Goal: Information Seeking & Learning: Learn about a topic

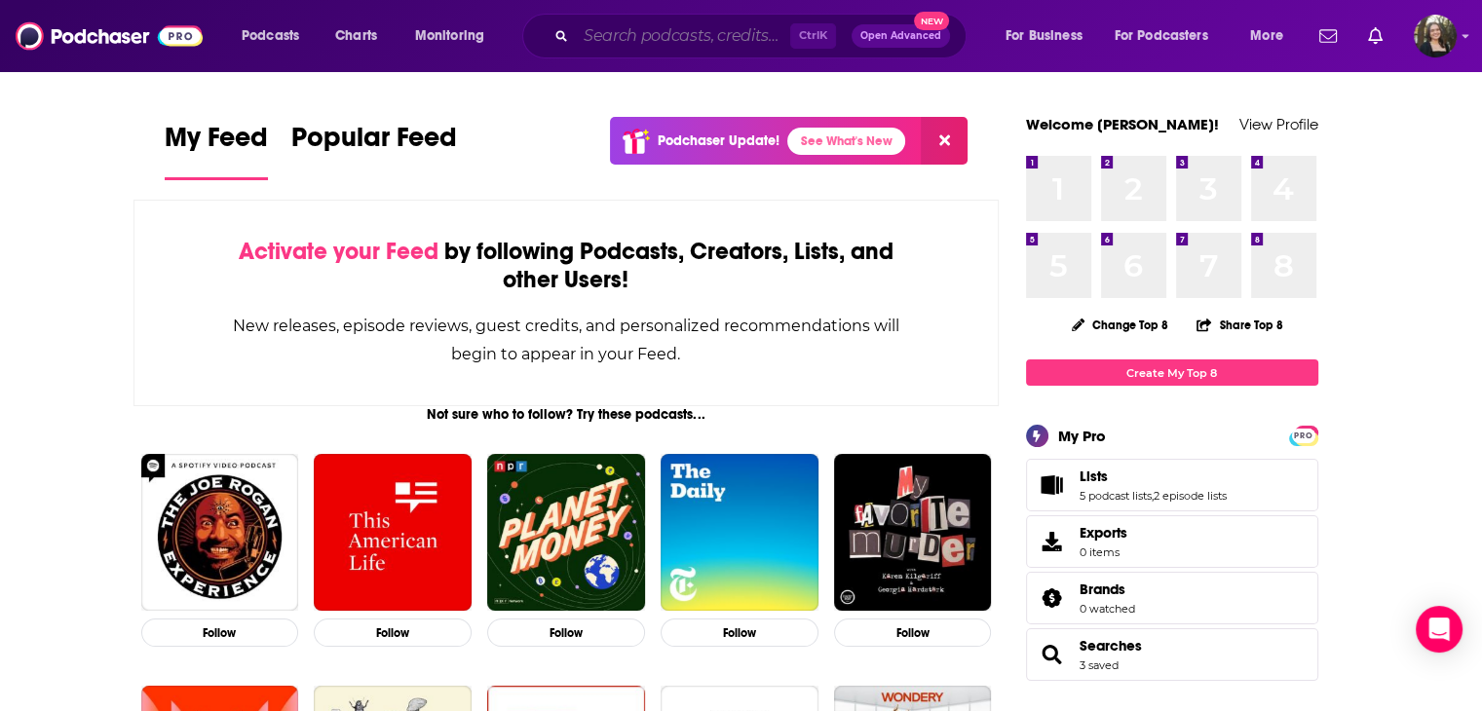
click at [764, 26] on input "Search podcasts, credits, & more..." at bounding box center [683, 35] width 214 height 31
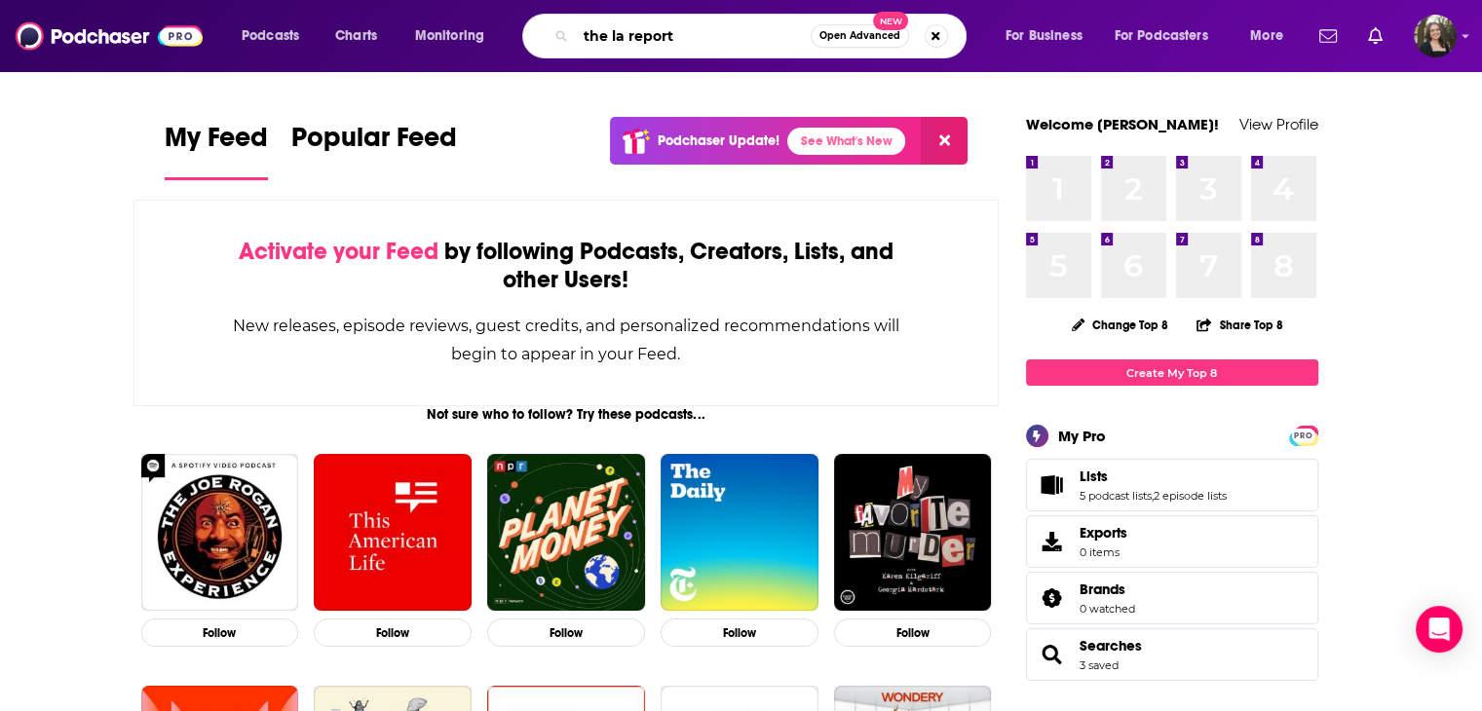
type input "the la report"
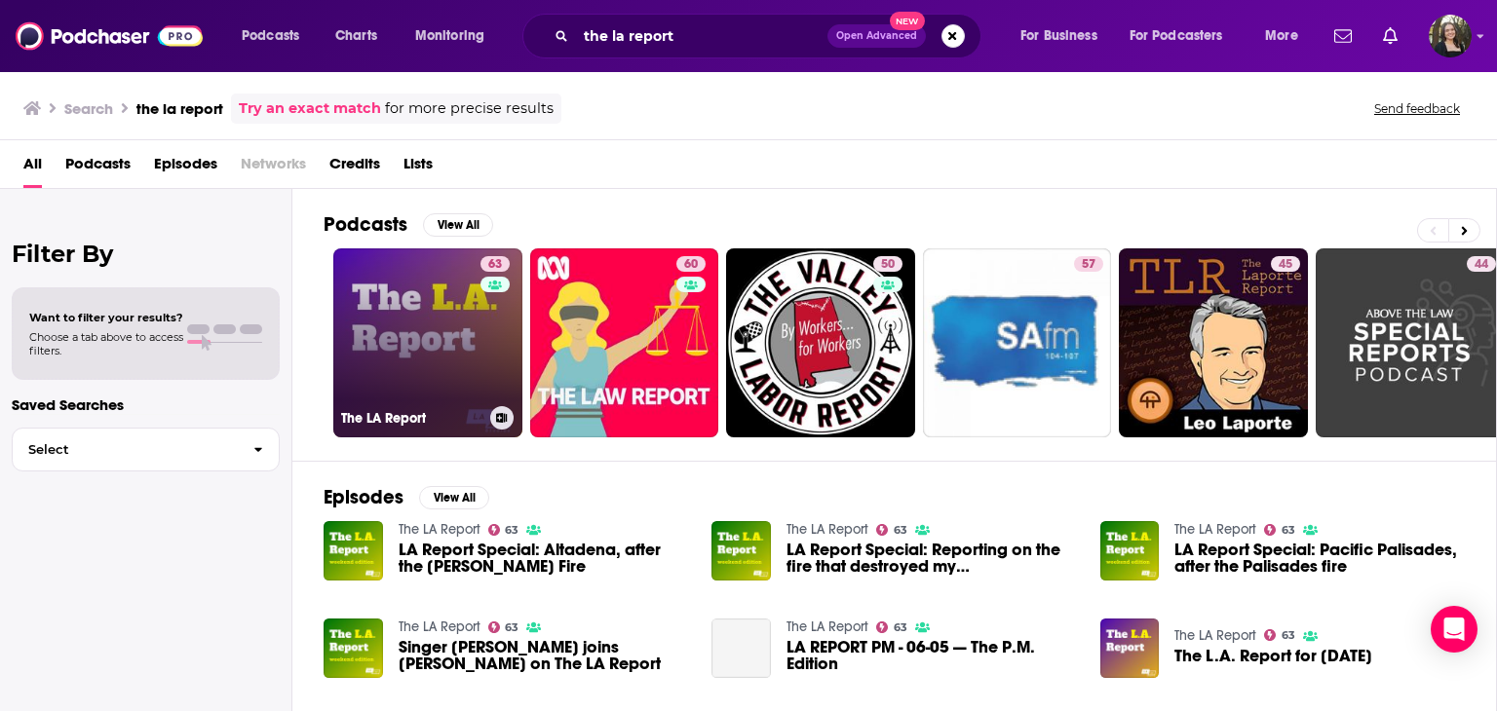
click at [420, 352] on link "63 The LA Report" at bounding box center [427, 342] width 189 height 189
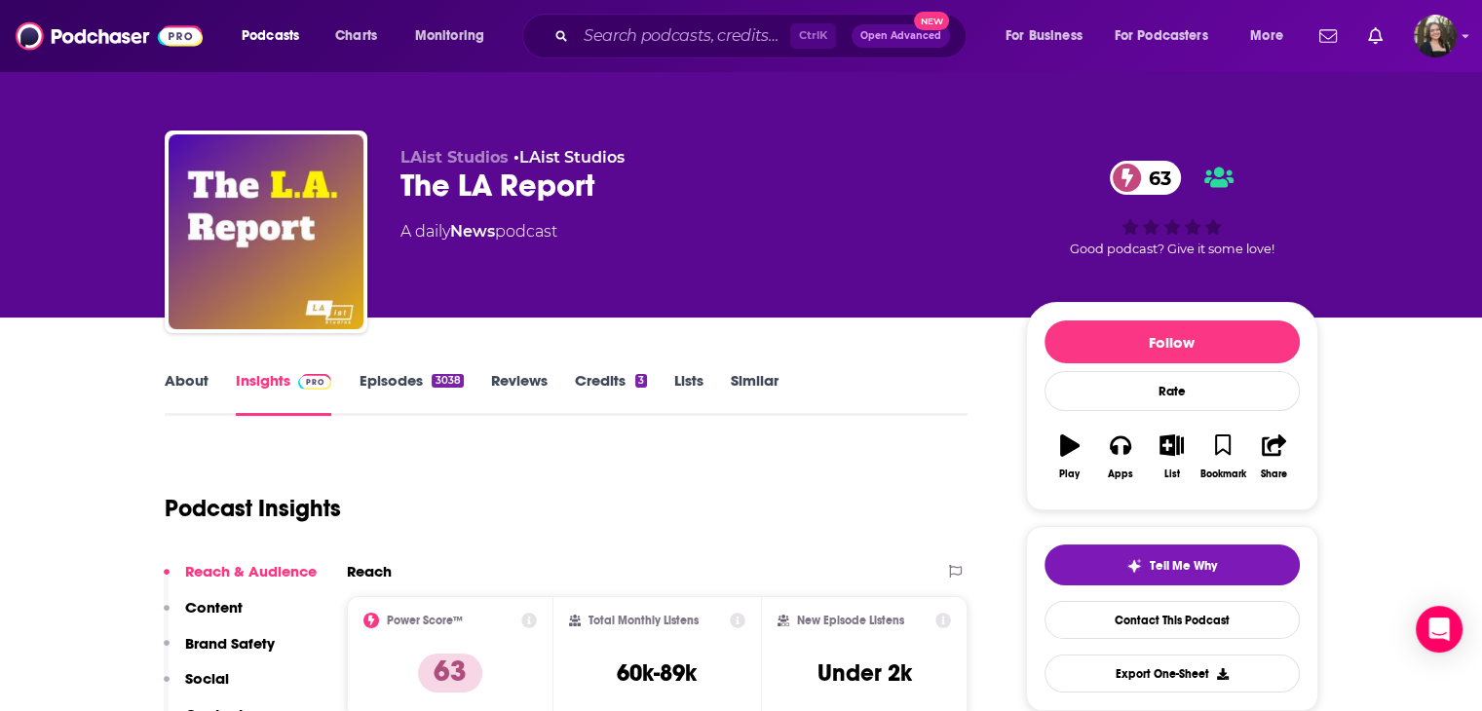
click at [204, 372] on link "About" at bounding box center [187, 393] width 44 height 45
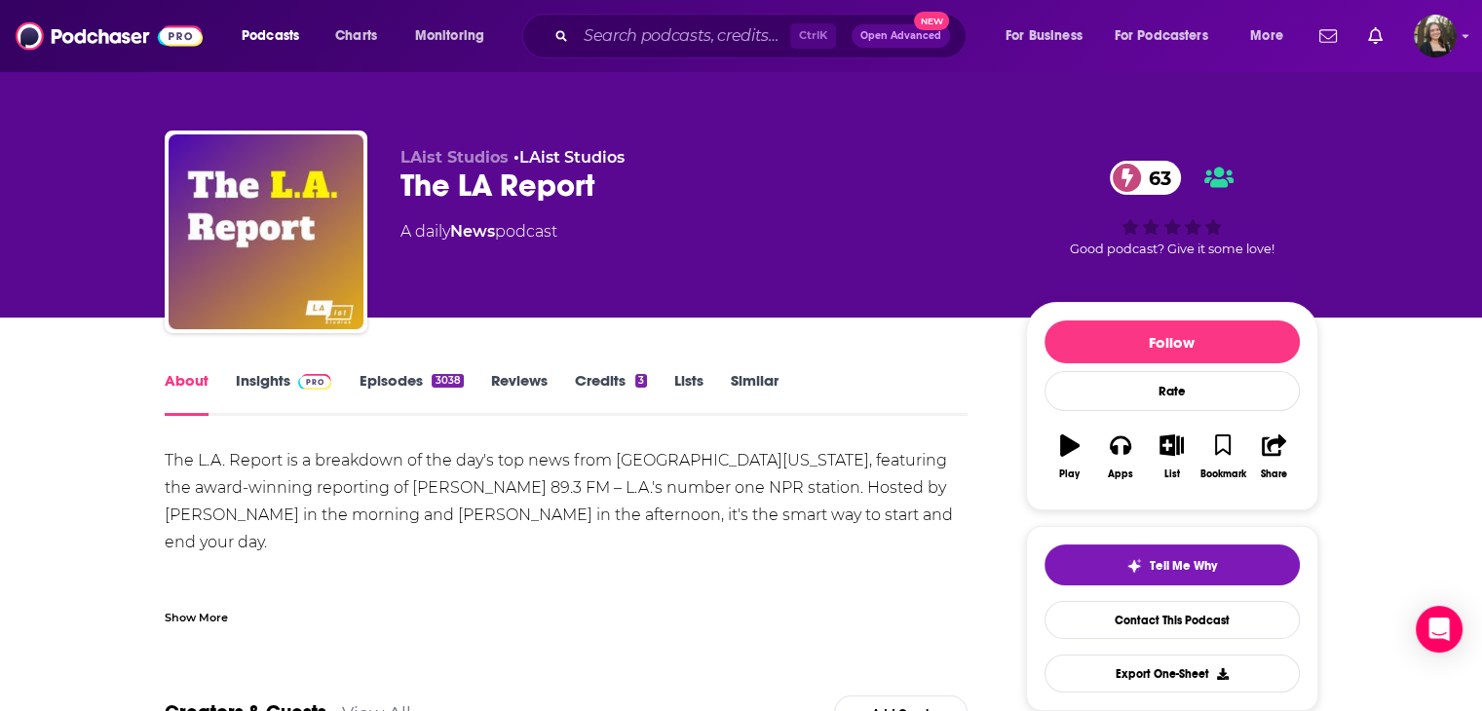
click at [398, 383] on link "Episodes 3038" at bounding box center [411, 393] width 104 height 45
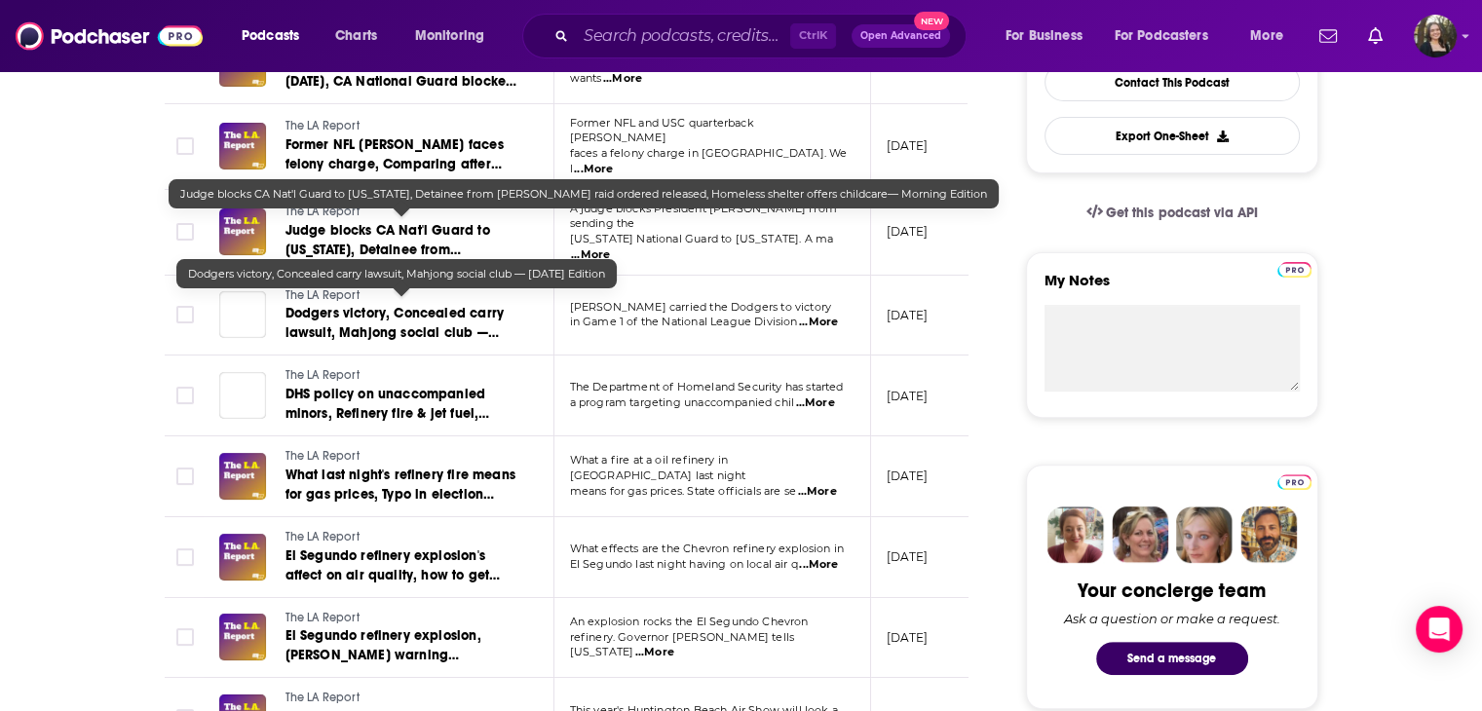
scroll to position [550, 0]
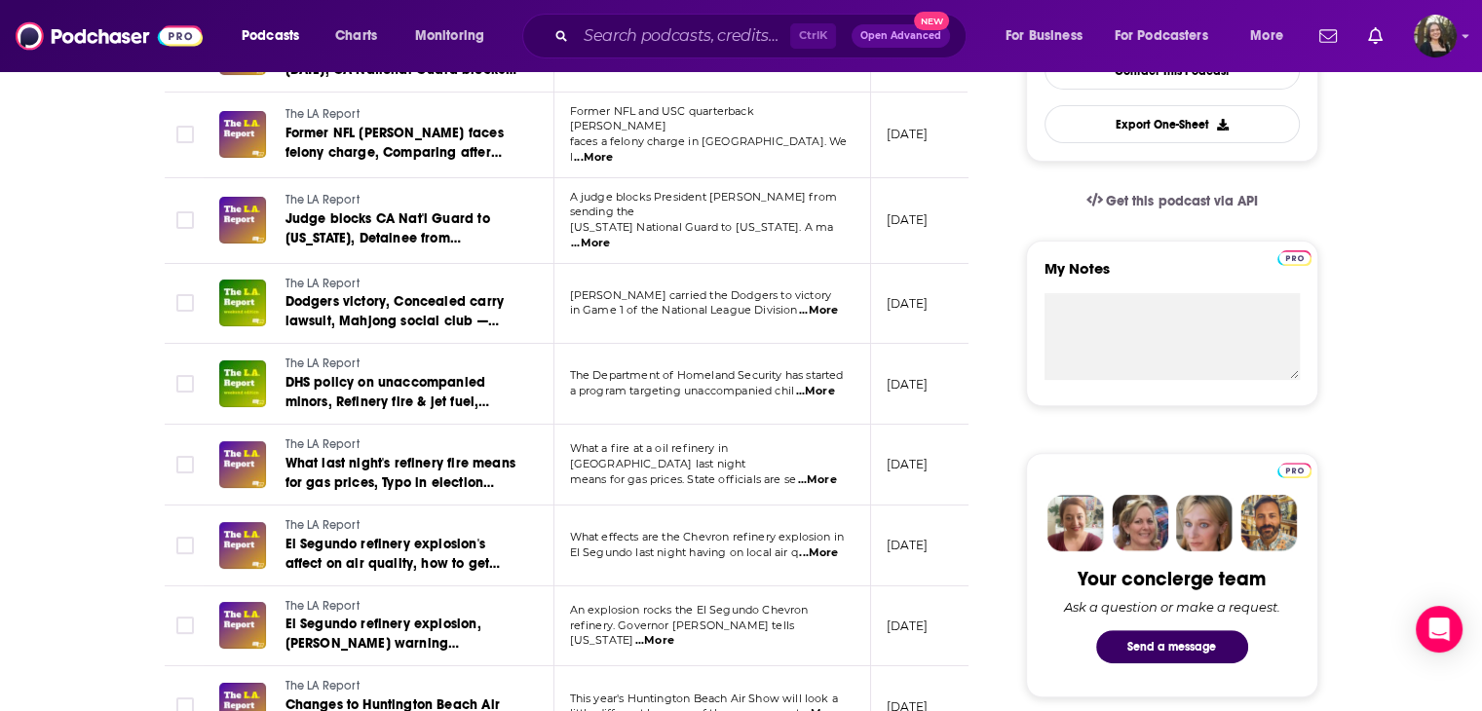
click at [817, 548] on span "...More" at bounding box center [818, 554] width 39 height 16
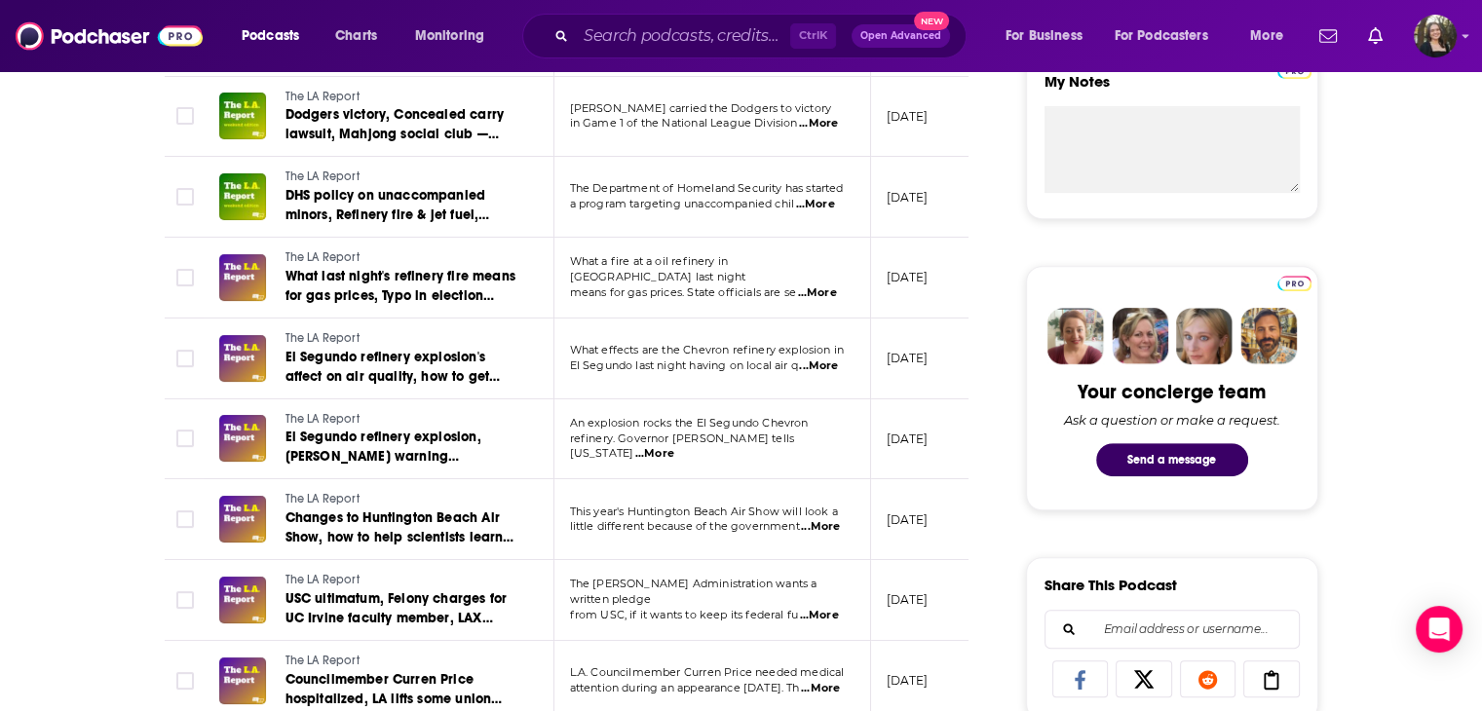
scroll to position [744, 0]
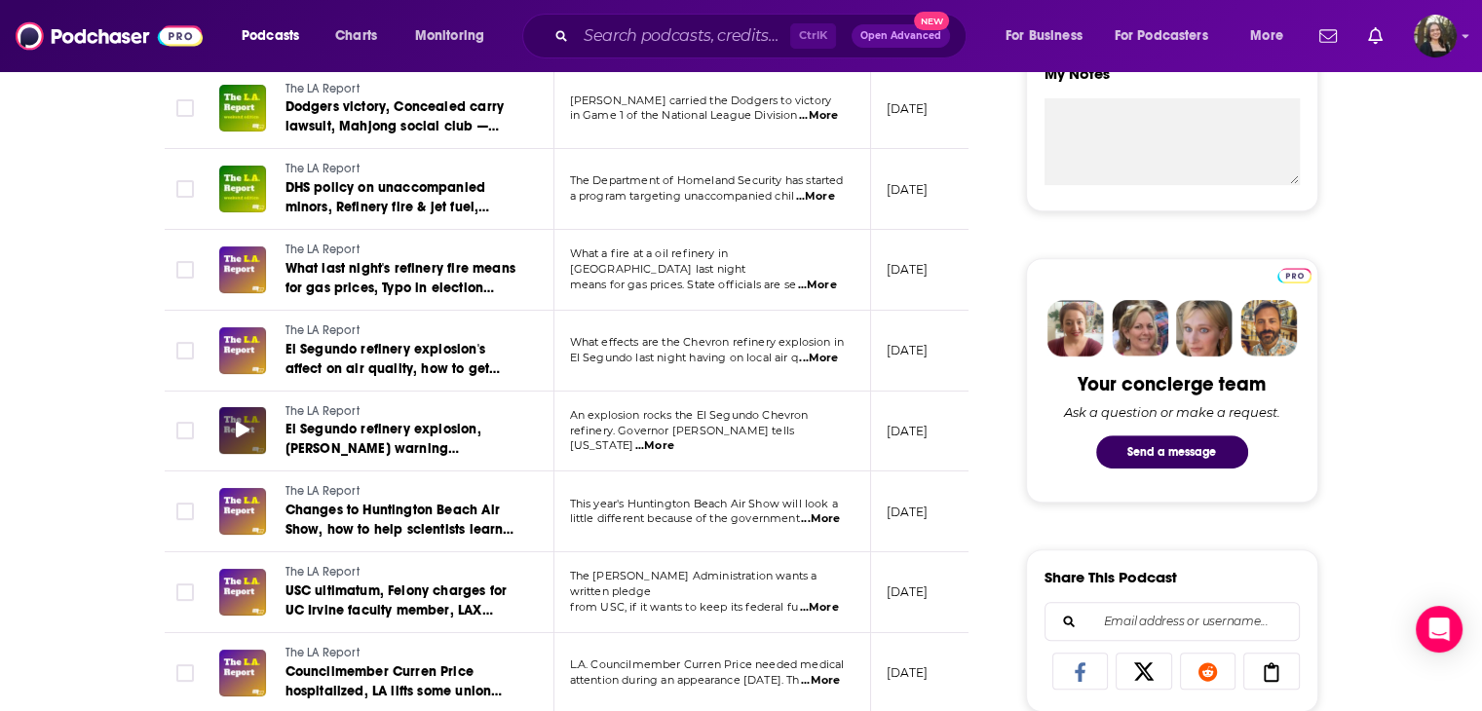
click at [236, 422] on icon at bounding box center [243, 430] width 14 height 16
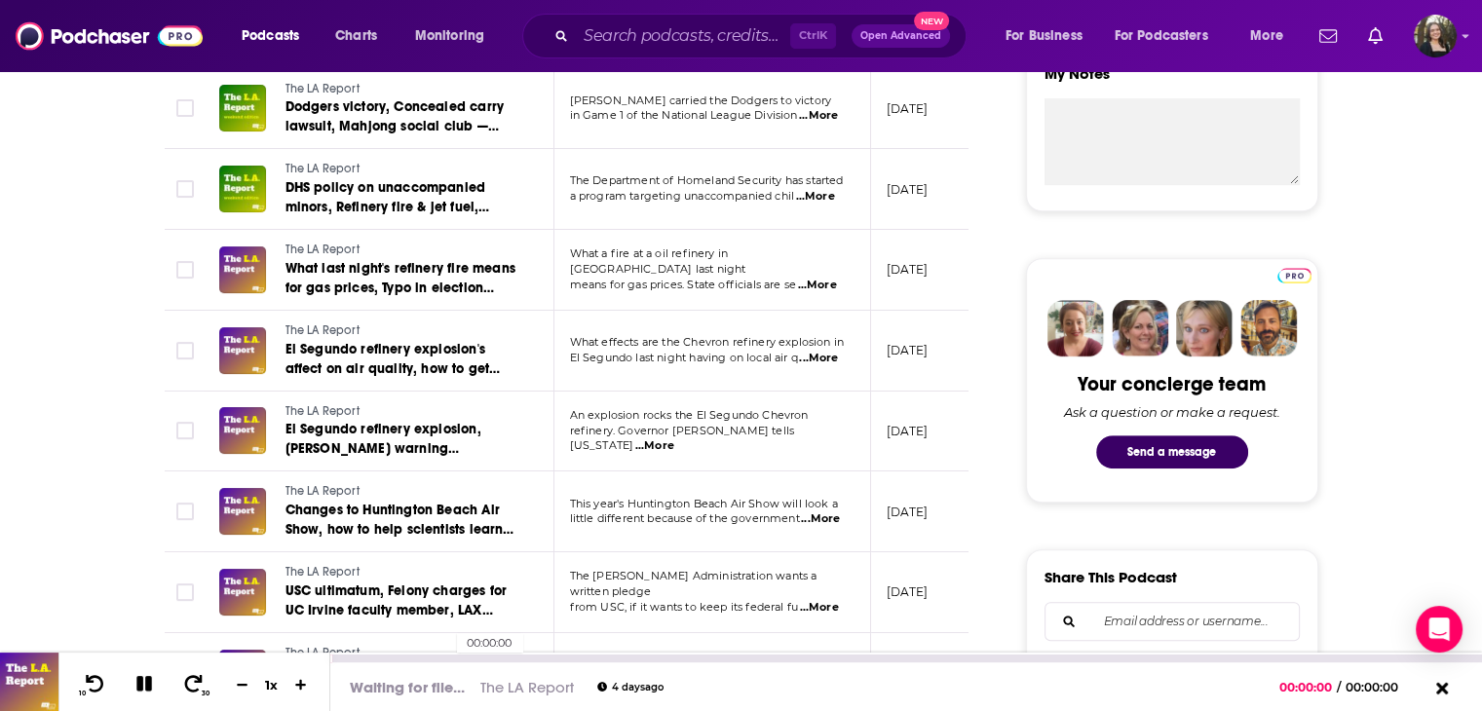
click at [447, 656] on div "00:00:00" at bounding box center [906, 659] width 1152 height 8
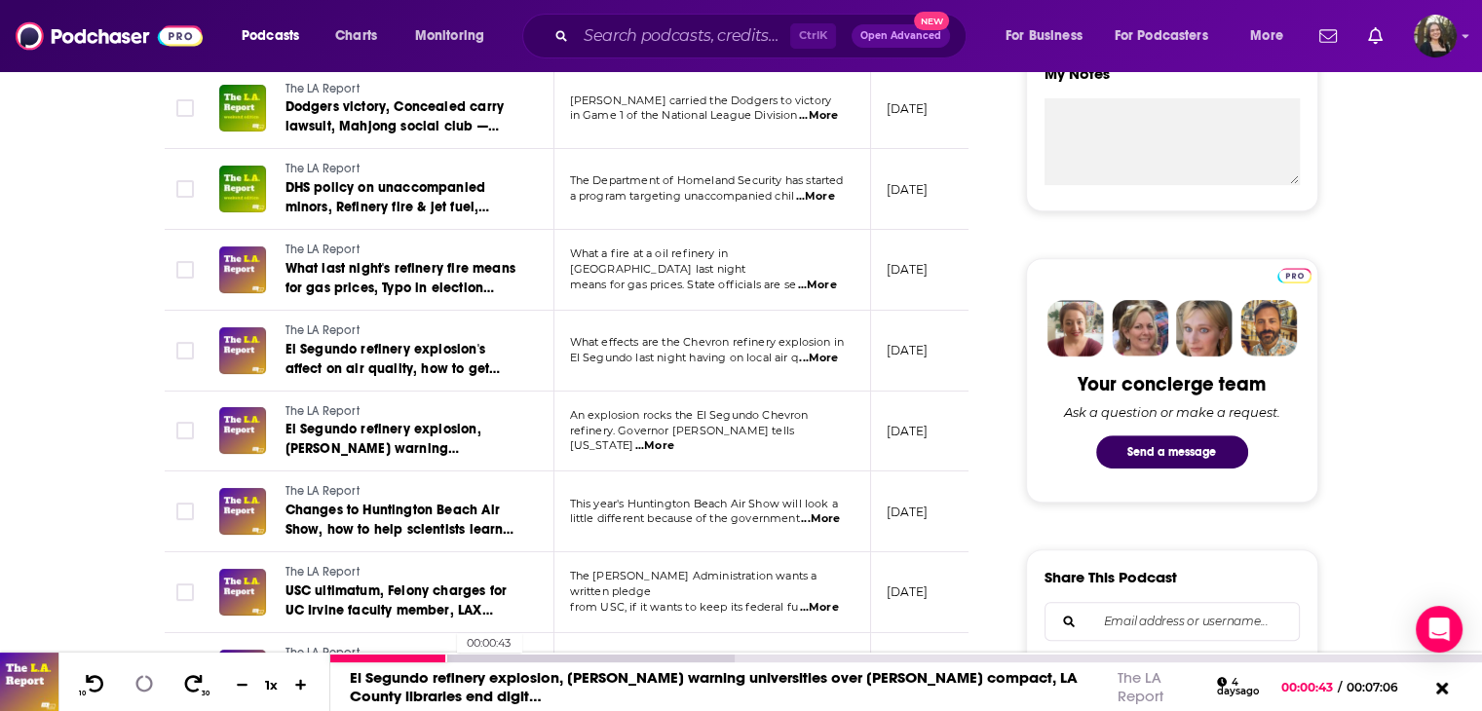
click at [447, 660] on div "00:00:43" at bounding box center [906, 659] width 1152 height 8
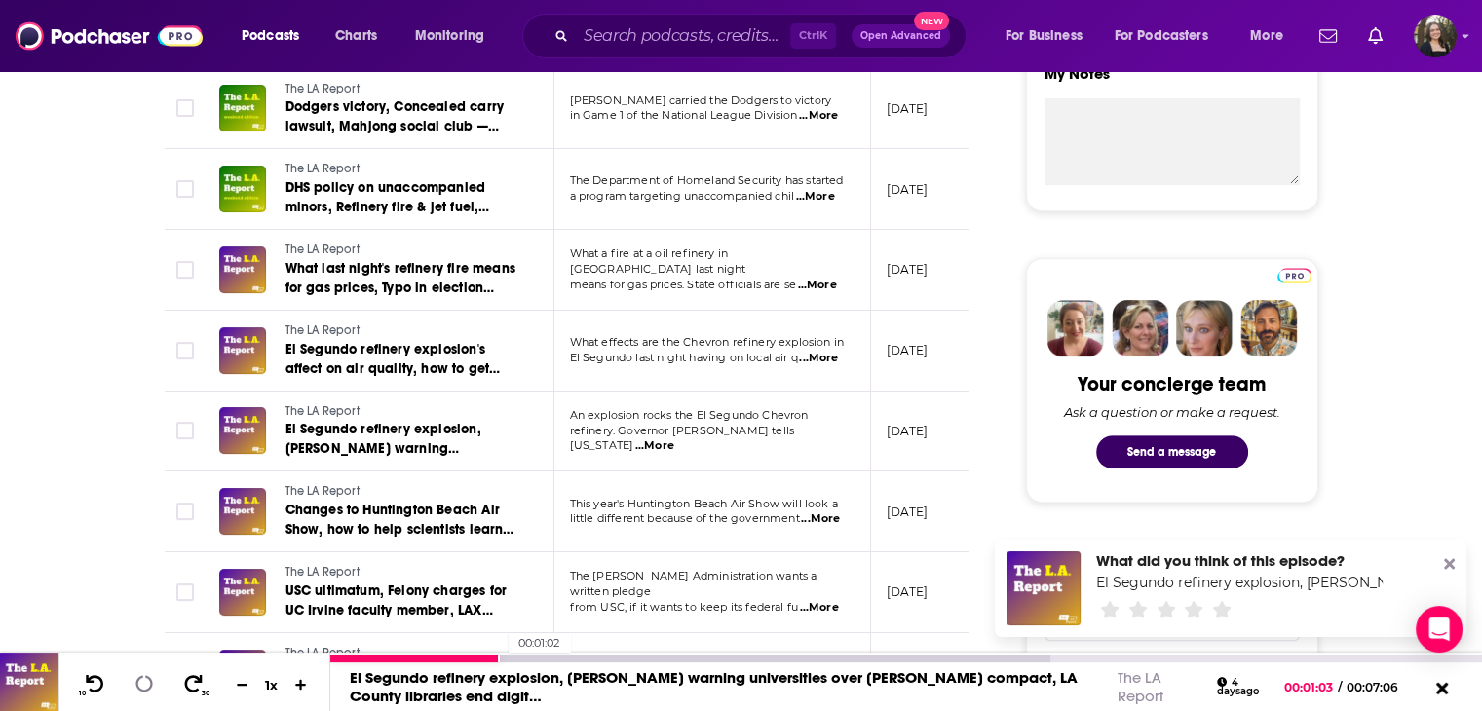
click at [499, 656] on div "00:01:02" at bounding box center [906, 659] width 1152 height 8
click at [554, 655] on div at bounding box center [690, 659] width 720 height 8
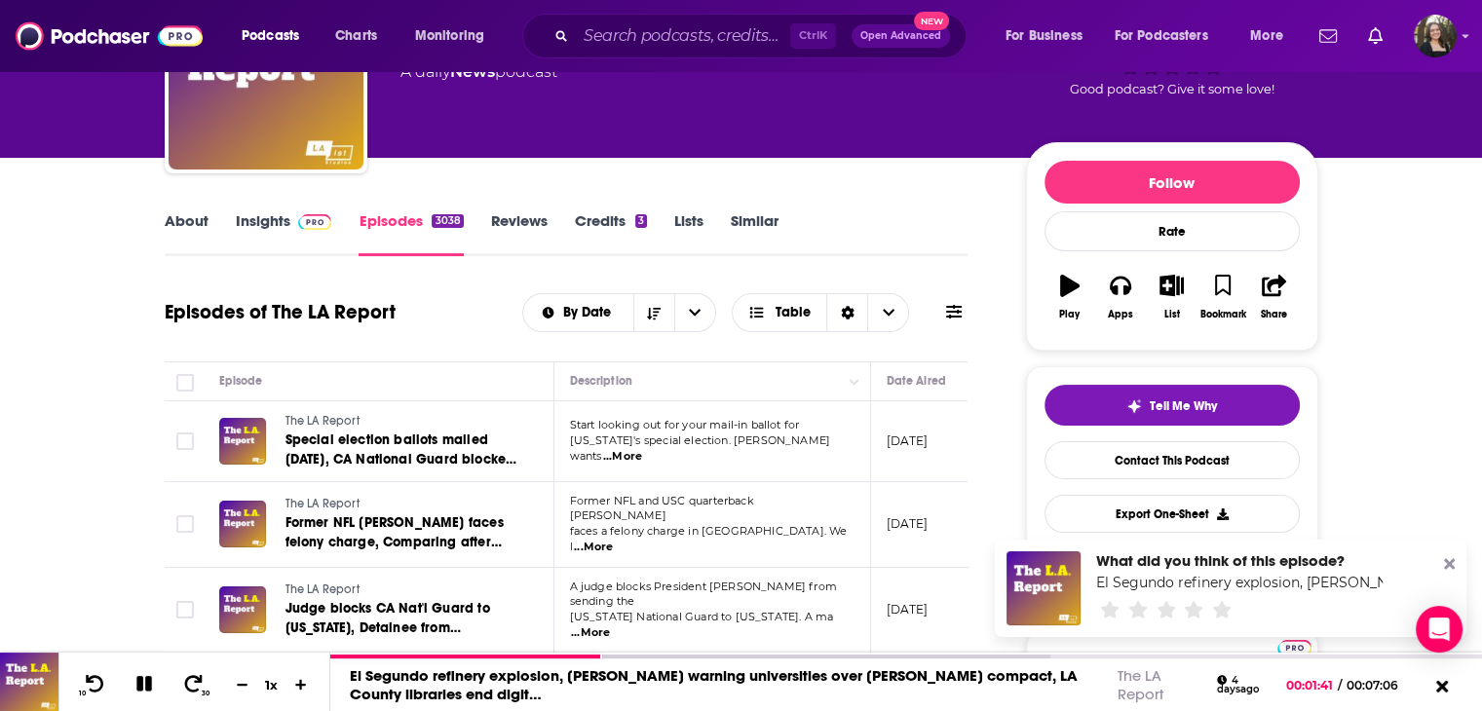
scroll to position [0, 0]
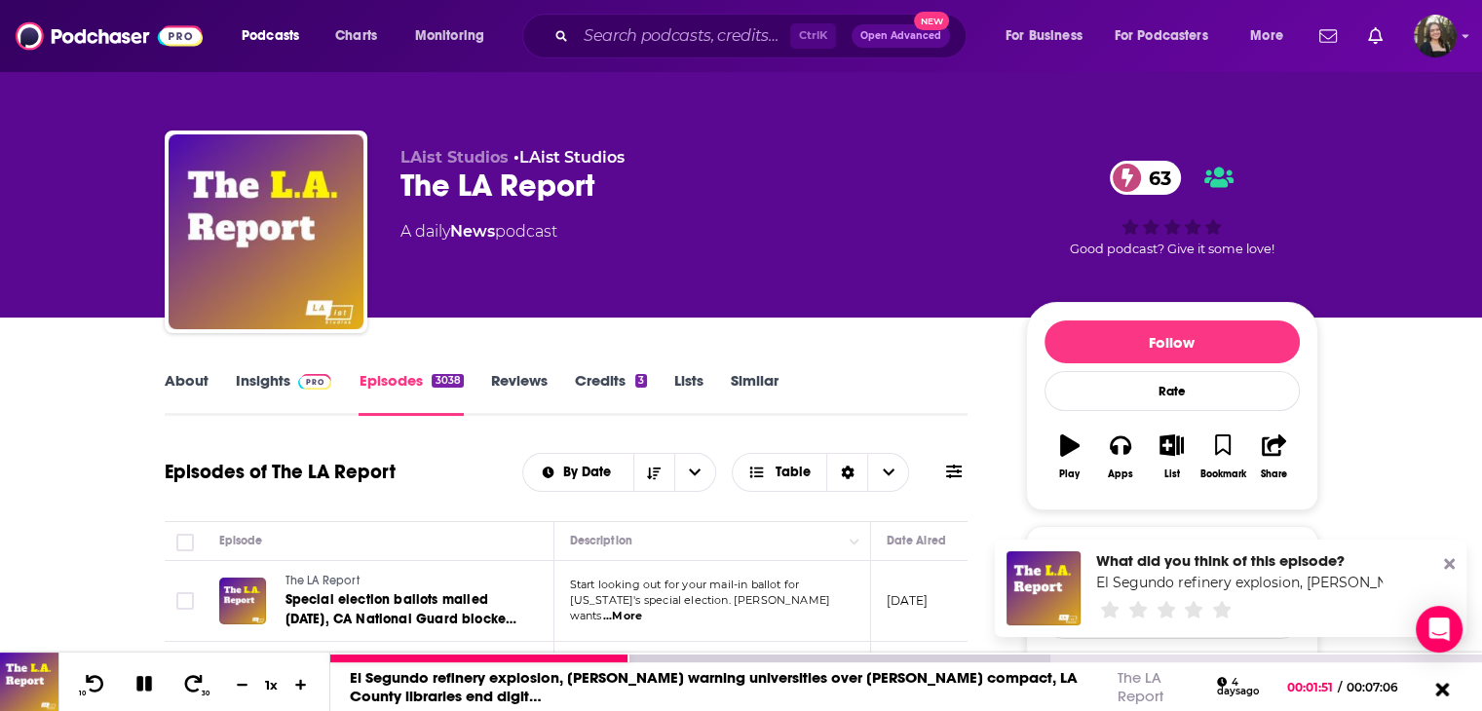
click at [1449, 693] on icon at bounding box center [1442, 688] width 24 height 19
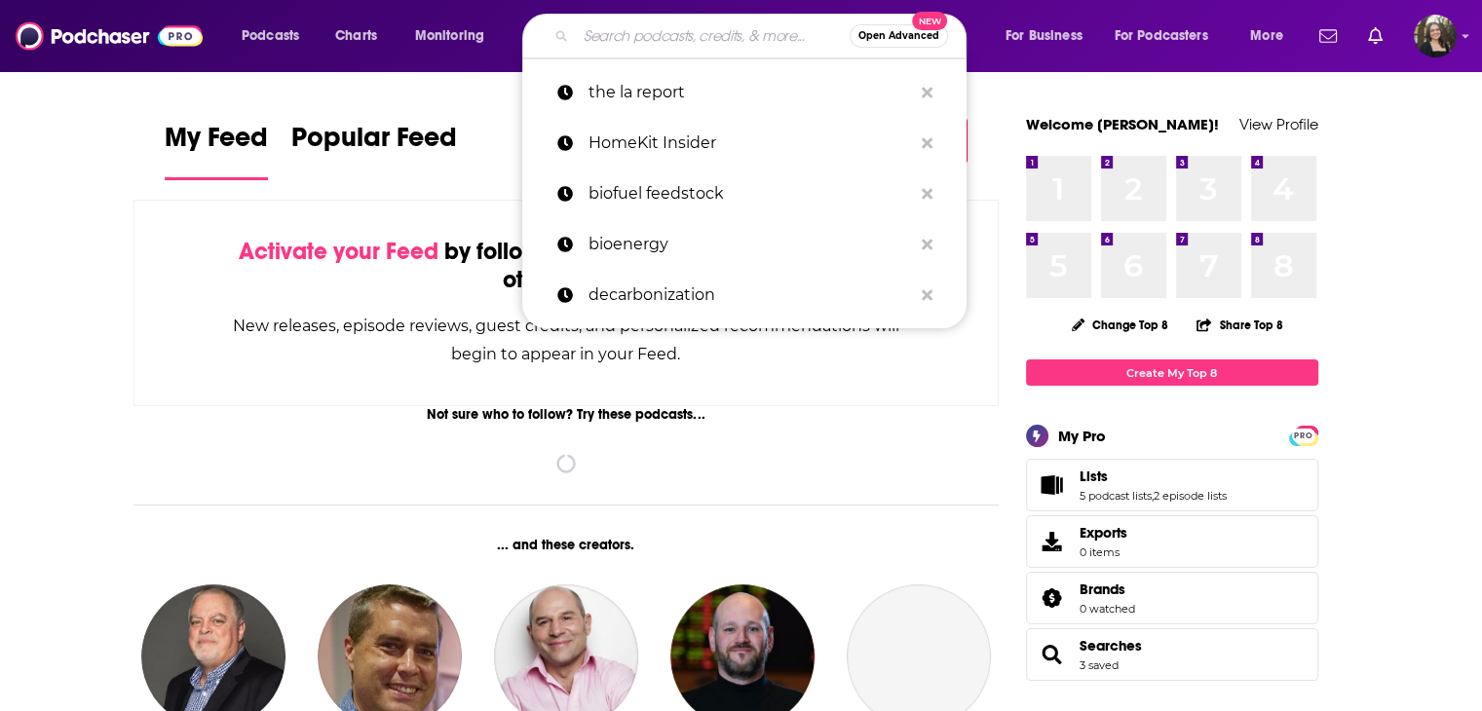
click at [663, 26] on input "Search podcasts, credits, & more..." at bounding box center [713, 35] width 274 height 31
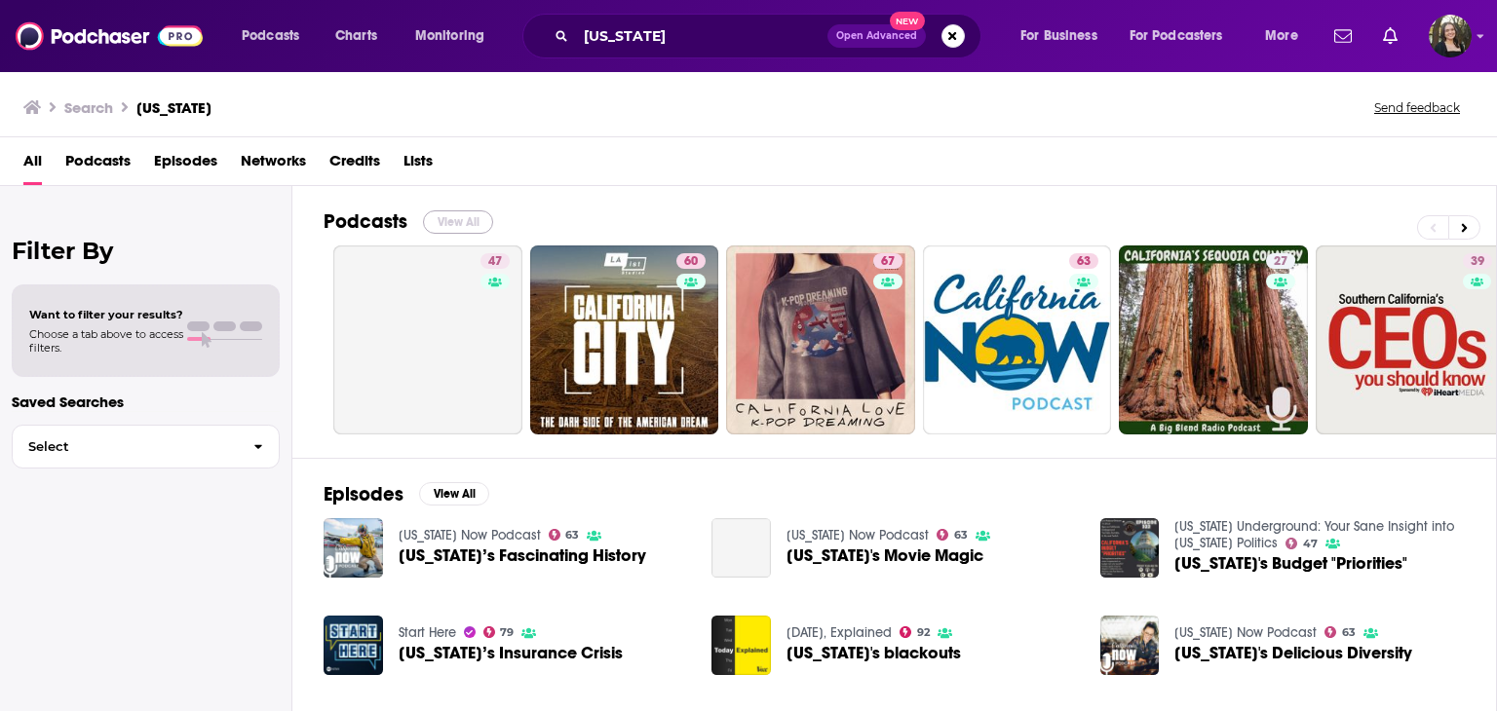
click at [465, 217] on button "View All" at bounding box center [458, 221] width 70 height 23
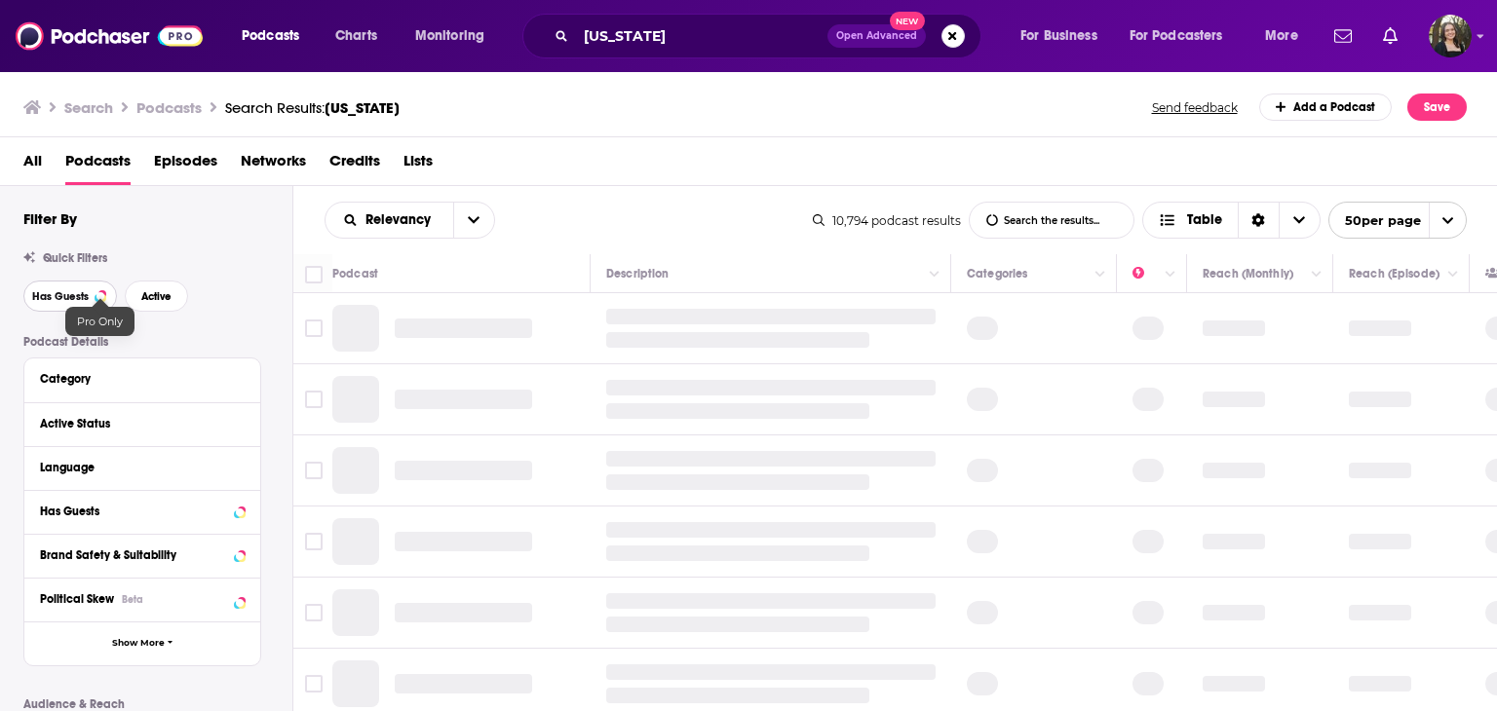
click at [93, 293] on button "Has Guests" at bounding box center [70, 296] width 94 height 31
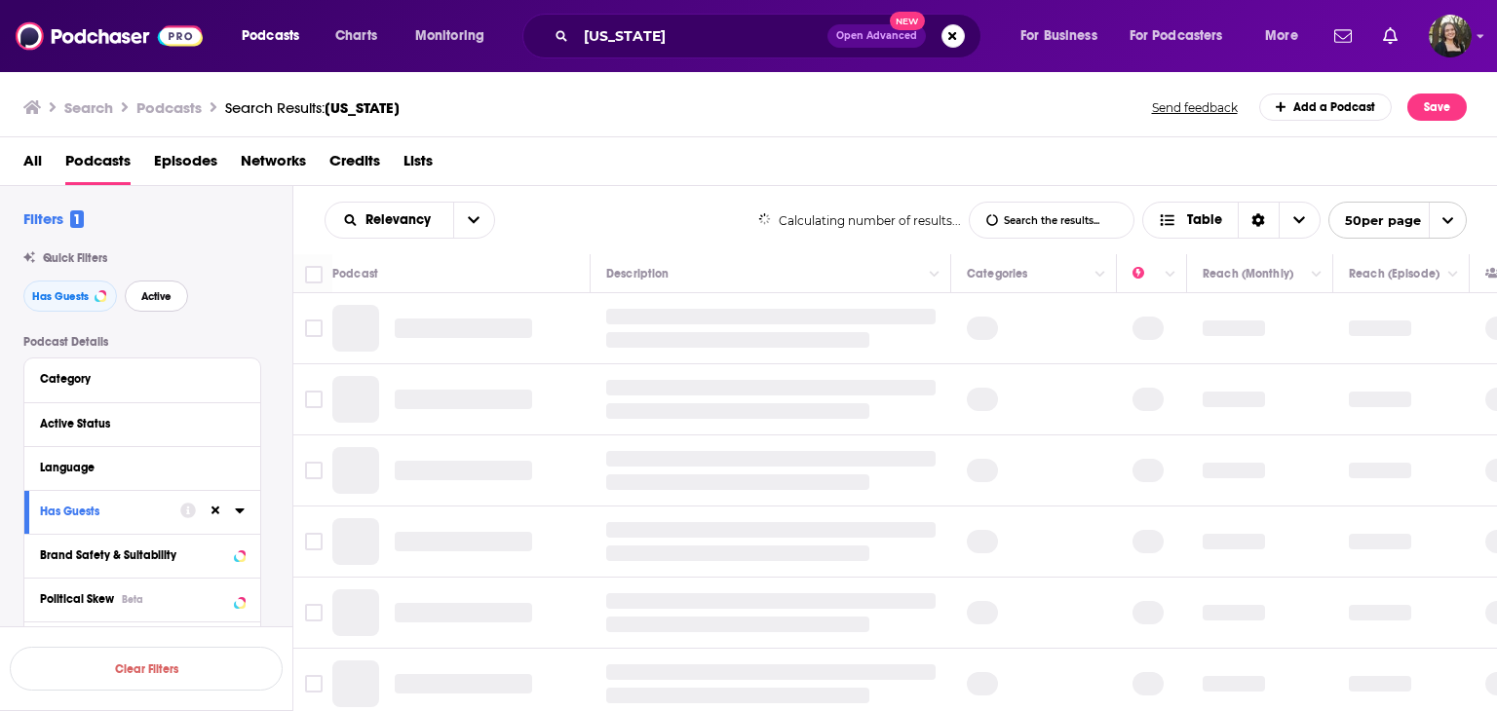
click at [161, 296] on span "Active" at bounding box center [156, 296] width 30 height 11
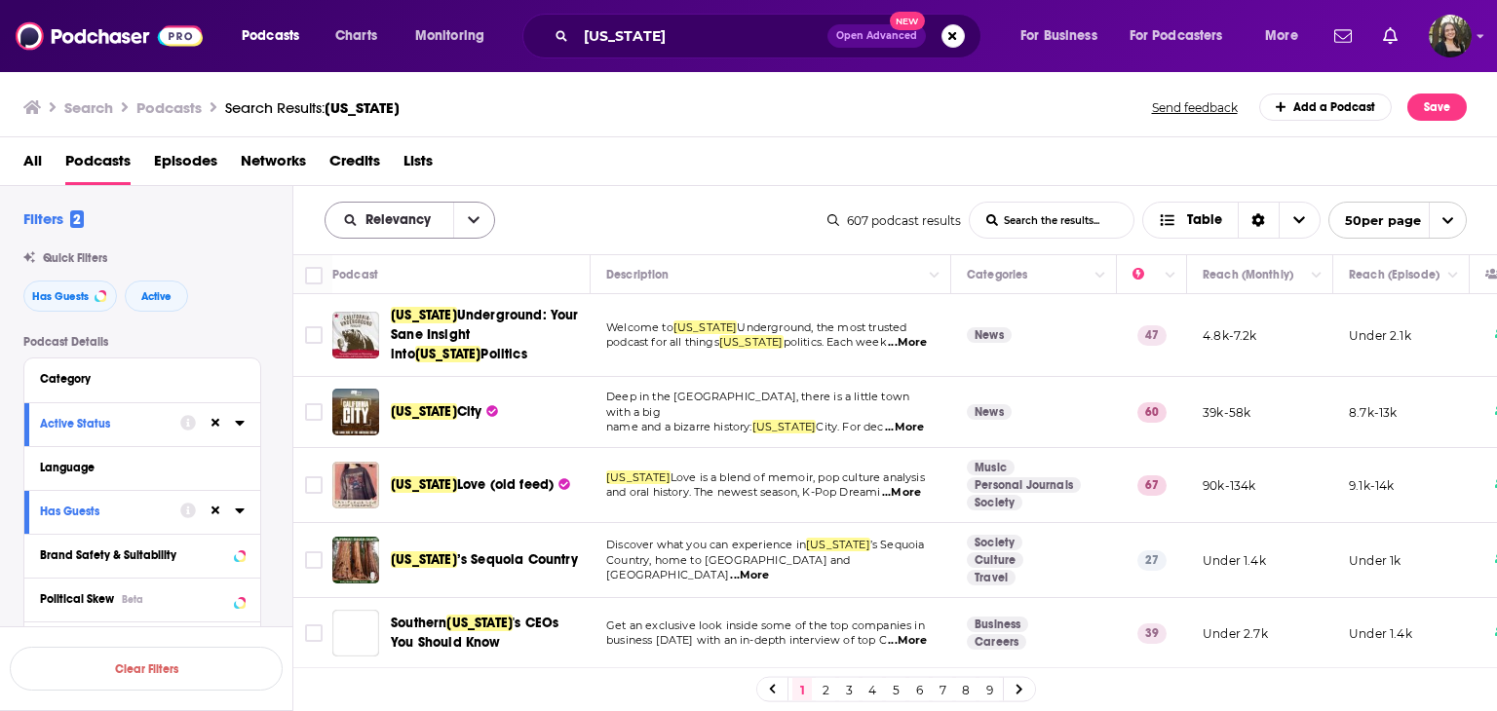
click at [479, 207] on button "open menu" at bounding box center [473, 220] width 41 height 35
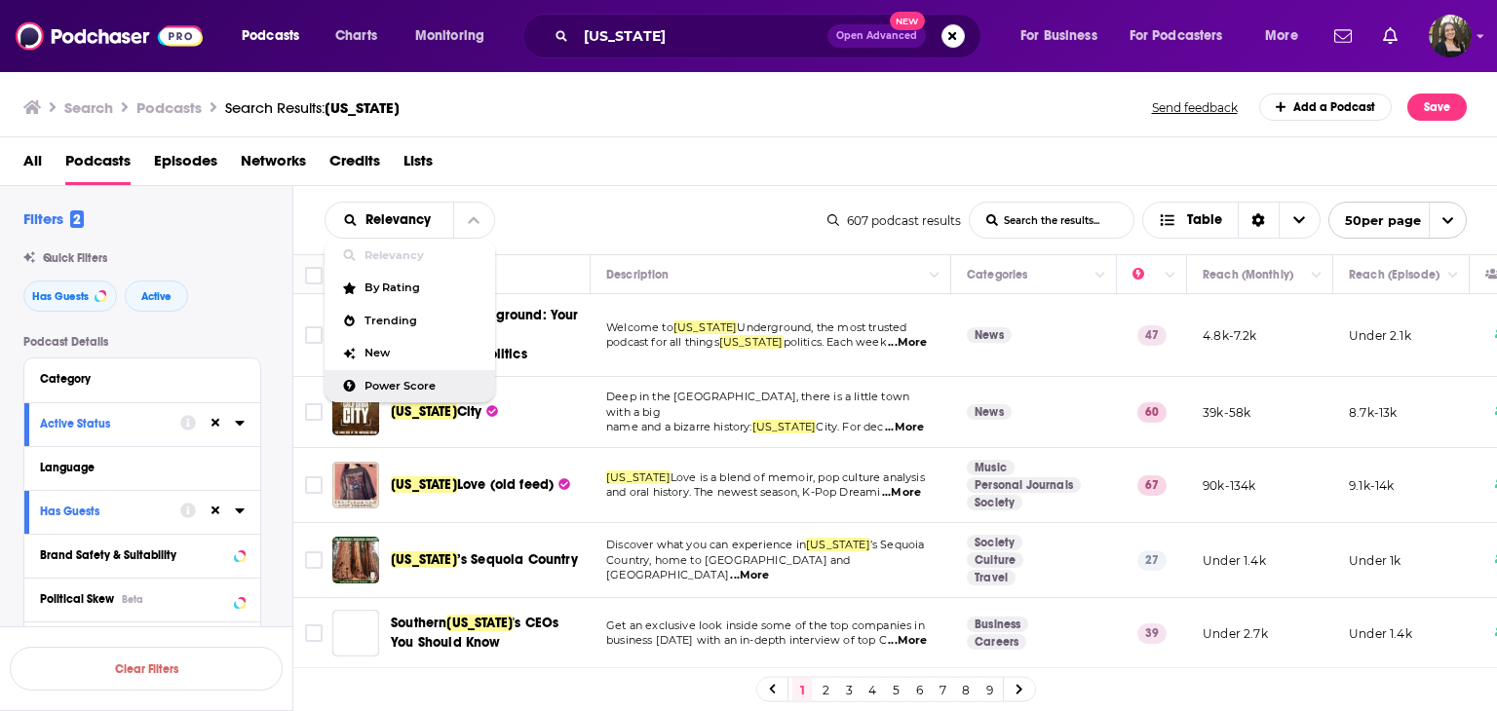
click at [394, 384] on span "Power Score" at bounding box center [421, 386] width 115 height 11
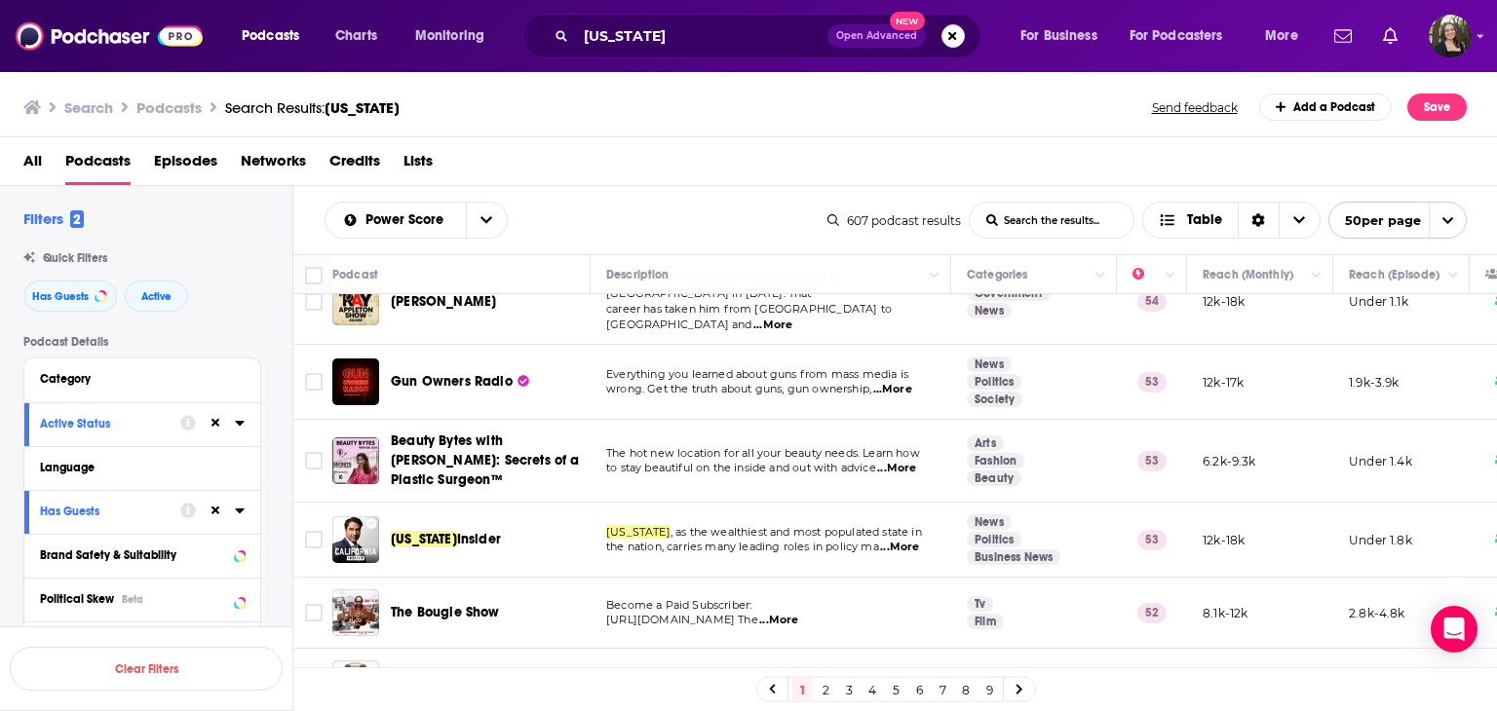
scroll to position [3095, 0]
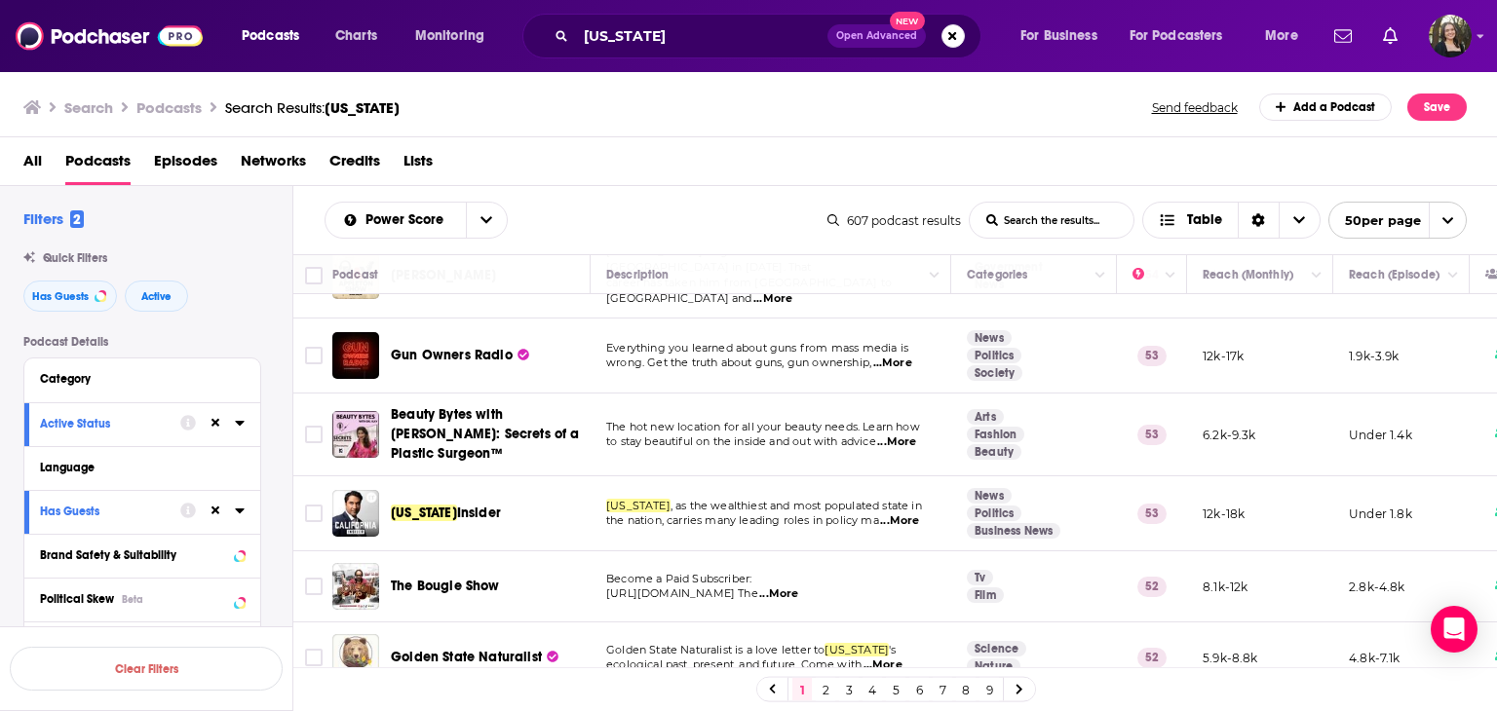
click at [905, 499] on p "California , as the wealthiest and most populated state in" at bounding box center [770, 507] width 328 height 16
click at [912, 514] on span "...More" at bounding box center [899, 522] width 39 height 16
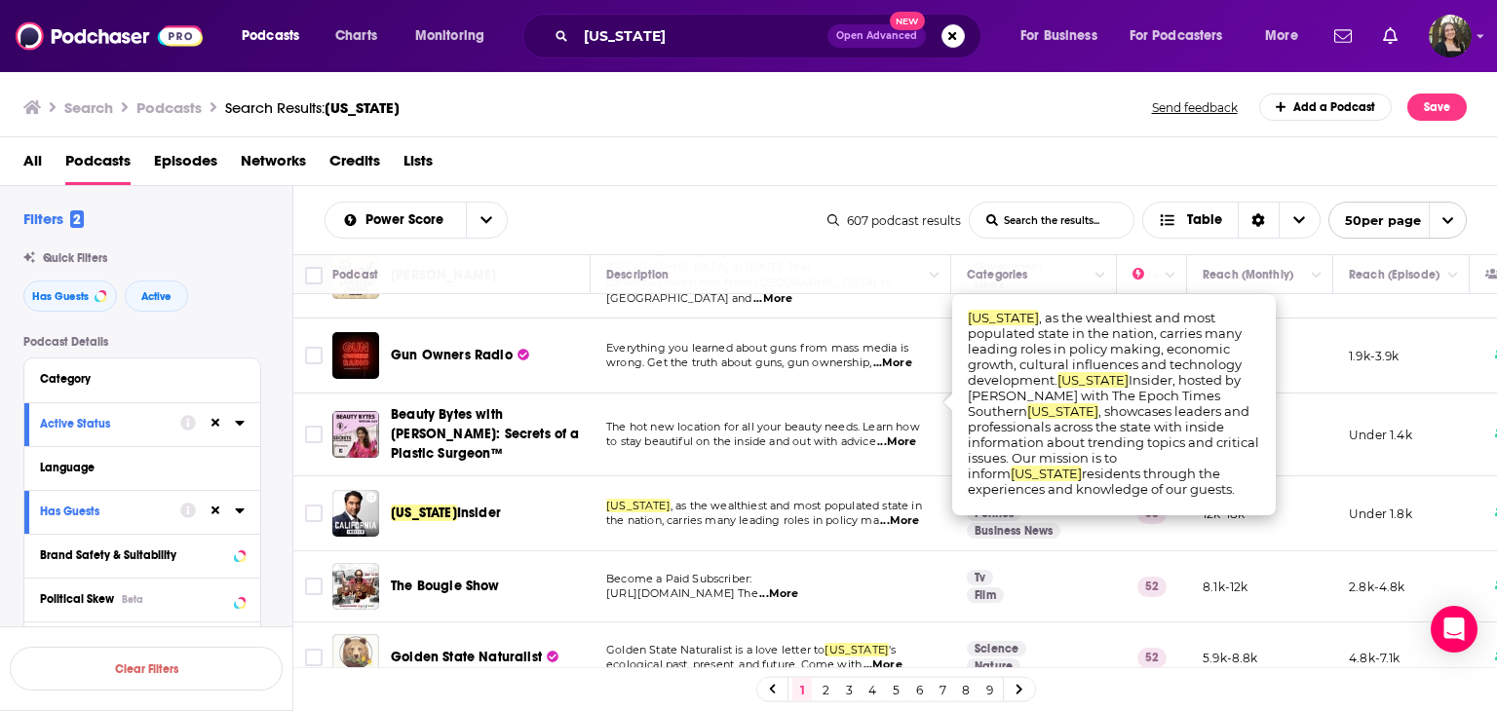
click at [912, 514] on span "...More" at bounding box center [899, 522] width 39 height 16
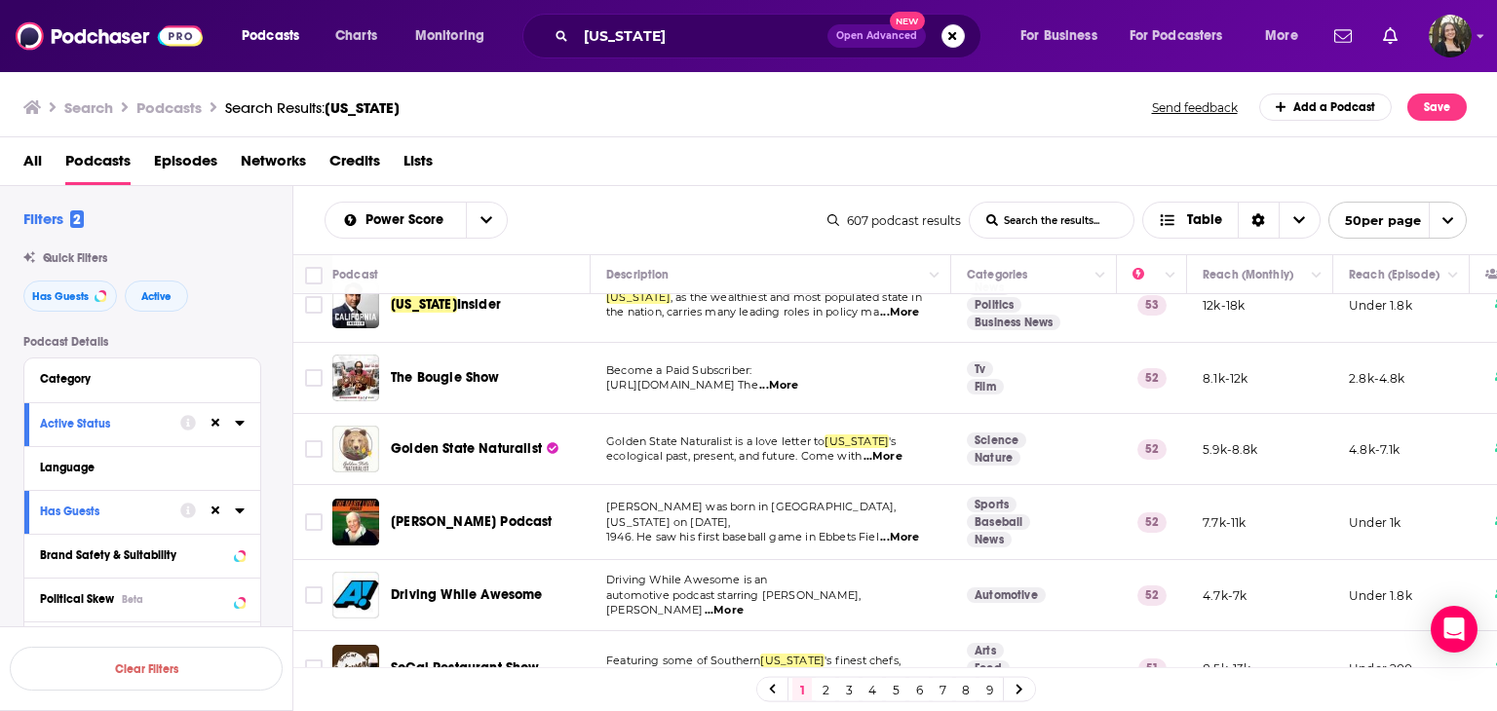
scroll to position [3311, 0]
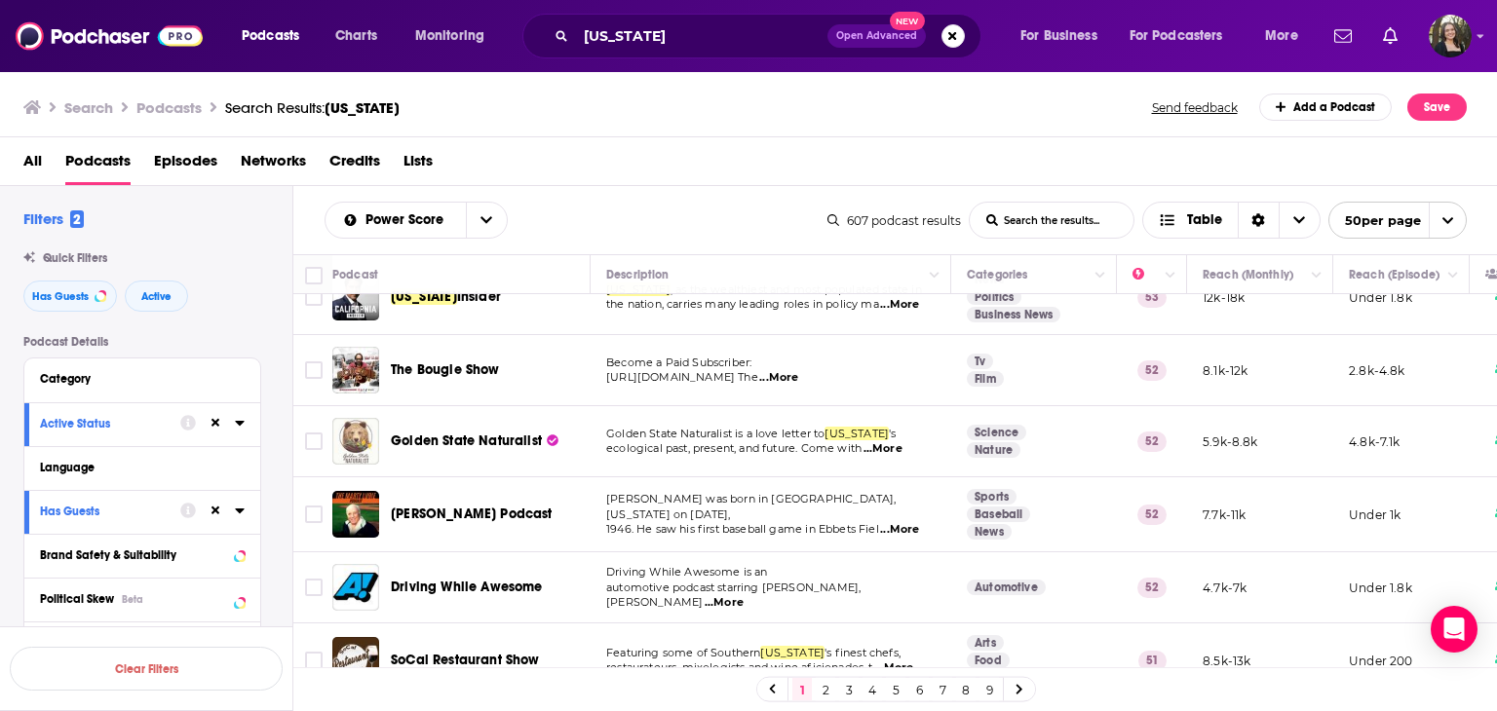
click at [826, 691] on link "2" at bounding box center [825, 689] width 19 height 23
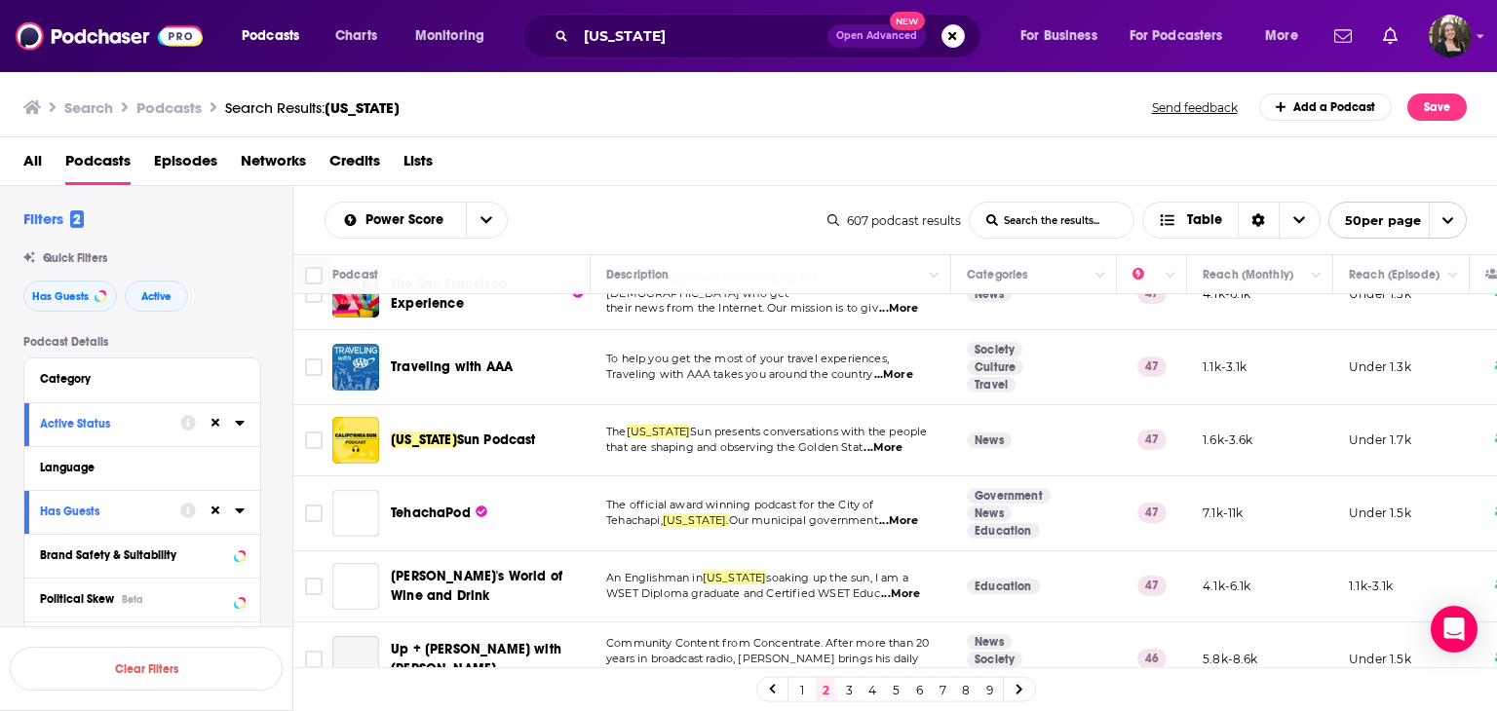
scroll to position [1559, 0]
click at [902, 439] on span "...More" at bounding box center [882, 447] width 39 height 16
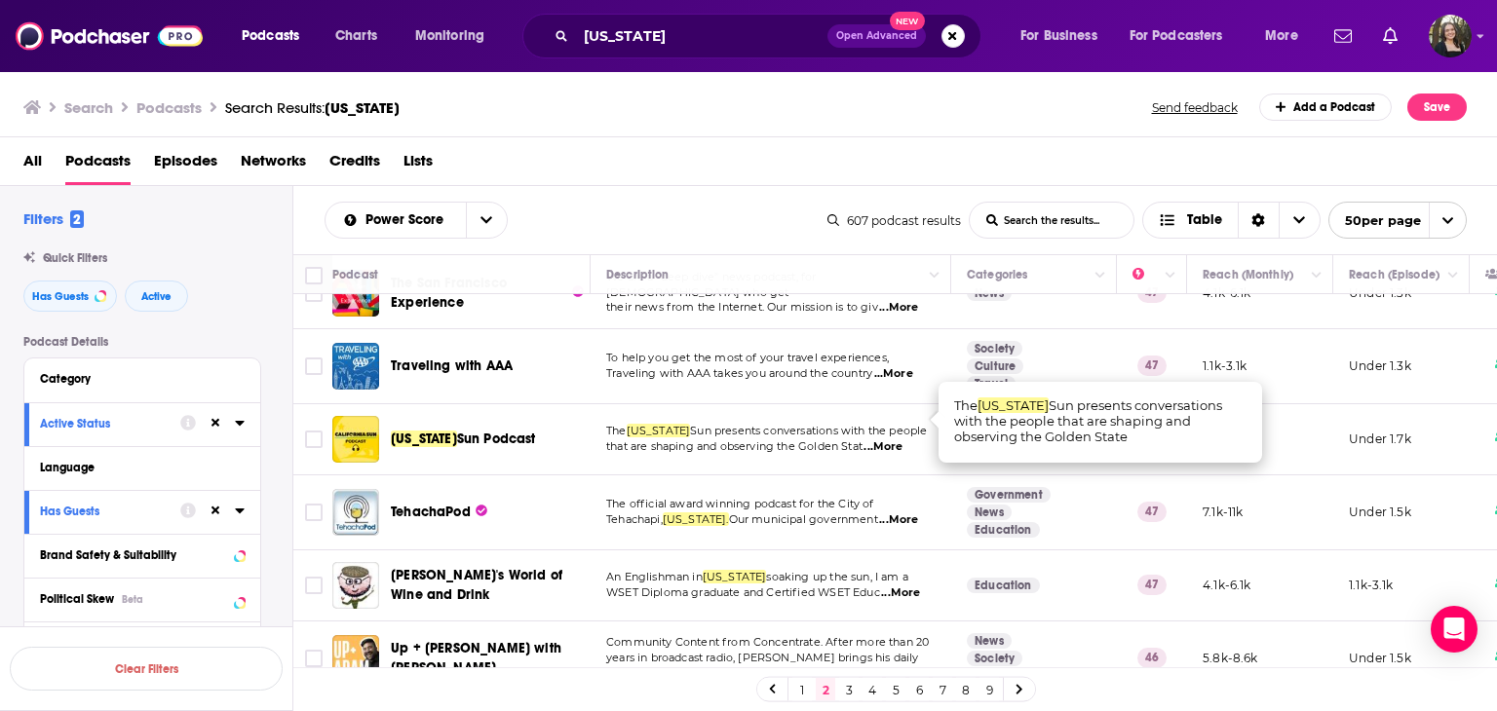
click at [902, 439] on span "...More" at bounding box center [882, 447] width 39 height 16
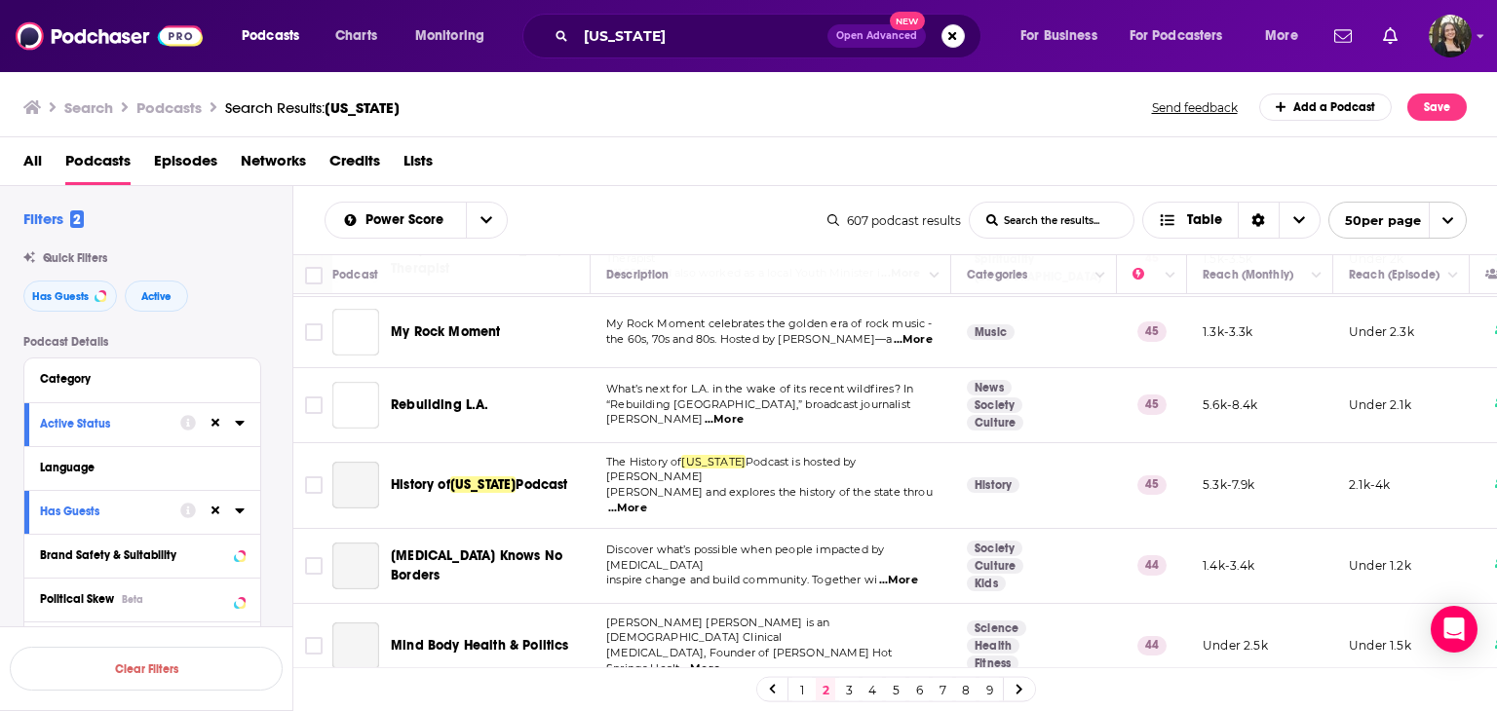
scroll to position [2728, 0]
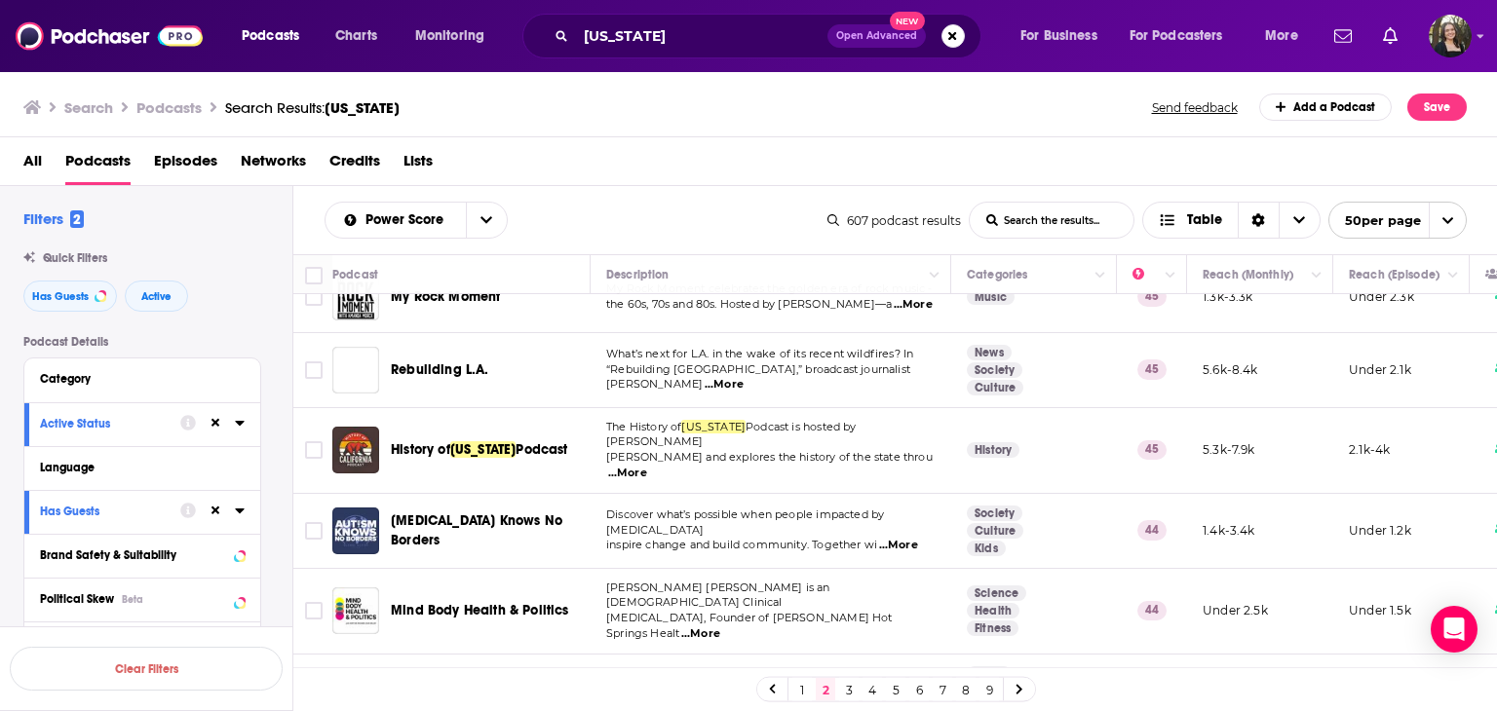
click at [744, 377] on span "...More" at bounding box center [724, 385] width 39 height 16
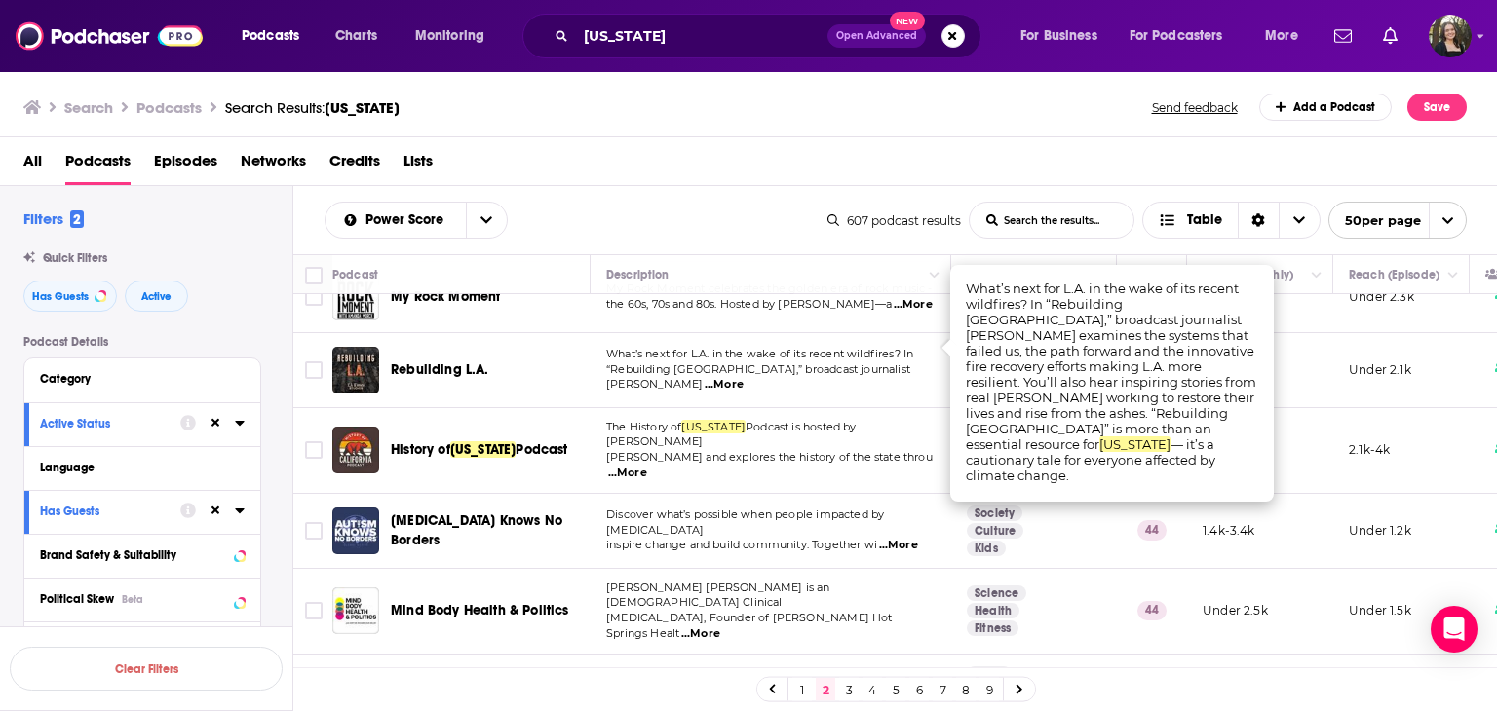
click at [744, 377] on span "...More" at bounding box center [724, 385] width 39 height 16
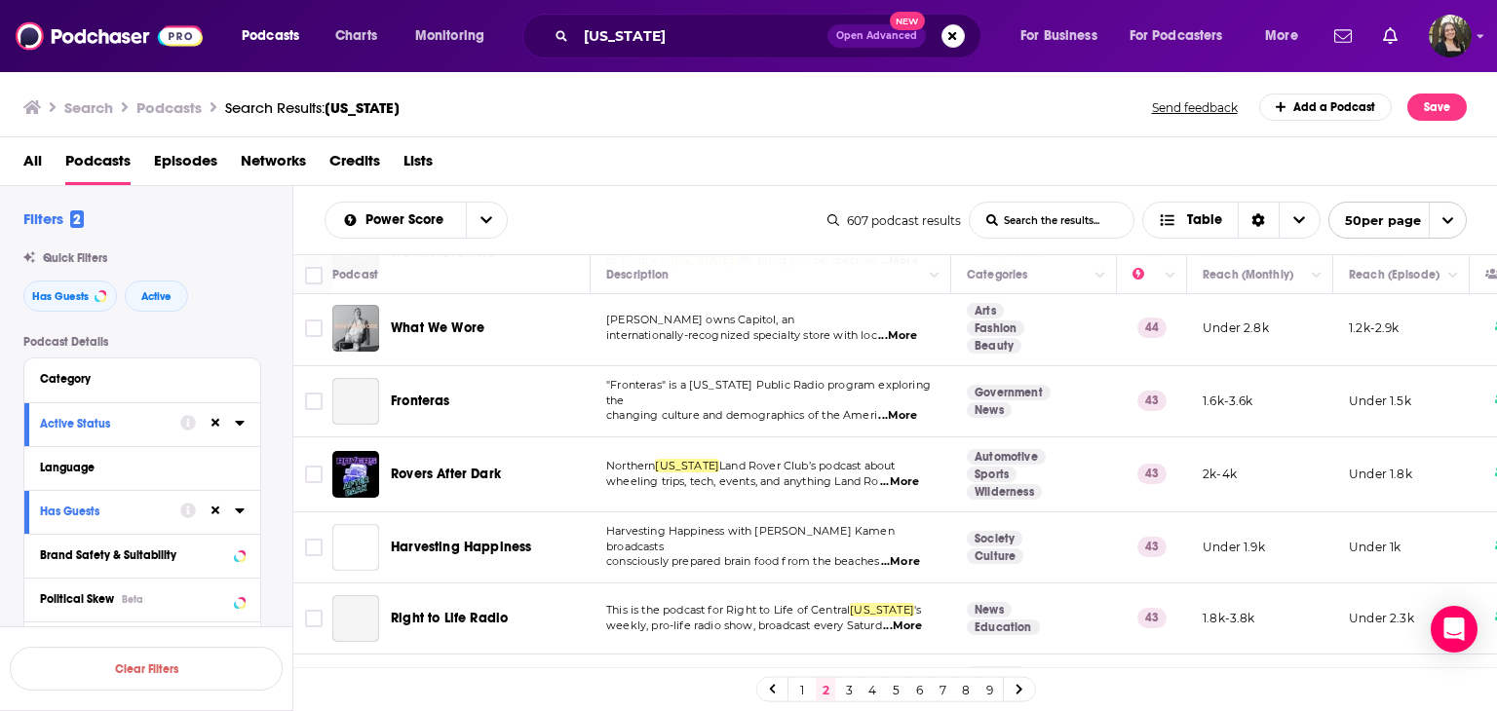
scroll to position [3331, 0]
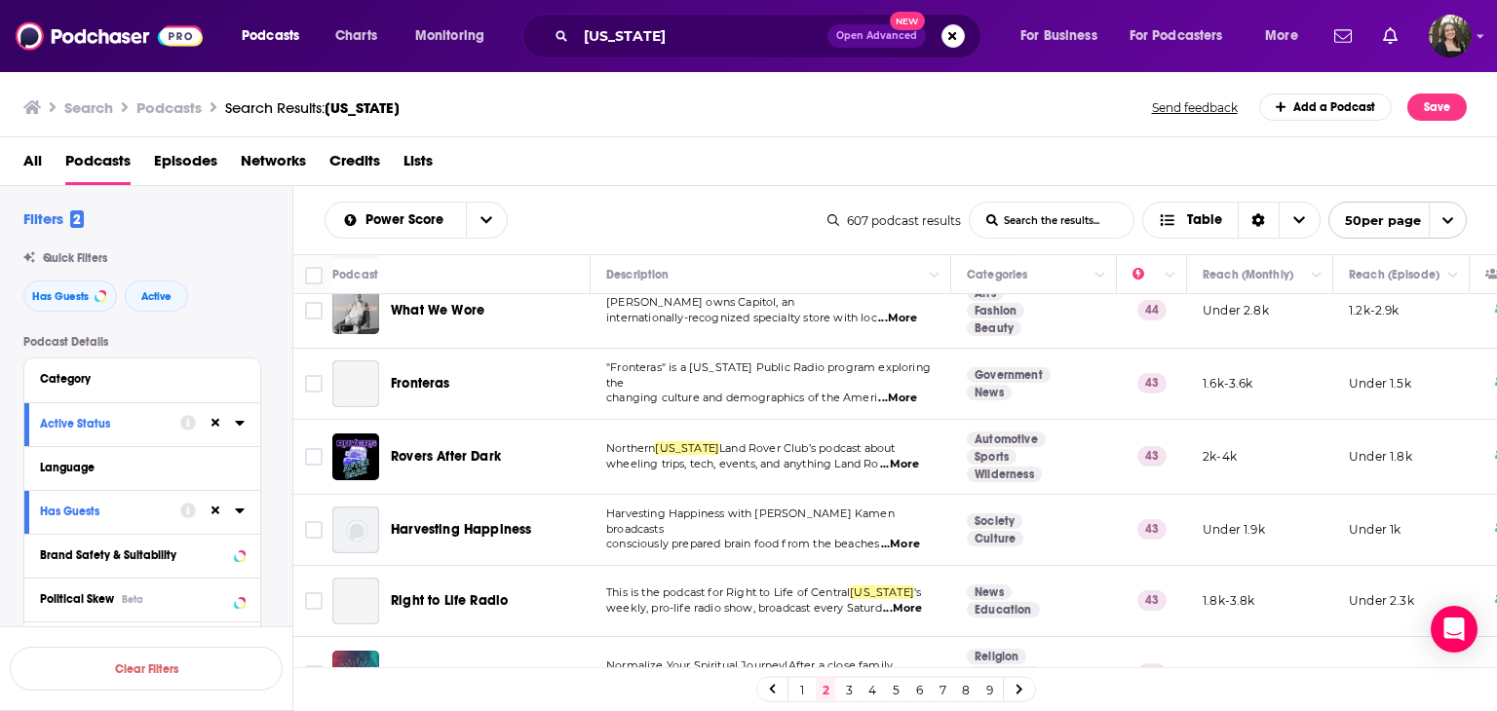
click at [851, 694] on link "3" at bounding box center [848, 689] width 19 height 23
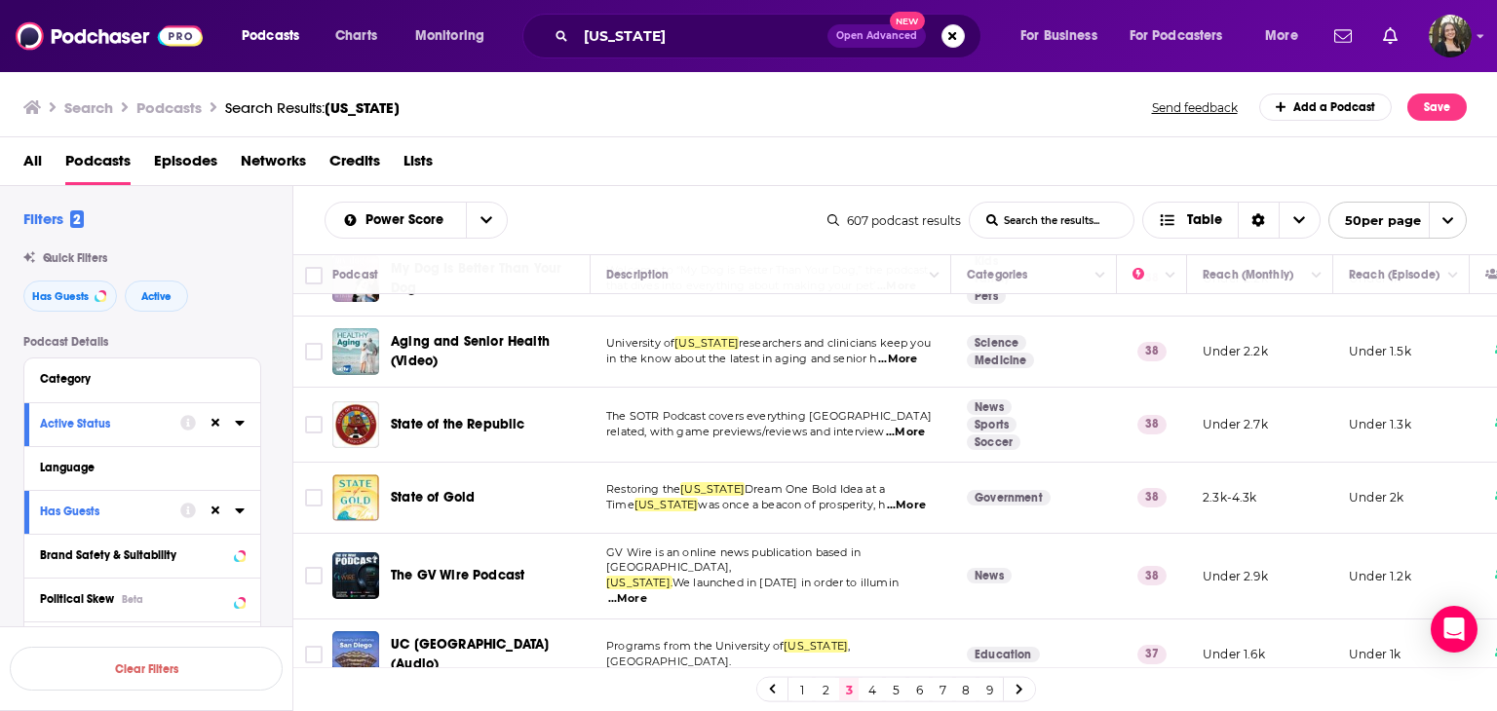
scroll to position [3354, 0]
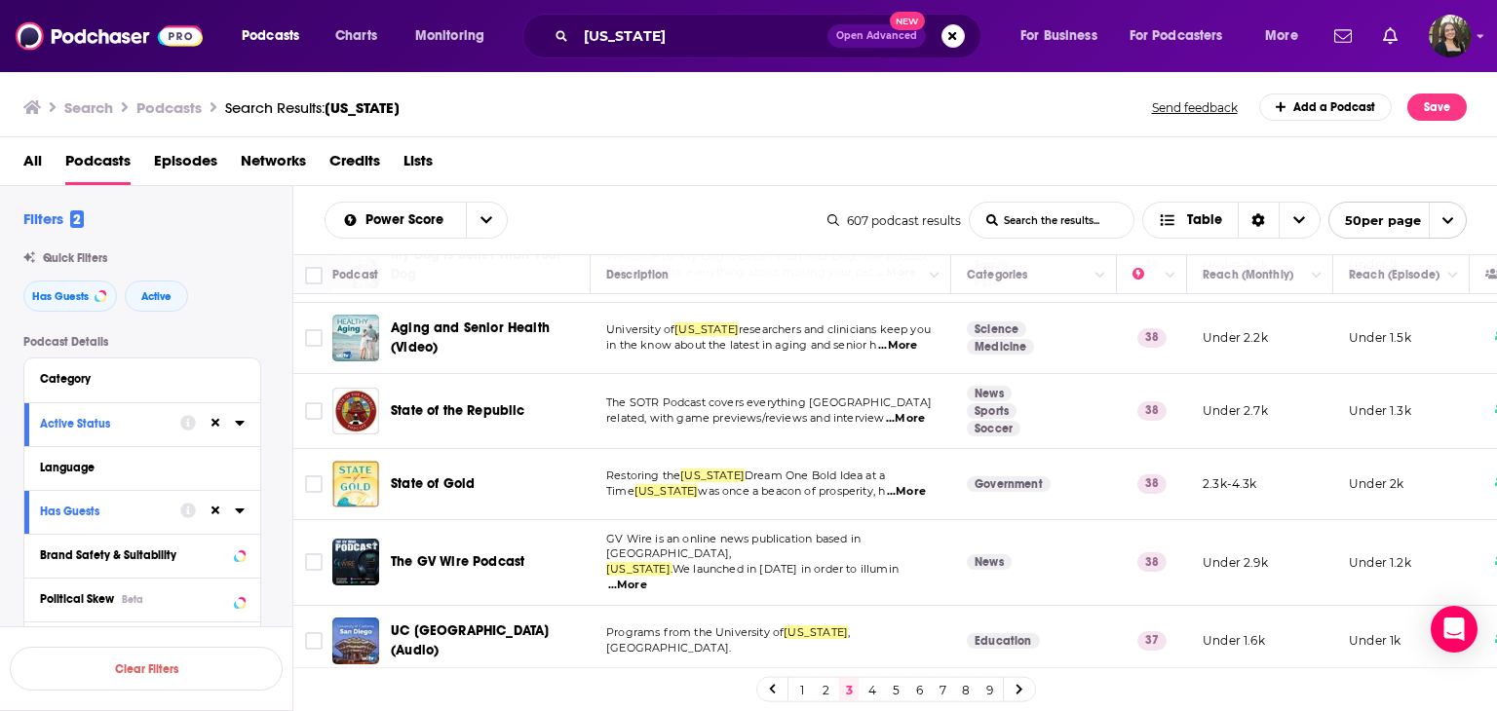
click at [875, 687] on link "4" at bounding box center [871, 689] width 19 height 23
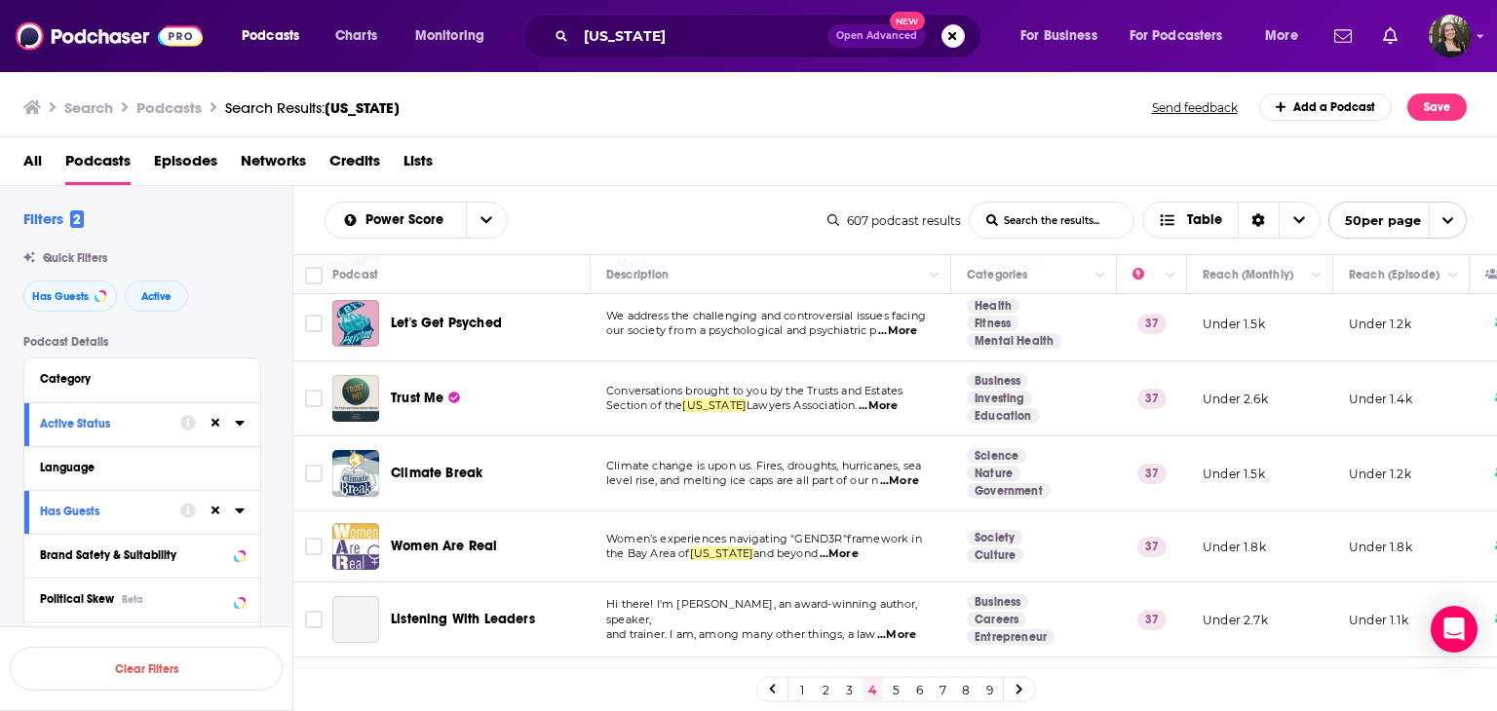
scroll to position [195, 0]
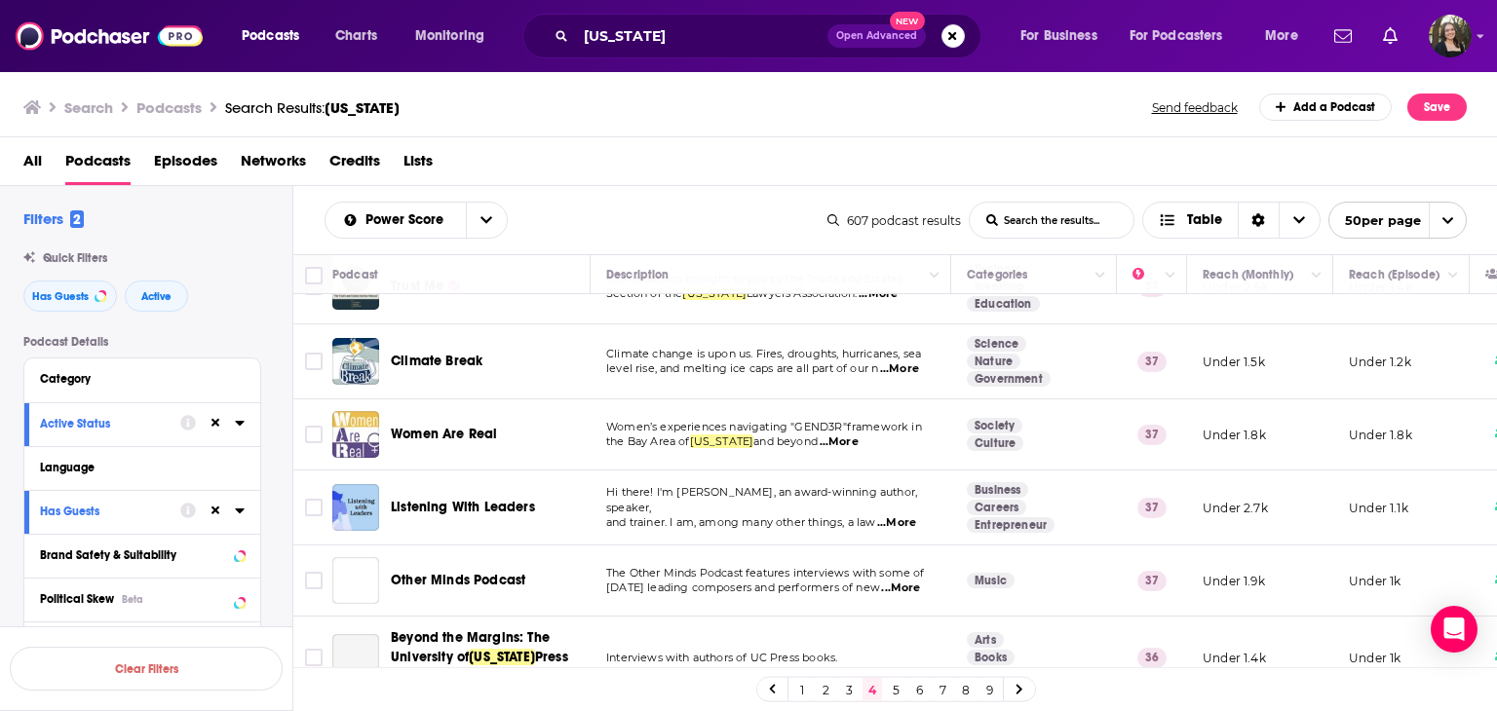
click at [912, 363] on span "...More" at bounding box center [899, 370] width 39 height 16
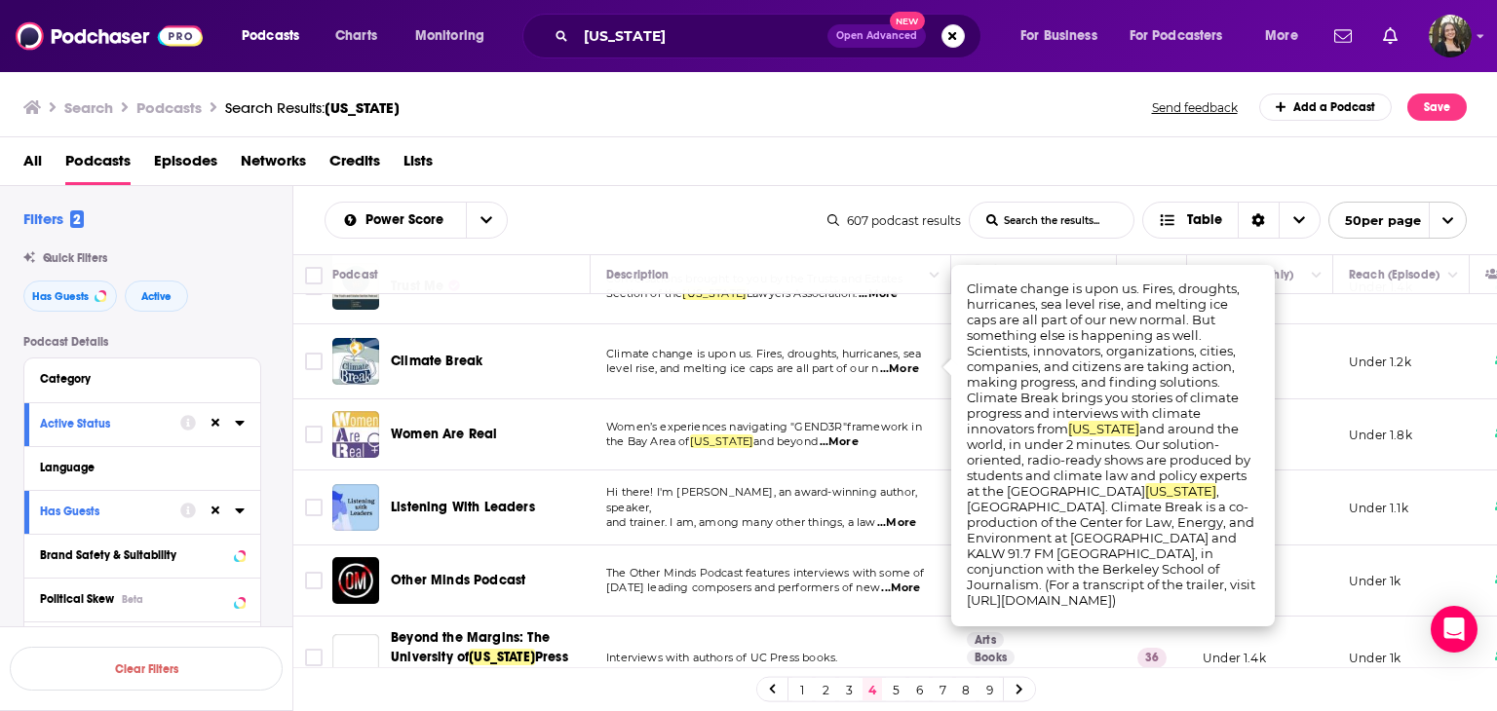
click at [912, 363] on span "...More" at bounding box center [899, 370] width 39 height 16
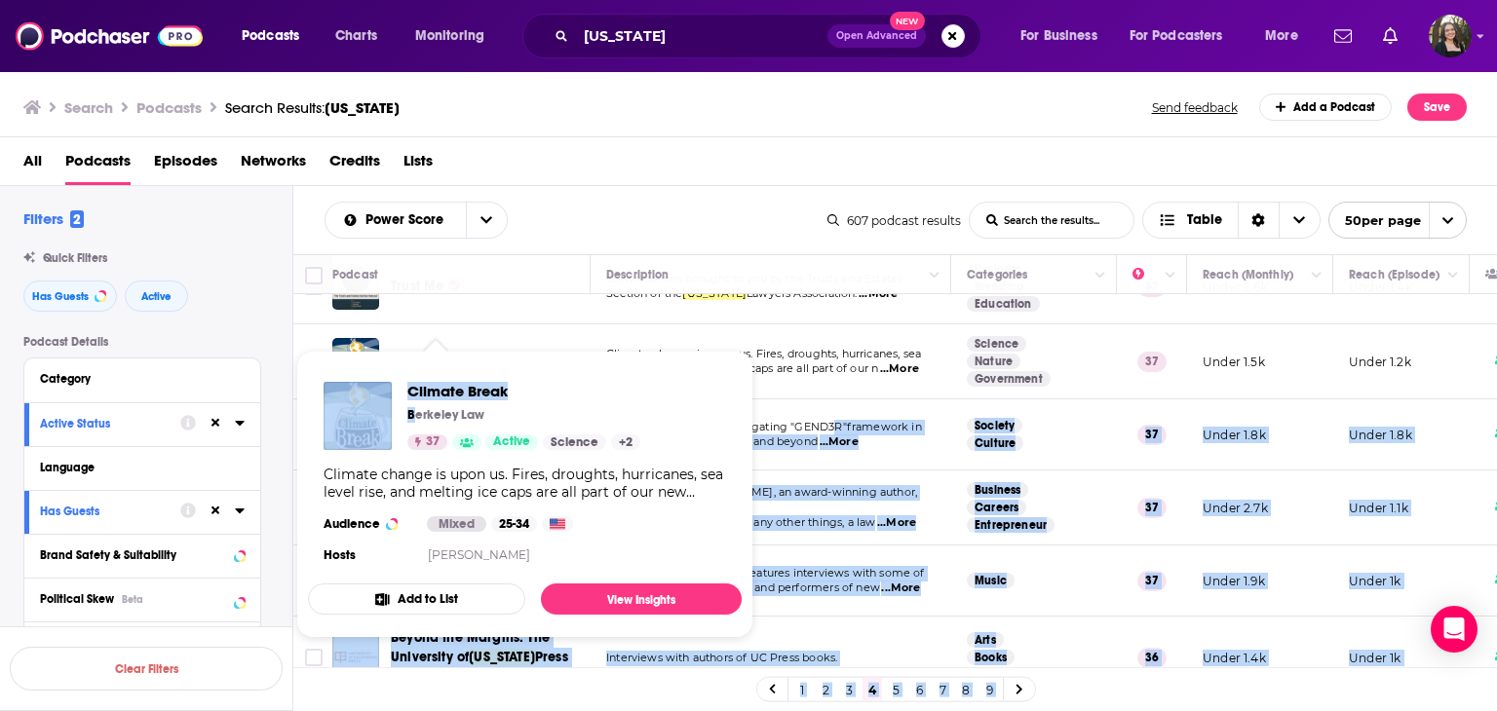
drag, startPoint x: 448, startPoint y: 360, endPoint x: 834, endPoint y: 403, distance: 388.4
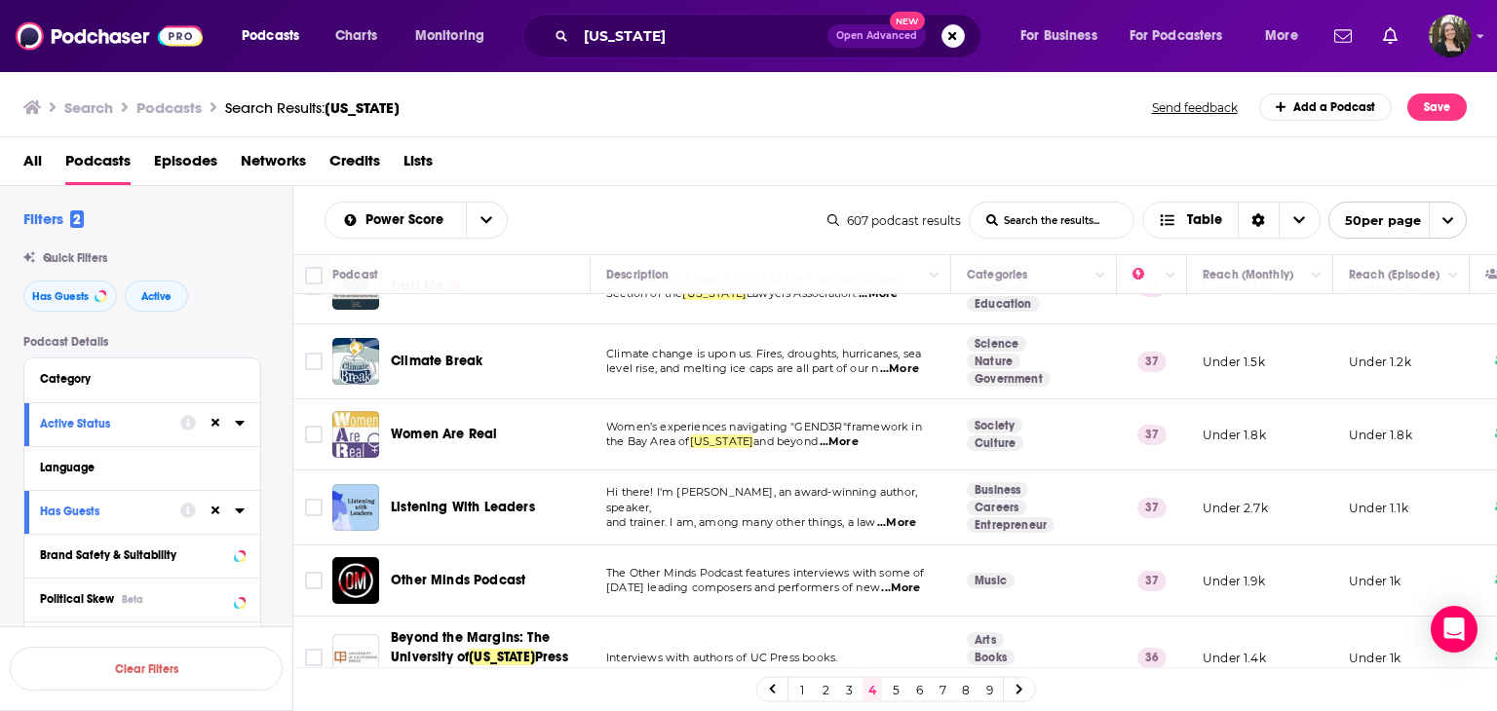
click at [827, 367] on span "level rise, and melting ice caps are all part of our n" at bounding box center [742, 369] width 272 height 14
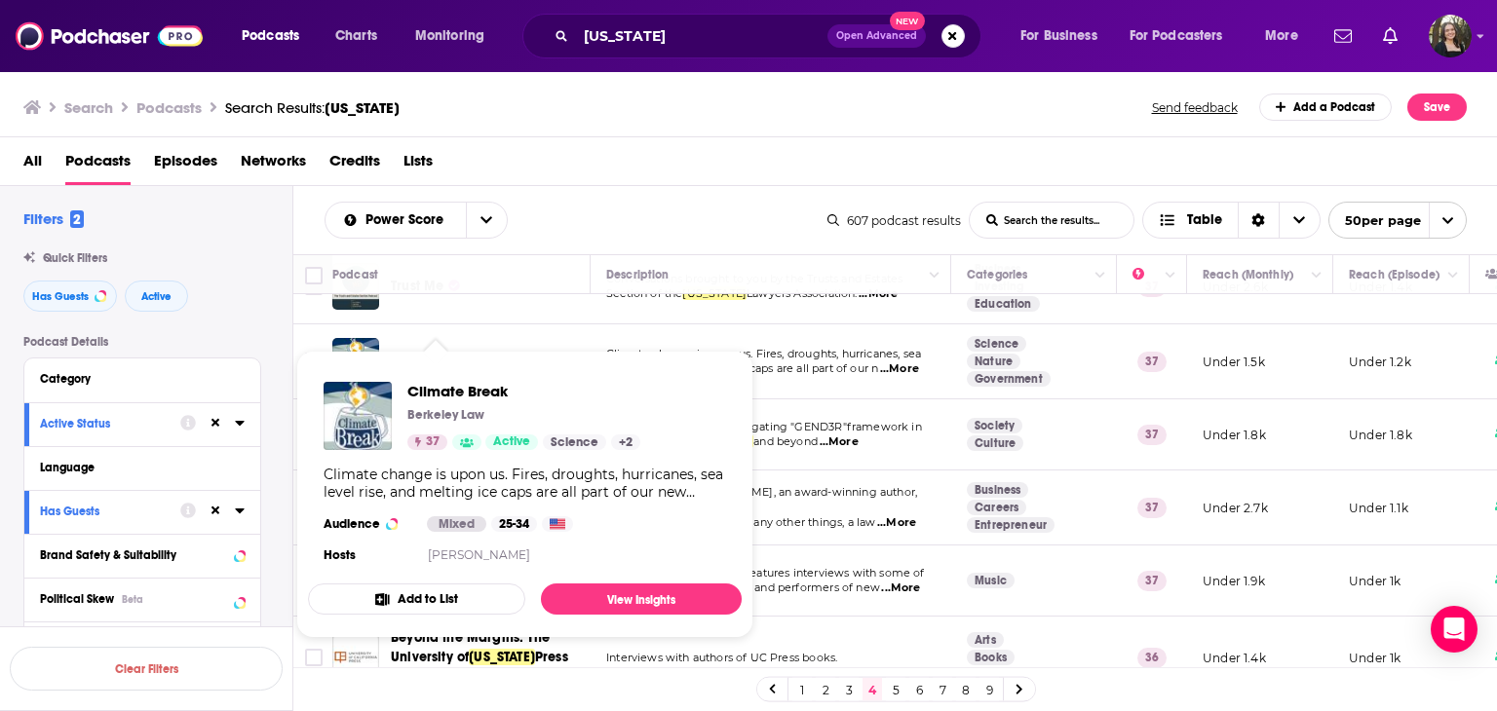
click at [802, 371] on span "level rise, and melting ice caps are all part of our n" at bounding box center [742, 369] width 272 height 14
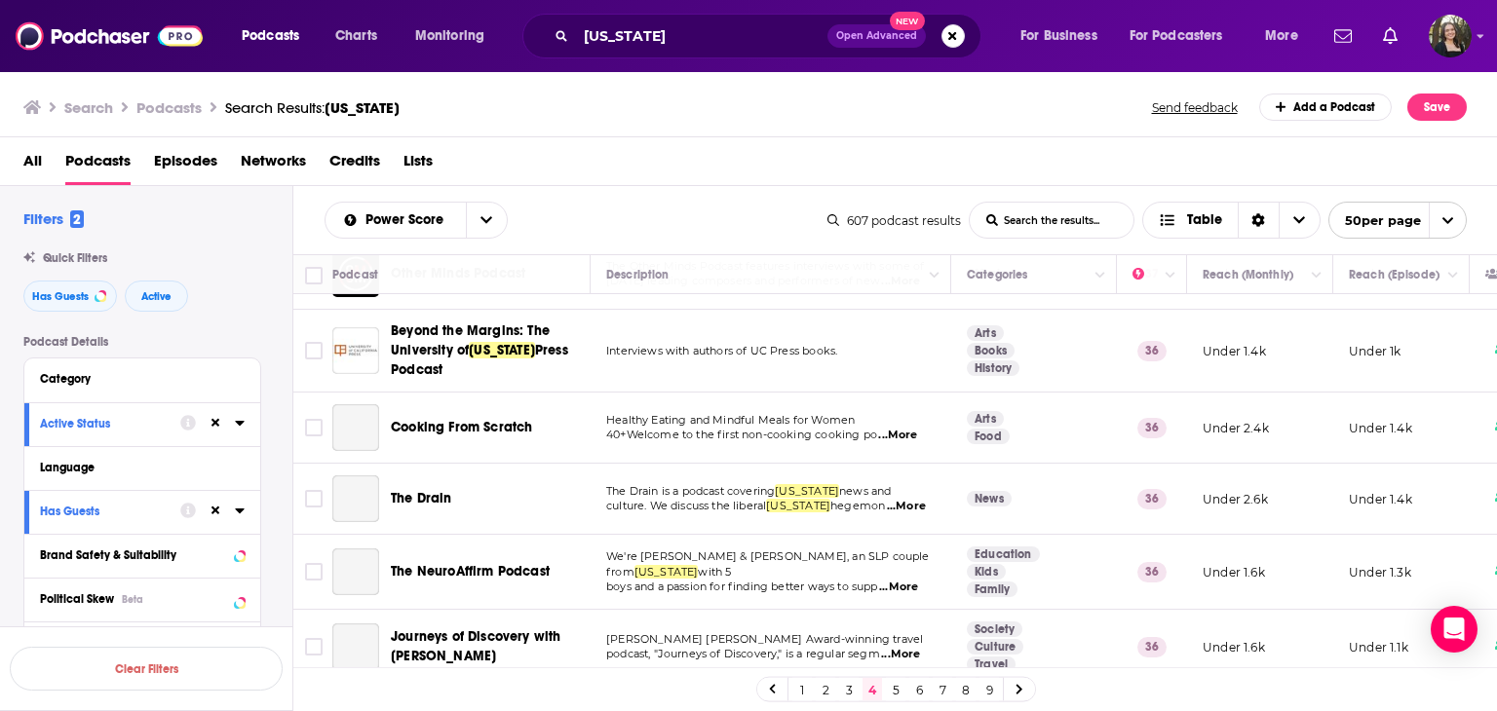
scroll to position [585, 0]
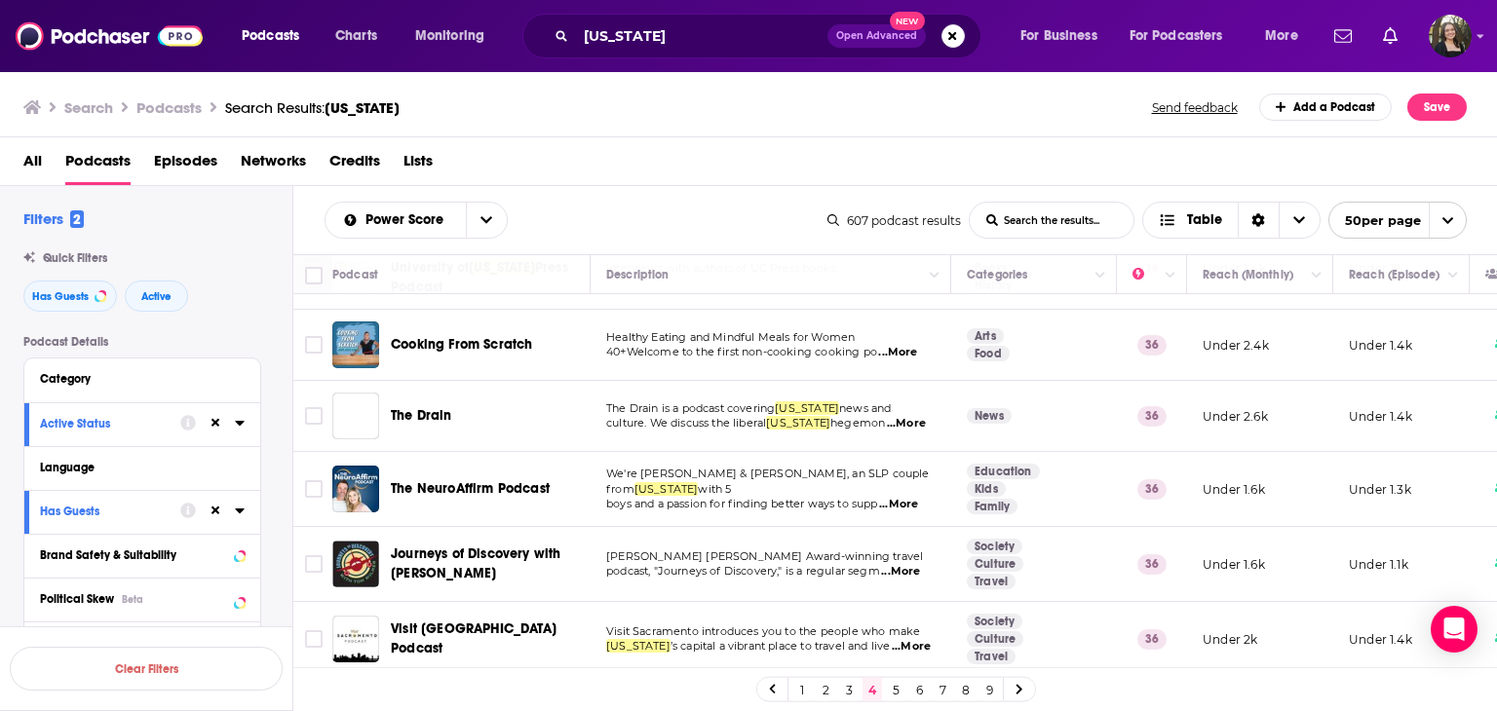
click at [914, 420] on span "...More" at bounding box center [906, 424] width 39 height 16
click at [785, 401] on span "California" at bounding box center [807, 408] width 64 height 14
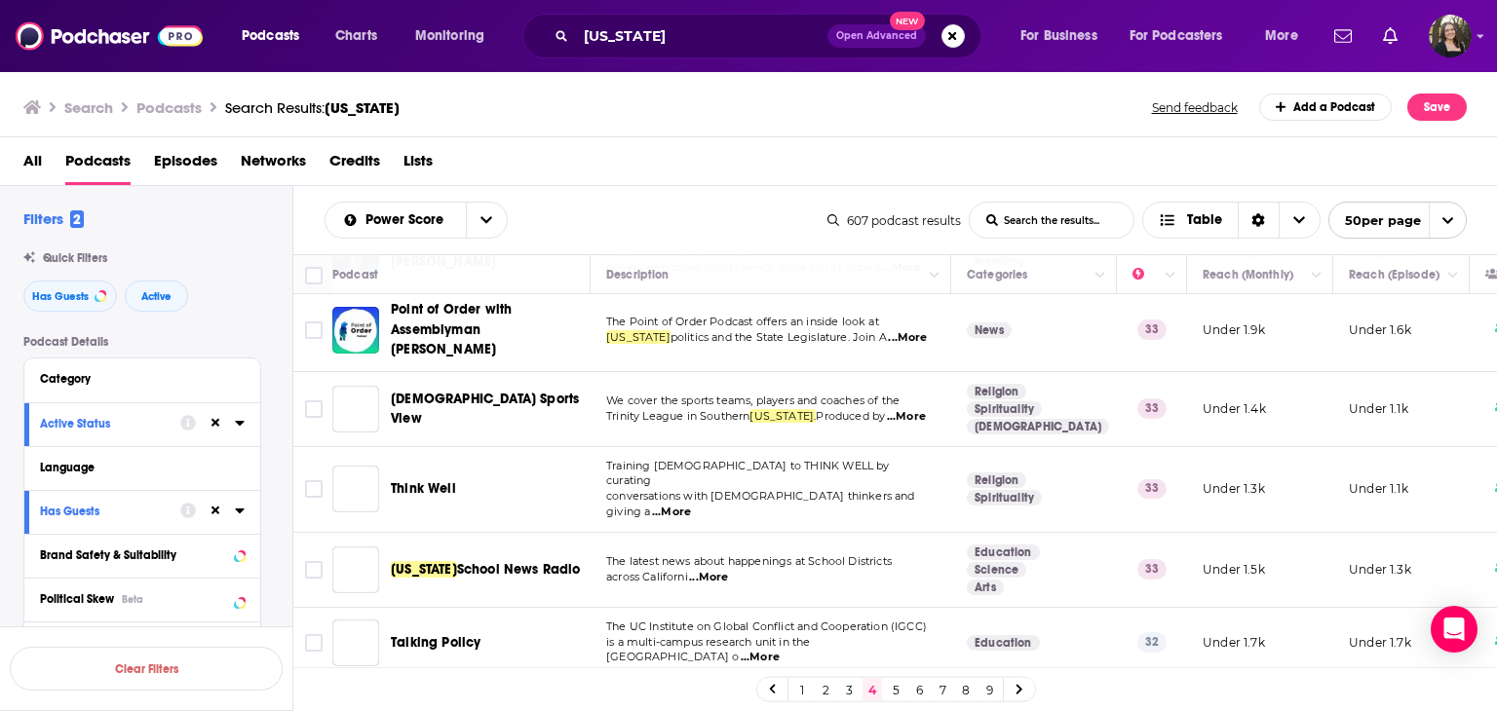
scroll to position [3303, 0]
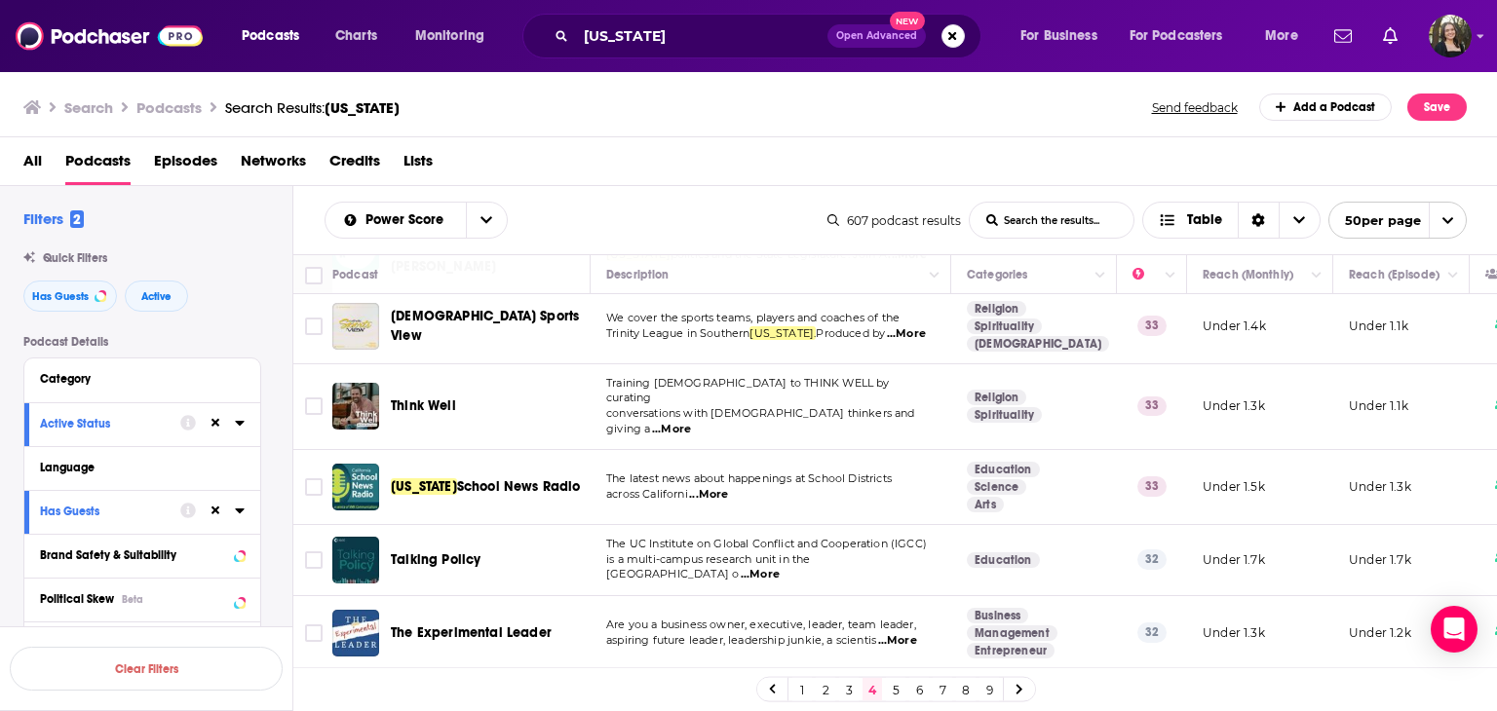
click at [896, 686] on link "5" at bounding box center [895, 689] width 19 height 23
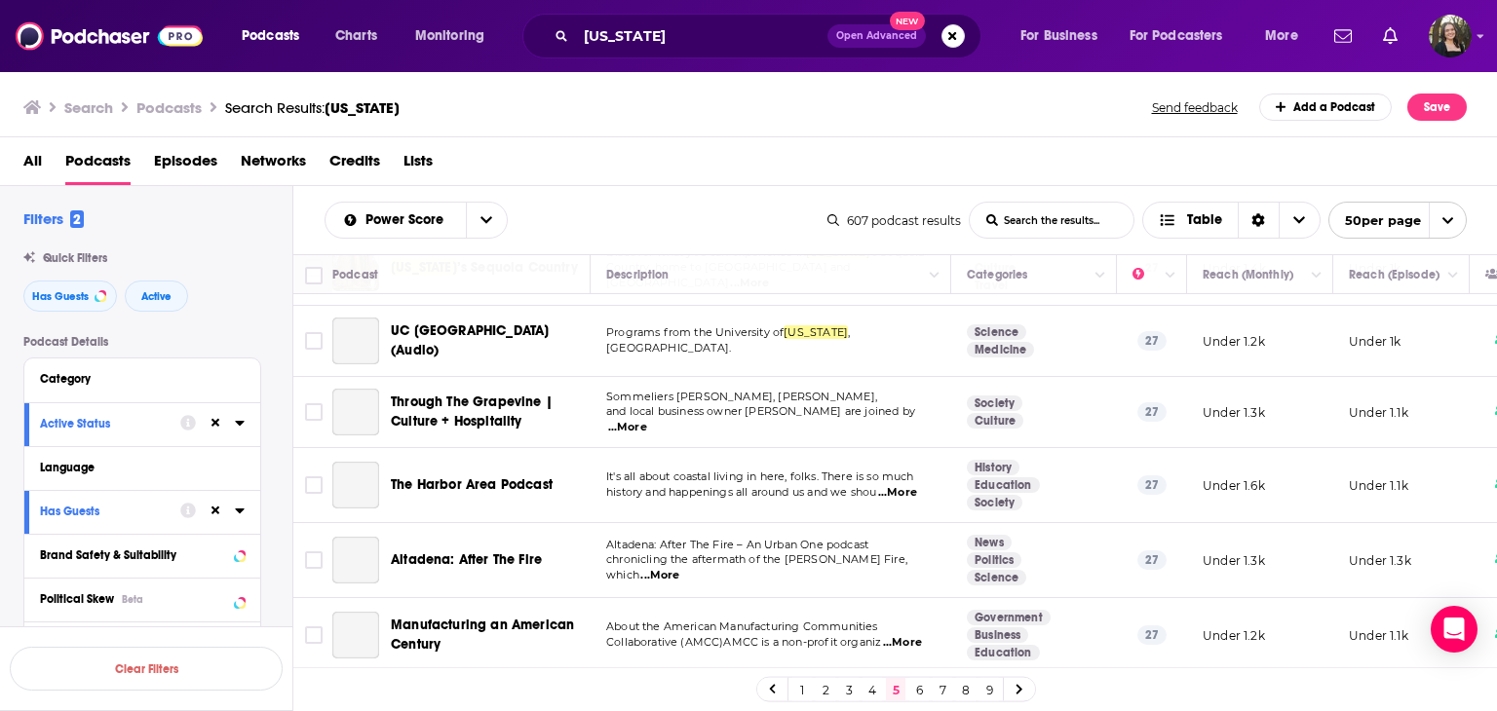
scroll to position [3296, 0]
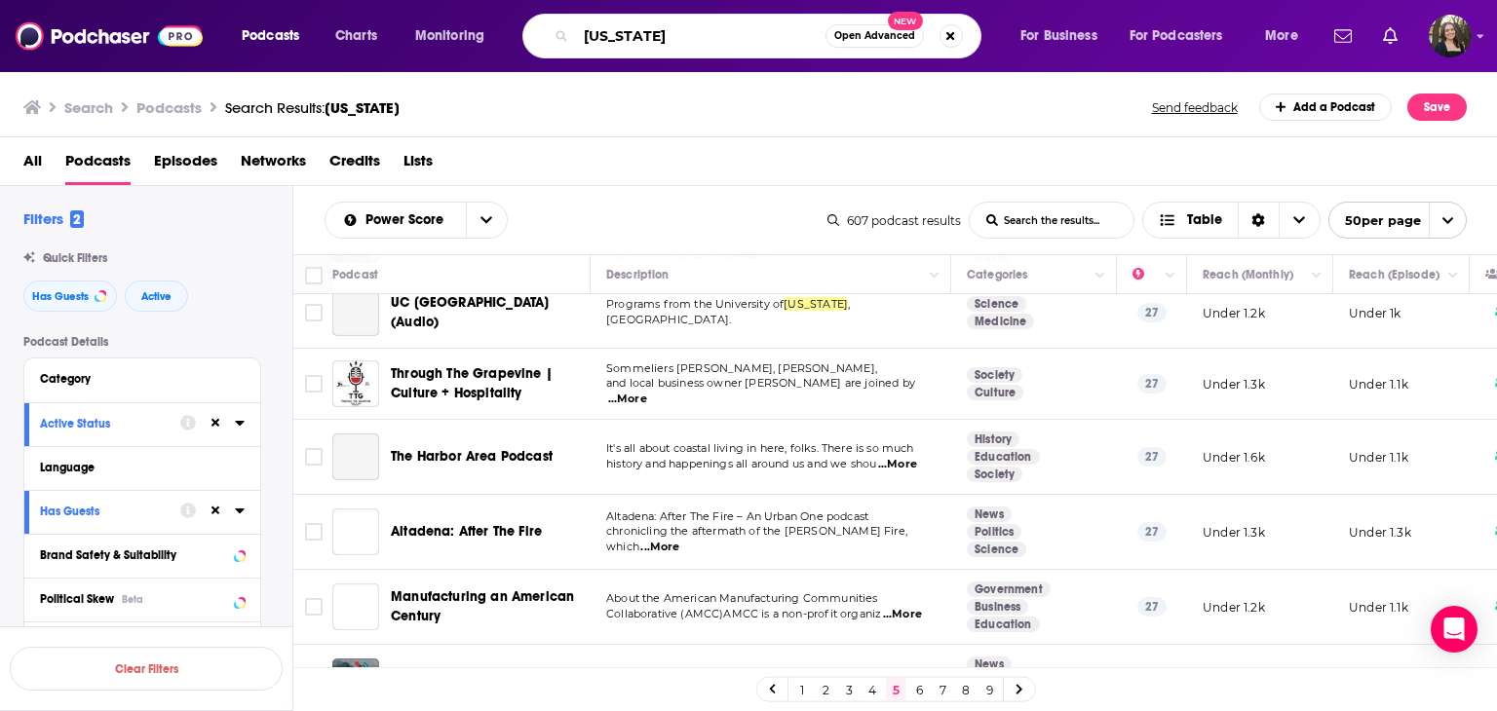
drag, startPoint x: 643, startPoint y: 50, endPoint x: 569, endPoint y: 43, distance: 74.4
click at [566, 43] on div "california Open Advanced New" at bounding box center [751, 36] width 459 height 45
drag, startPoint x: 733, startPoint y: 36, endPoint x: 445, endPoint y: 5, distance: 289.1
click at [445, 4] on div "Podcasts Charts Monitoring california Open Advanced New For Business For Podcas…" at bounding box center [748, 36] width 1497 height 72
type input "aliso canyon"
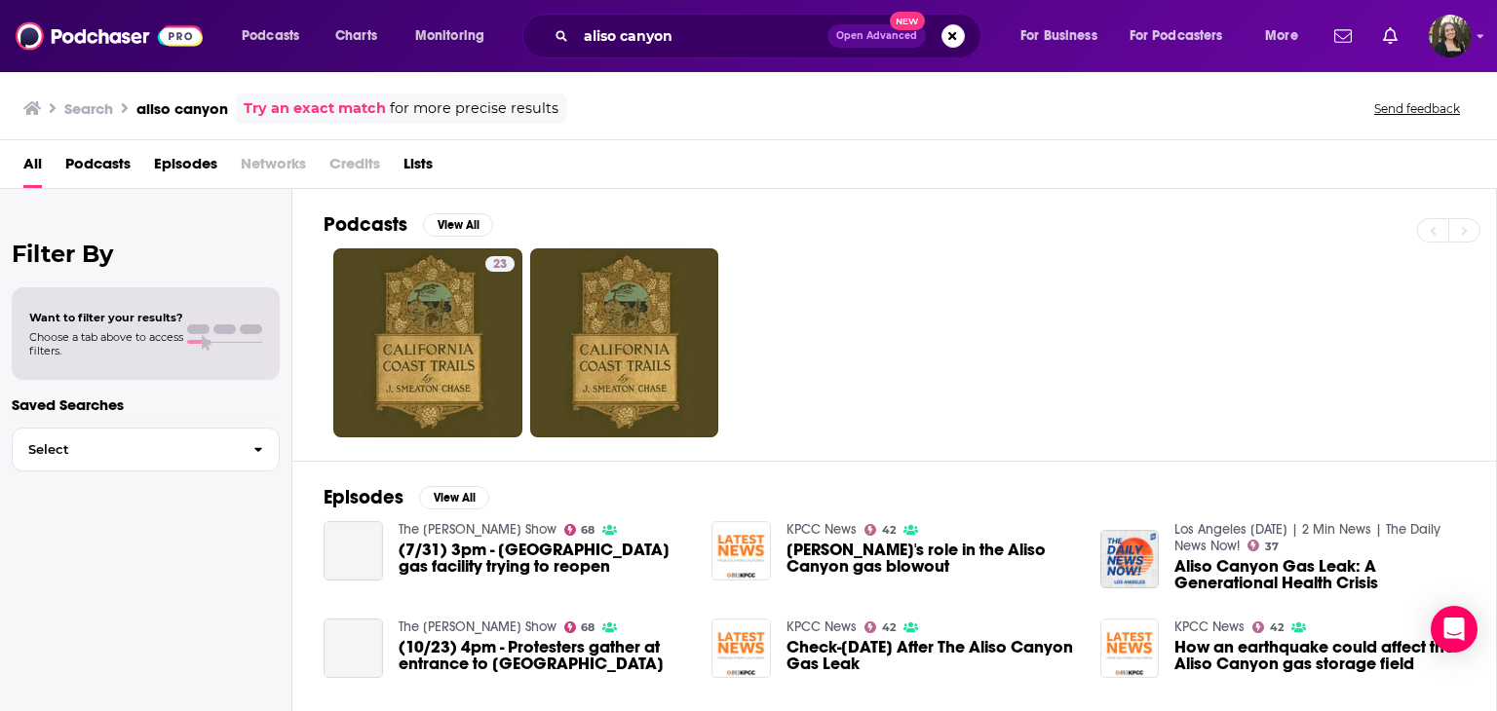
scroll to position [97, 0]
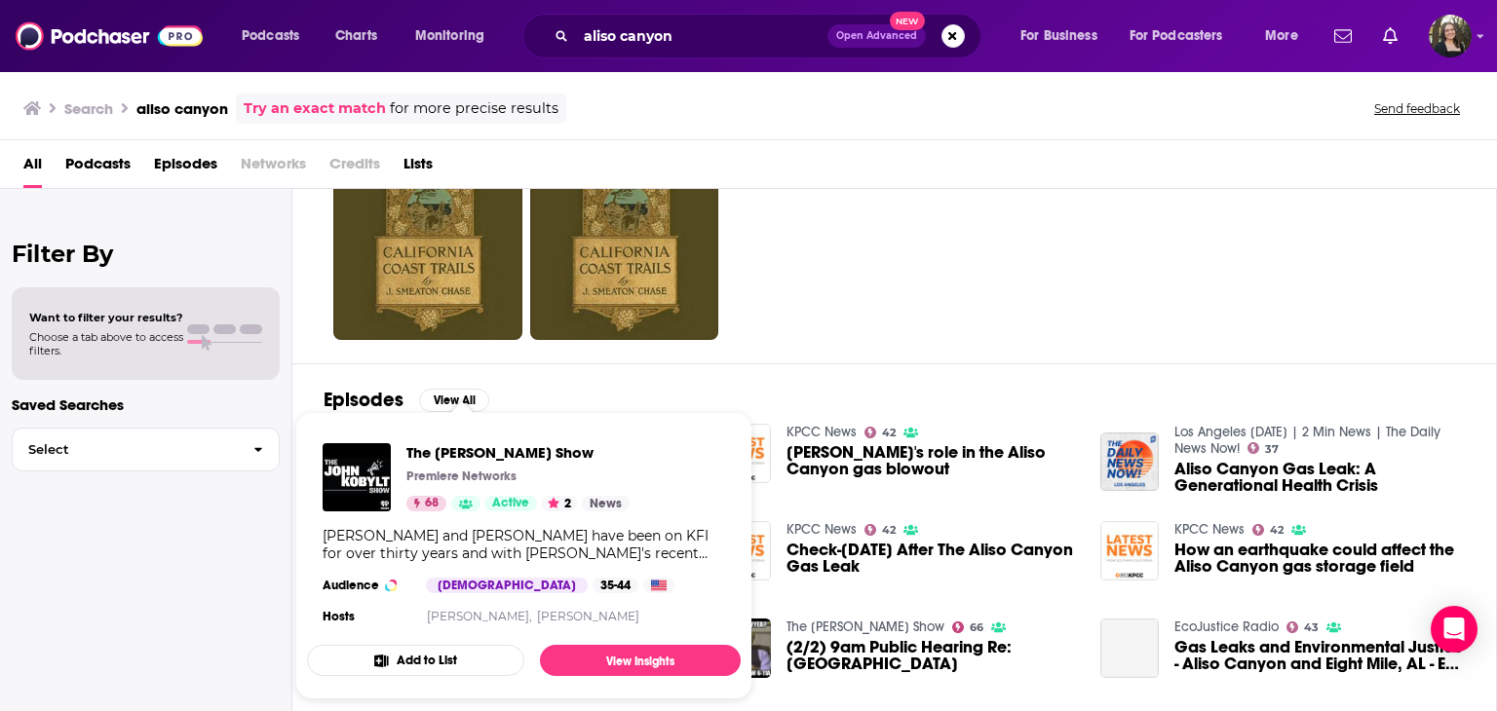
click at [824, 298] on div "23" at bounding box center [910, 245] width 1172 height 189
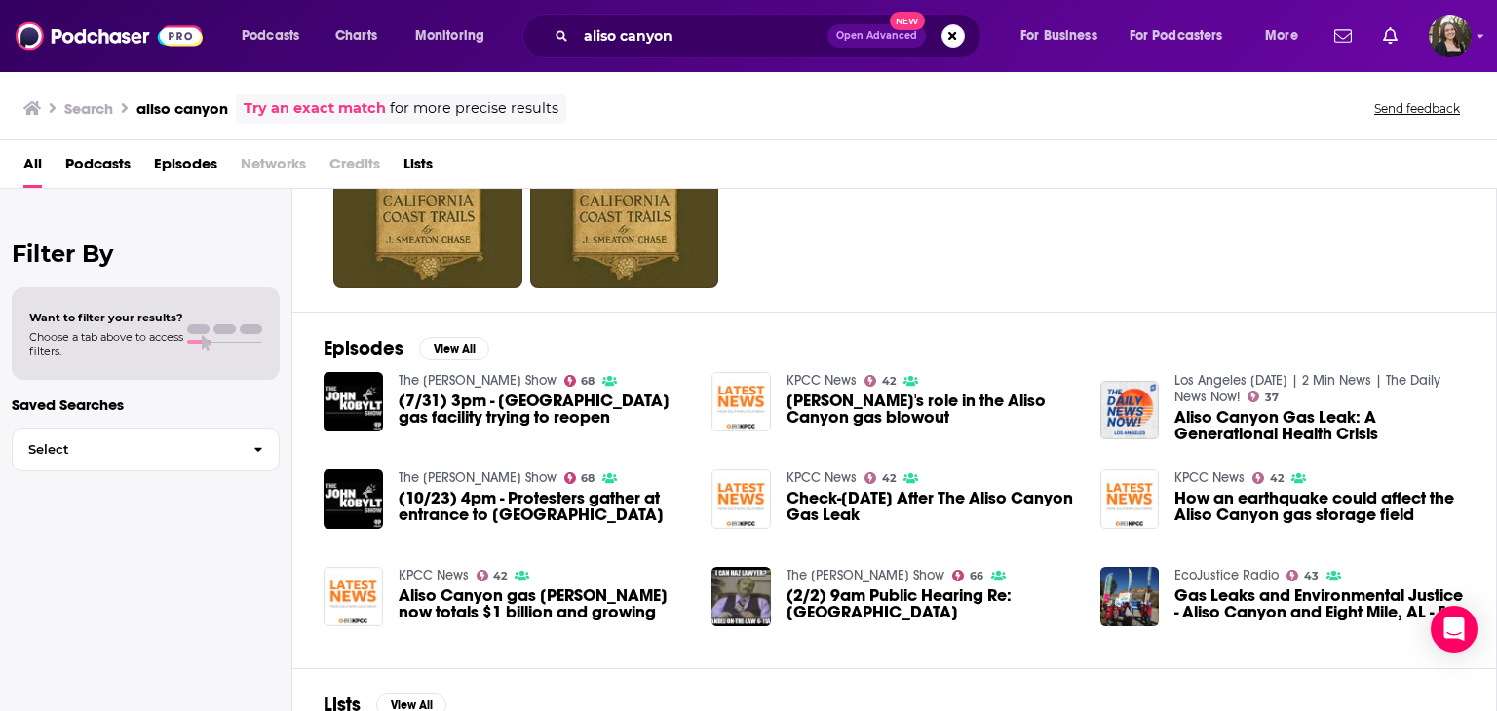
scroll to position [138, 0]
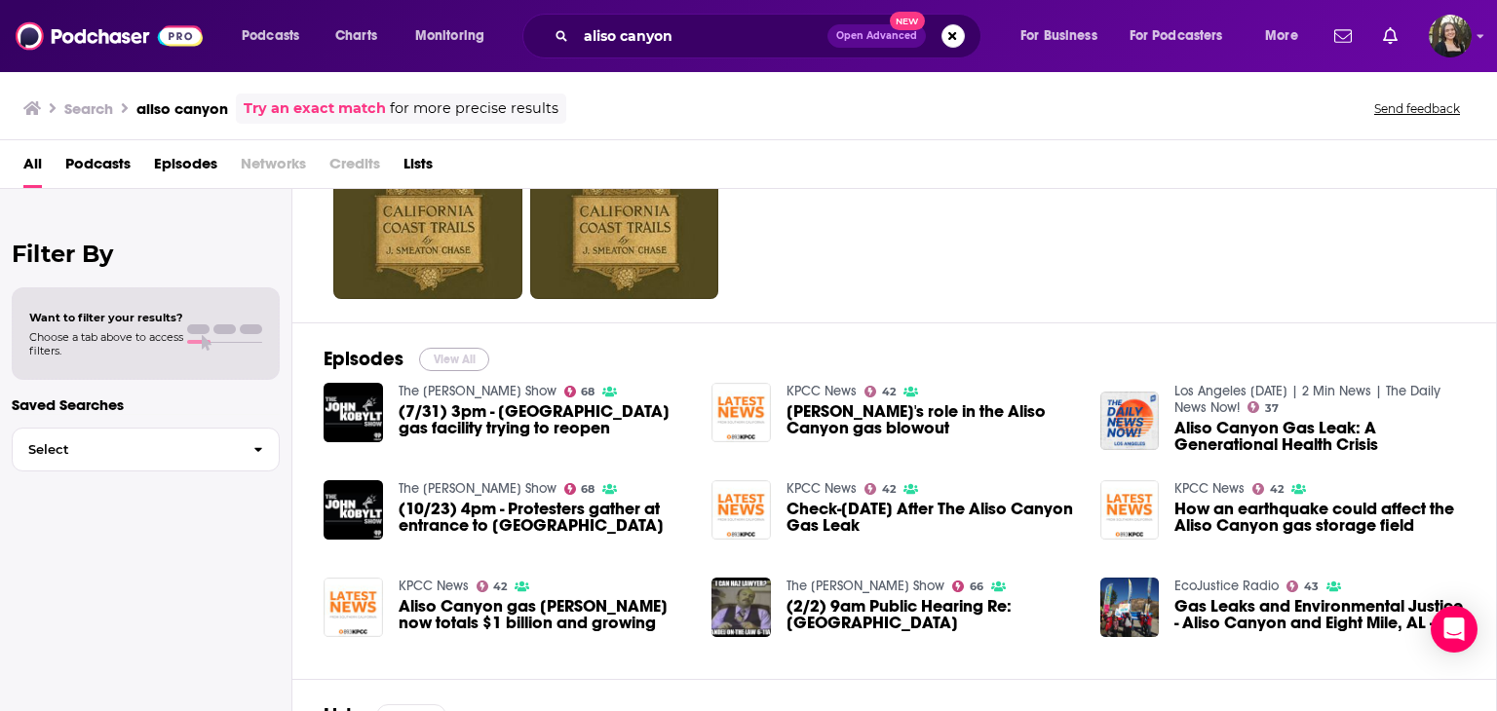
click at [448, 349] on button "View All" at bounding box center [454, 359] width 70 height 23
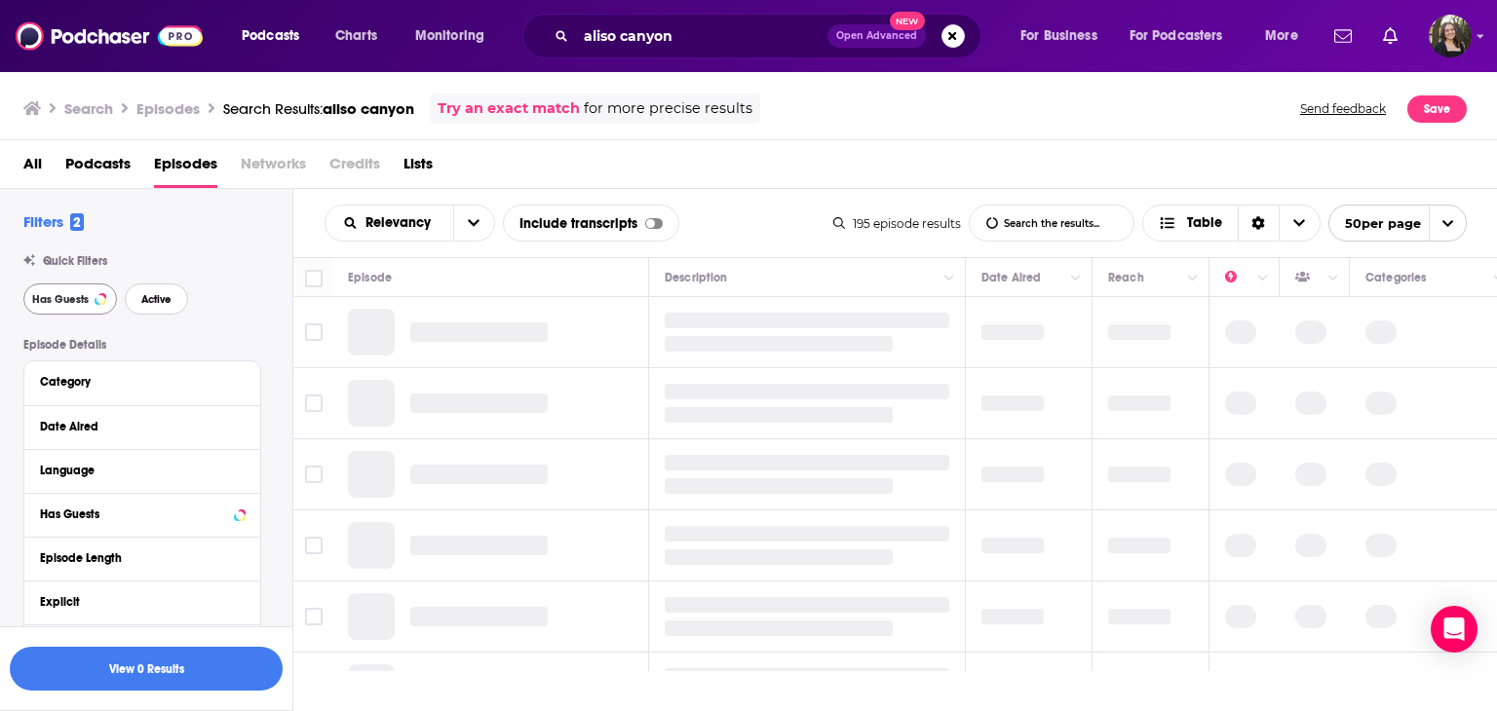
click at [161, 295] on span "Active" at bounding box center [156, 299] width 30 height 11
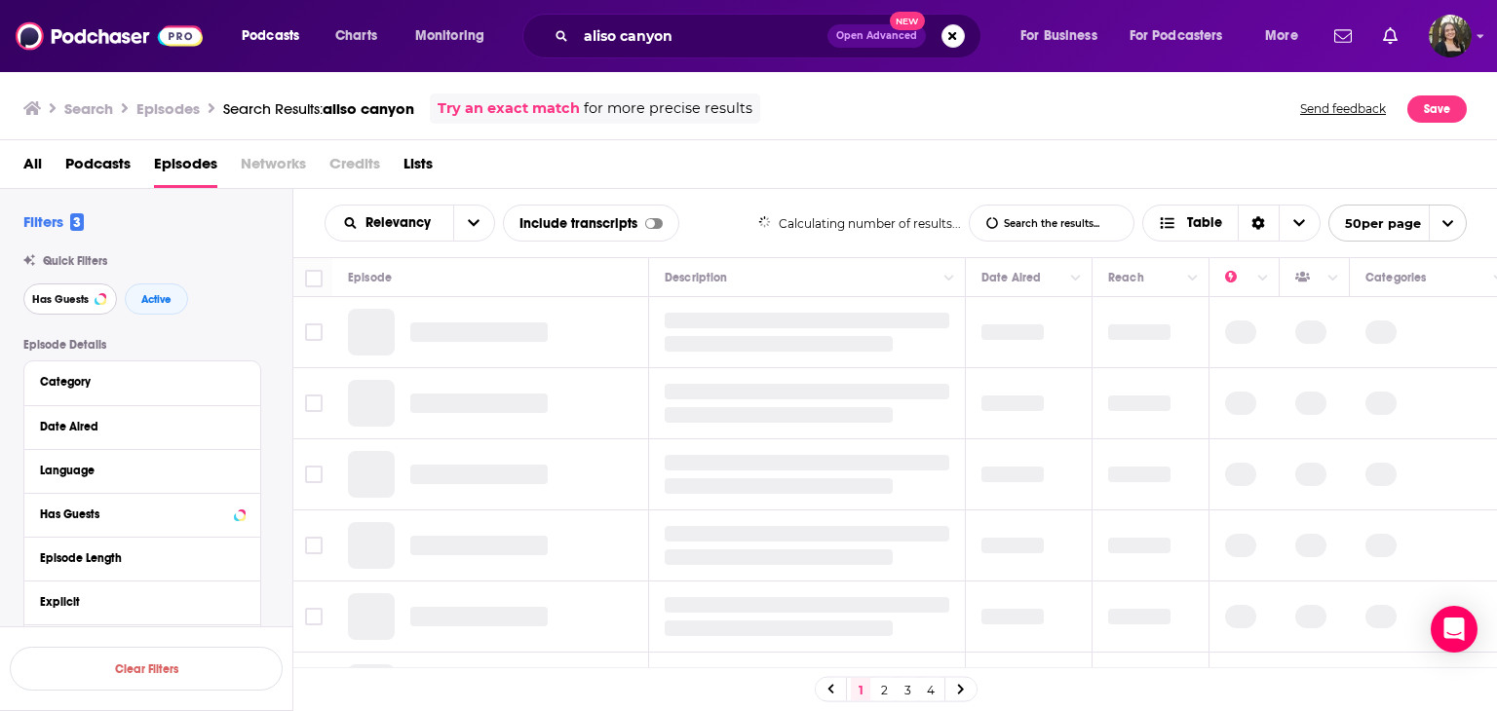
click at [62, 291] on button "Has Guests" at bounding box center [70, 299] width 94 height 31
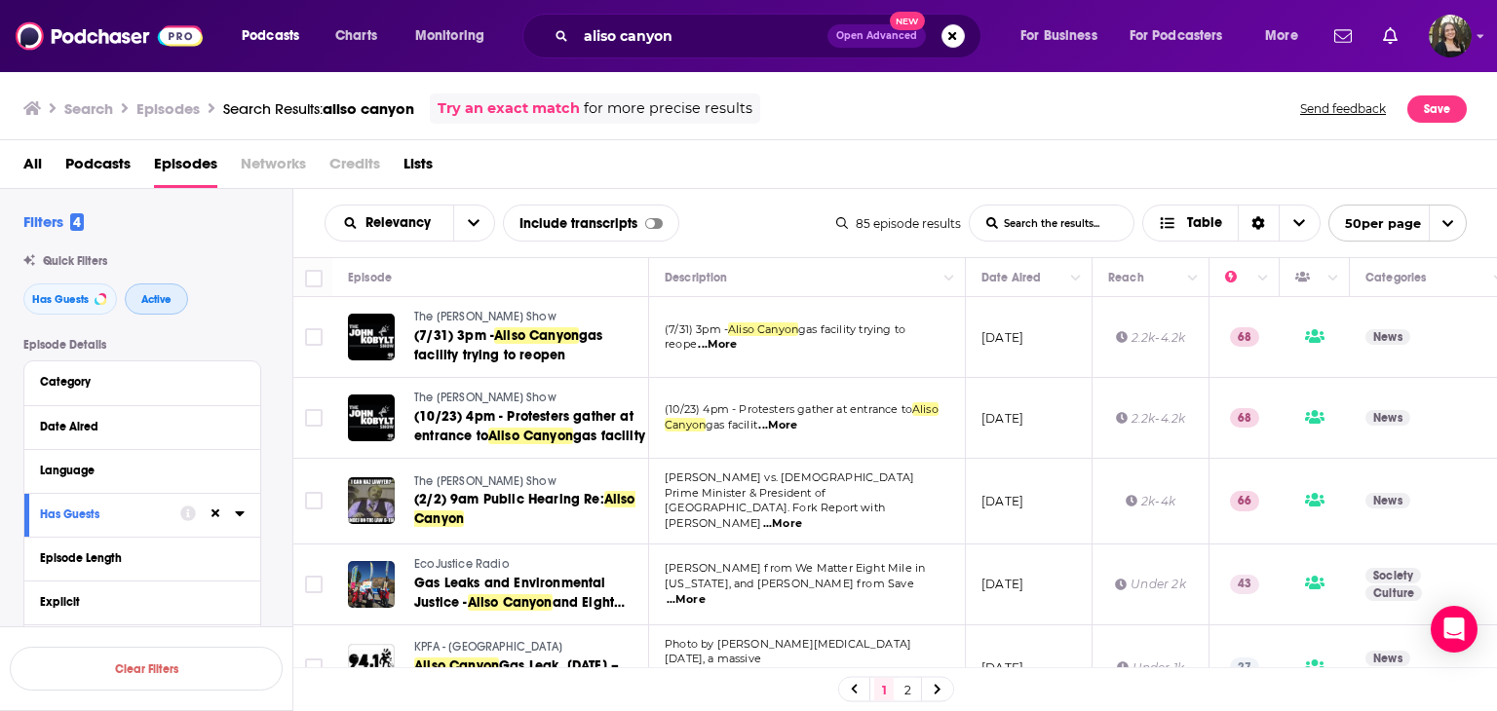
click at [148, 302] on span "Active" at bounding box center [156, 299] width 30 height 11
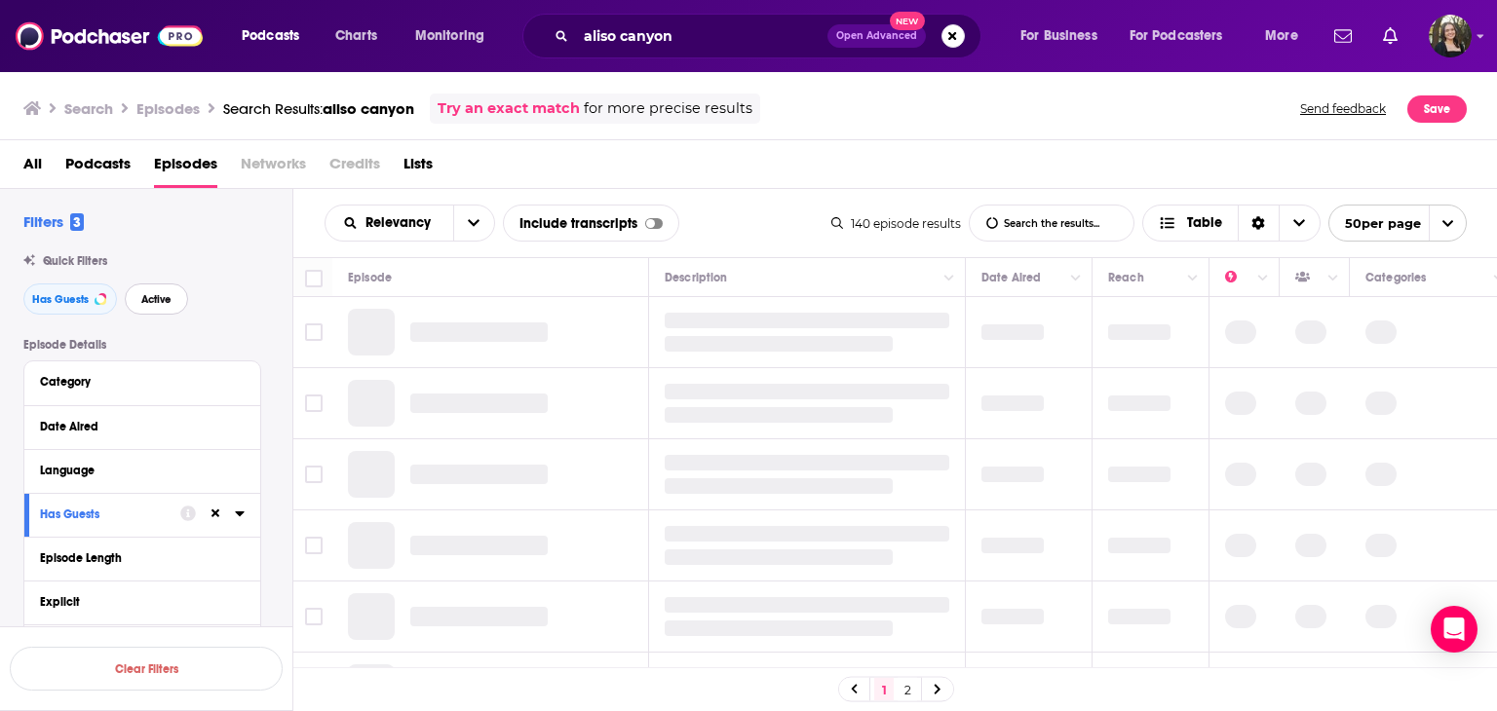
click at [172, 305] on button "Active" at bounding box center [156, 299] width 63 height 31
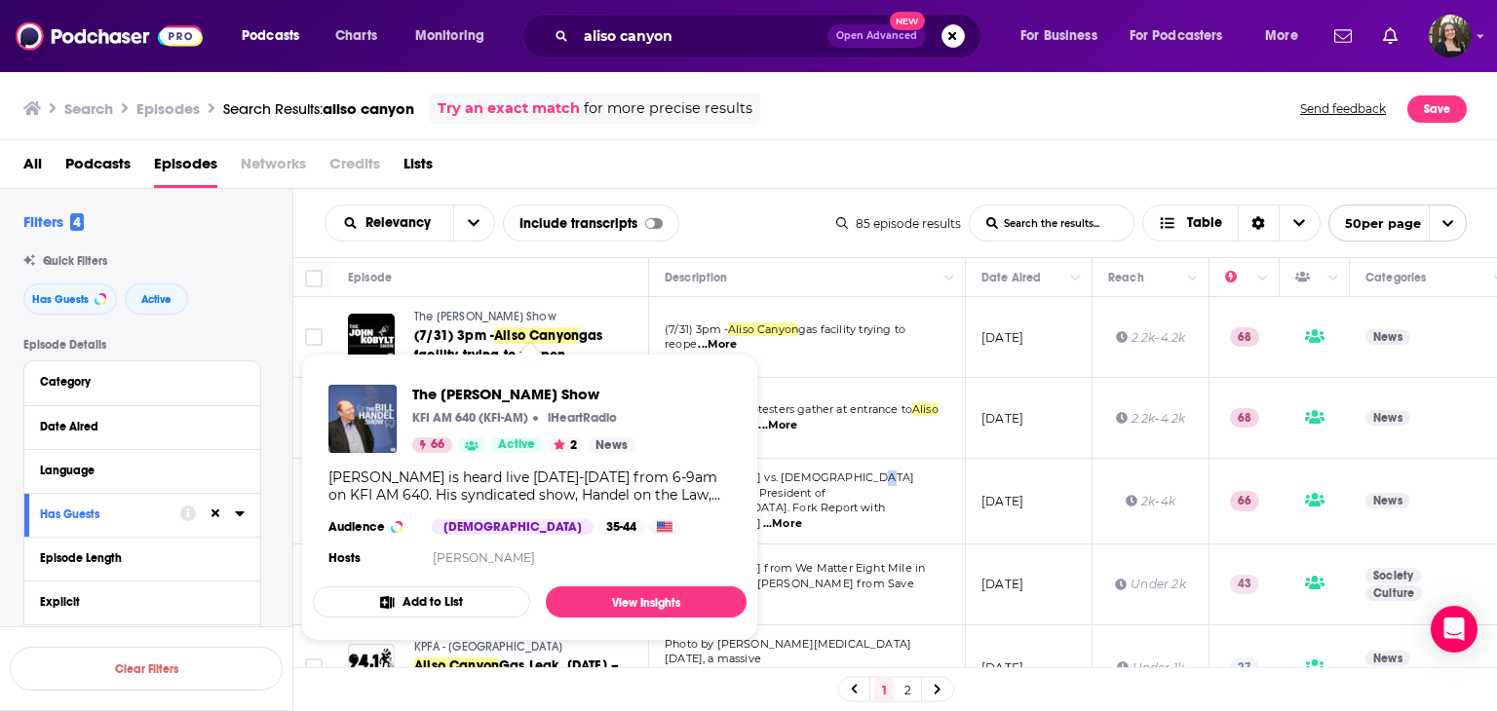
drag, startPoint x: 476, startPoint y: 477, endPoint x: 849, endPoint y: 470, distance: 373.3
click at [849, 470] on td "Trump vs. Australian Prime Minister & President of Mexico. Fork Report with Nei…" at bounding box center [807, 502] width 317 height 86
drag, startPoint x: 461, startPoint y: 477, endPoint x: 629, endPoint y: 593, distance: 205.2
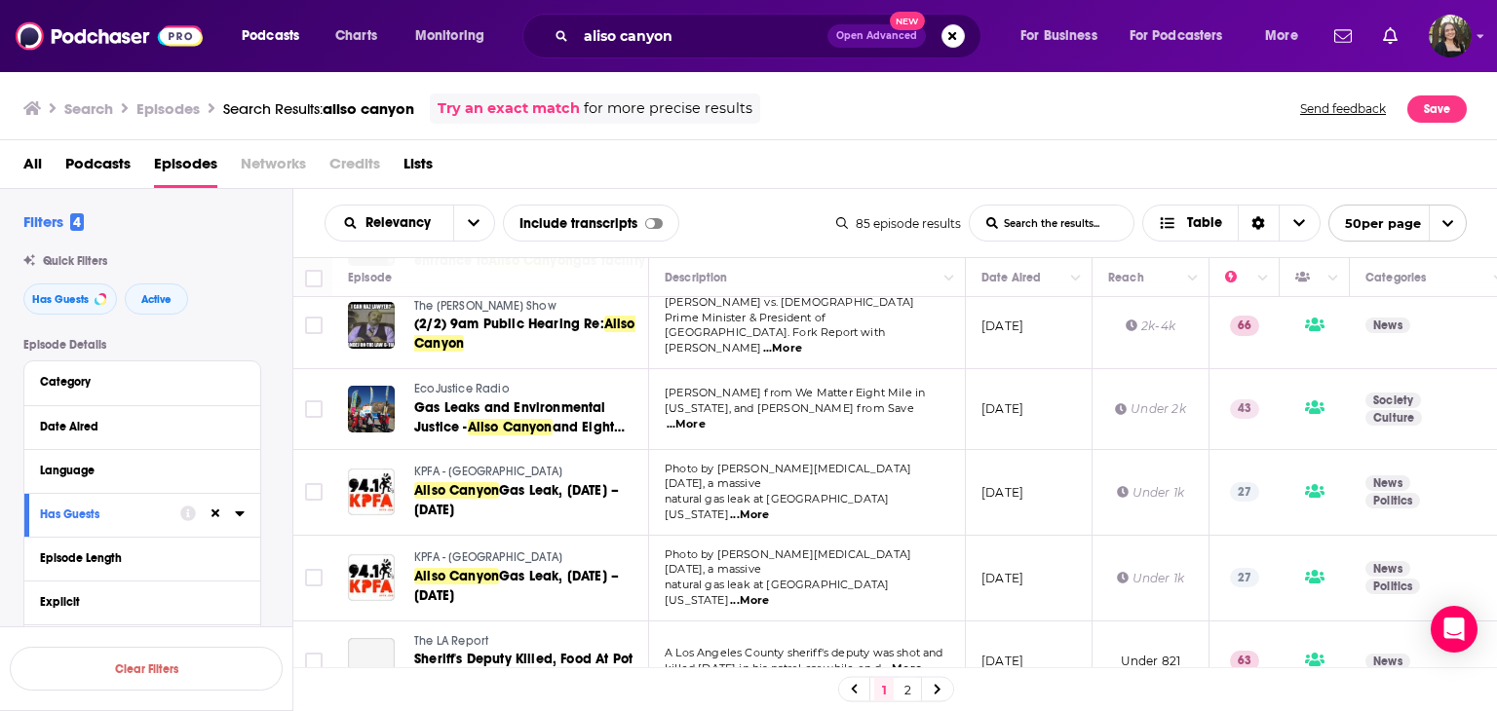
scroll to position [186, 0]
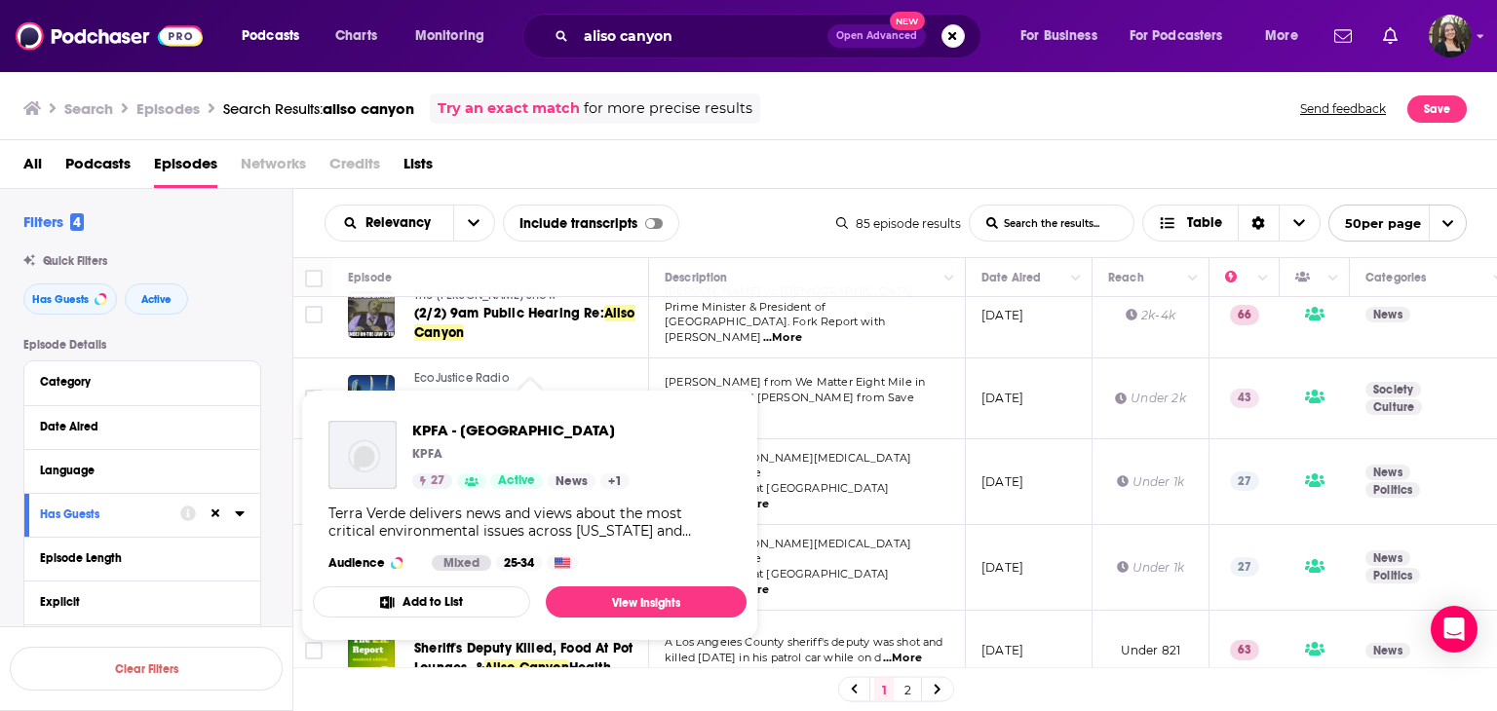
drag, startPoint x: 452, startPoint y: 448, endPoint x: 741, endPoint y: 482, distance: 290.4
click at [741, 482] on div "KPFA - Terra Verde KPFA 27 Active News + 1 Terra Verde delivers news and views …" at bounding box center [530, 495] width 434 height 181
click at [823, 498] on td "Photo by Hannah Benet Five years ago, a massive natural gas leak at Southern Ca…" at bounding box center [807, 482] width 317 height 86
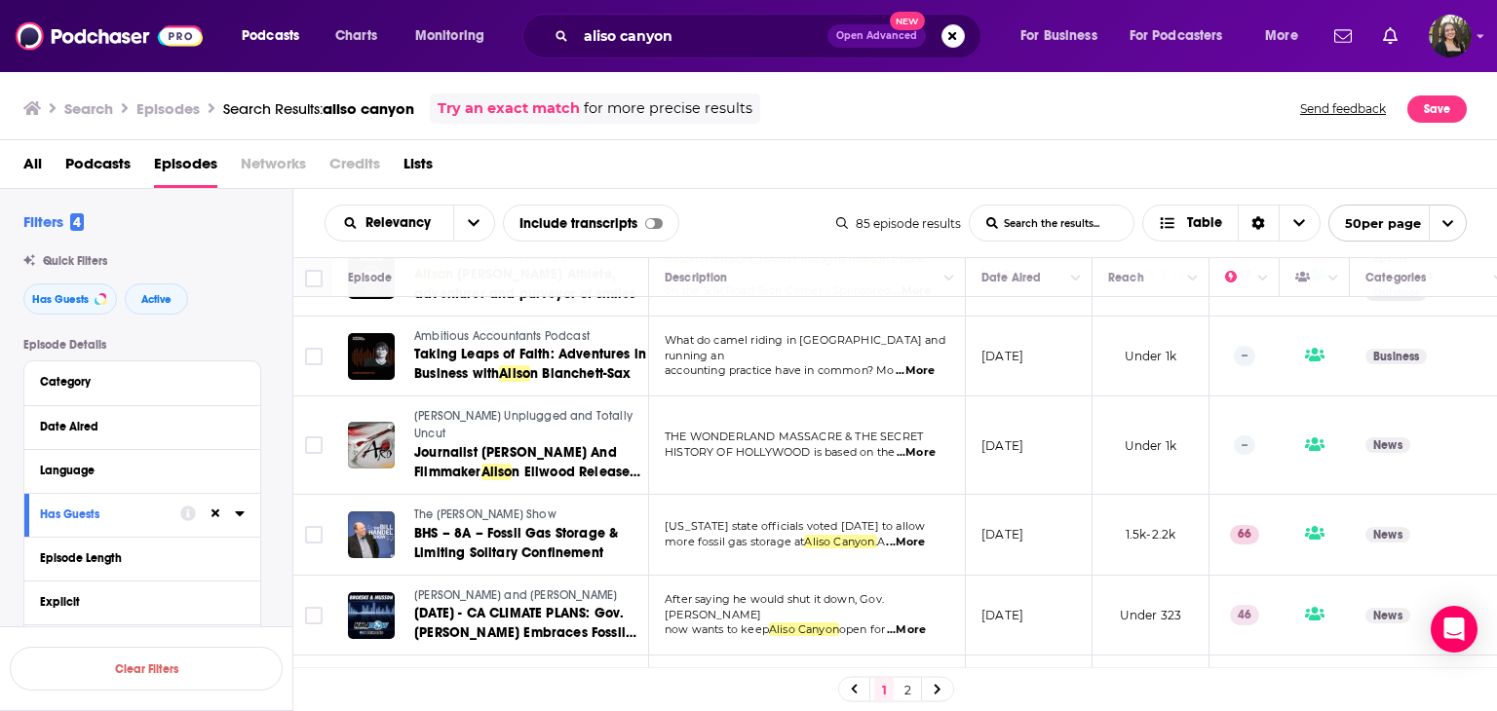
scroll to position [3698, 0]
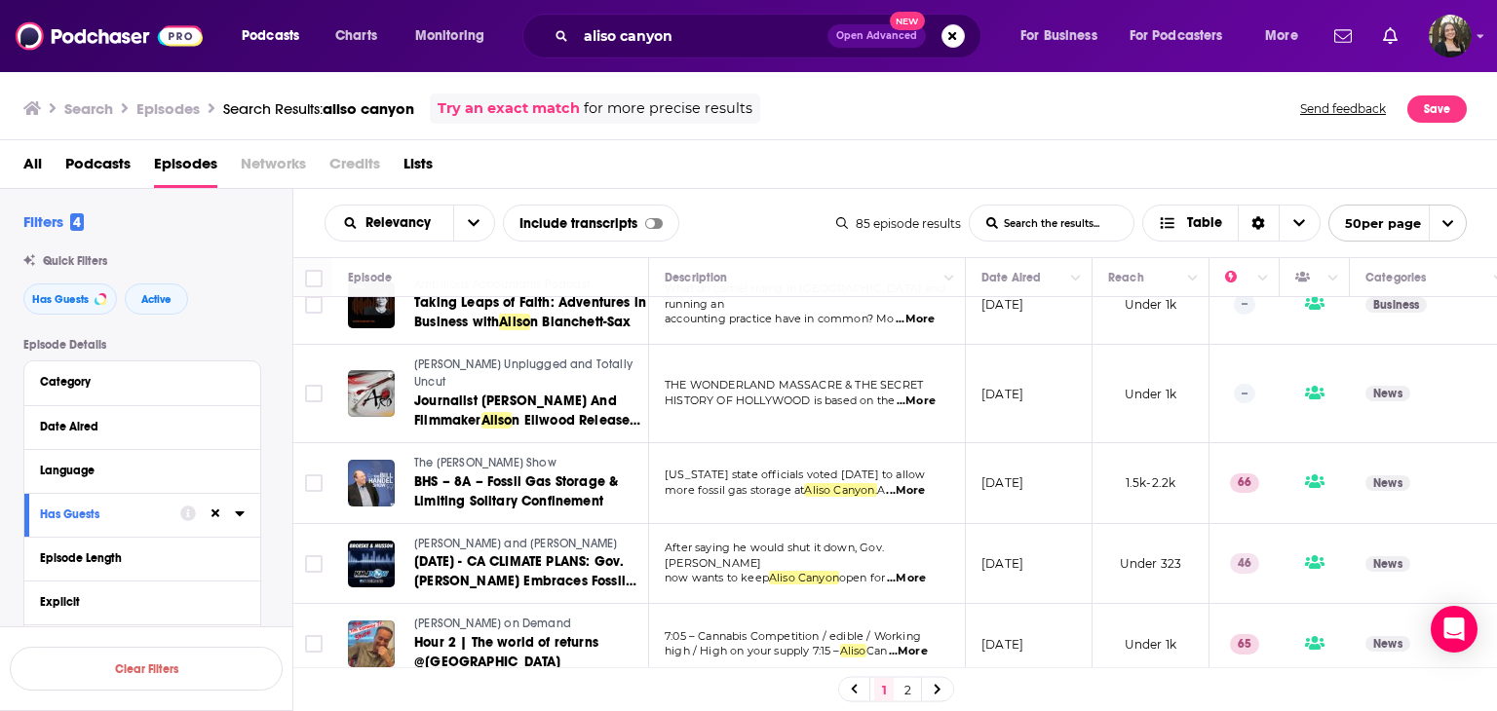
click at [901, 690] on link "2" at bounding box center [906, 689] width 19 height 23
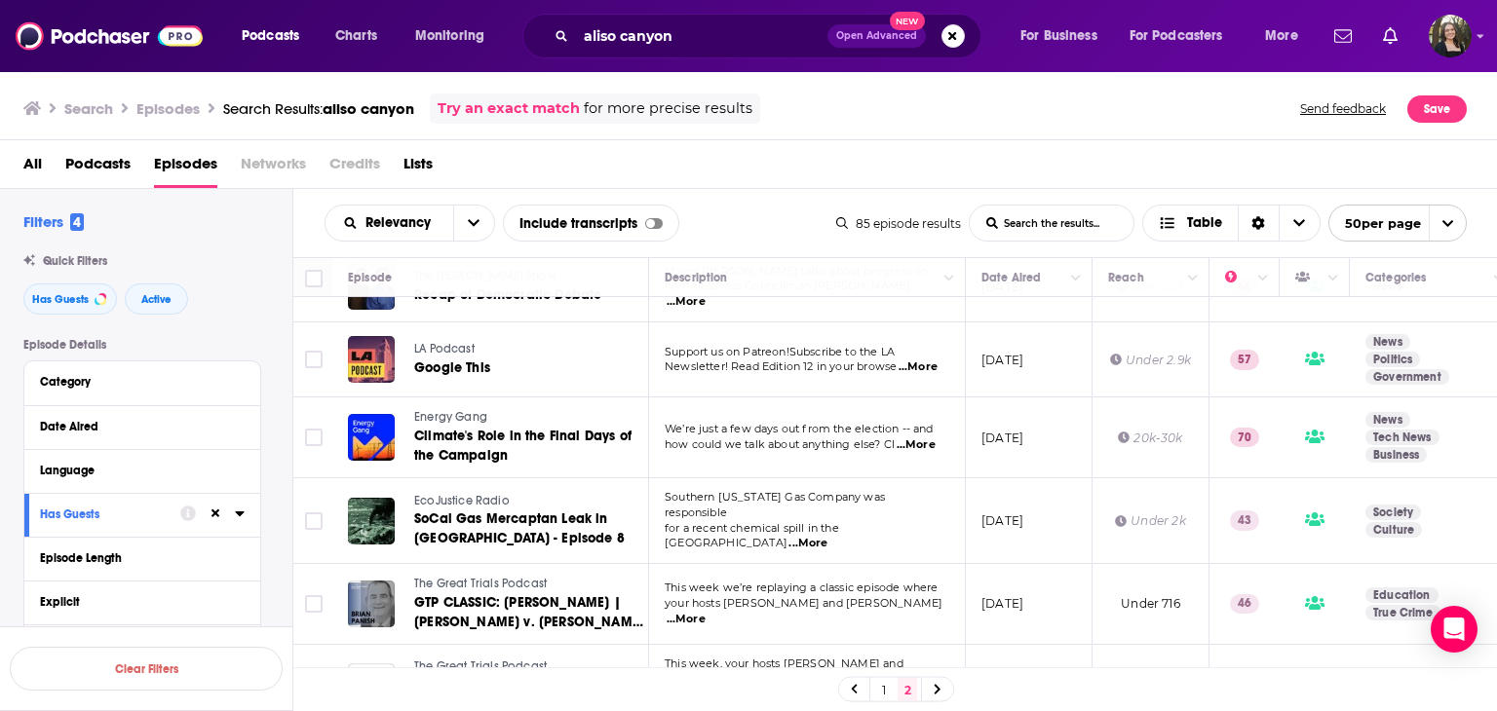
scroll to position [1949, 0]
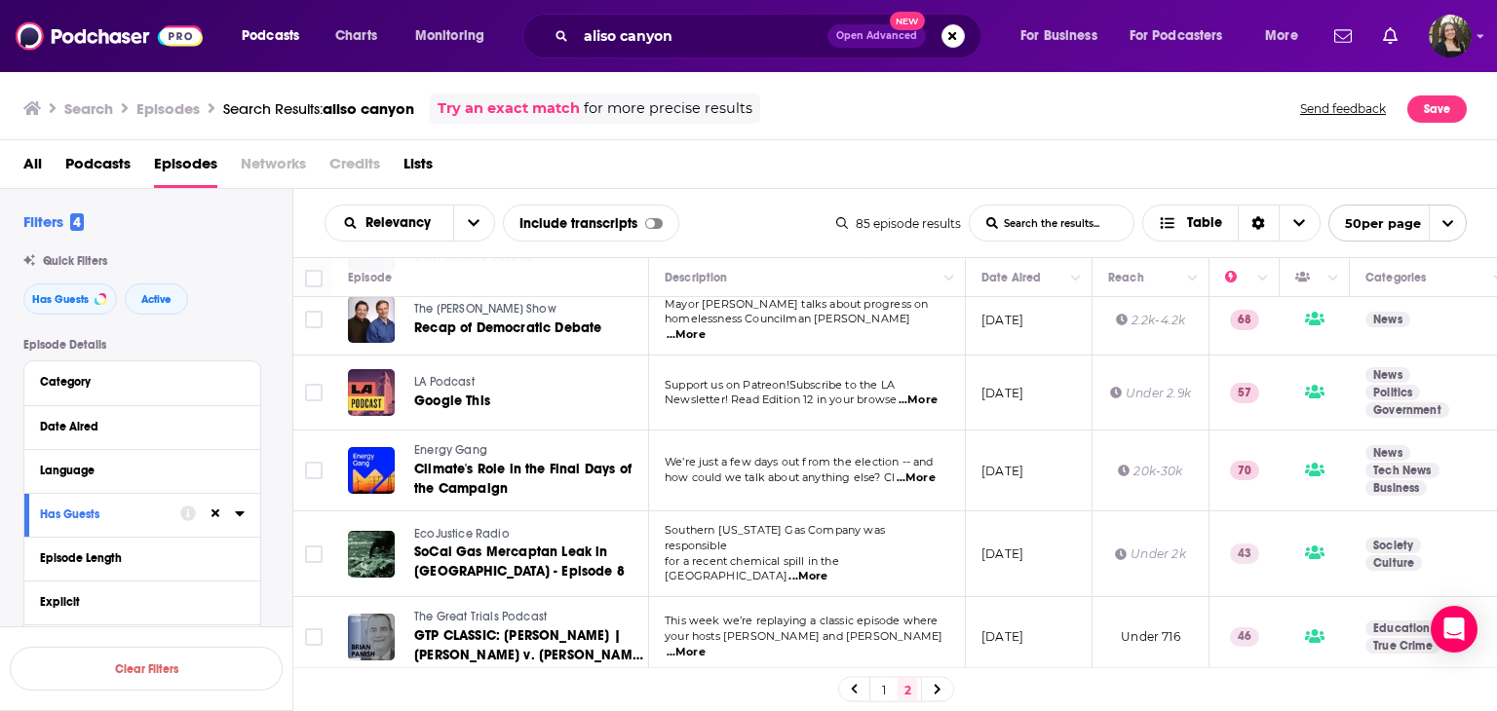
click at [915, 455] on span "We’re just a few days out from the election -- and" at bounding box center [799, 462] width 269 height 14
click at [923, 471] on span "...More" at bounding box center [915, 479] width 39 height 16
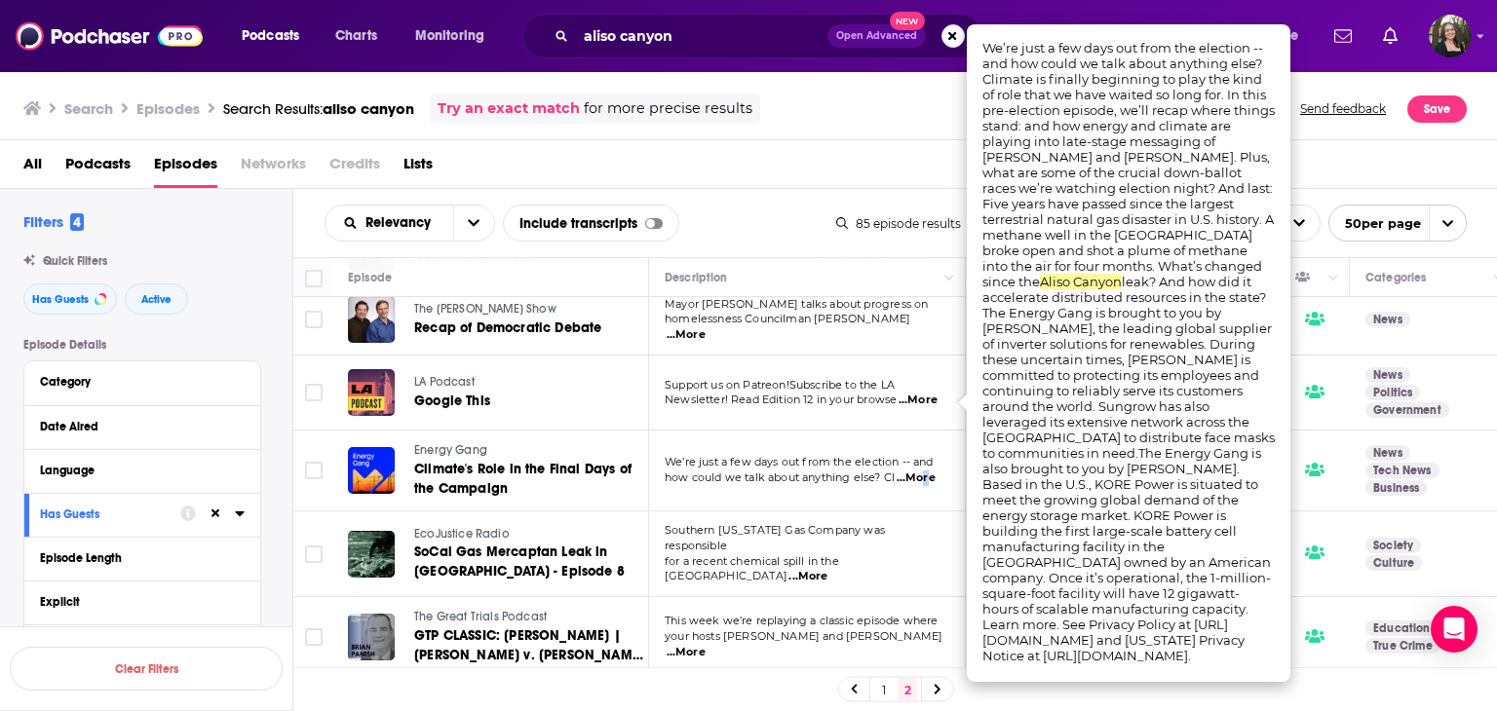
click at [923, 471] on span "...More" at bounding box center [915, 479] width 39 height 16
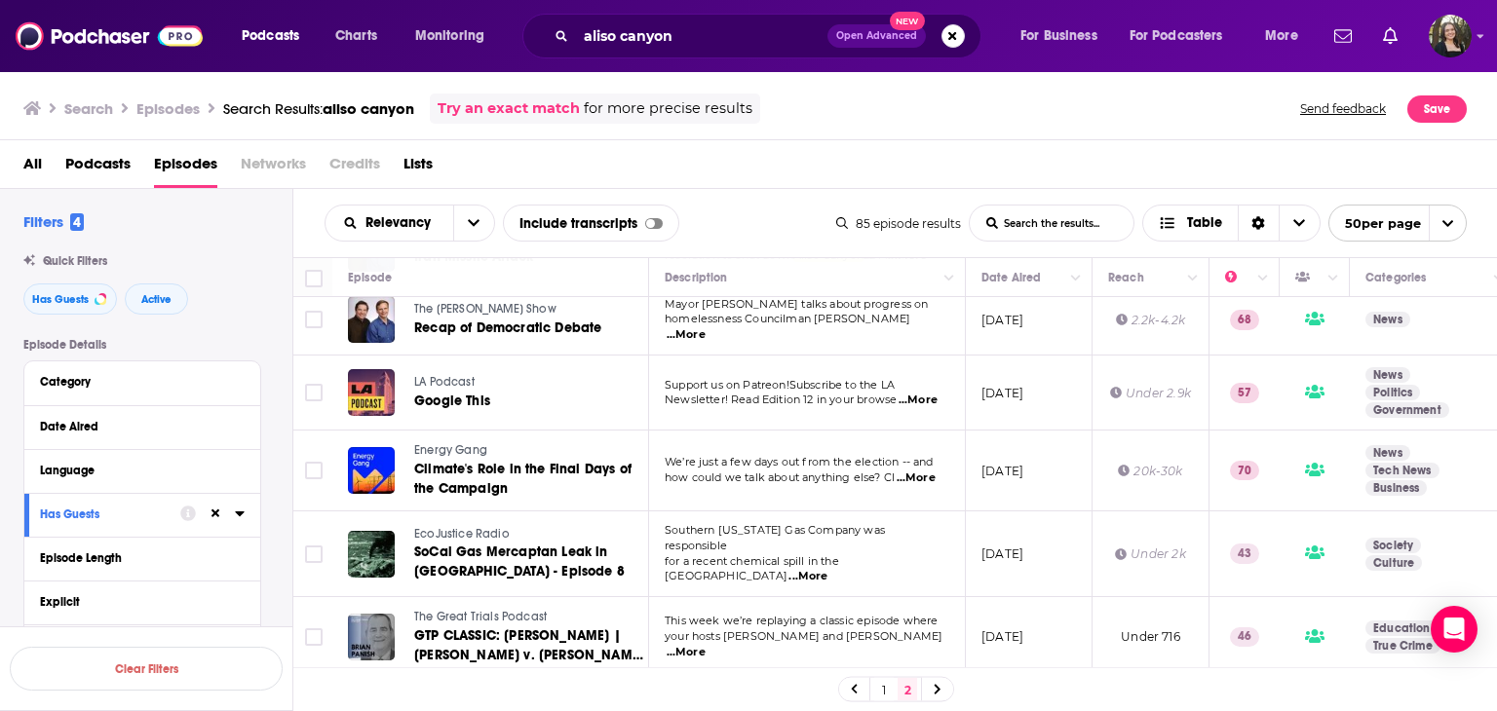
click at [923, 471] on span "...More" at bounding box center [915, 479] width 39 height 16
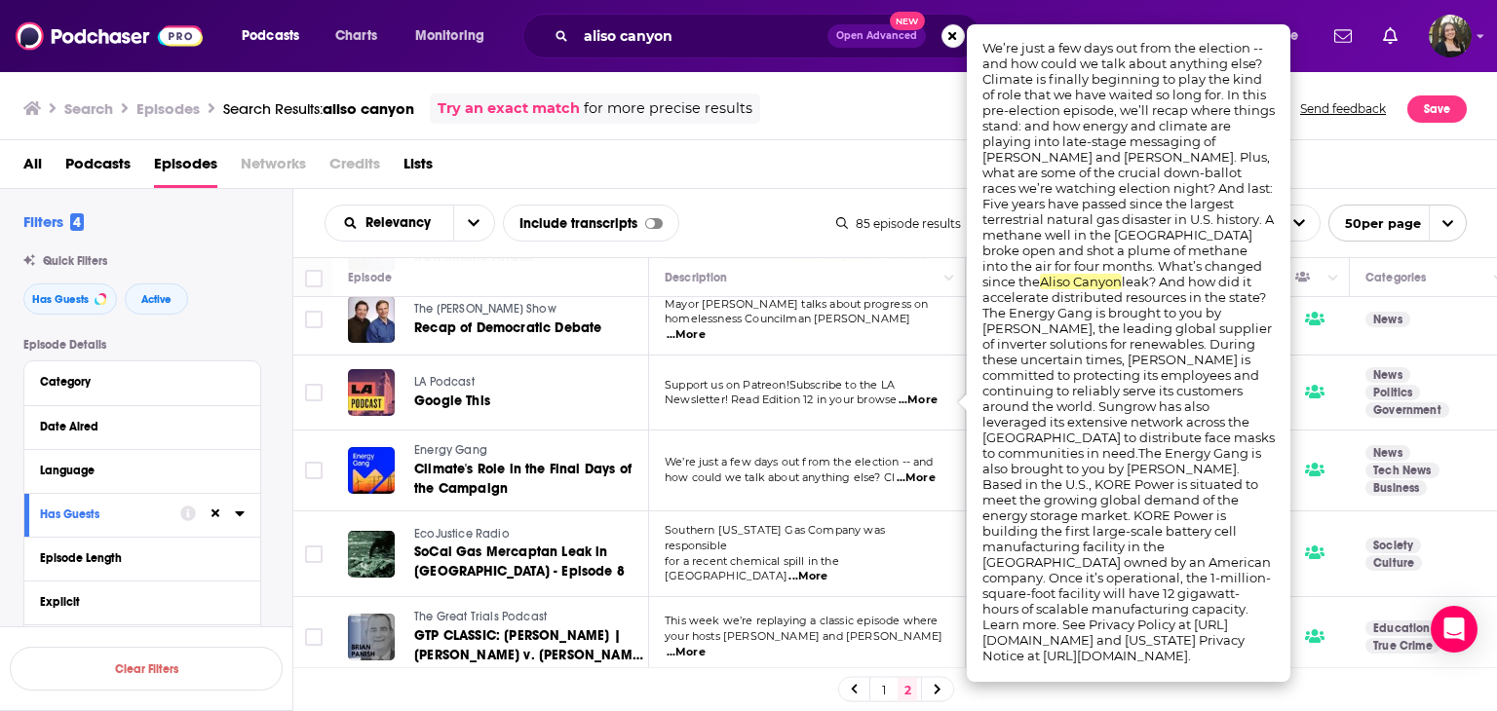
click at [923, 471] on span "...More" at bounding box center [915, 479] width 39 height 16
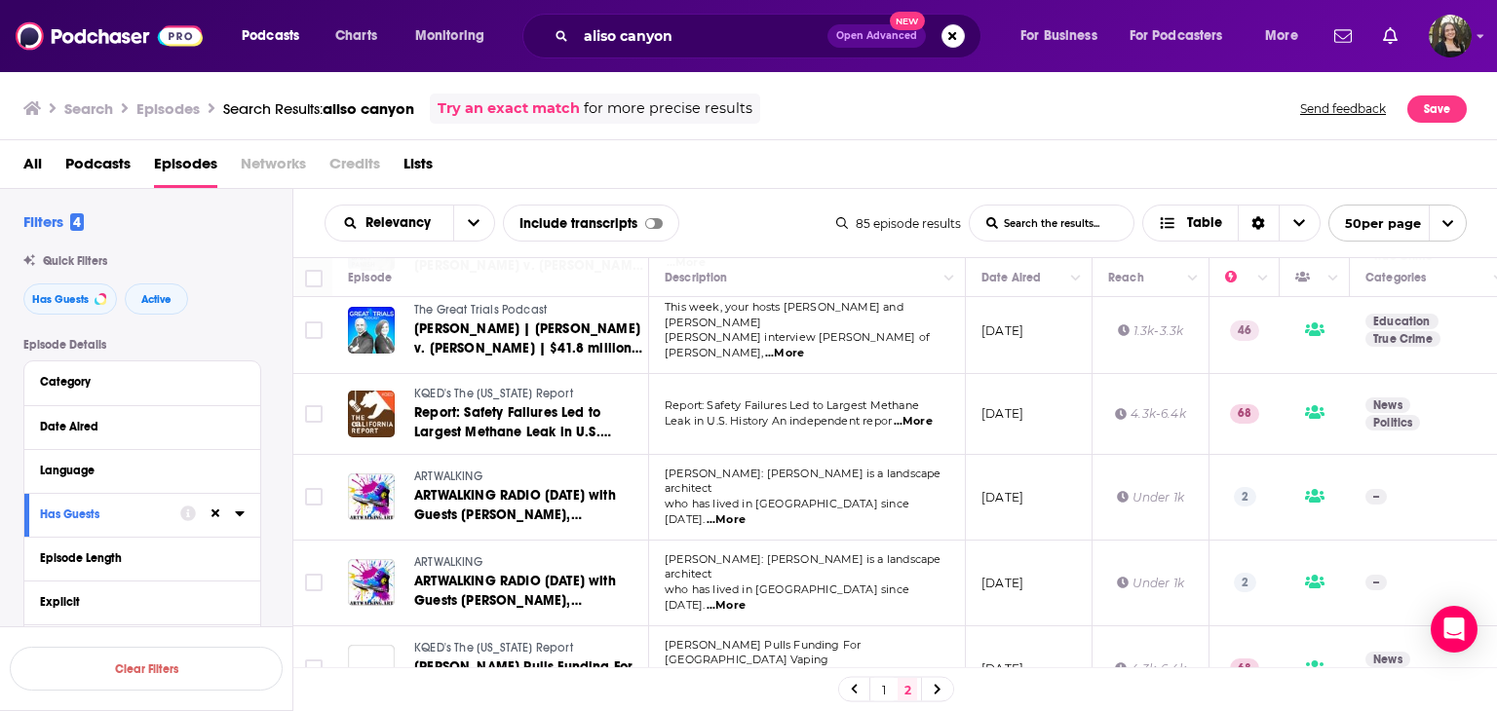
scroll to position [2371, 0]
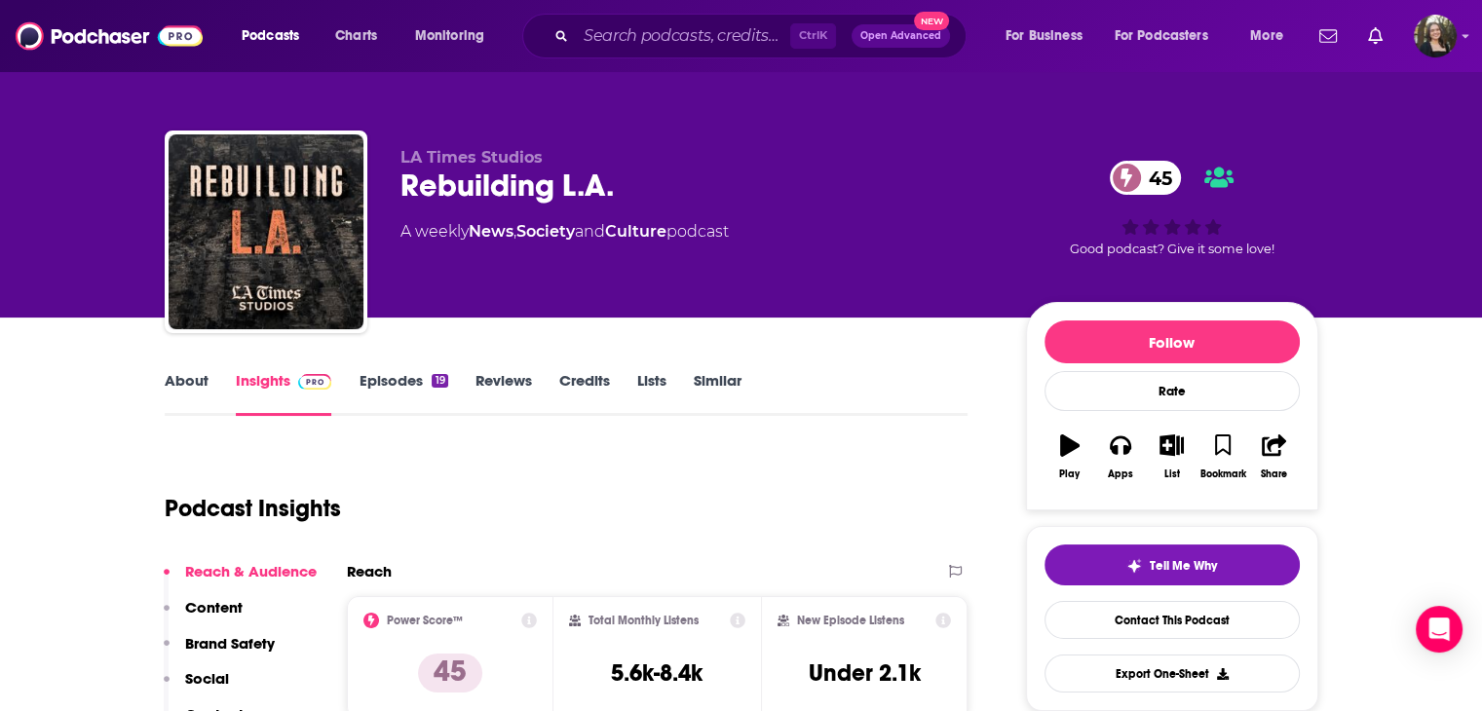
click at [180, 396] on link "About" at bounding box center [187, 393] width 44 height 45
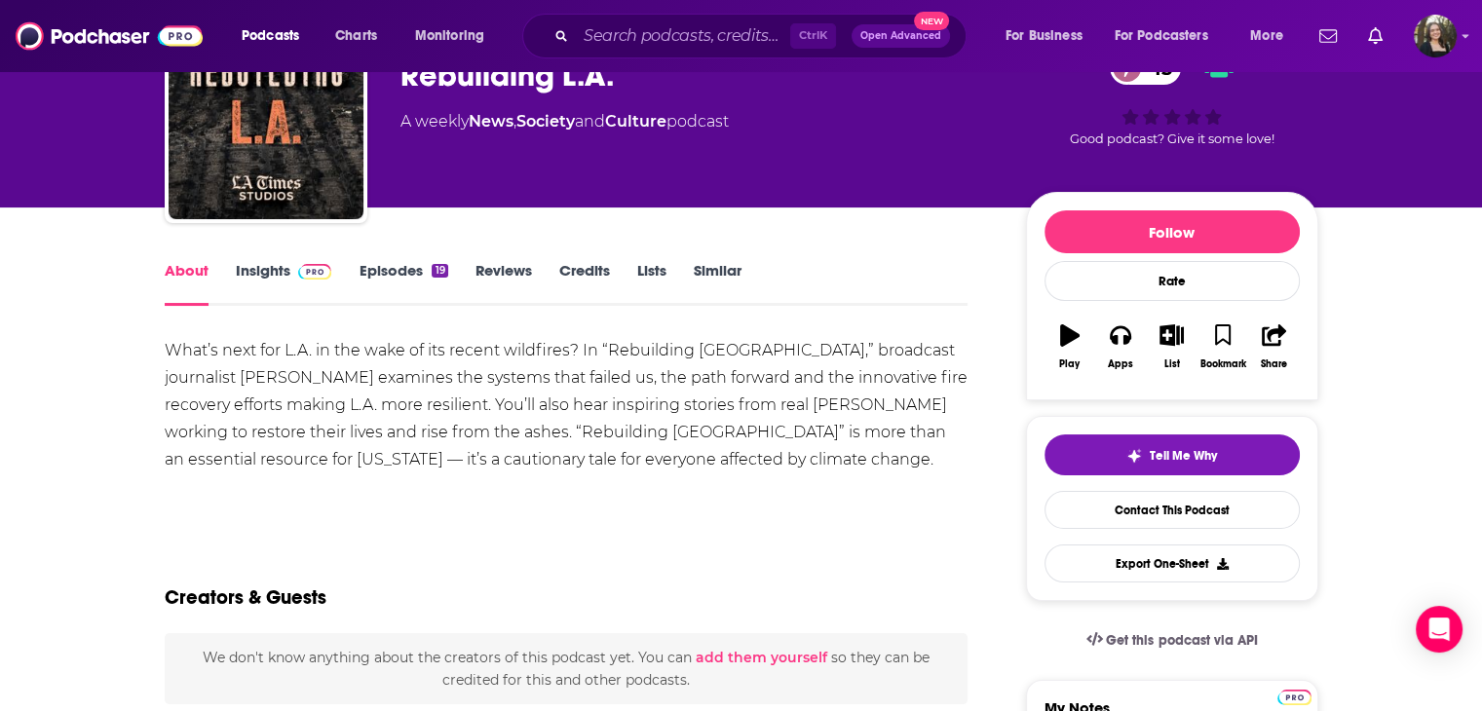
scroll to position [195, 0]
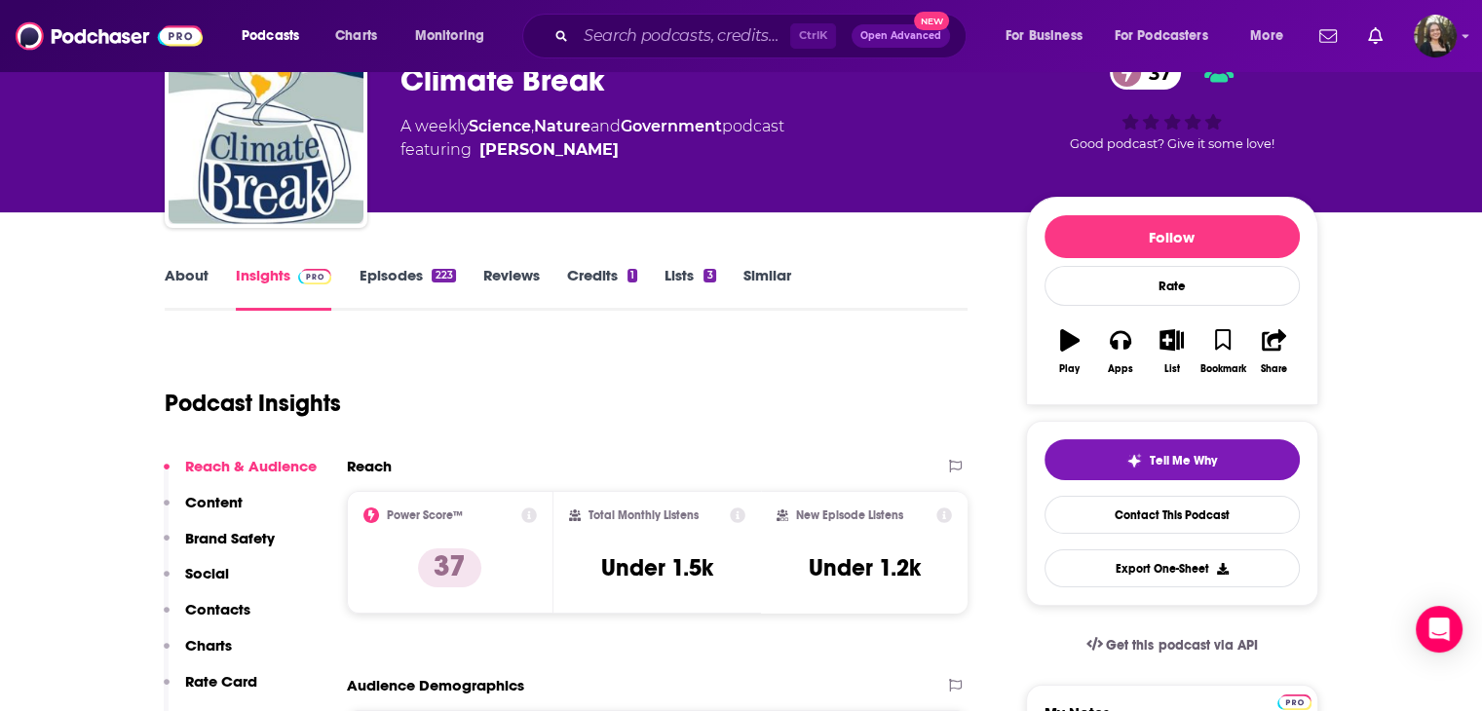
scroll to position [97, 0]
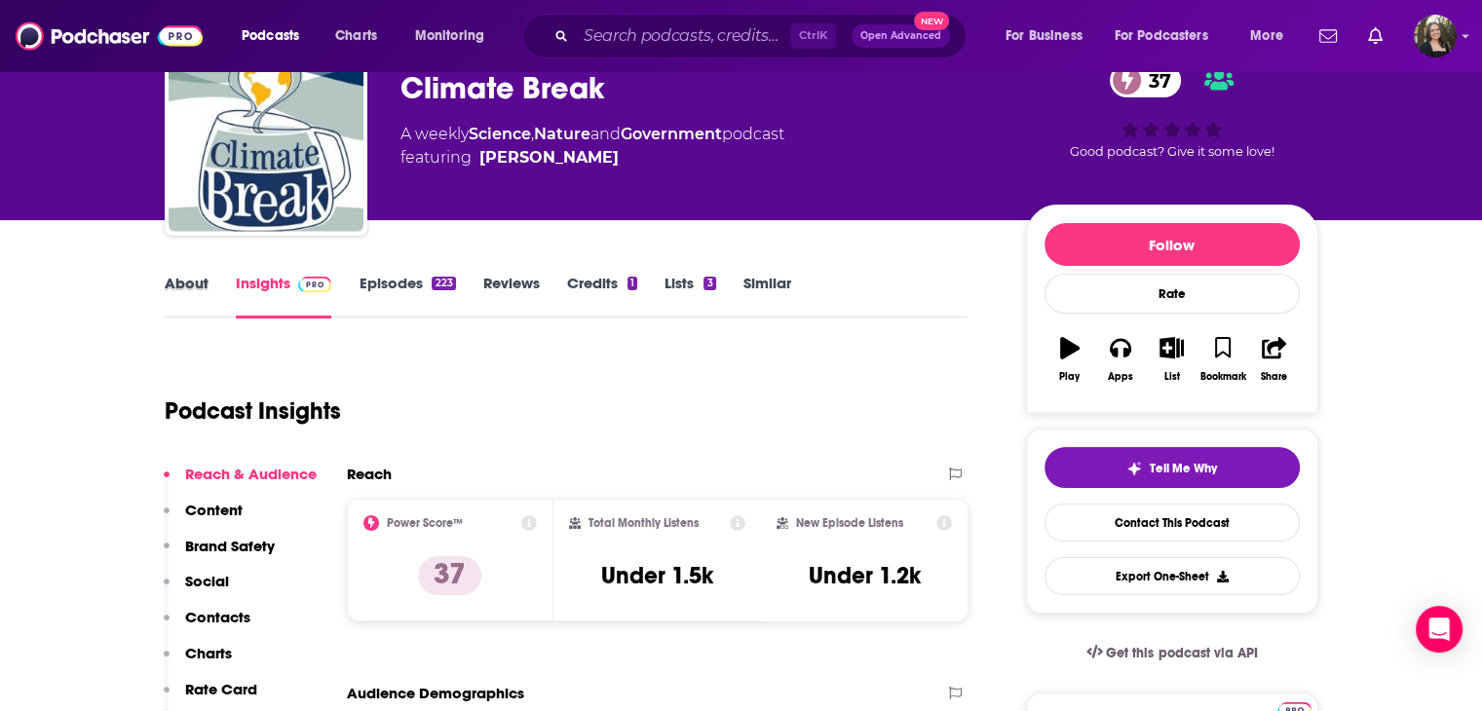
click at [210, 295] on div "About" at bounding box center [200, 296] width 71 height 45
click at [179, 284] on link "About" at bounding box center [187, 296] width 44 height 45
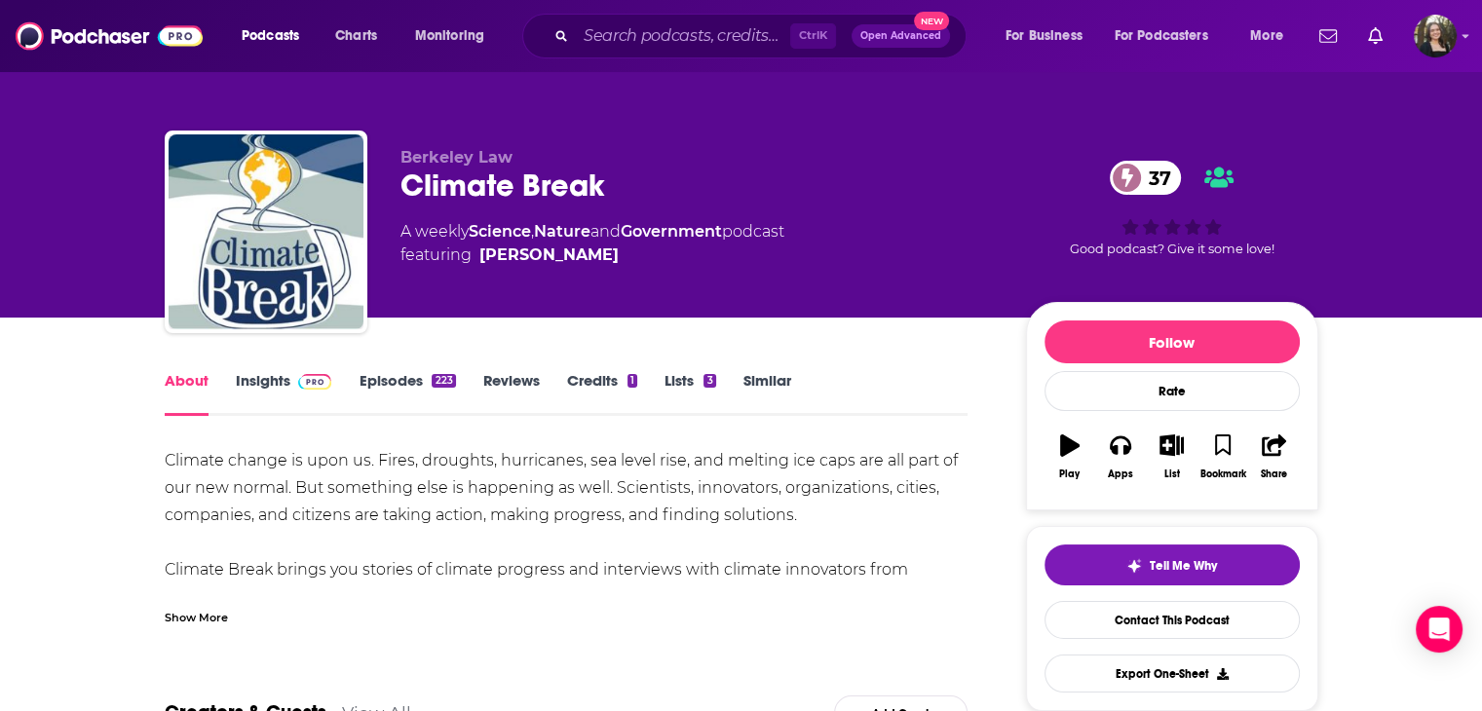
click at [429, 380] on link "Episodes 223" at bounding box center [407, 393] width 96 height 45
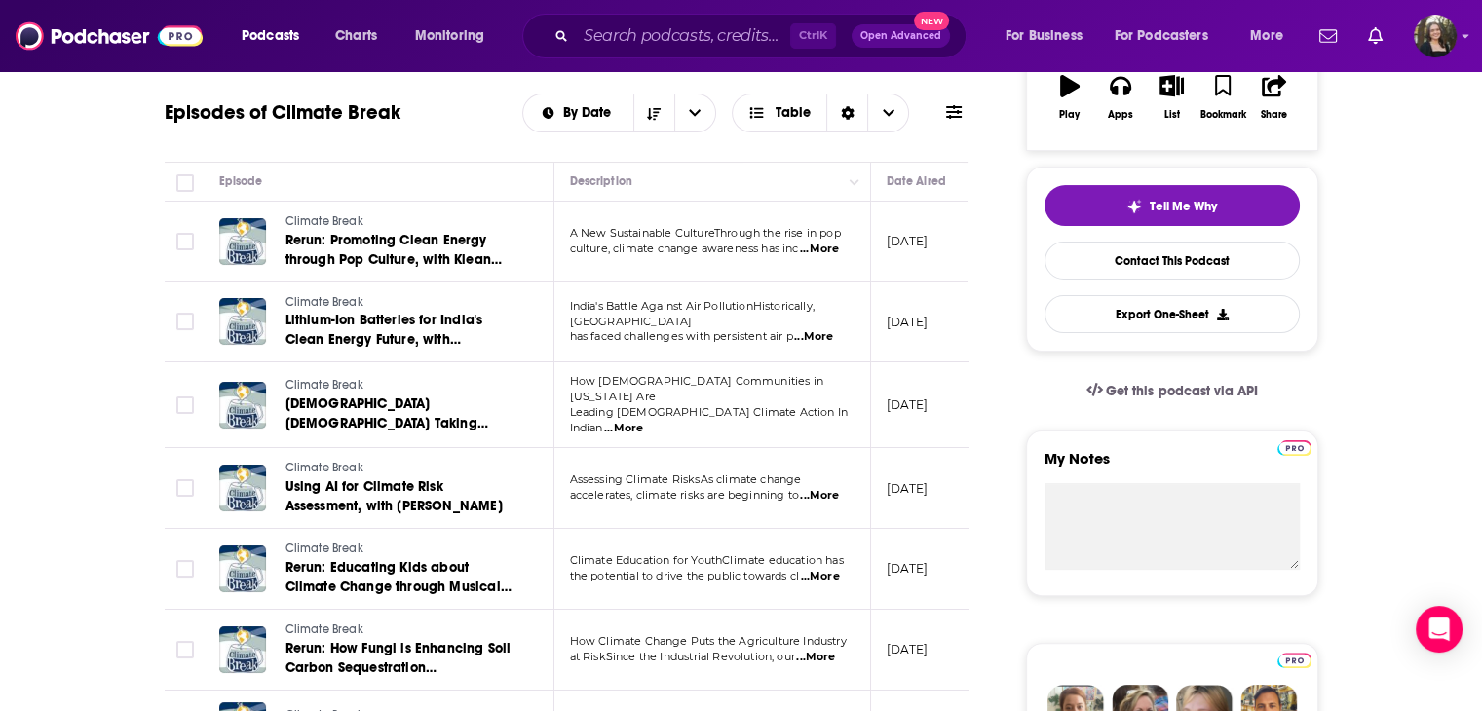
scroll to position [390, 0]
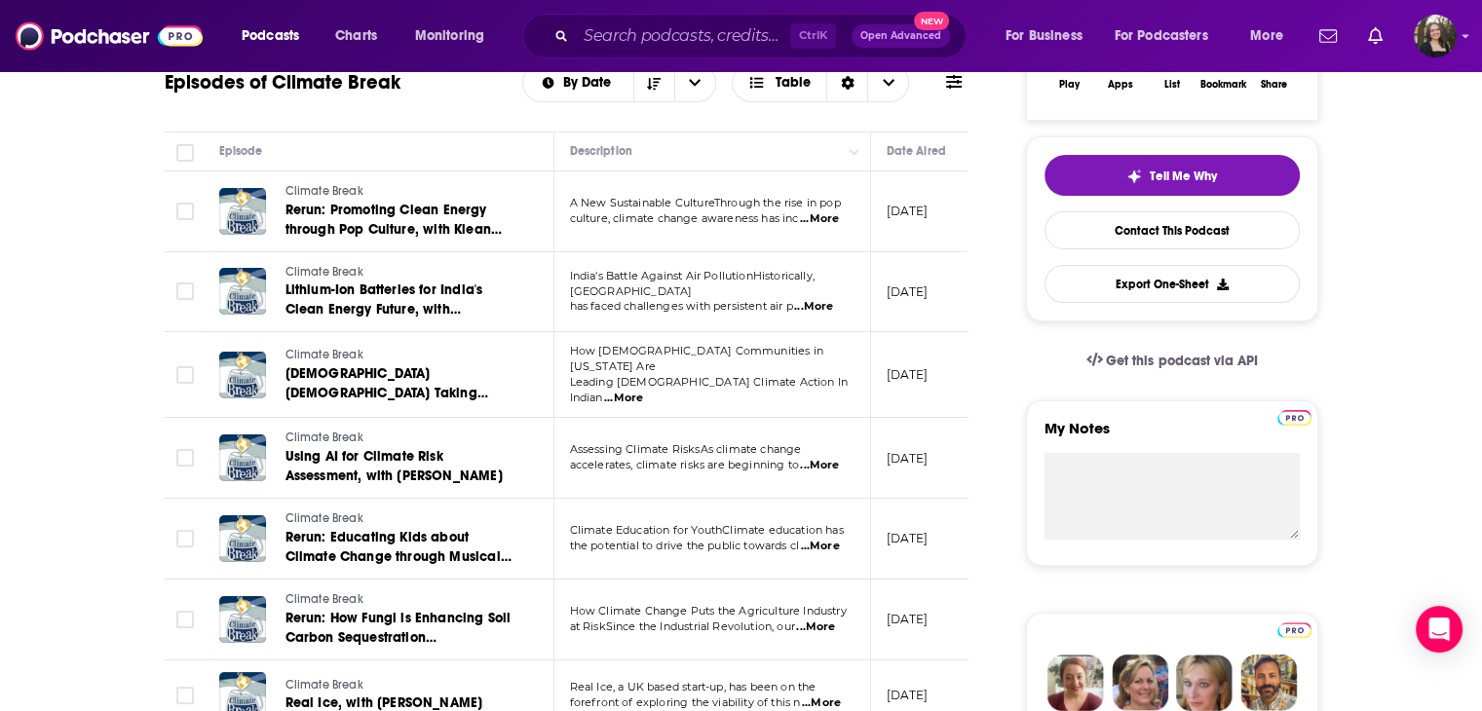
click at [815, 299] on span "...More" at bounding box center [813, 307] width 39 height 16
click at [172, 328] on td at bounding box center [184, 292] width 39 height 81
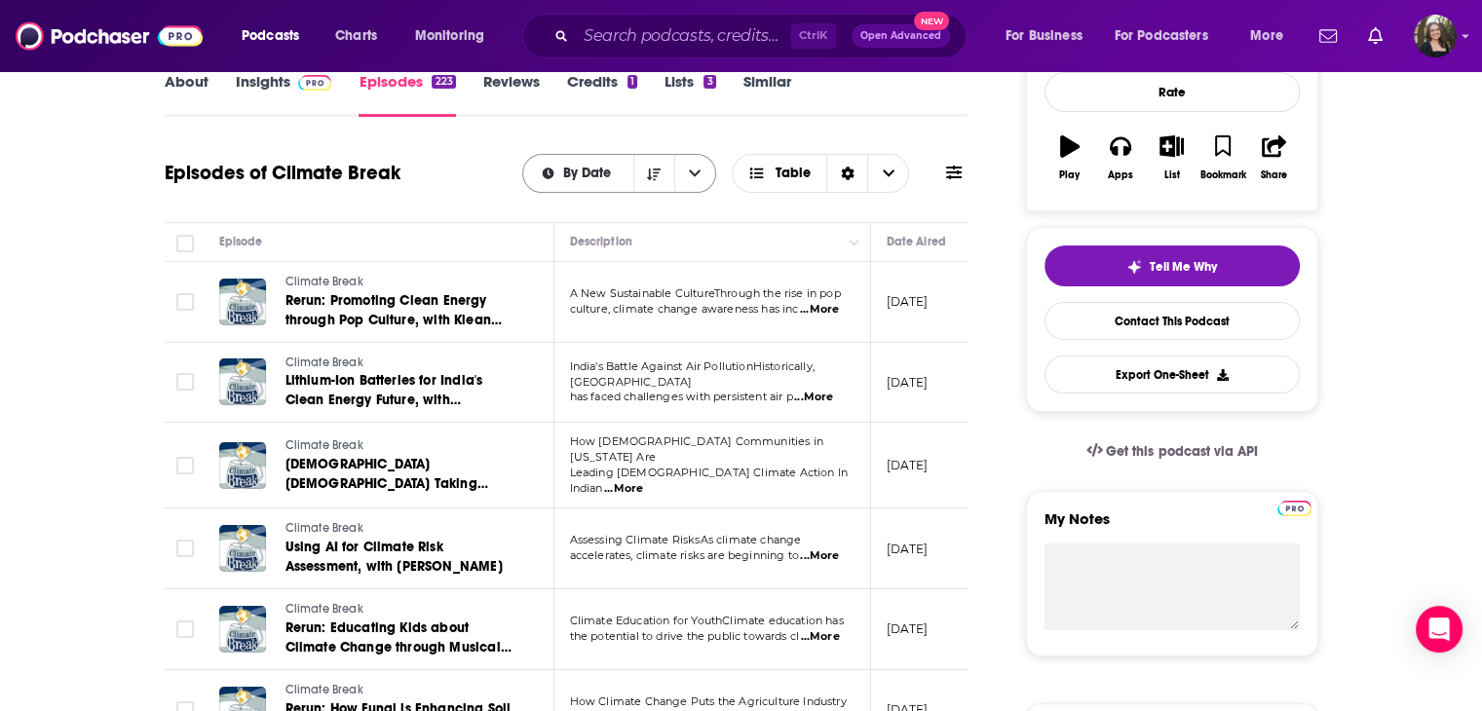
scroll to position [195, 0]
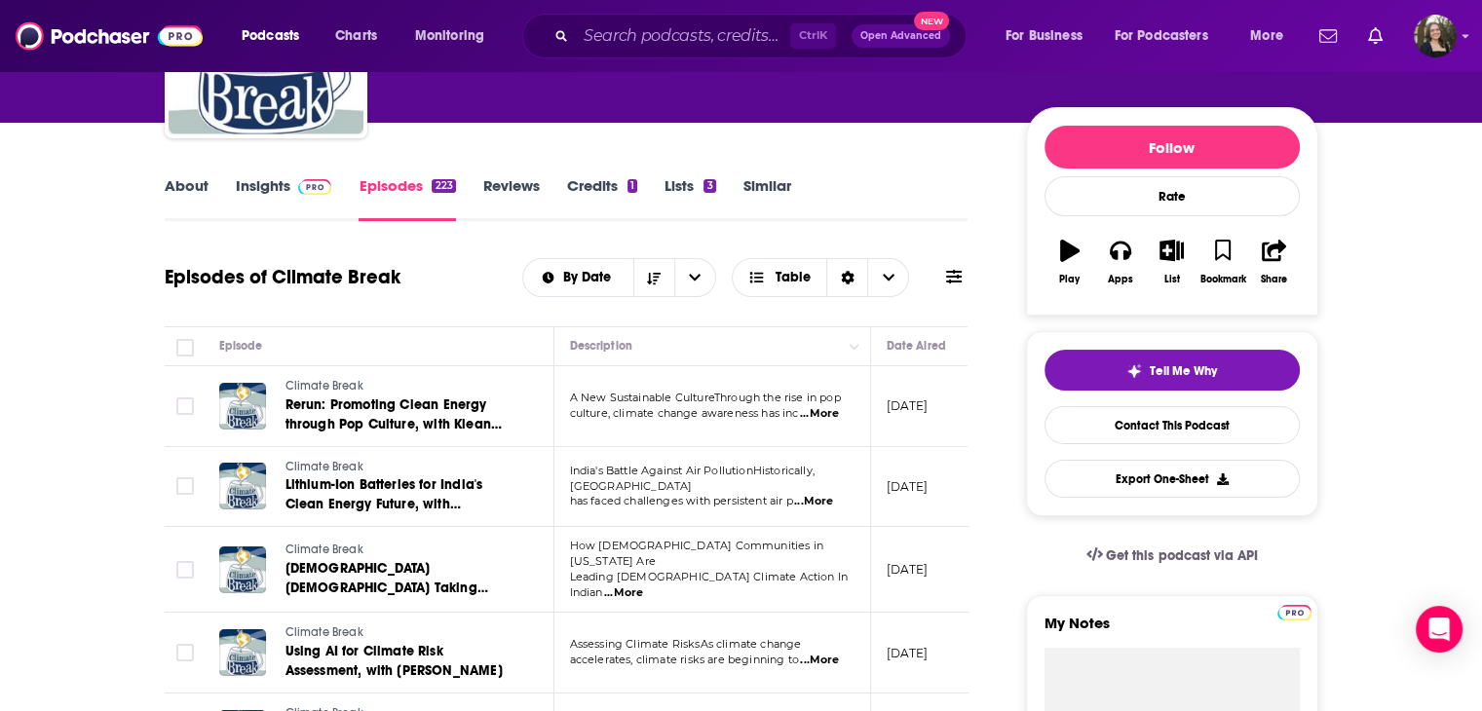
click at [952, 286] on span at bounding box center [954, 277] width 16 height 19
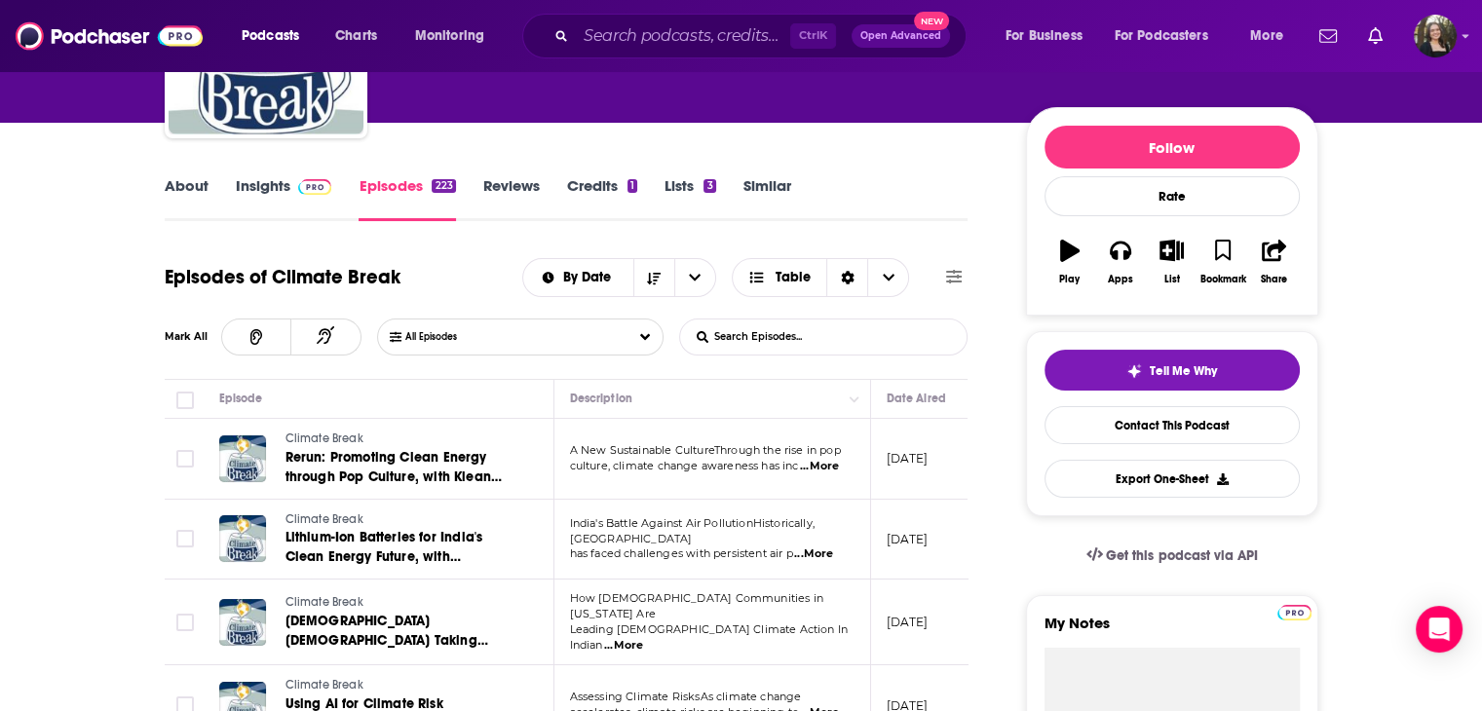
click at [871, 322] on input "List Search Input" at bounding box center [782, 337] width 204 height 35
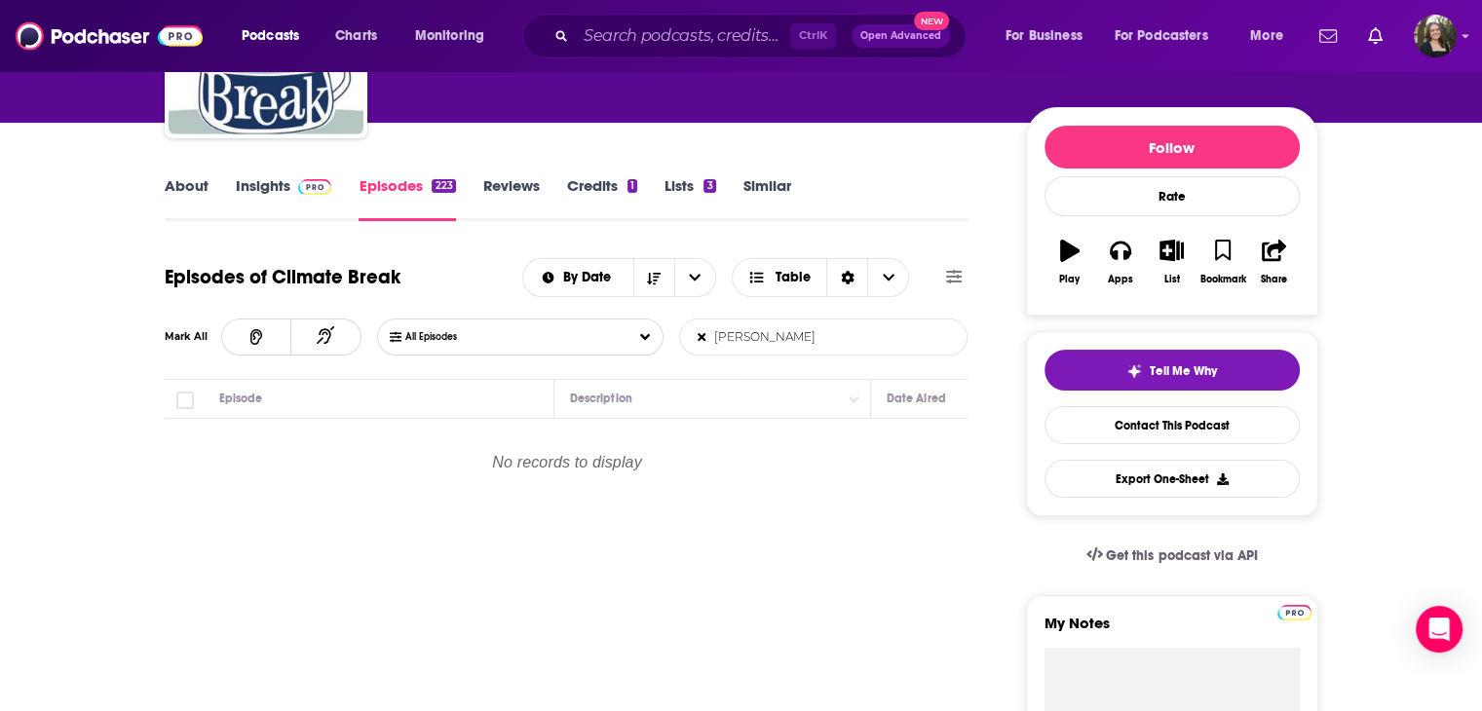
type input "aliso canyon"
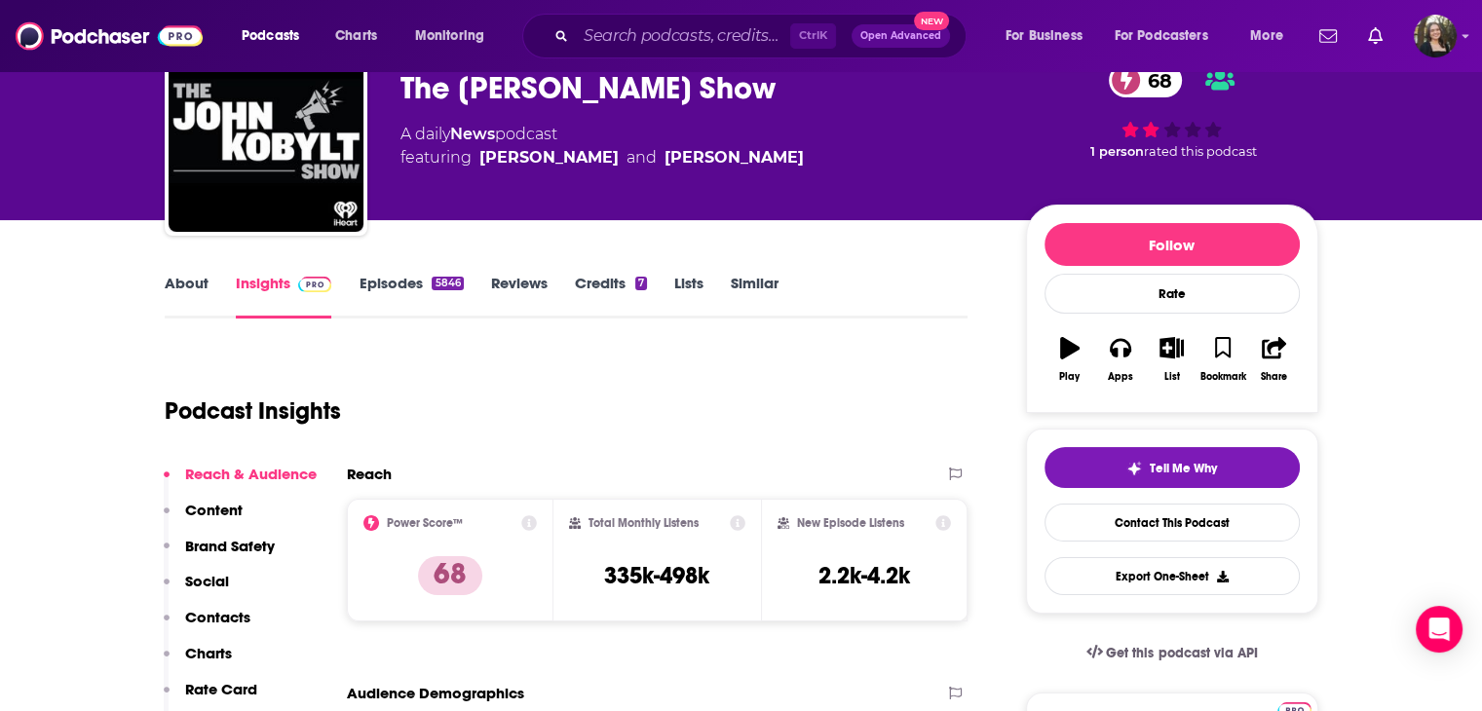
scroll to position [97, 0]
click at [172, 278] on link "About" at bounding box center [187, 296] width 44 height 45
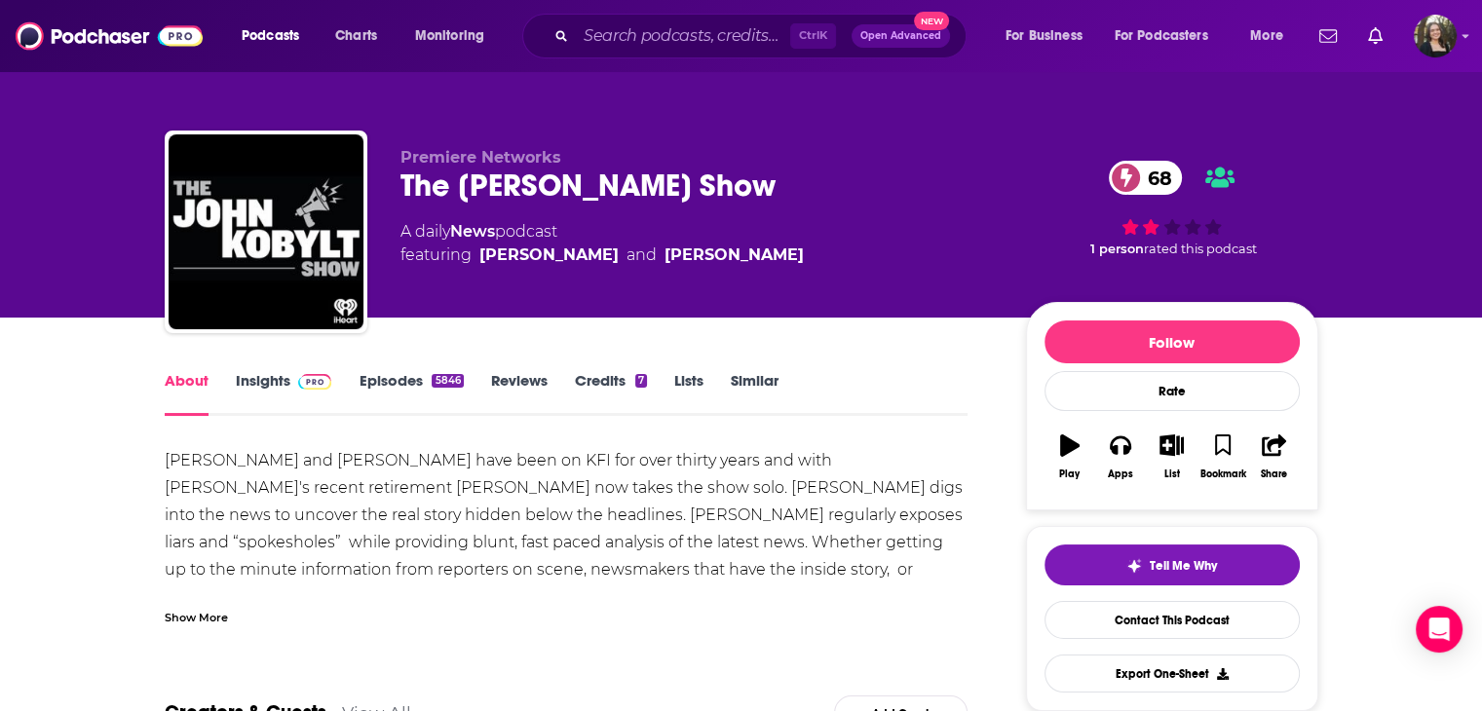
click at [439, 379] on div "5846" at bounding box center [447, 381] width 31 height 14
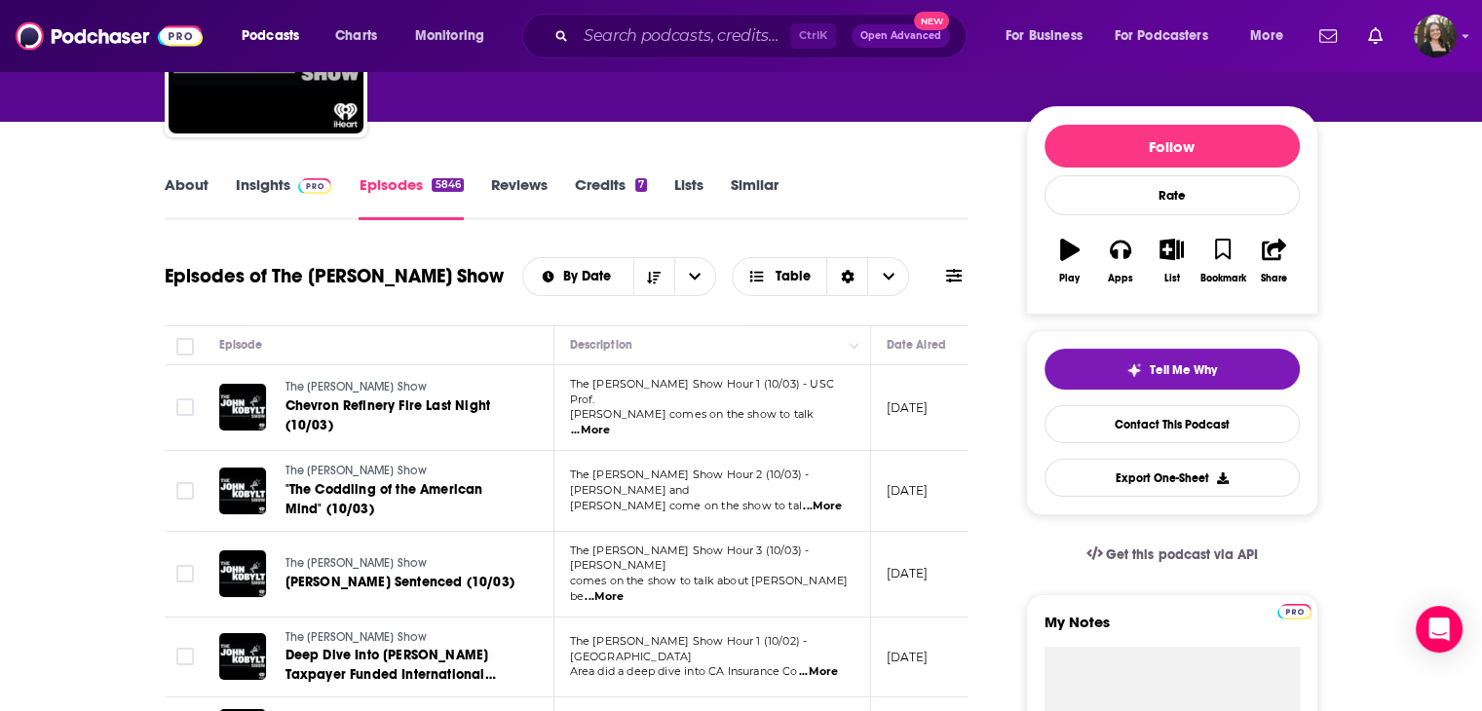
scroll to position [292, 0]
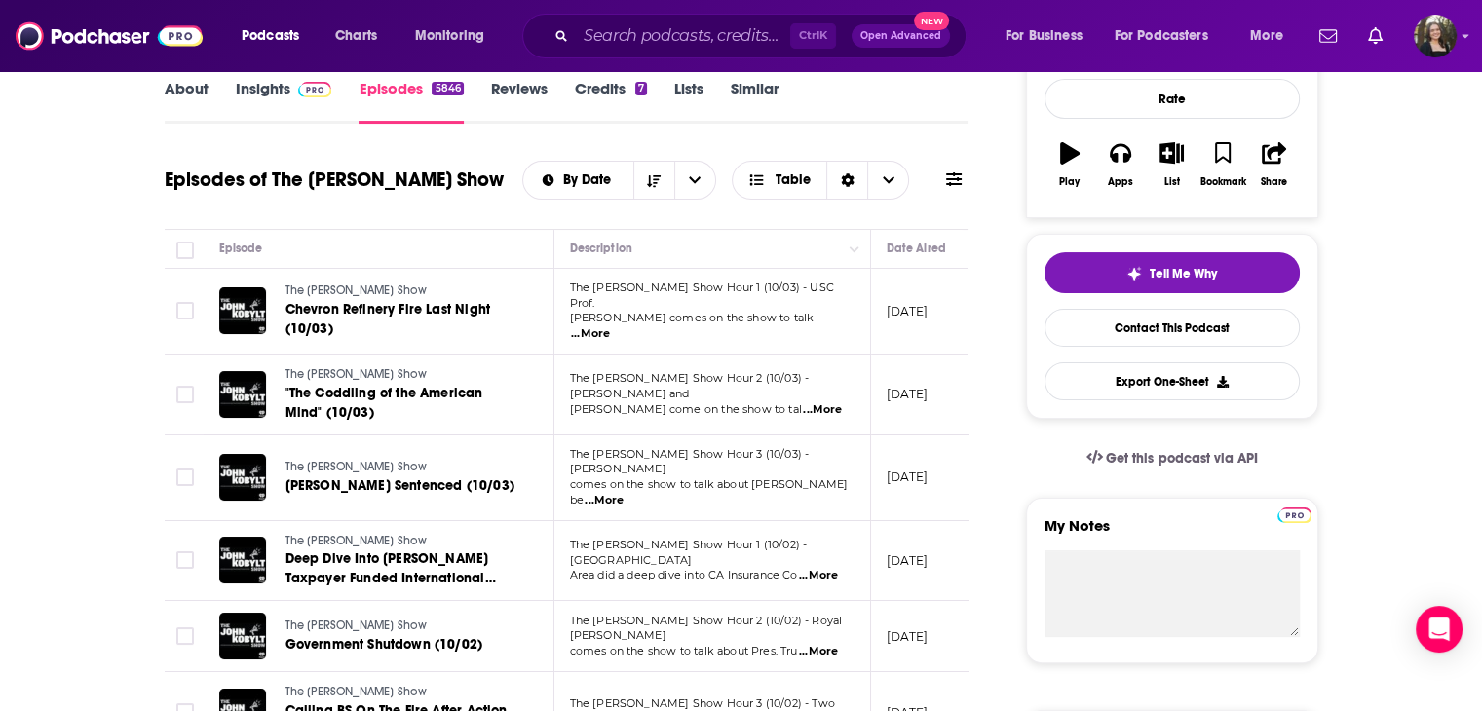
click at [610, 326] on span "...More" at bounding box center [590, 334] width 39 height 16
click at [307, 93] on img at bounding box center [315, 90] width 34 height 16
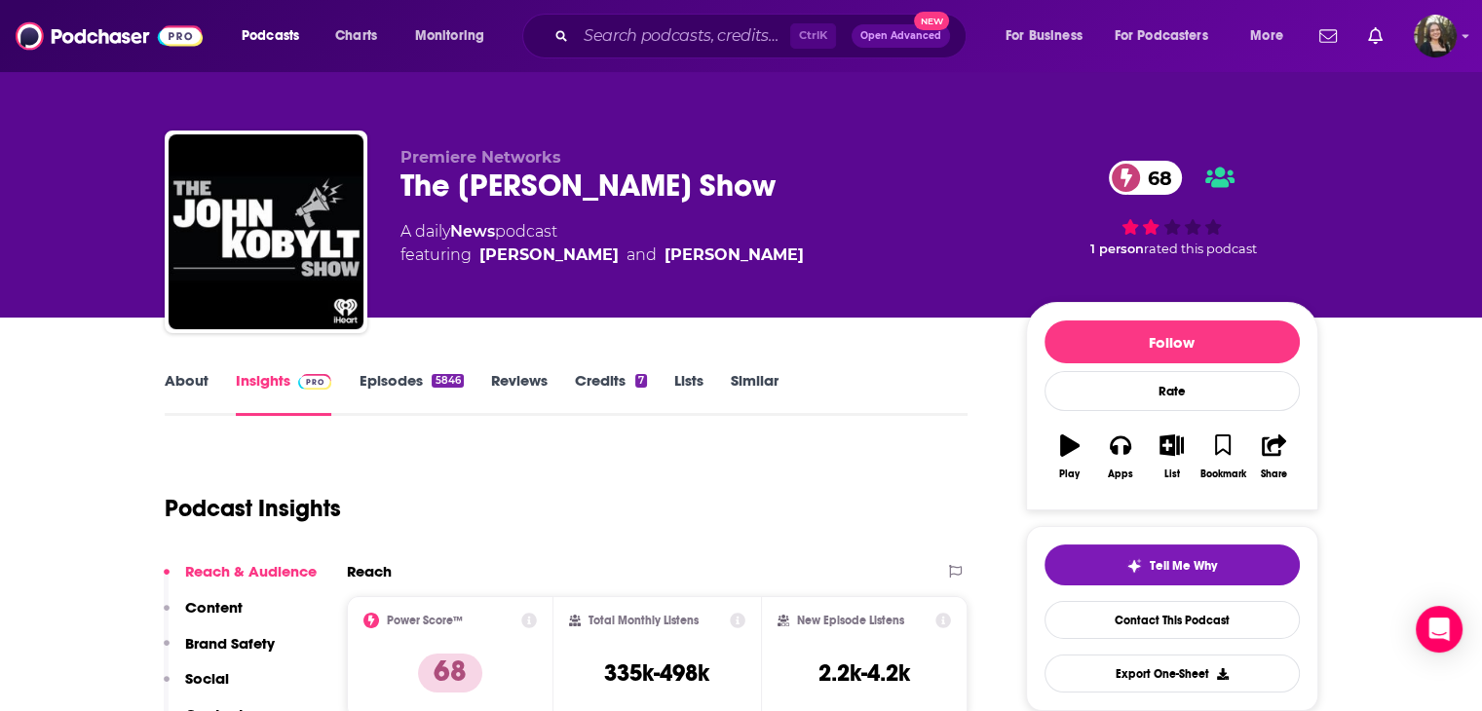
click at [172, 383] on link "About" at bounding box center [187, 393] width 44 height 45
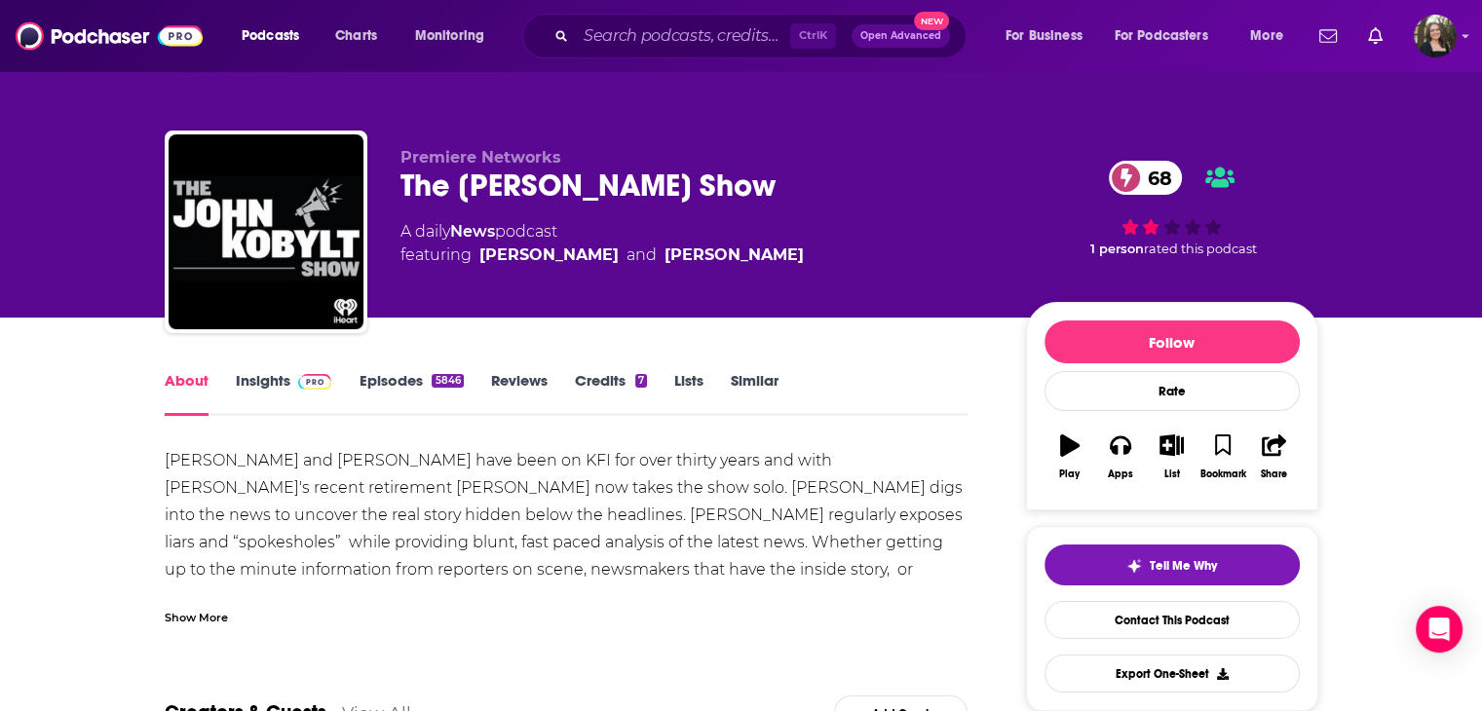
click at [439, 387] on div "5846" at bounding box center [447, 381] width 31 height 14
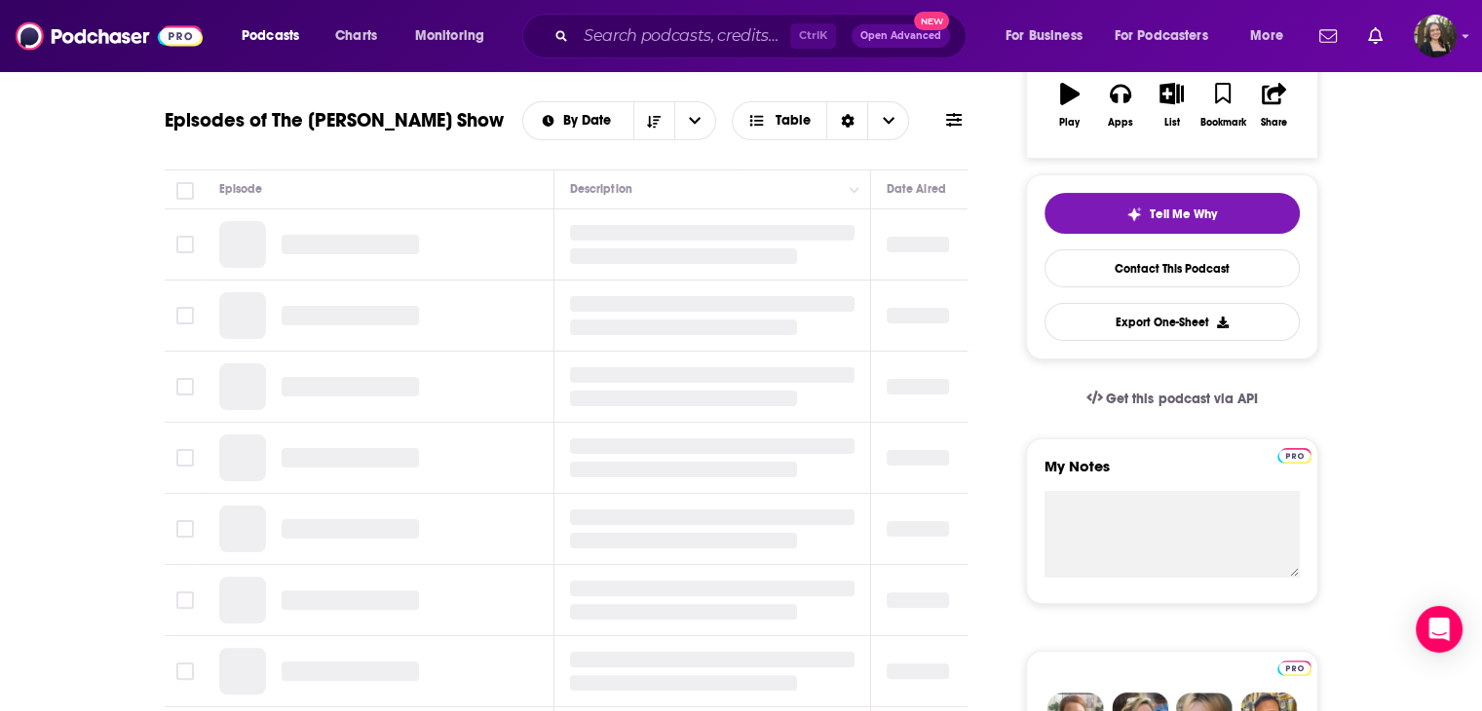
scroll to position [97, 0]
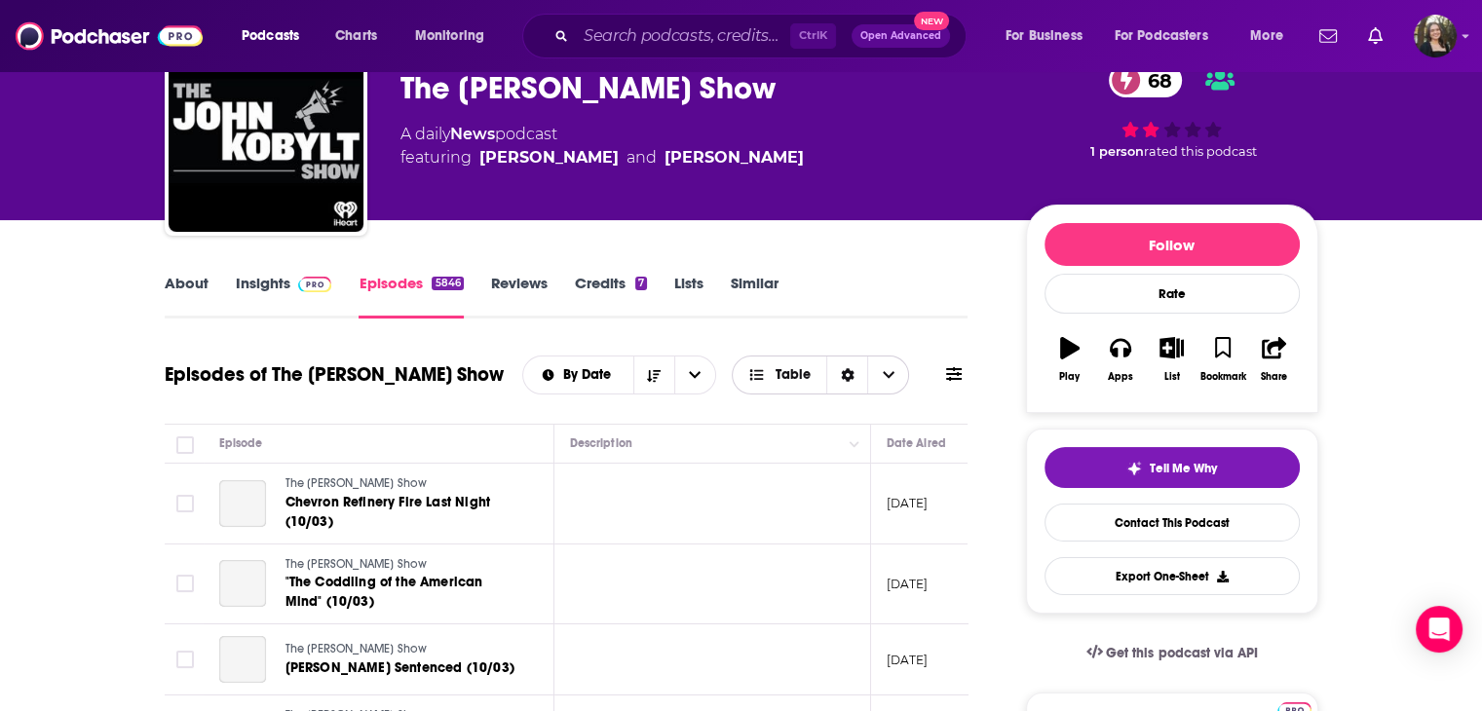
click at [897, 374] on span "Choose View" at bounding box center [887, 375] width 41 height 37
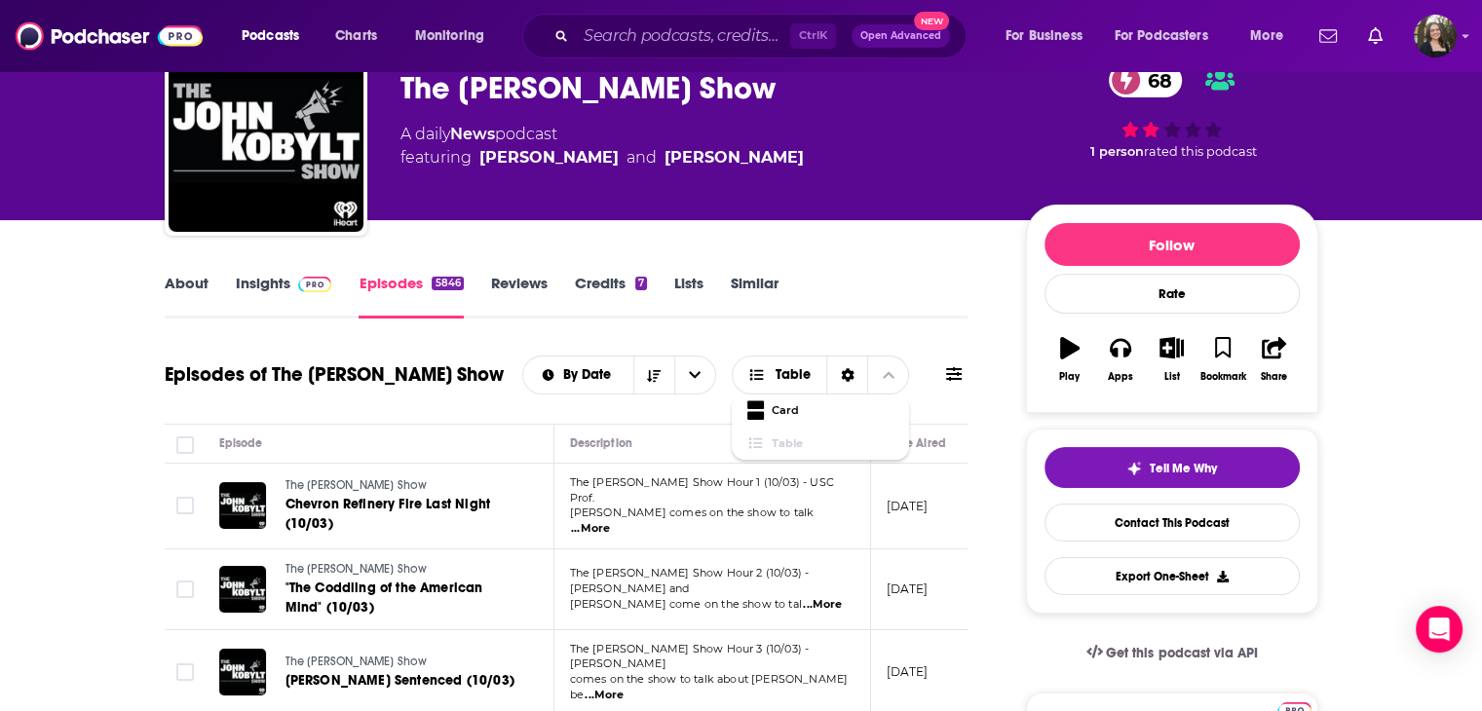
click at [953, 375] on icon at bounding box center [954, 374] width 16 height 14
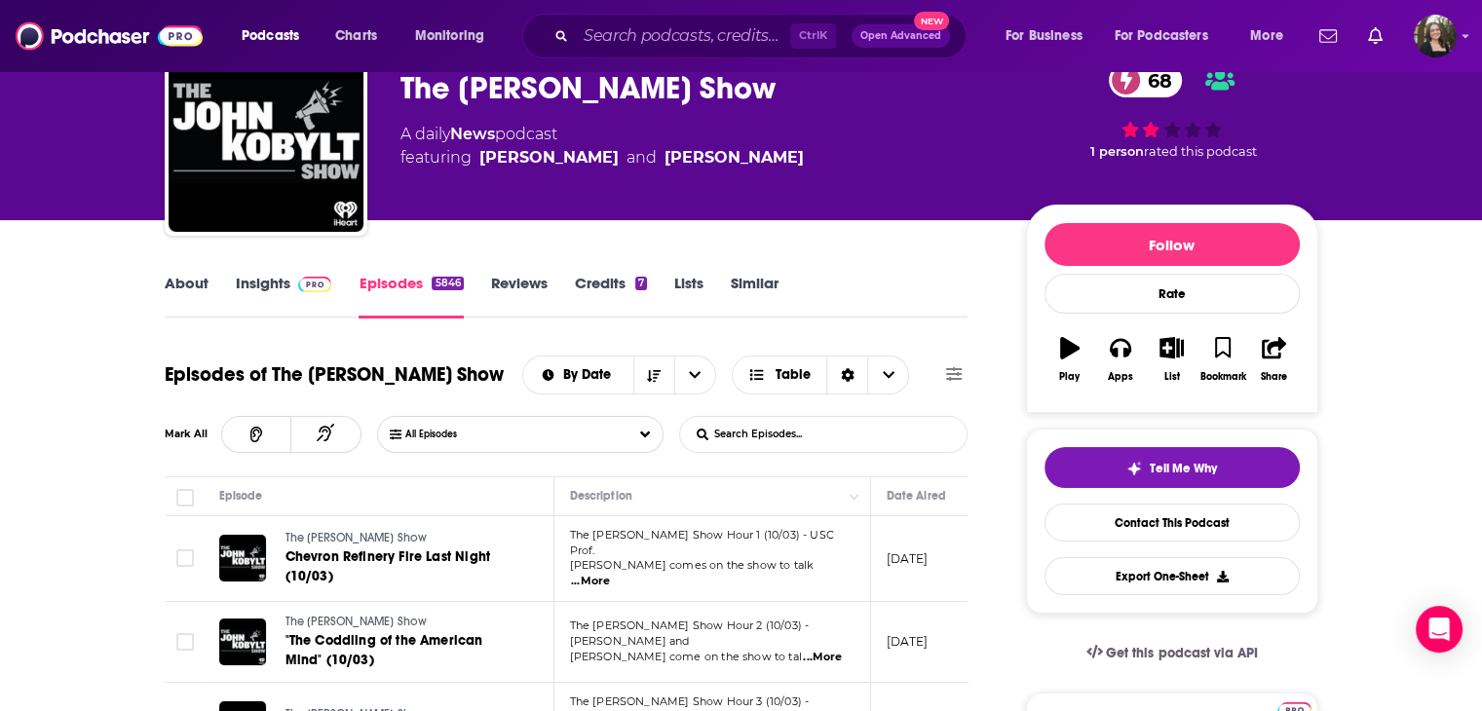
click at [781, 430] on input "List Search Input" at bounding box center [782, 434] width 204 height 35
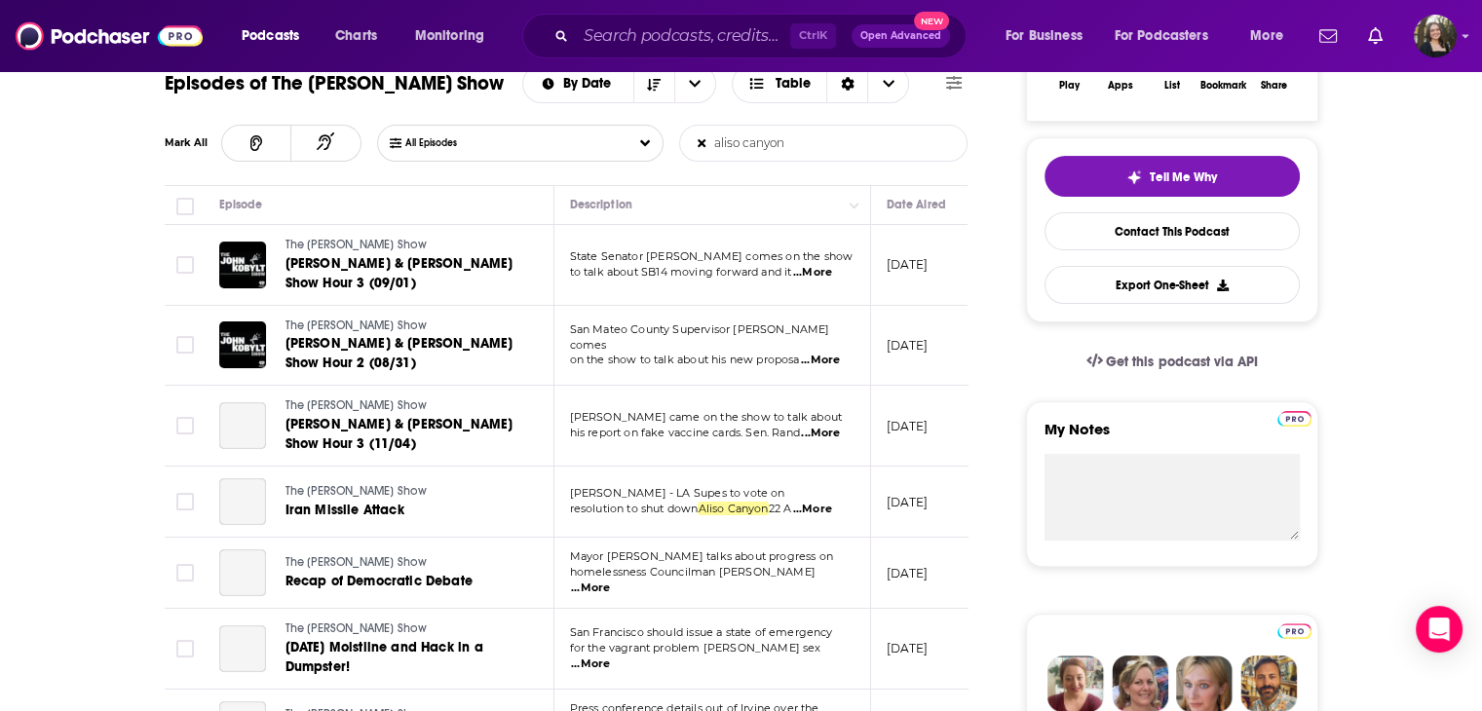
scroll to position [390, 0]
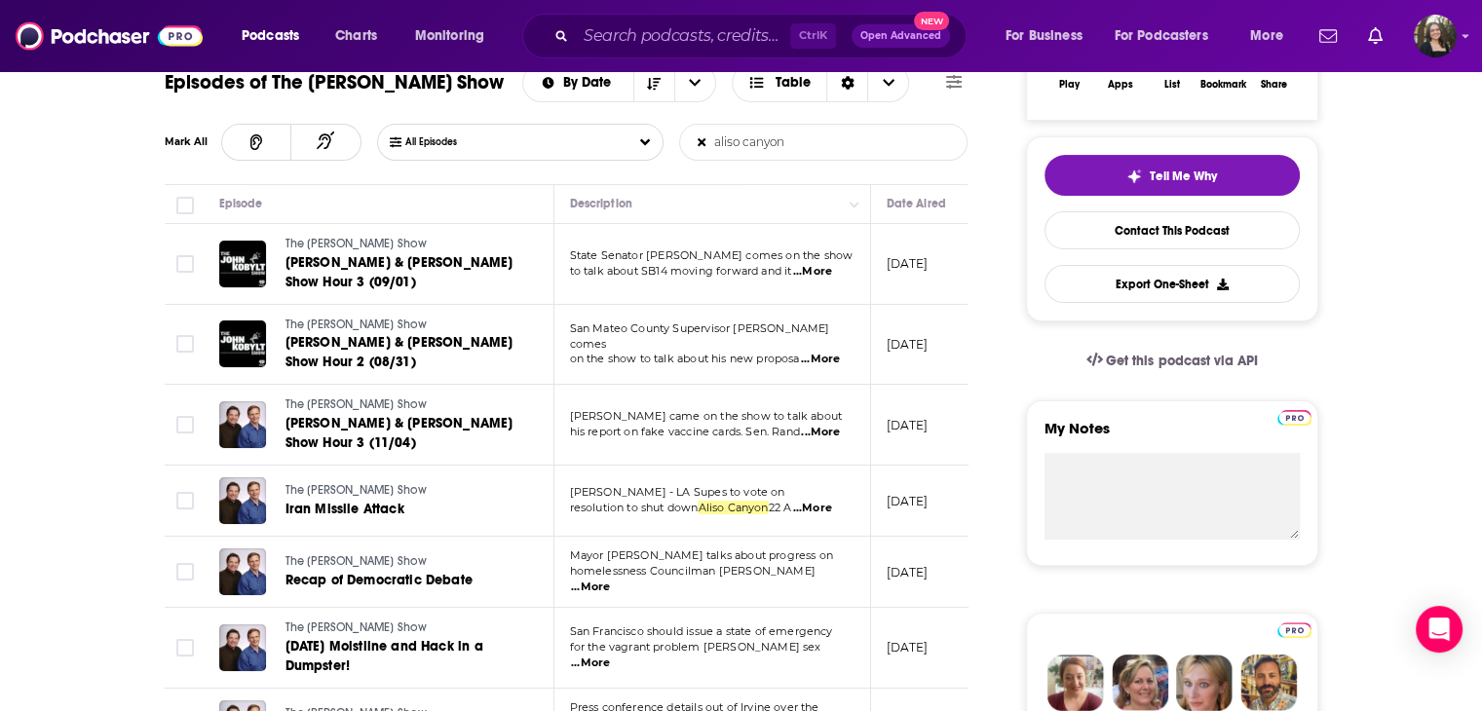
type input "aliso canyon"
click at [813, 270] on span "...More" at bounding box center [812, 272] width 39 height 16
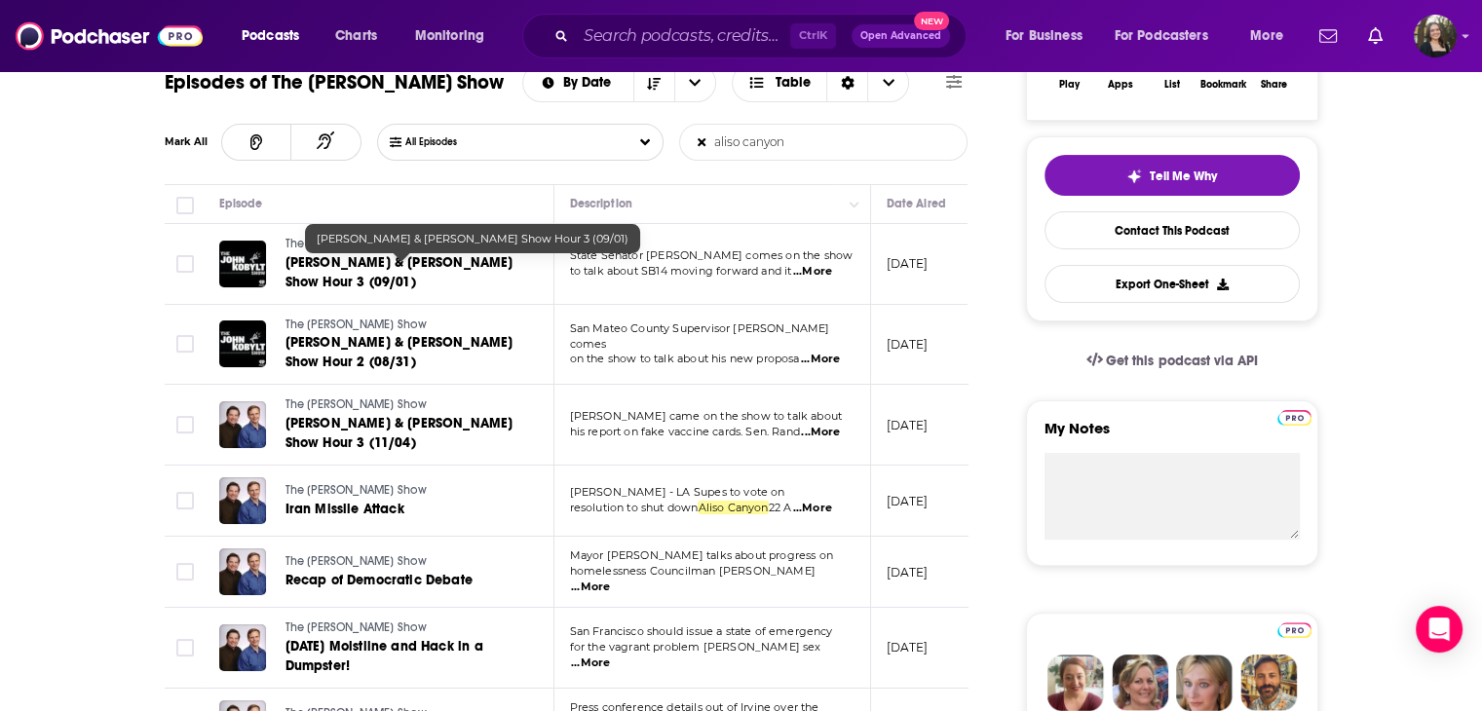
click at [490, 258] on link "John & Ken Show Hour 3 (09/01)" at bounding box center [403, 272] width 234 height 39
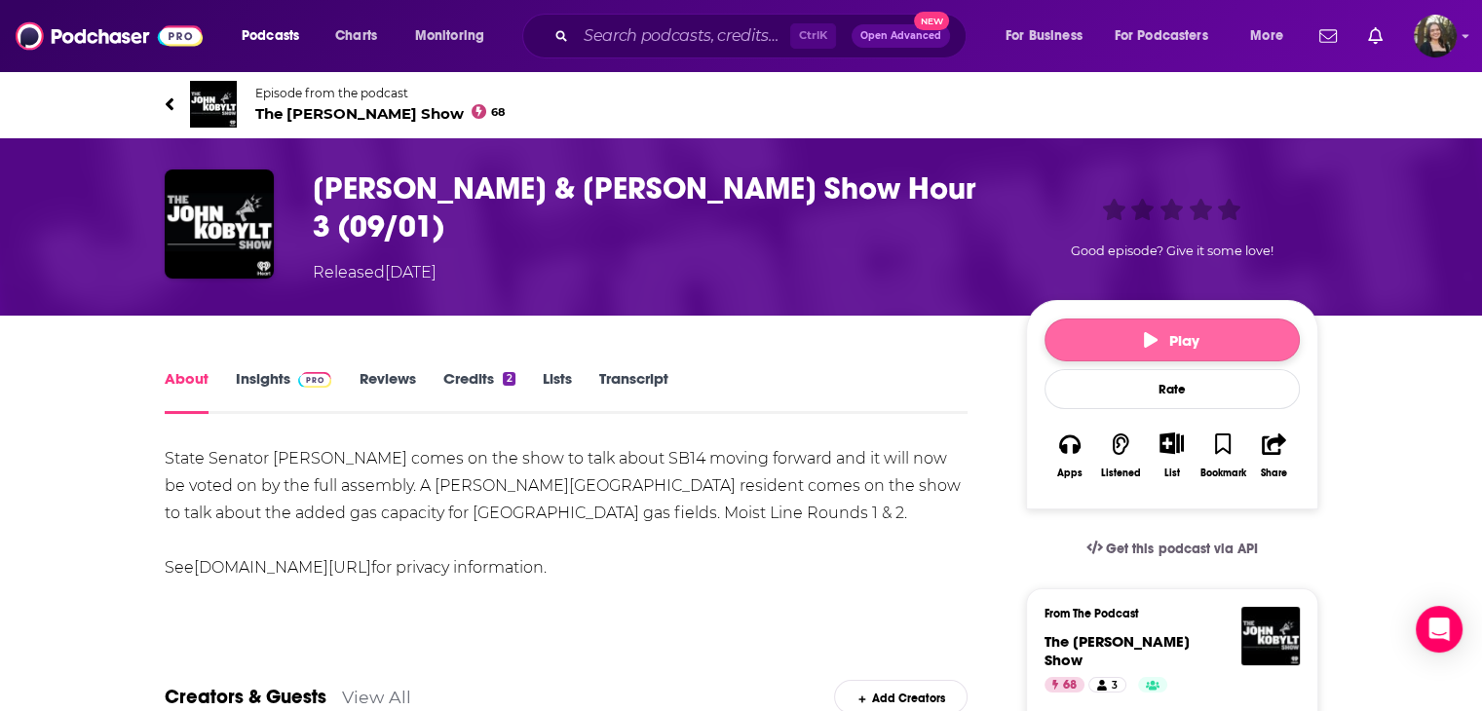
click at [1087, 344] on button "Play" at bounding box center [1172, 340] width 255 height 43
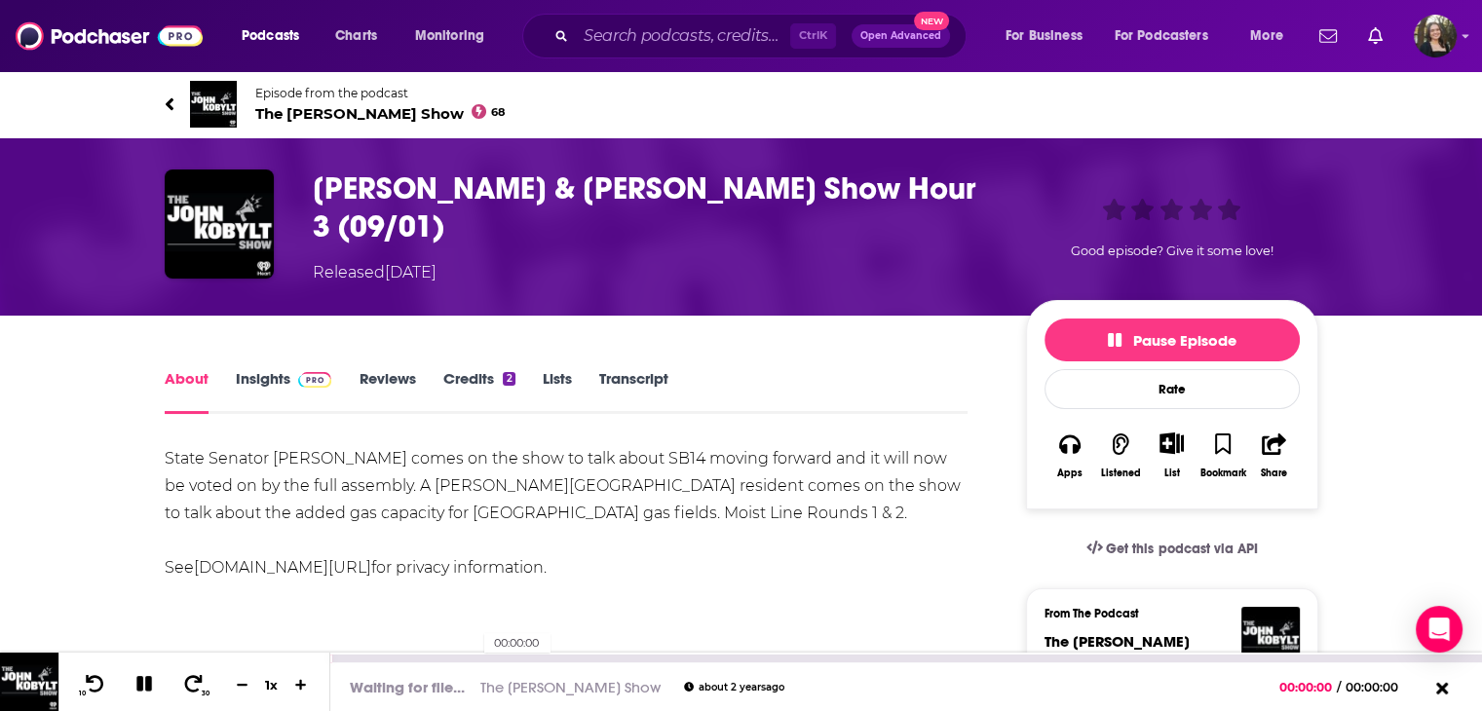
click at [476, 660] on div "00:00:00" at bounding box center [906, 659] width 1152 height 8
click at [600, 370] on link "Transcript" at bounding box center [633, 391] width 69 height 45
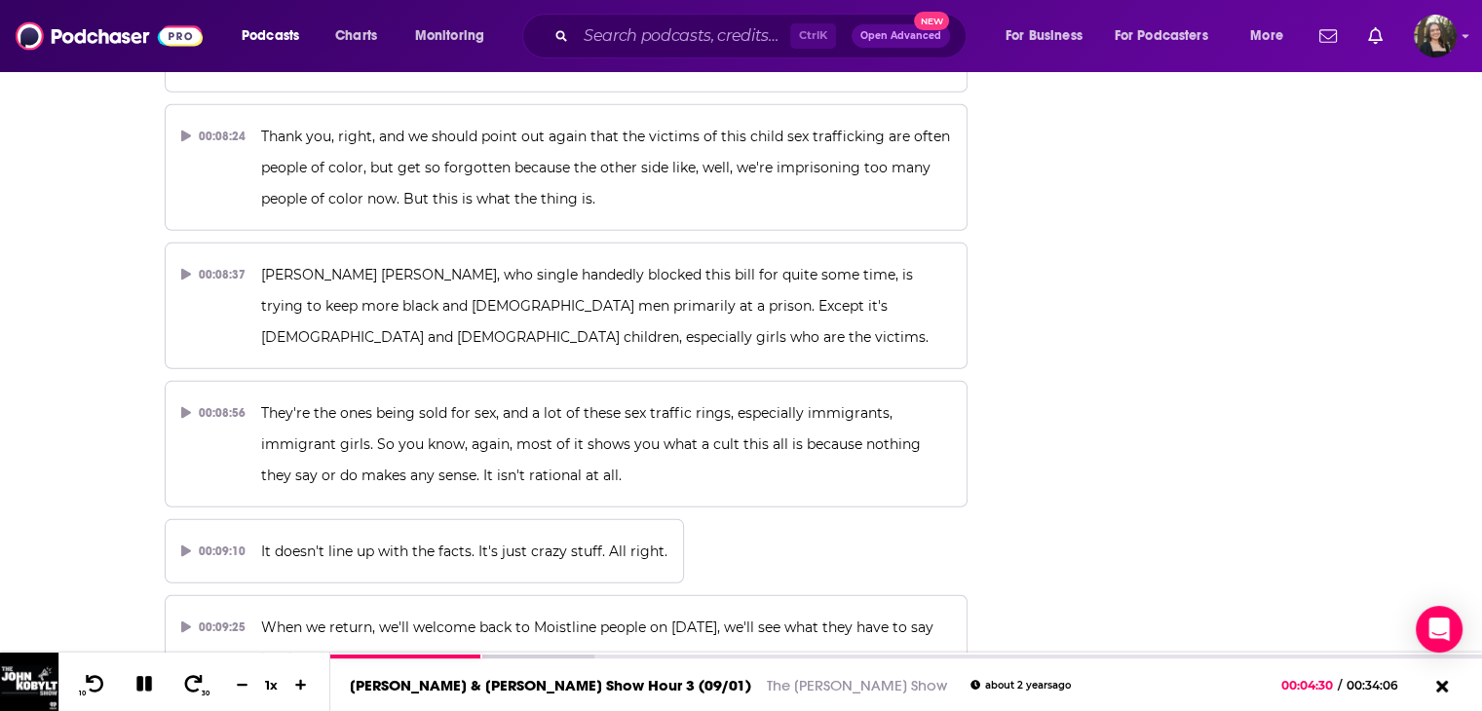
scroll to position [6139, 0]
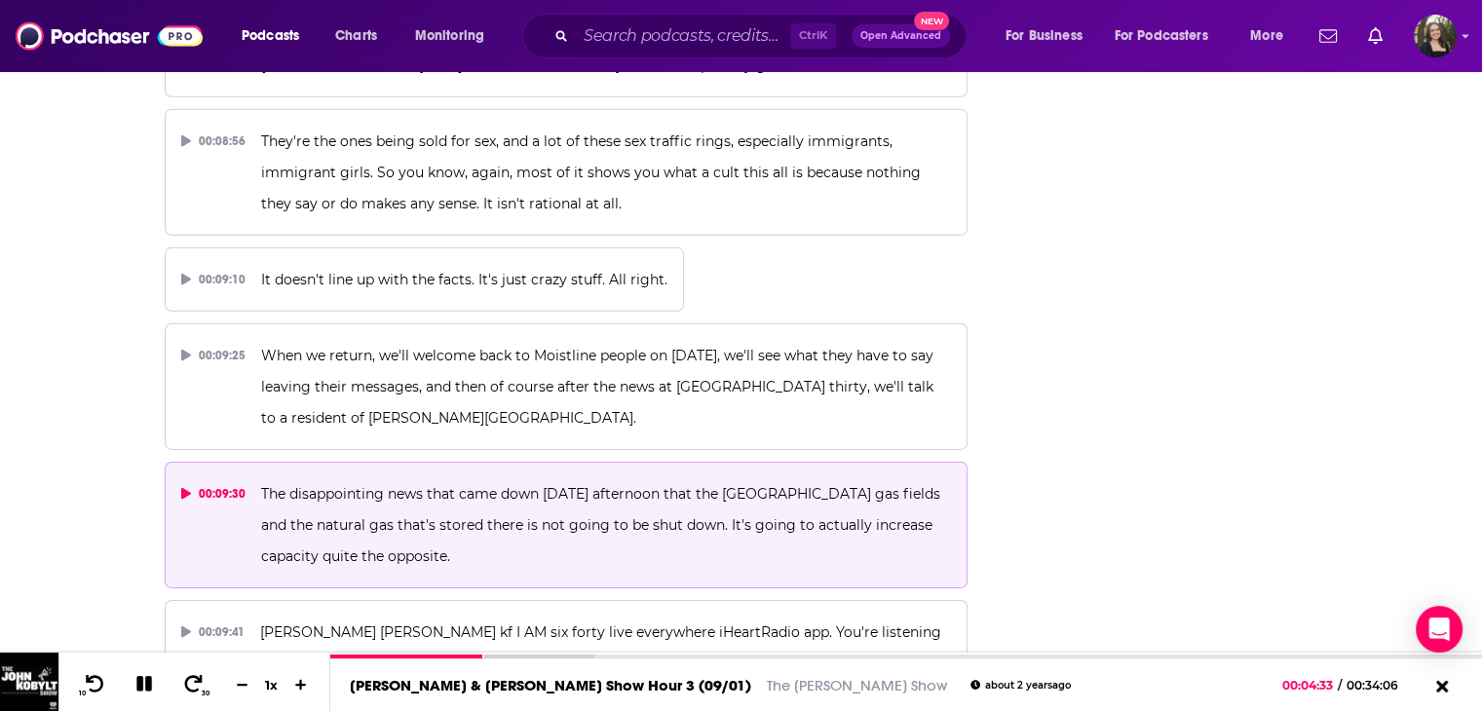
click at [362, 496] on span "The disappointing news that came down yesterday afternoon that the Aliso Canyon…" at bounding box center [602, 525] width 683 height 80
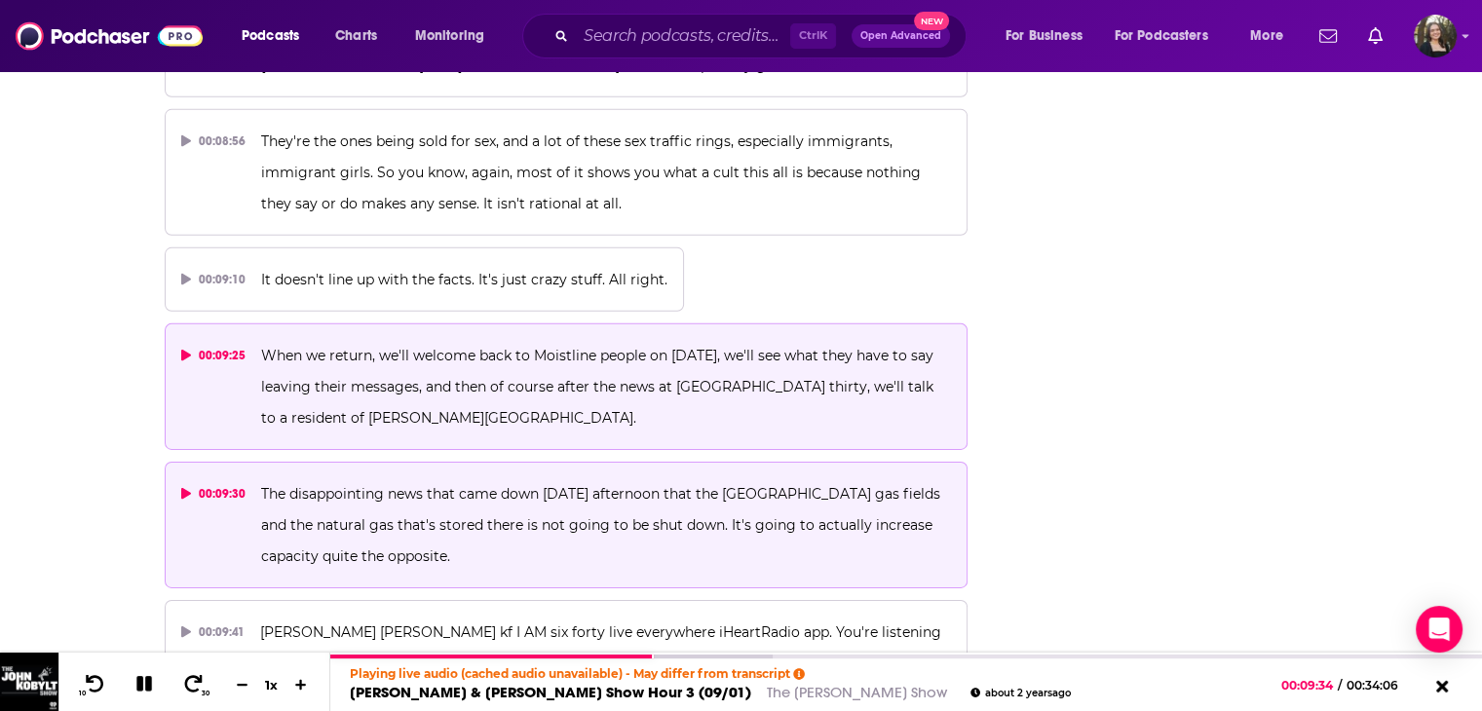
click at [275, 347] on span "When we return, we'll welcome back to Moistline people on this Friday, we'll se…" at bounding box center [599, 387] width 676 height 80
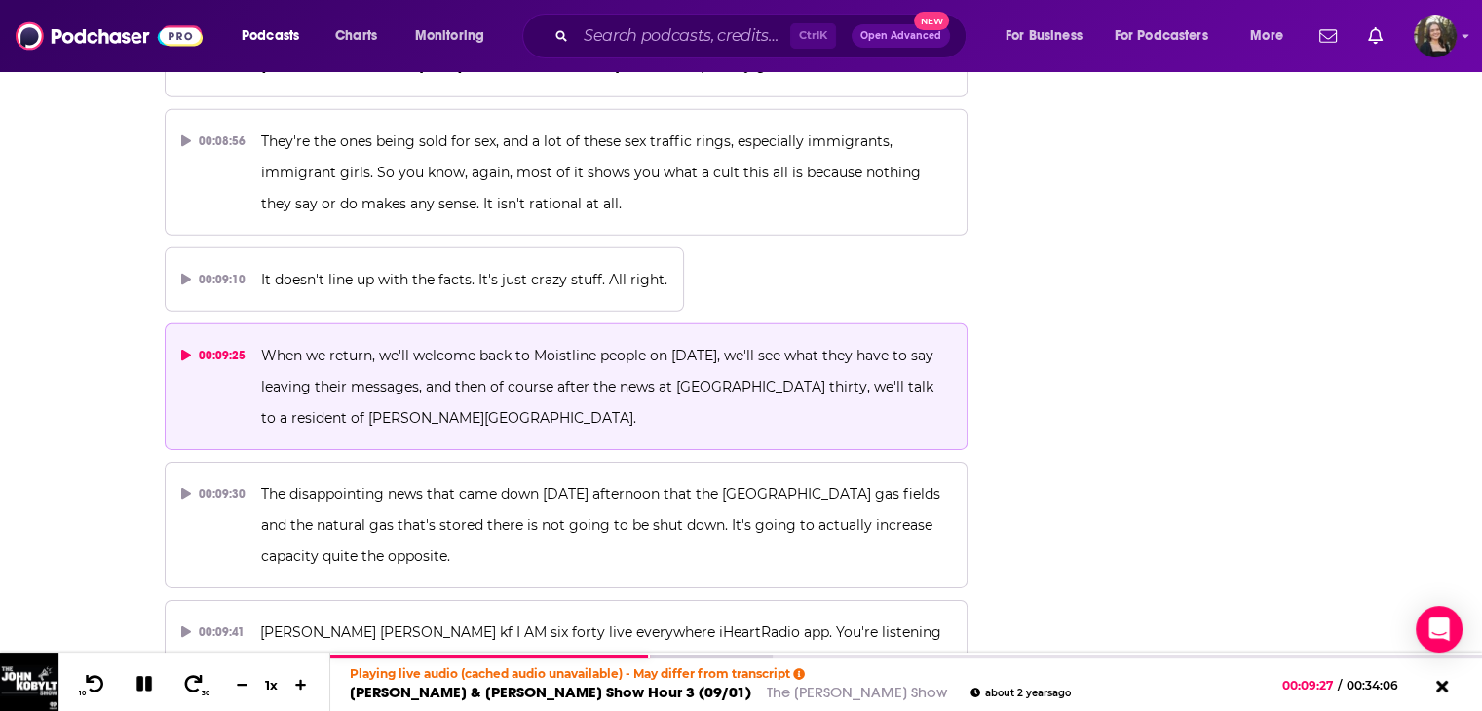
click at [261, 342] on p "When we return, we'll welcome back to Moistline people on this Friday, we'll se…" at bounding box center [606, 387] width 690 height 94
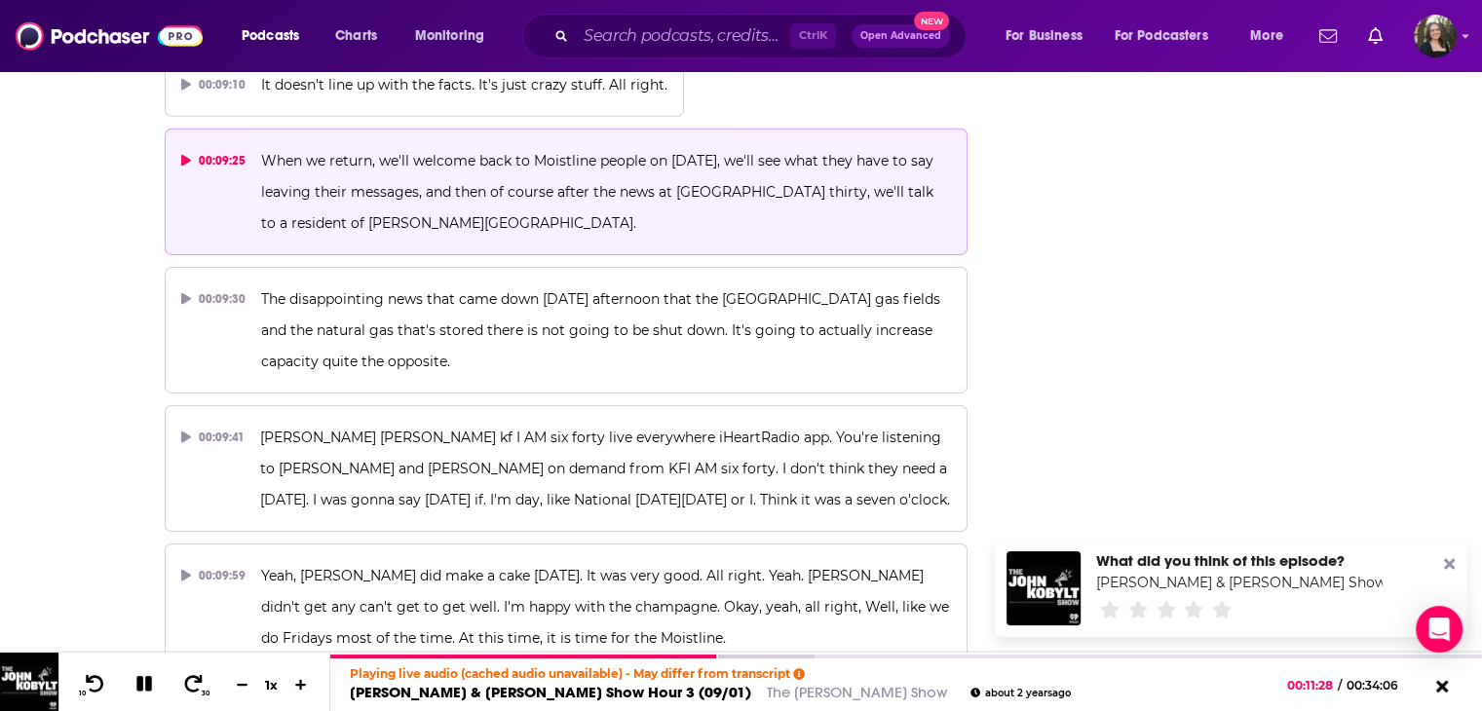
scroll to position [6236, 0]
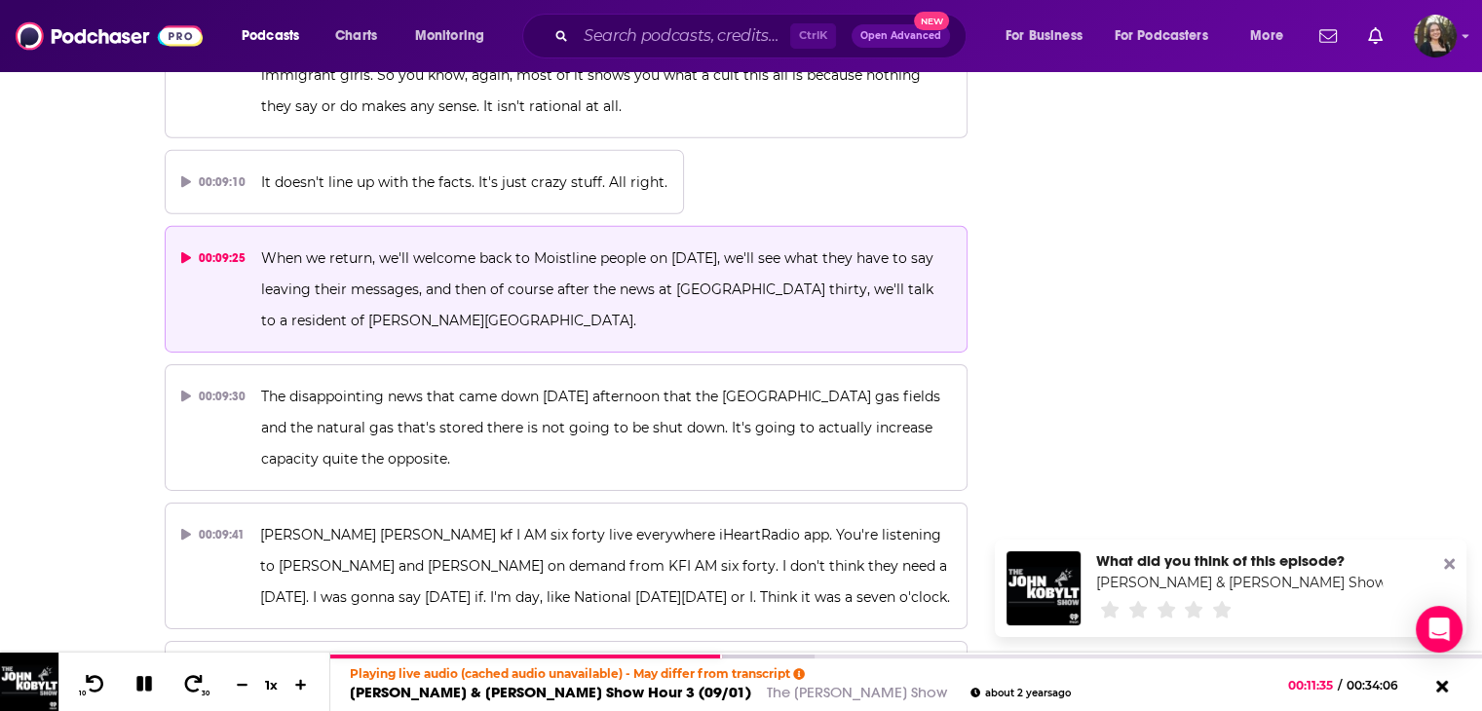
drag, startPoint x: 133, startPoint y: 393, endPoint x: 72, endPoint y: 383, distance: 61.2
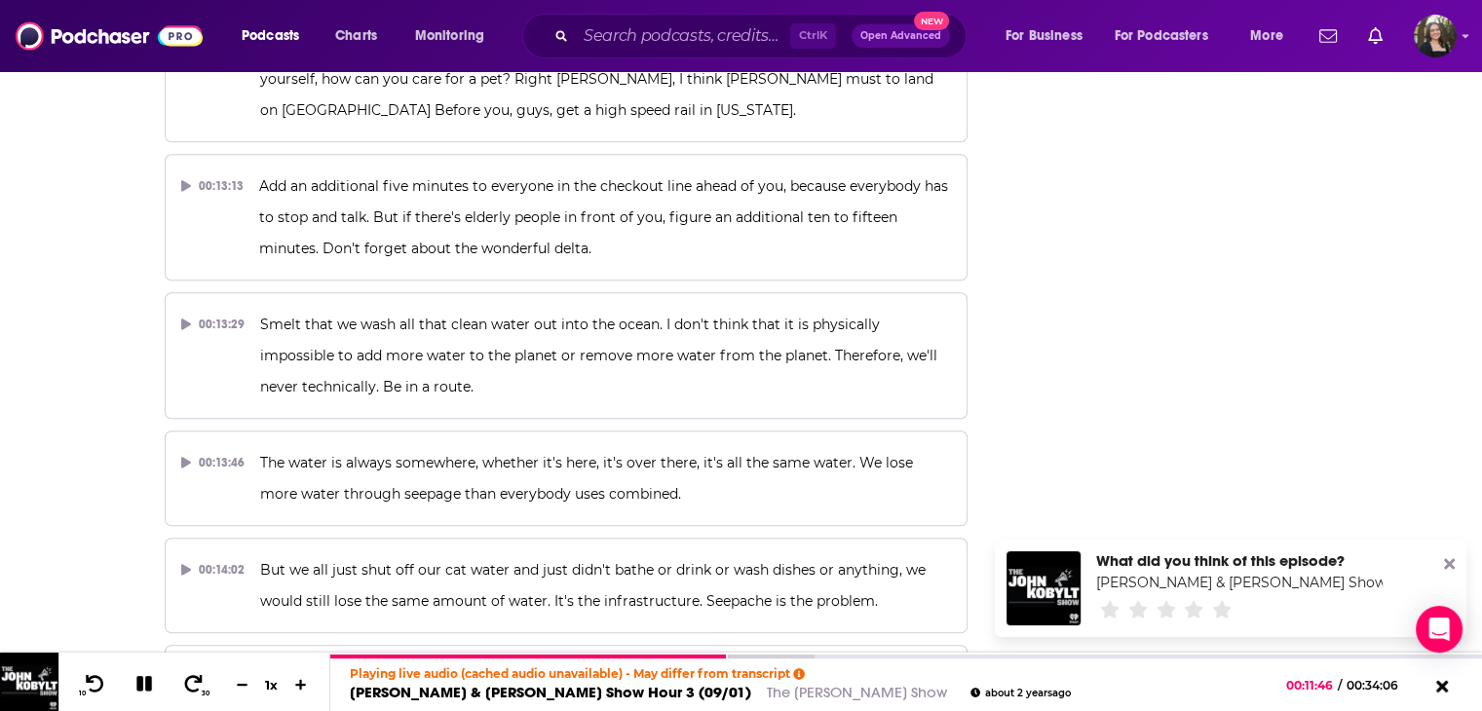
scroll to position [8770, 0]
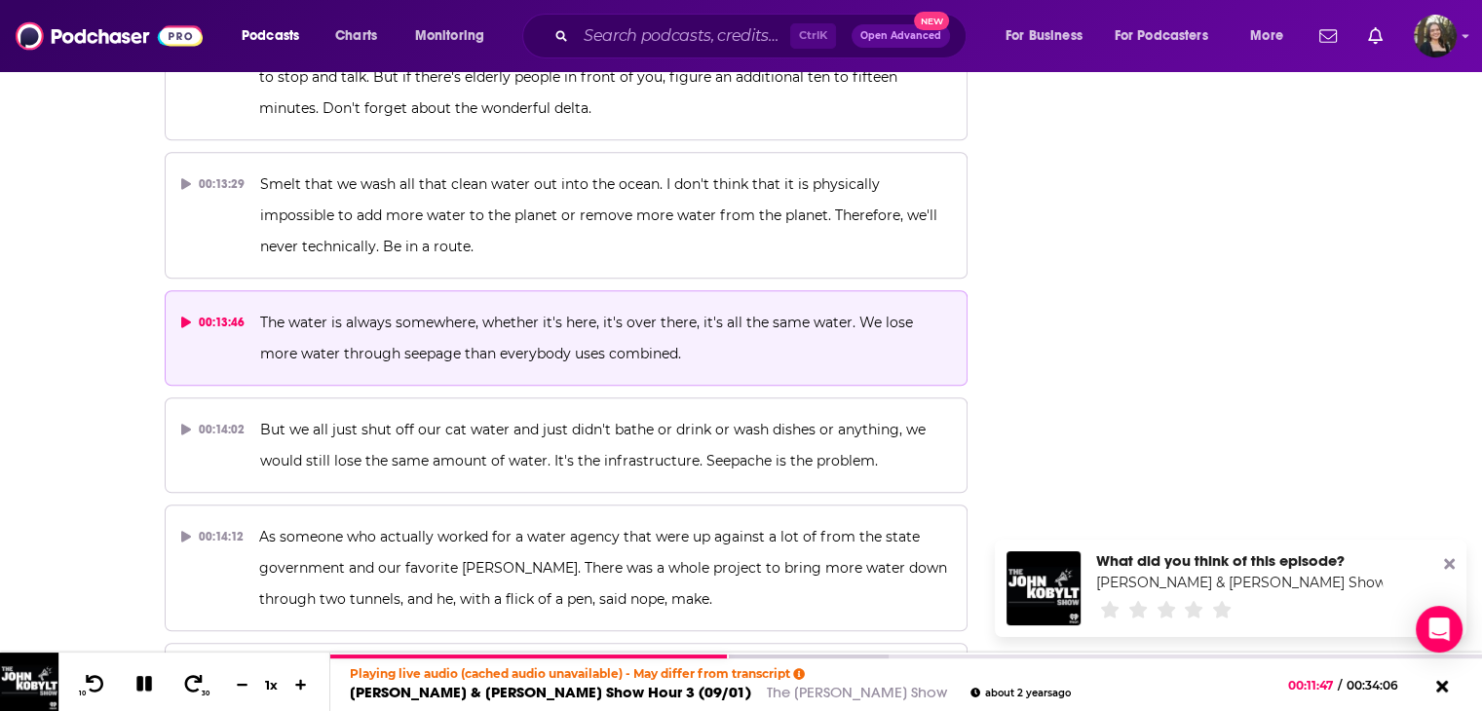
click at [411, 307] on p "The water is always somewhere, whether it's here, it's over there, it's all the…" at bounding box center [605, 338] width 691 height 62
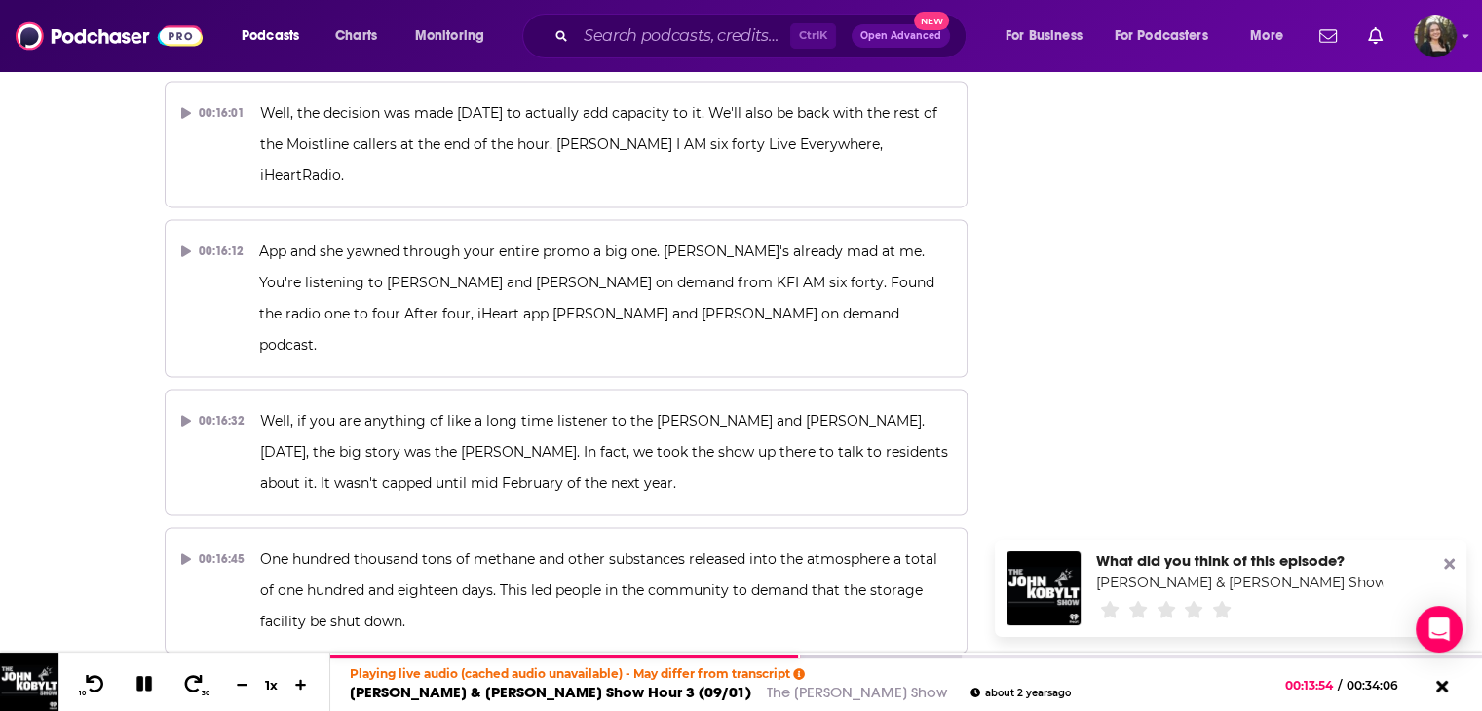
scroll to position [10232, 0]
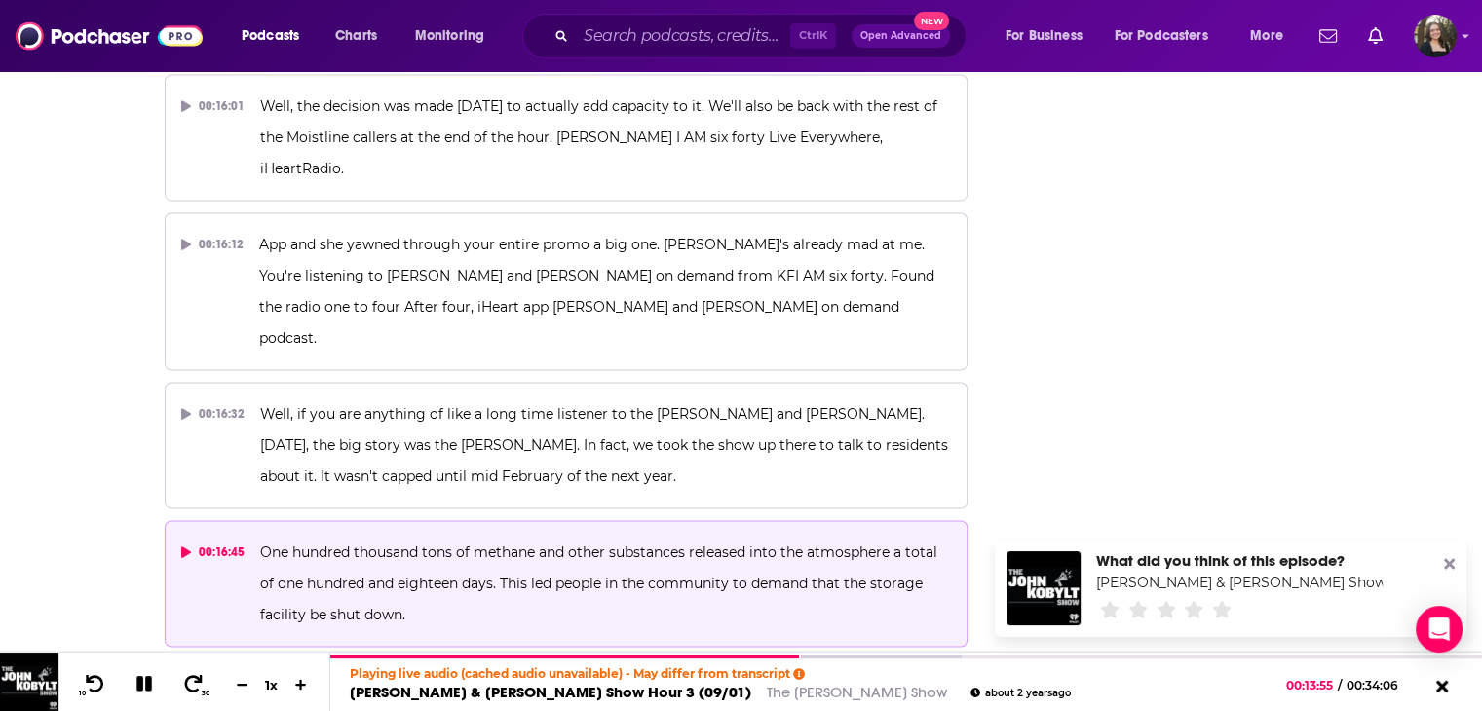
click at [444, 520] on button "00:16:45 One hundred thousand tons of methane and other substances released int…" at bounding box center [567, 583] width 804 height 127
click at [358, 537] on p "One hundred thousand tons of methane and other substances released into the atm…" at bounding box center [605, 584] width 691 height 94
click at [368, 537] on p "One hundred thousand tons of methane and other substances released into the atm…" at bounding box center [605, 584] width 691 height 94
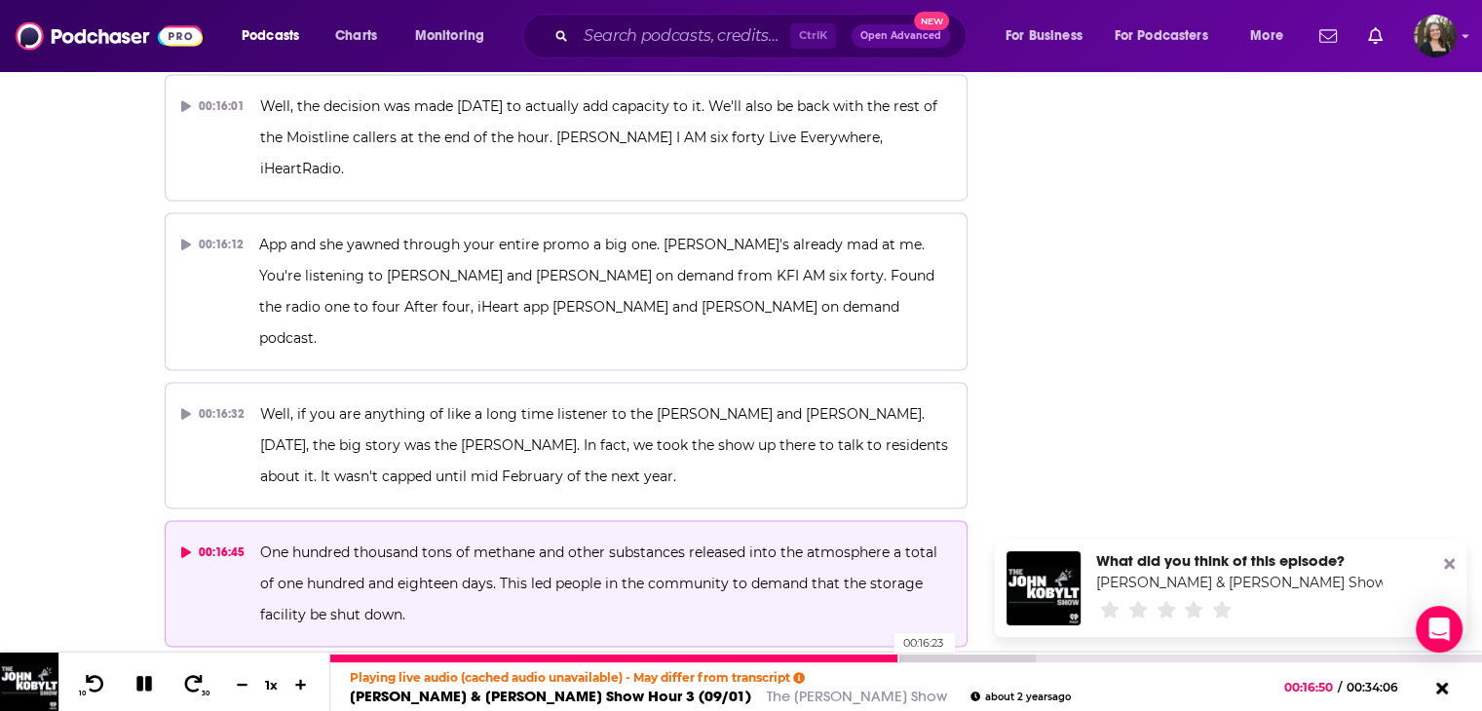
click at [886, 660] on div at bounding box center [614, 659] width 568 height 8
click at [145, 675] on icon at bounding box center [144, 684] width 22 height 18
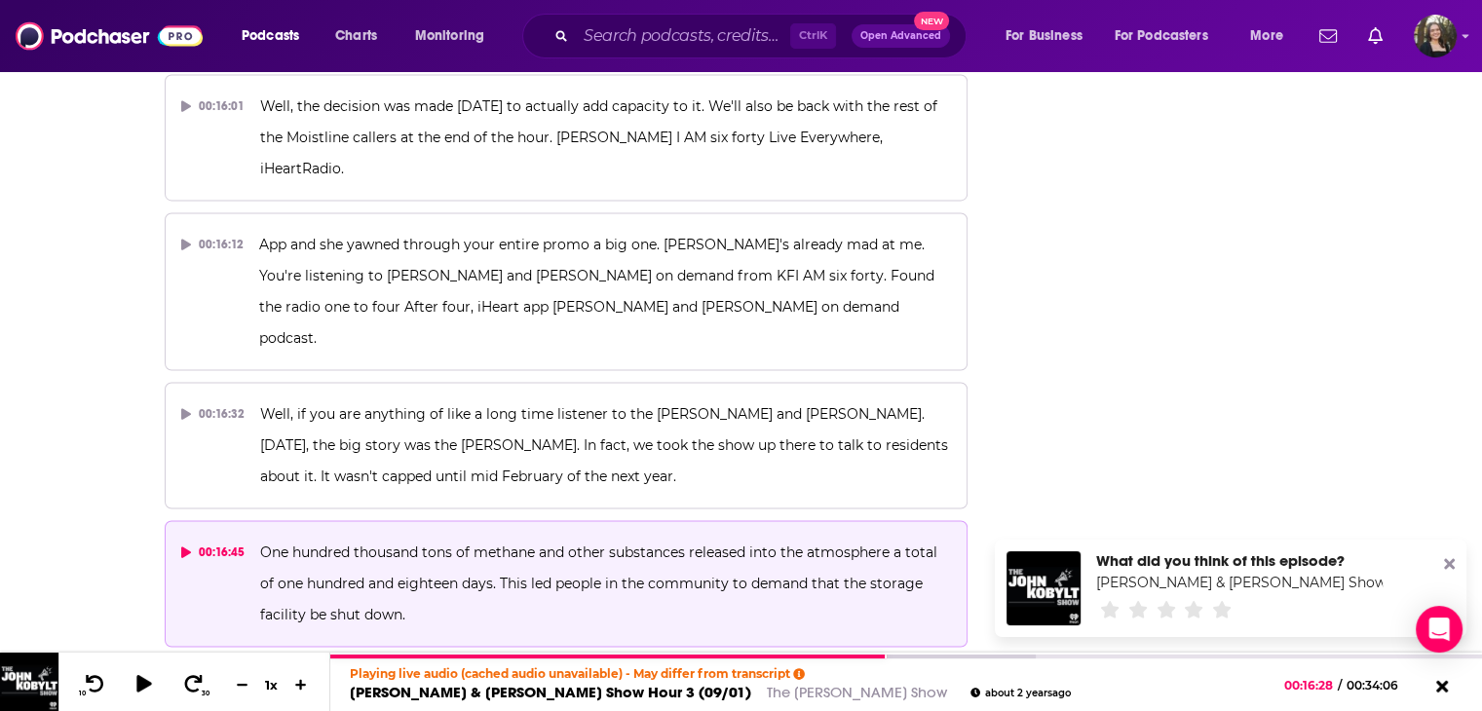
click at [629, 544] on span "One hundred thousand tons of methane and other substances released into the atm…" at bounding box center [600, 584] width 681 height 80
click at [186, 547] on icon at bounding box center [186, 553] width 11 height 12
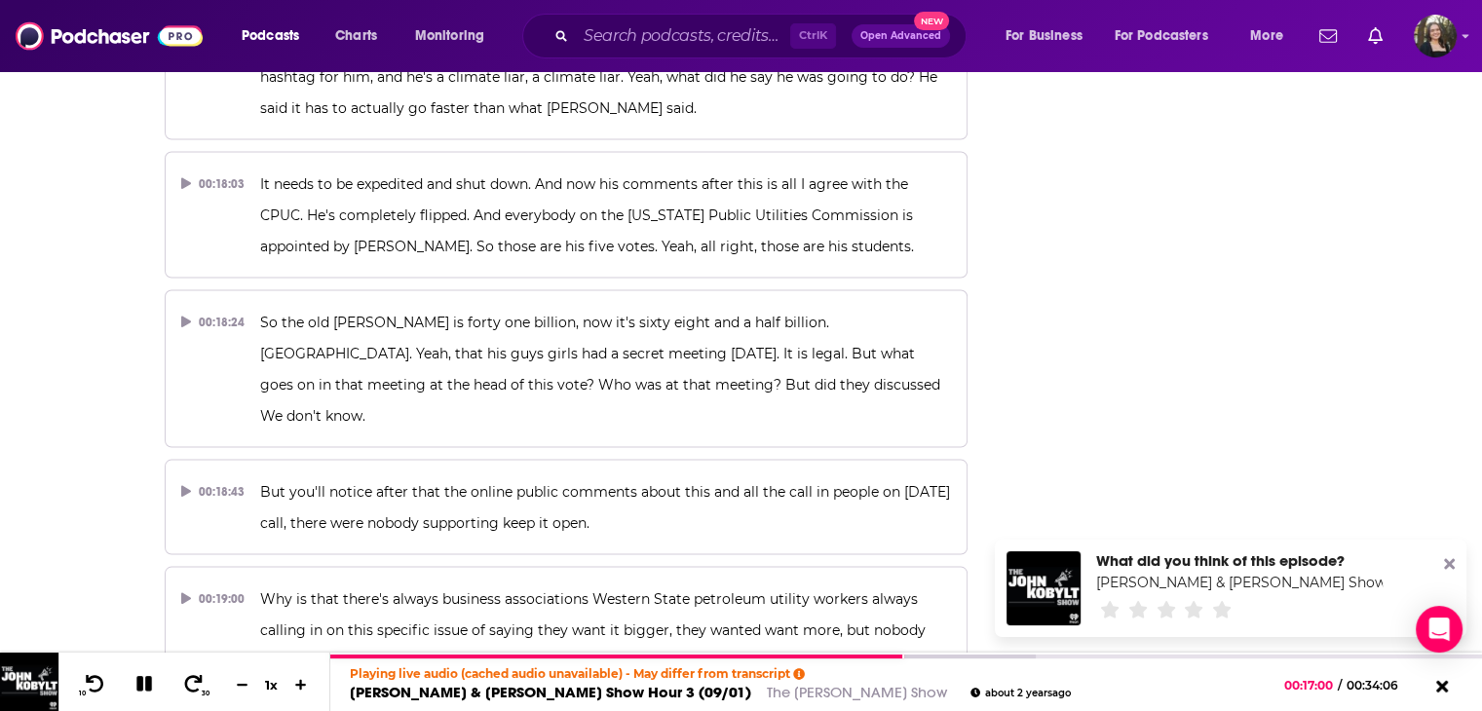
scroll to position [11304, 0]
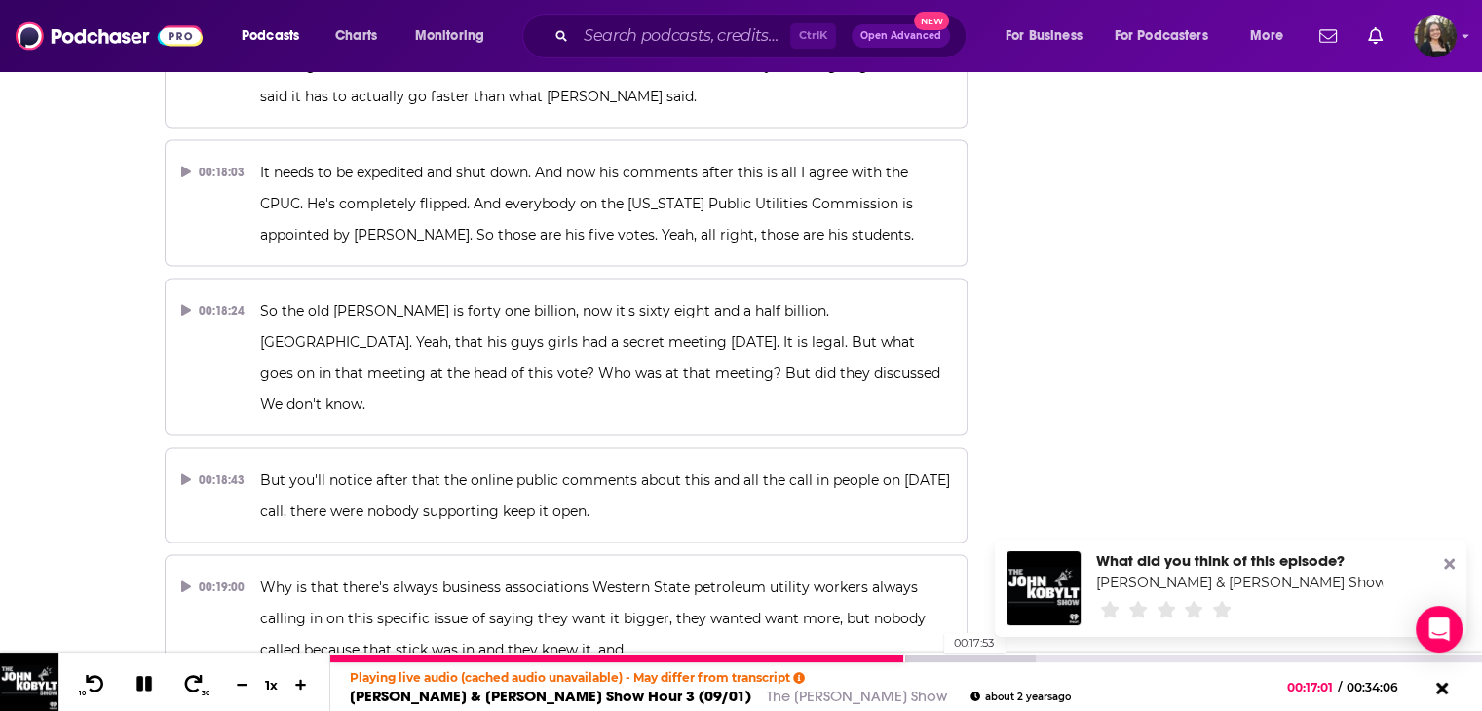
click at [934, 658] on div at bounding box center [683, 659] width 706 height 8
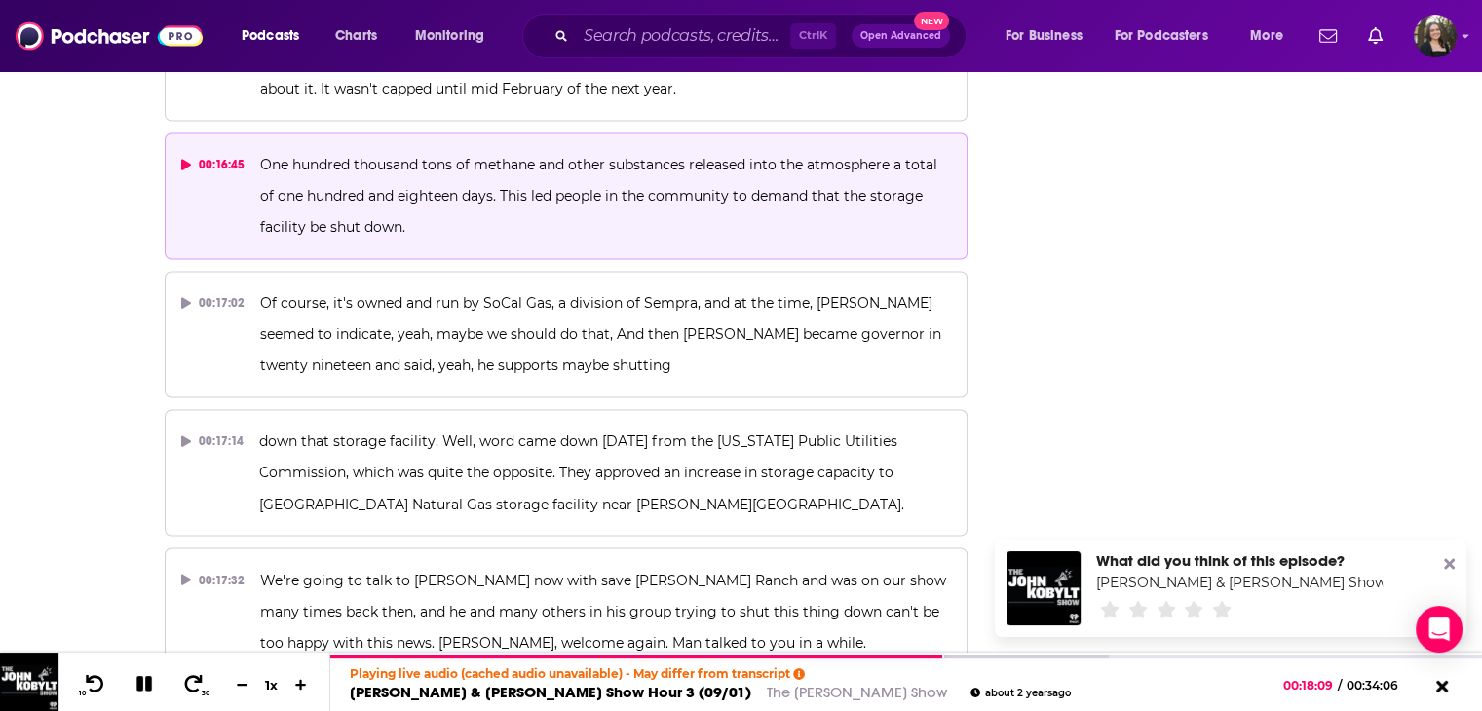
scroll to position [10914, 0]
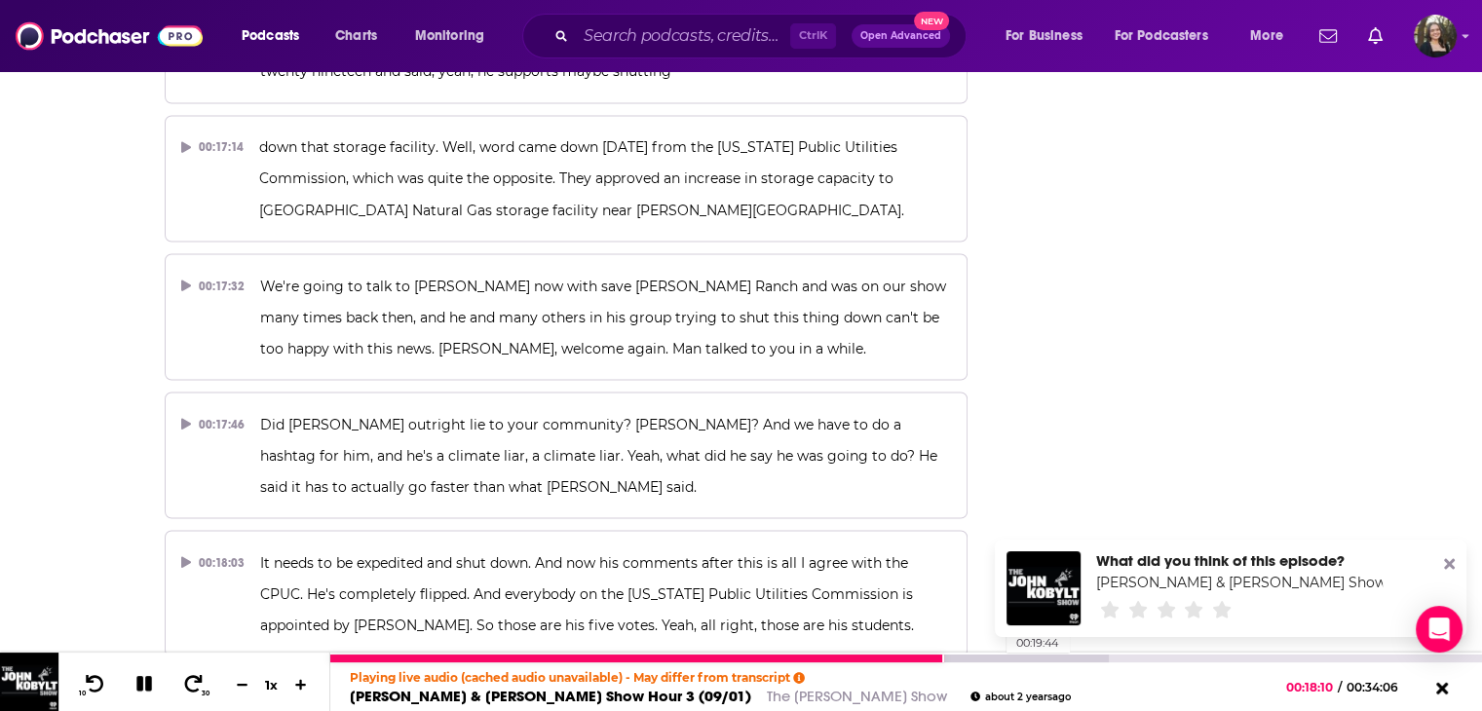
click at [997, 655] on div at bounding box center [719, 659] width 779 height 8
click at [1055, 656] on div at bounding box center [719, 659] width 779 height 8
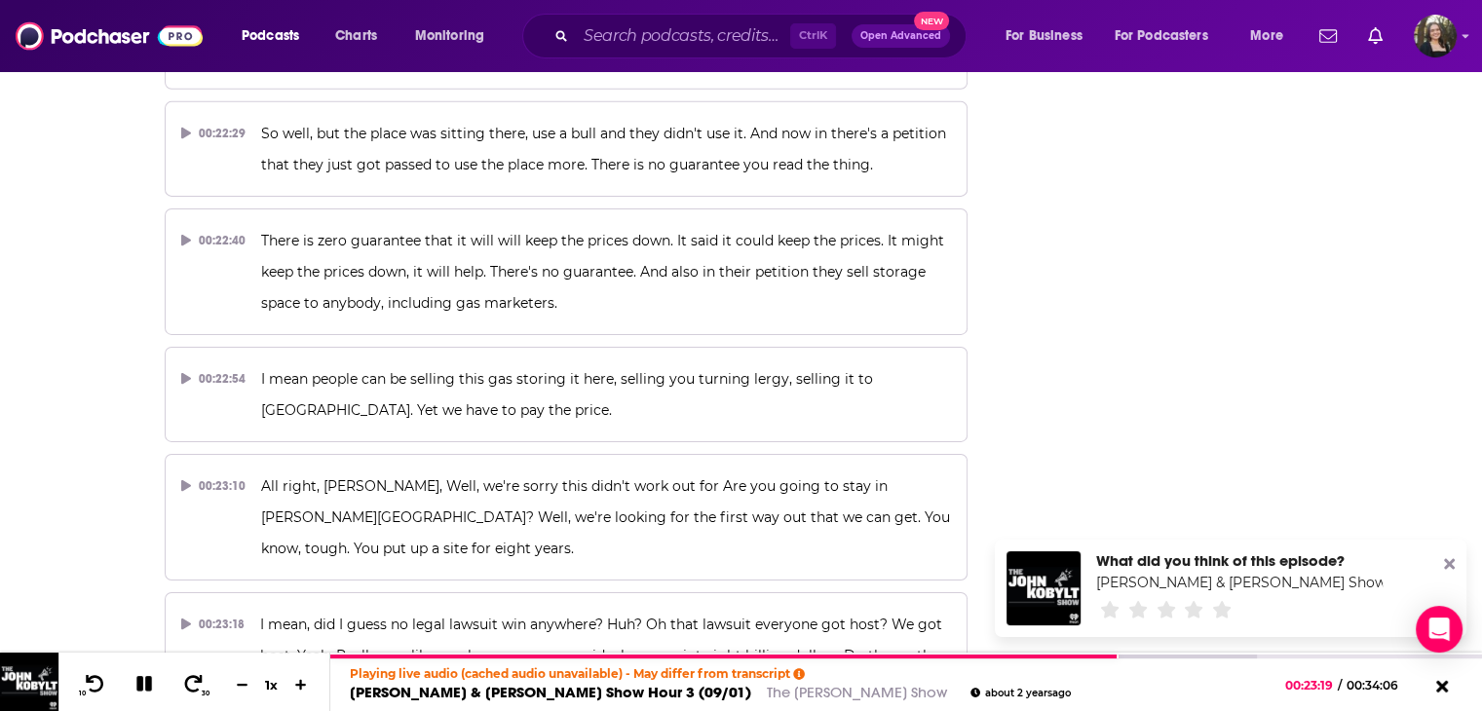
scroll to position [13545, 0]
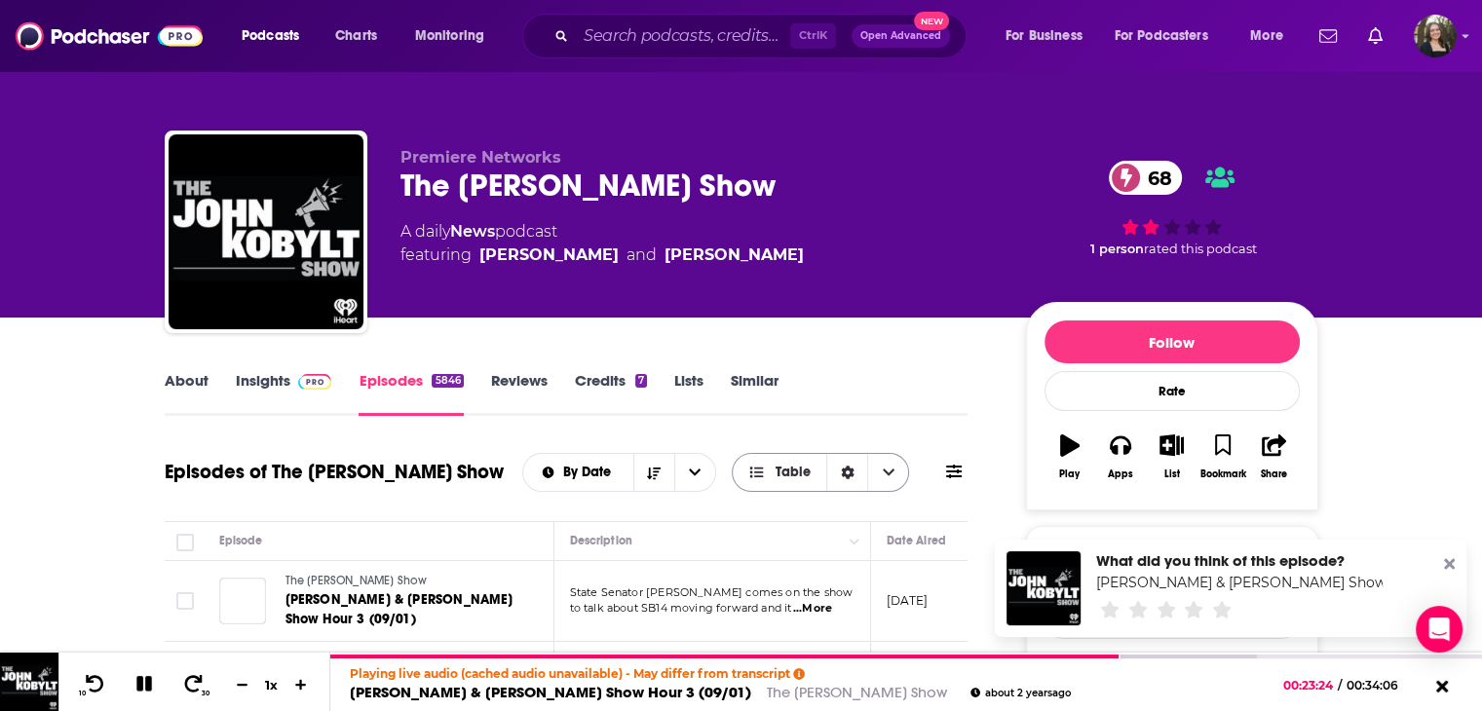
scroll to position [195, 0]
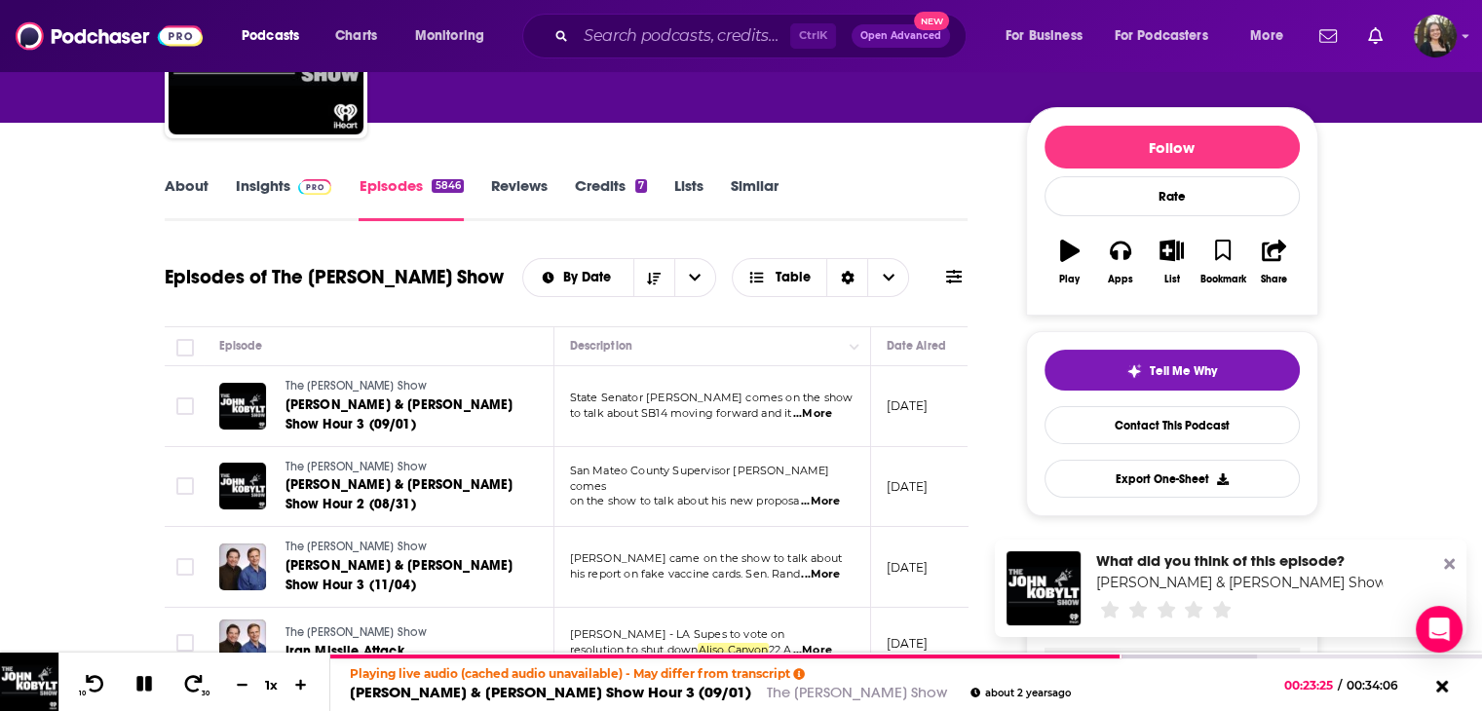
click at [949, 278] on icon at bounding box center [954, 277] width 16 height 14
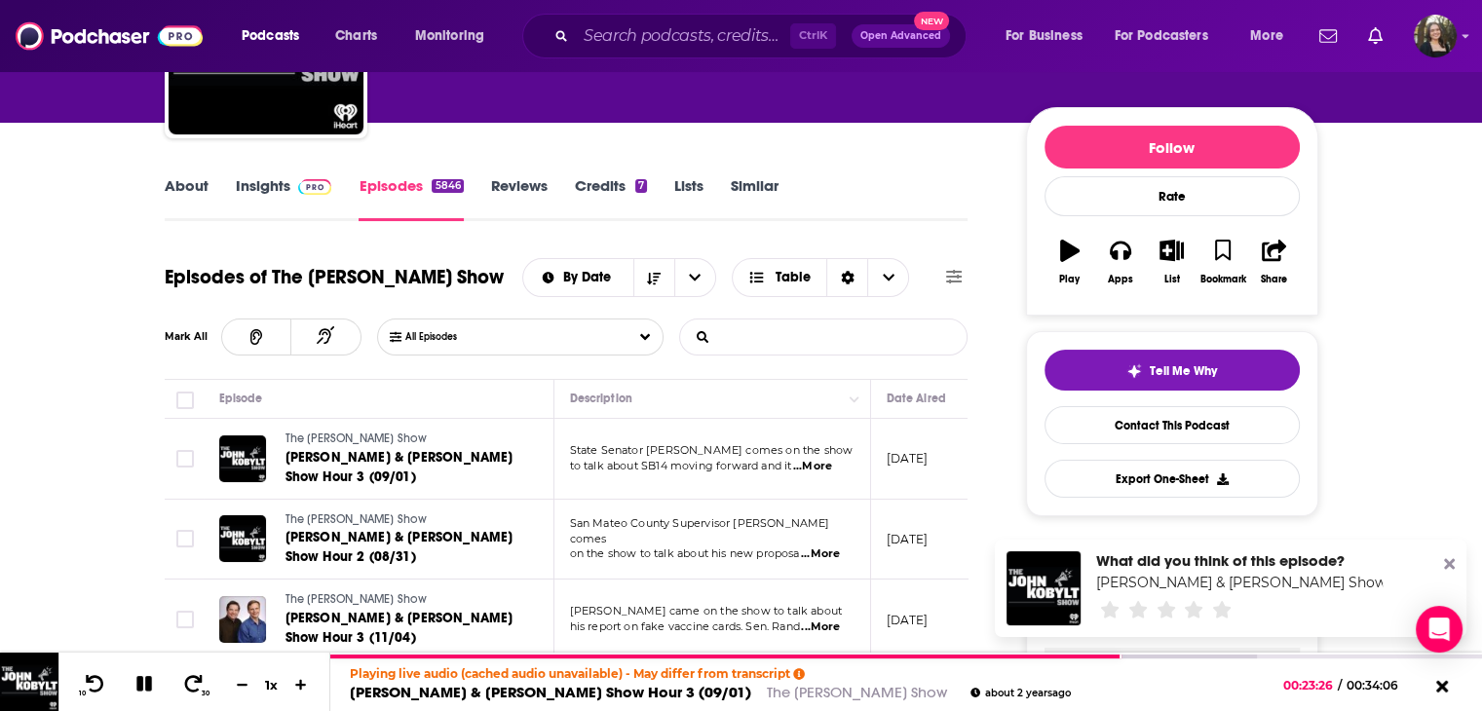
click at [863, 336] on input "List Search Input" at bounding box center [782, 337] width 204 height 35
type input "environmental defense fund"
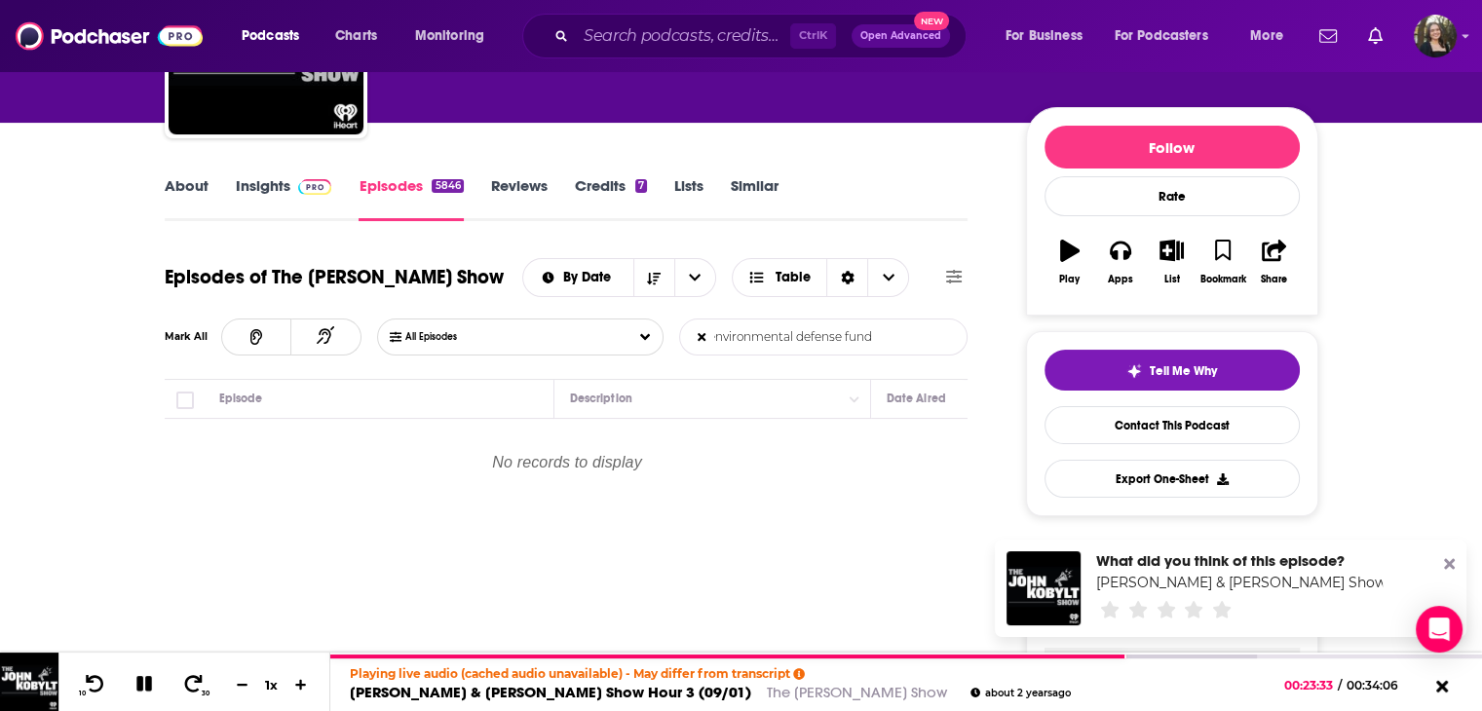
click at [693, 341] on input "environmental defense fund" at bounding box center [782, 337] width 204 height 35
click at [713, 332] on input "environmental defense fund" at bounding box center [782, 337] width 204 height 35
click at [699, 335] on icon at bounding box center [702, 337] width 8 height 12
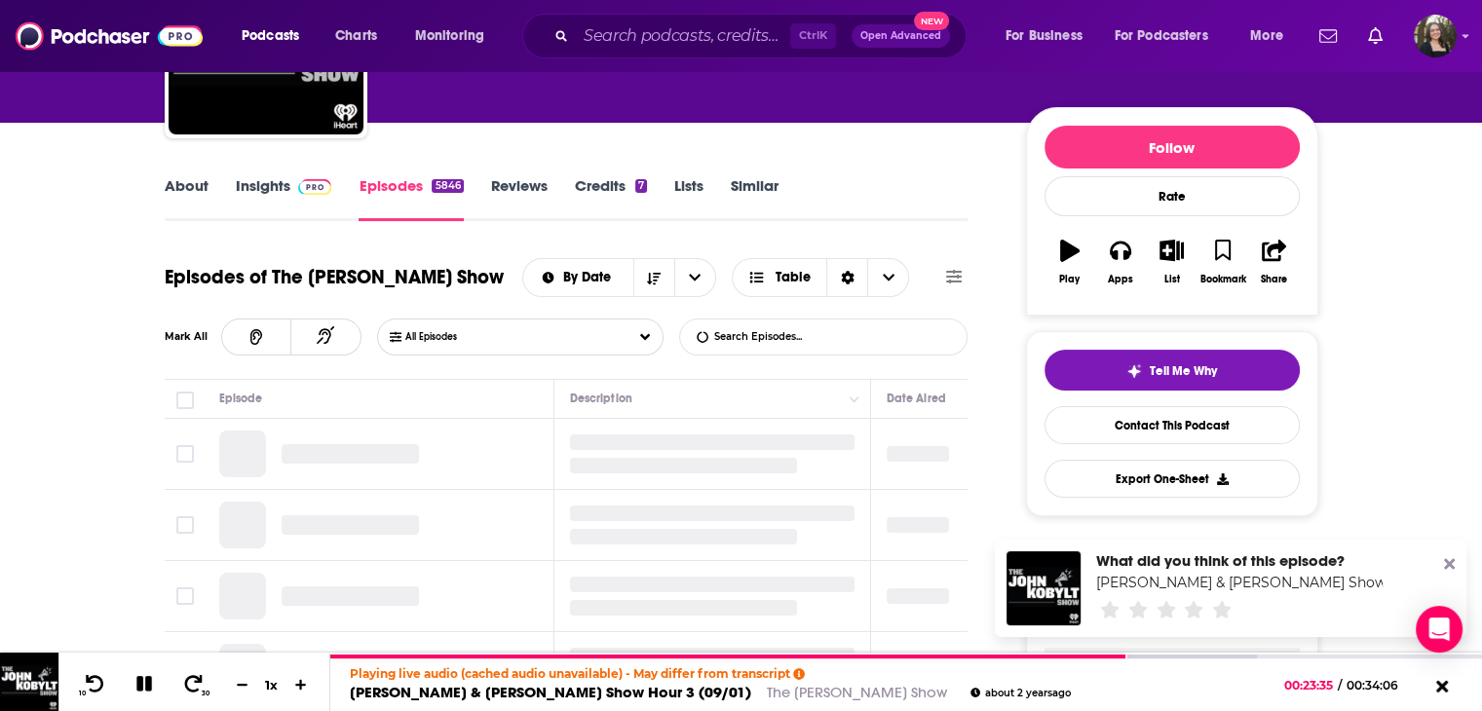
scroll to position [0, 0]
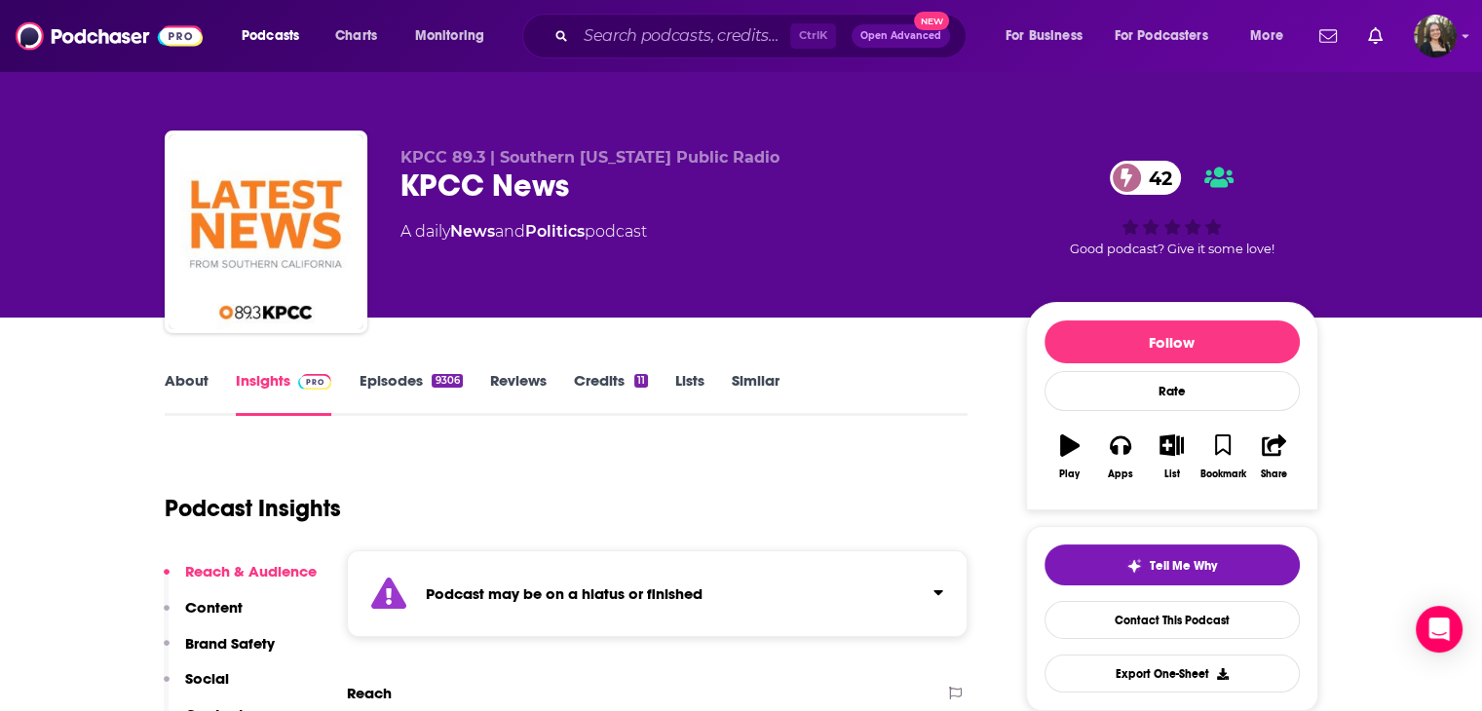
click at [376, 373] on link "Episodes 9306" at bounding box center [410, 393] width 103 height 45
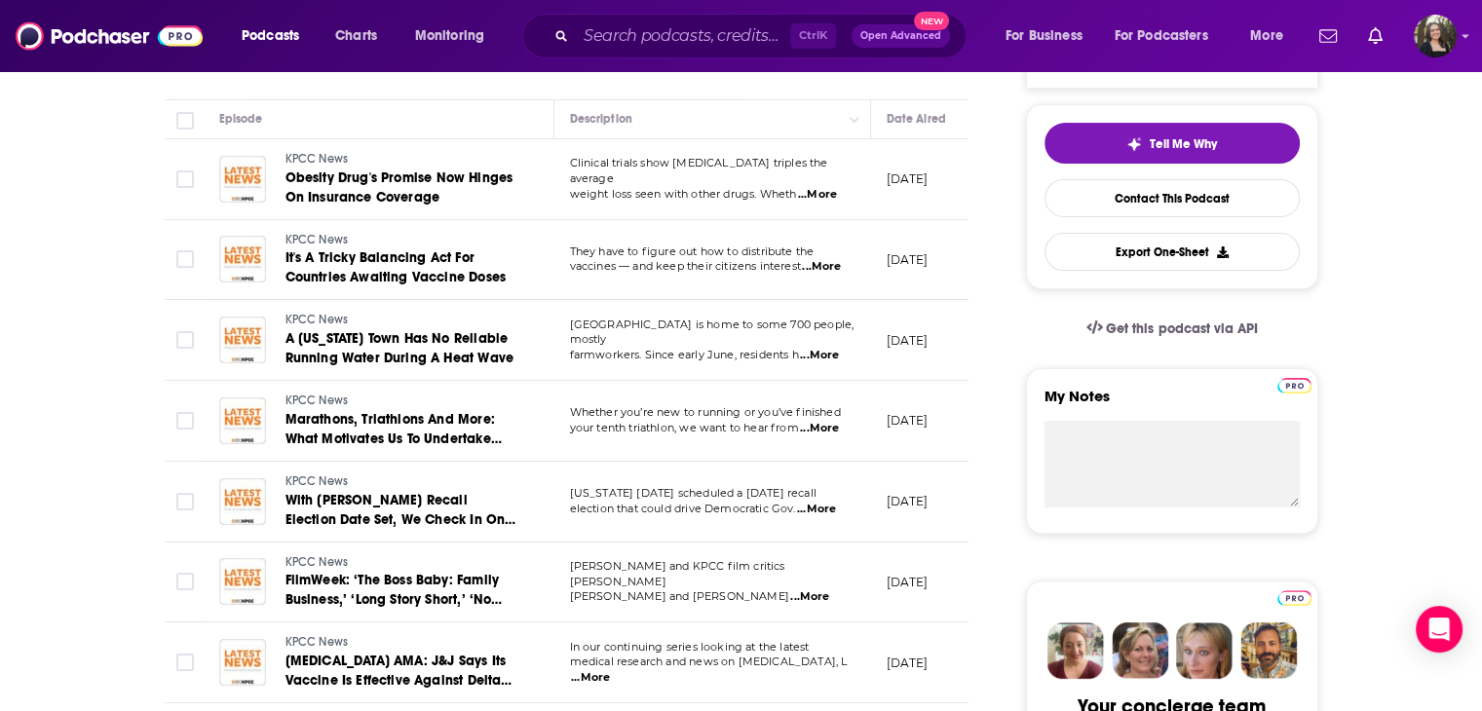
scroll to position [390, 0]
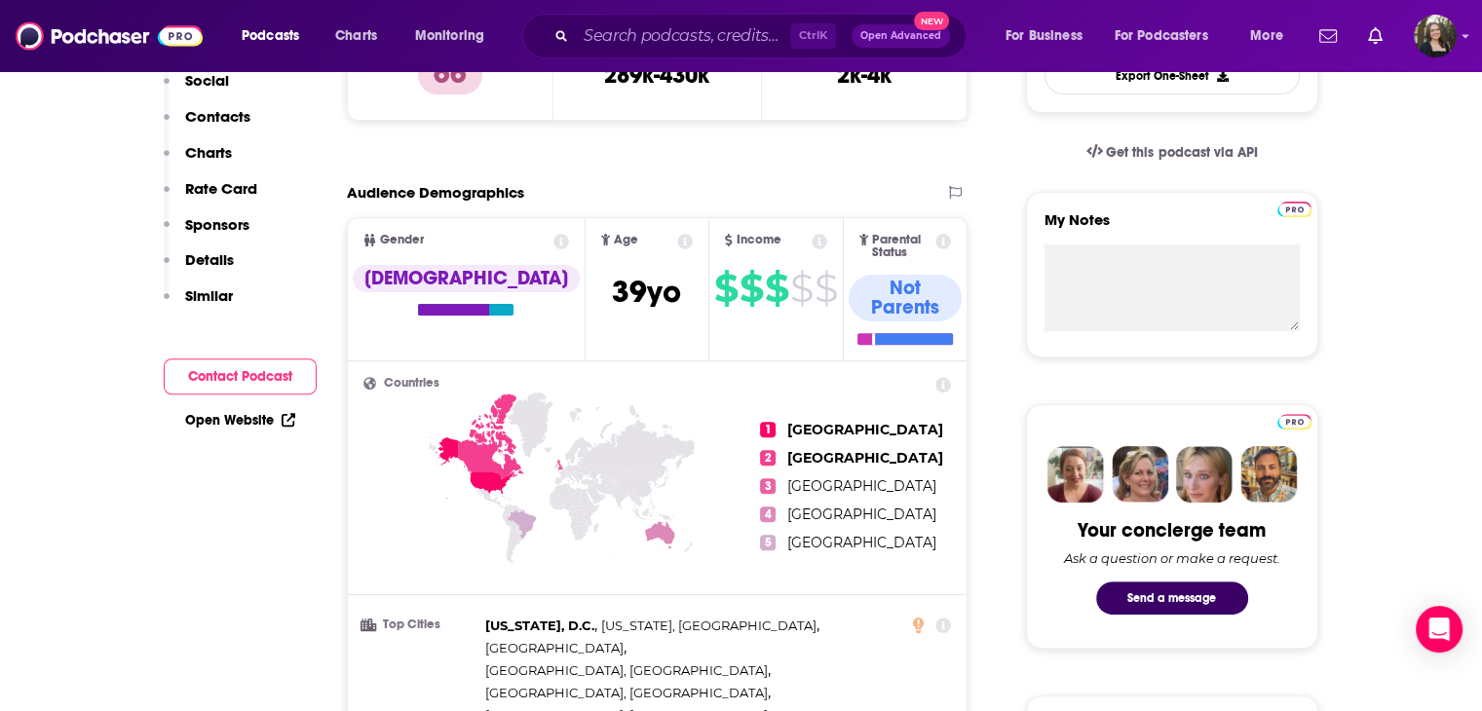
scroll to position [195, 0]
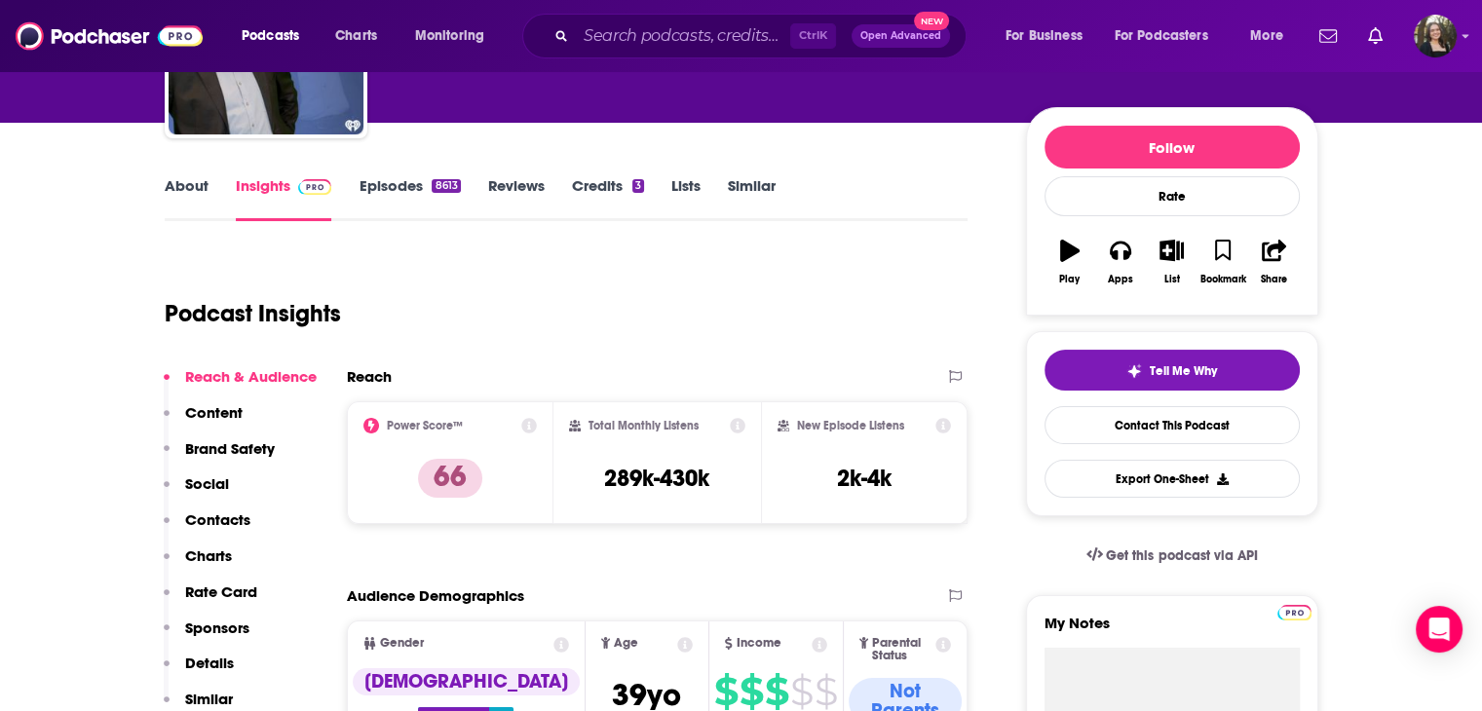
click at [188, 200] on link "About" at bounding box center [187, 198] width 44 height 45
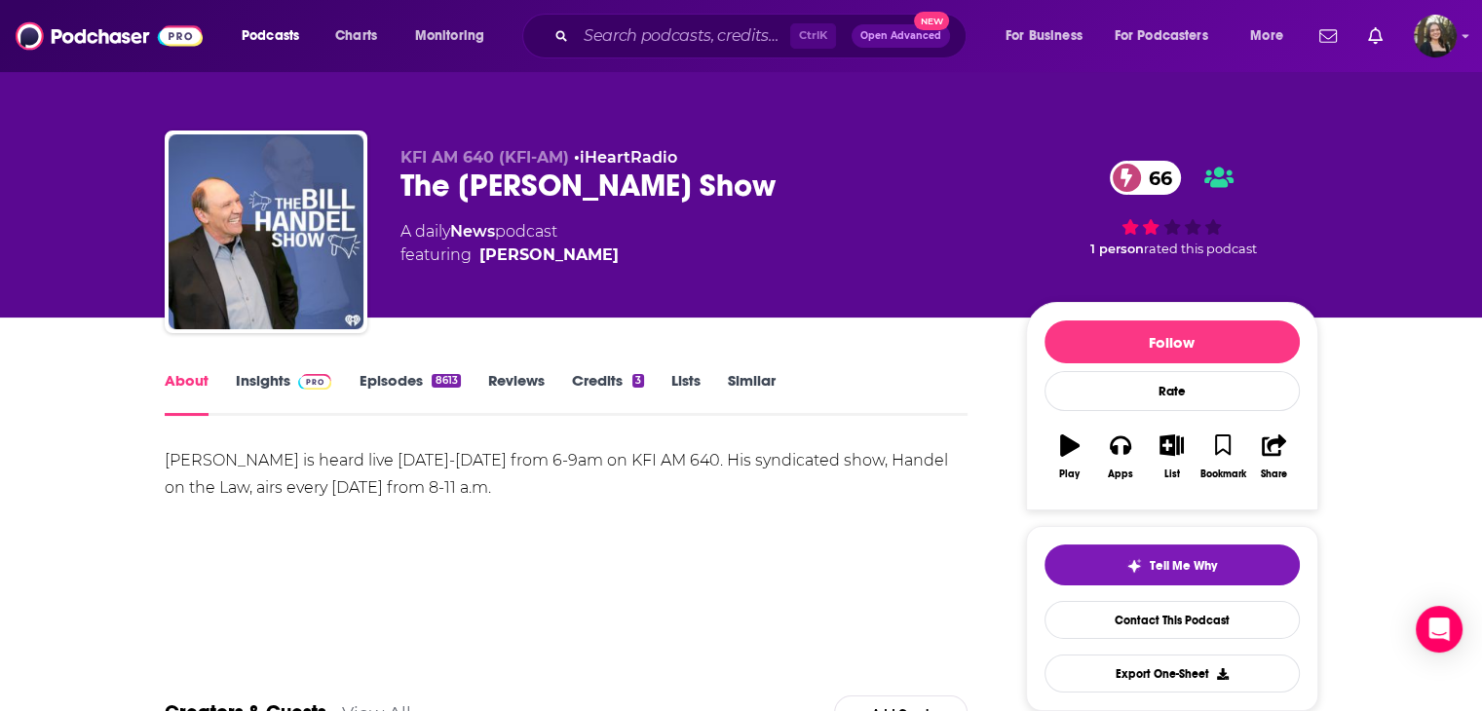
click at [392, 390] on link "Episodes 8613" at bounding box center [409, 393] width 101 height 45
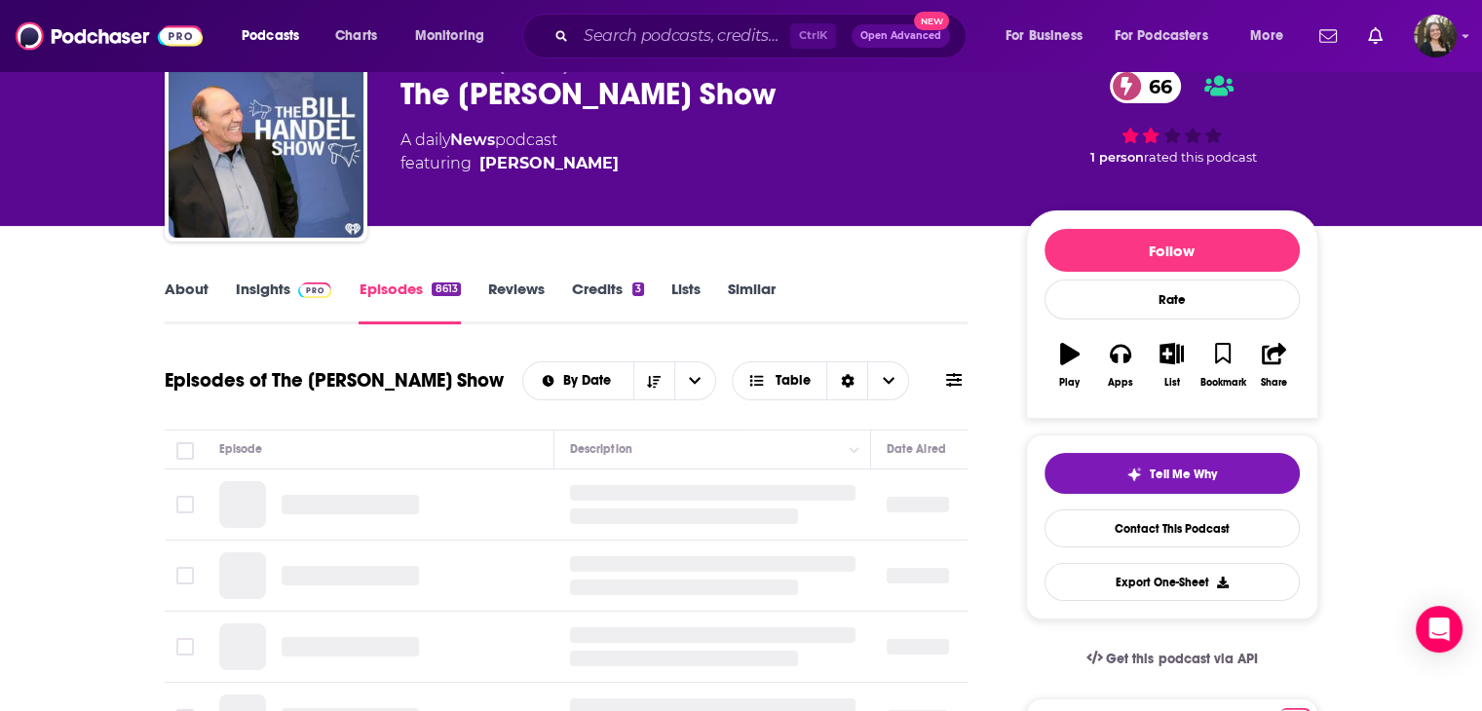
scroll to position [195, 0]
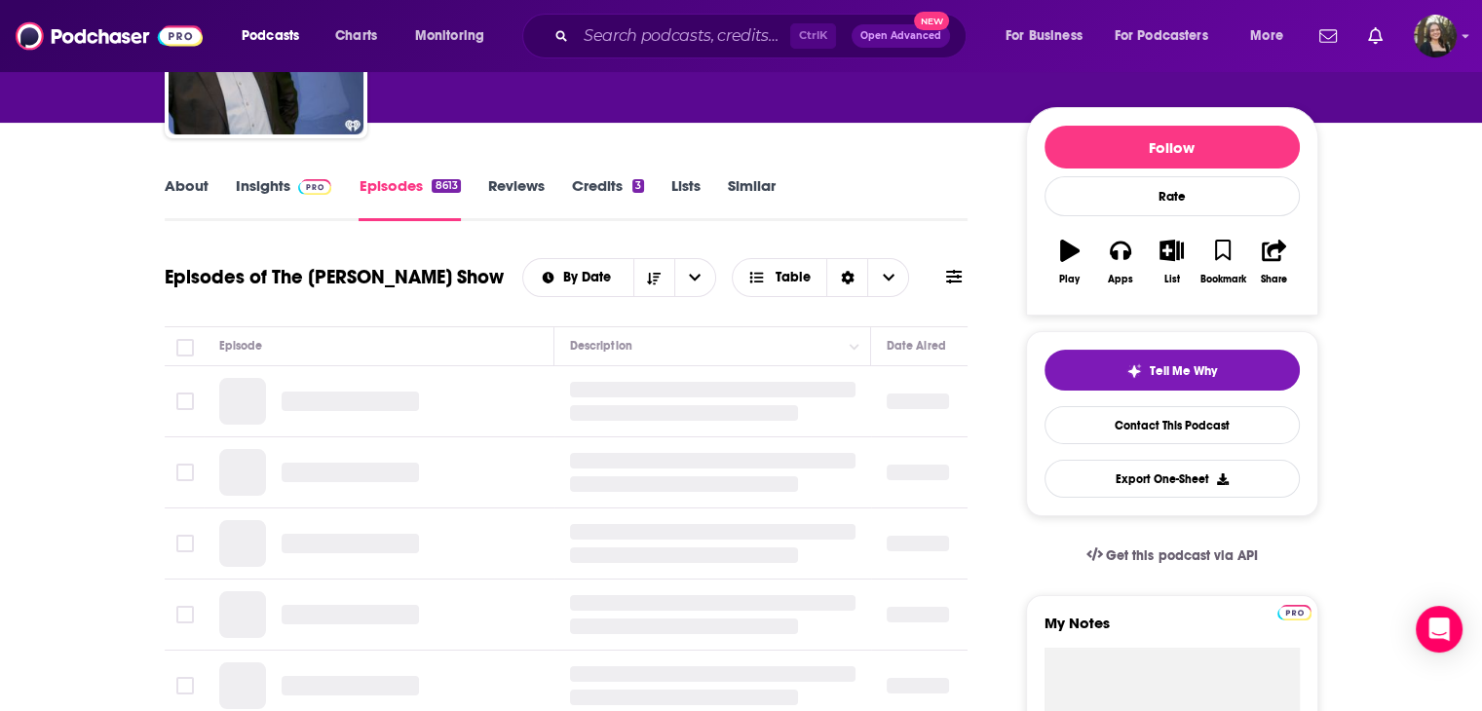
click at [954, 285] on span at bounding box center [954, 277] width 16 height 19
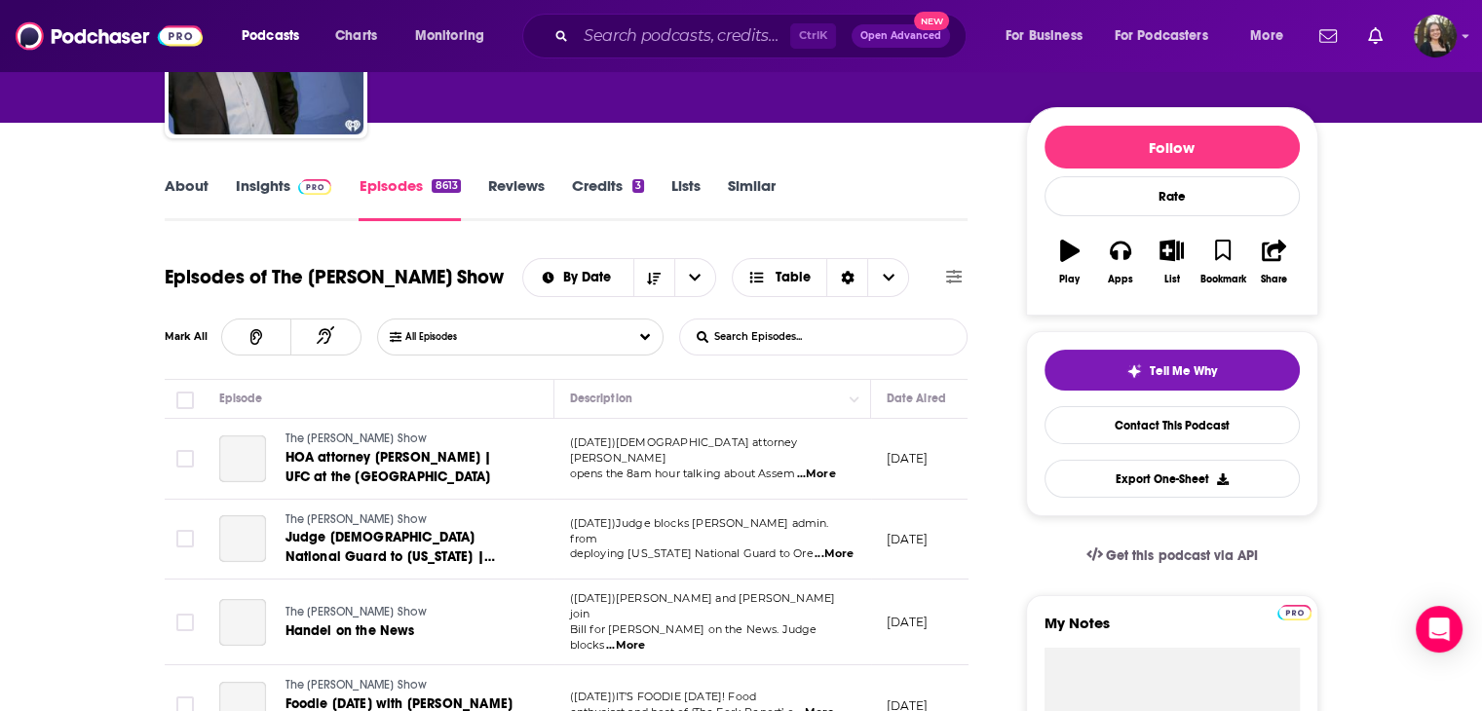
click at [905, 346] on form "List Search Input Search Episodes..." at bounding box center [823, 337] width 288 height 37
click at [850, 335] on input "List Search Input" at bounding box center [782, 337] width 204 height 35
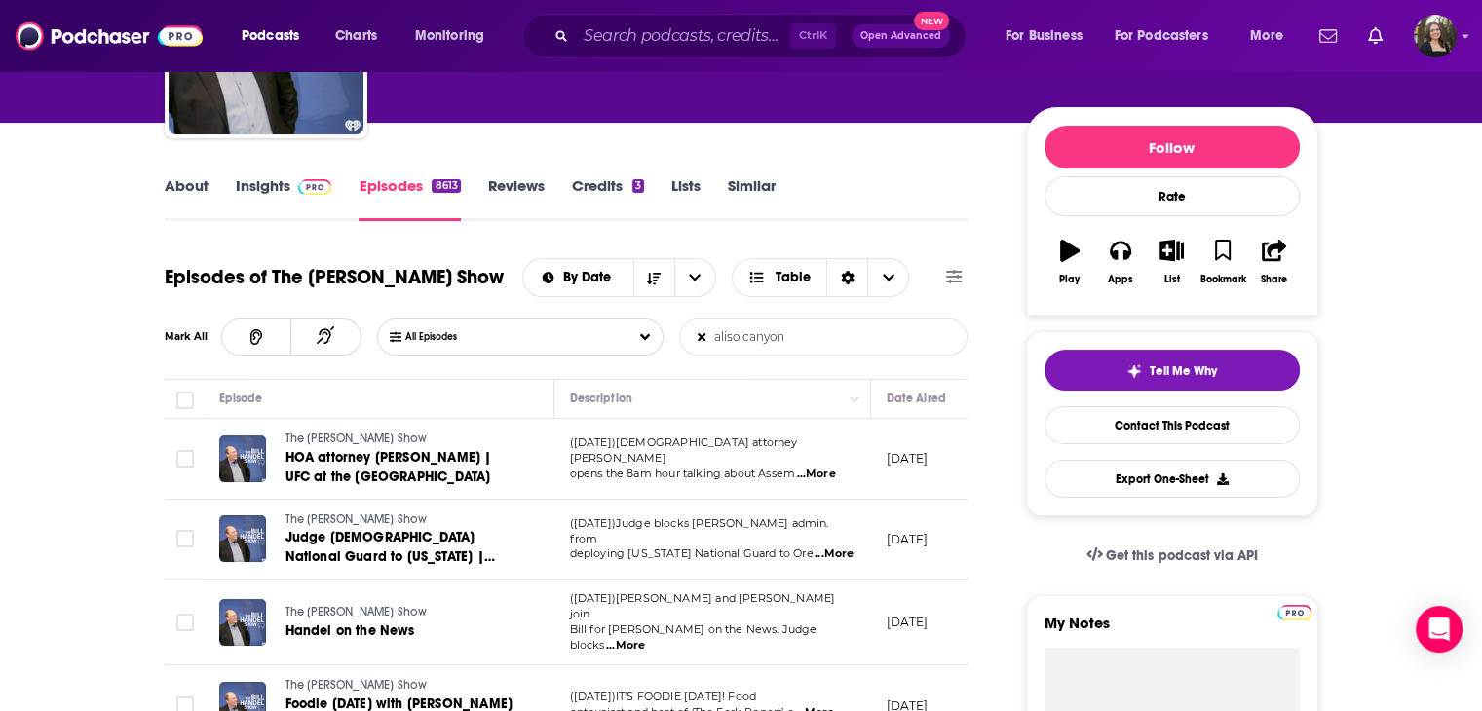
type input "aliso canyon"
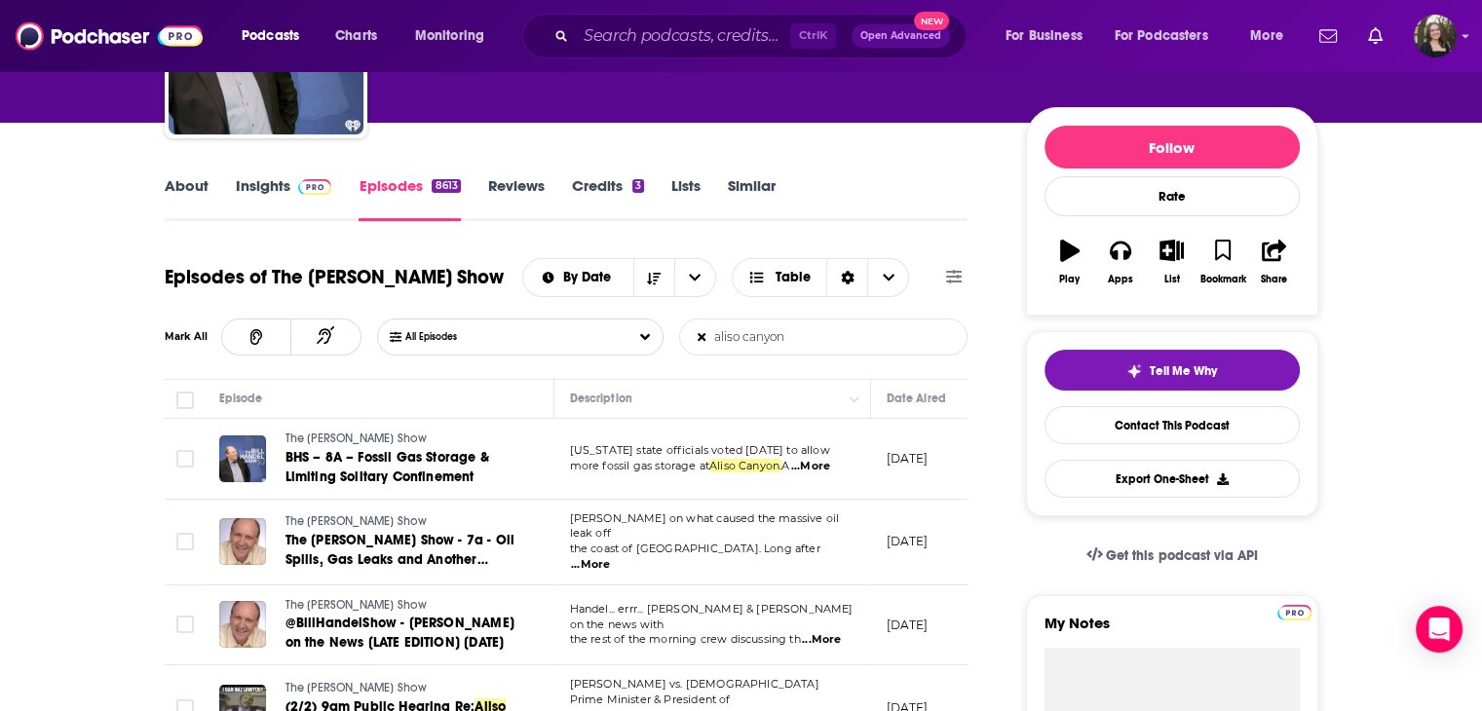
click at [822, 464] on span "...More" at bounding box center [810, 467] width 39 height 16
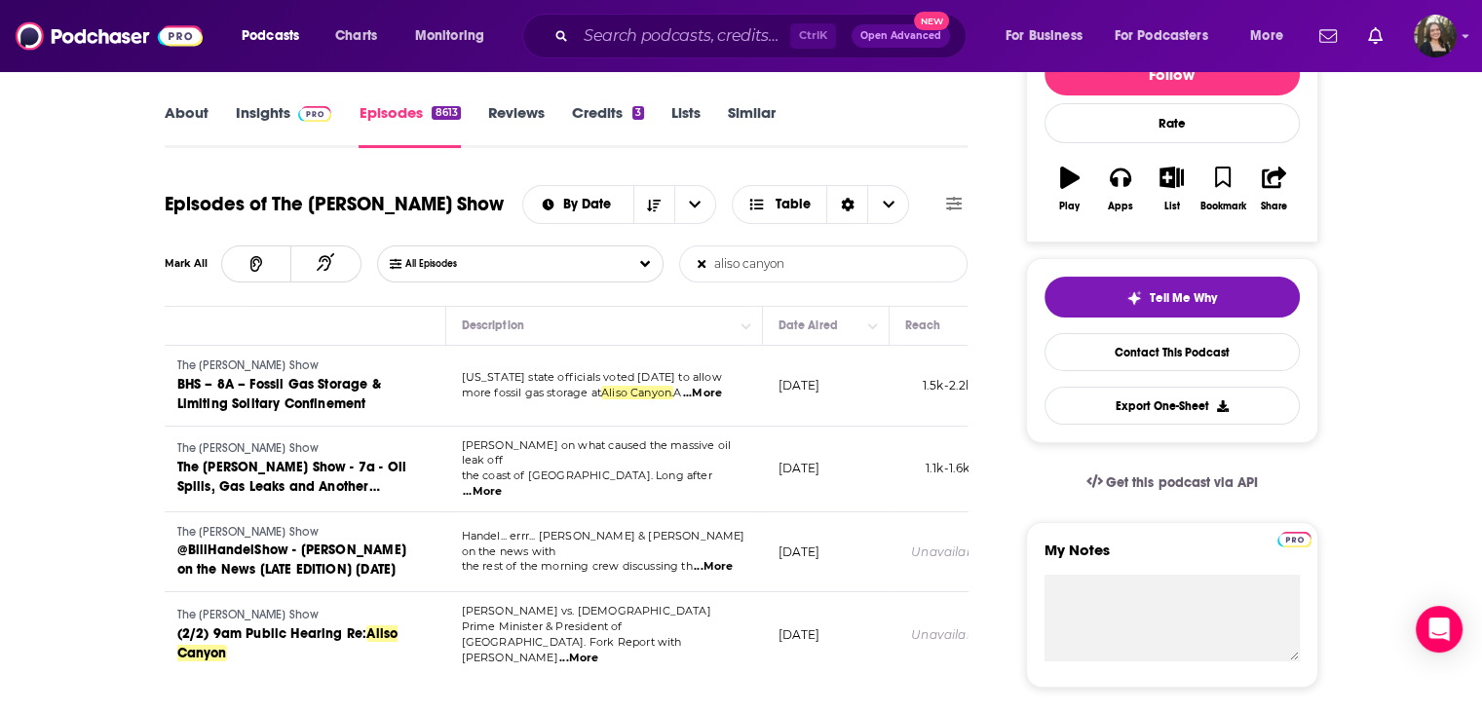
scroll to position [0, 0]
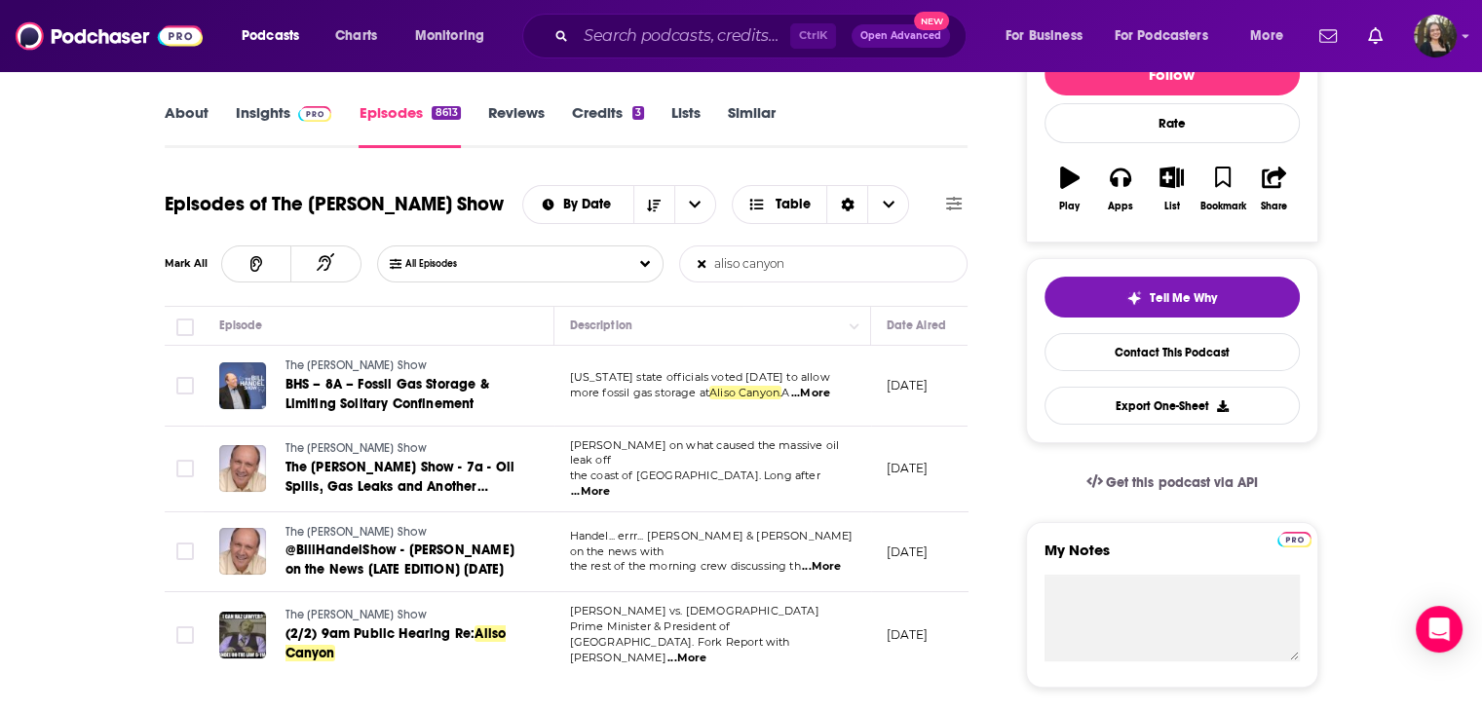
click at [610, 484] on span "...More" at bounding box center [590, 492] width 39 height 16
click at [529, 480] on td "The Bill Handel Show The Bill Handel Show - 7a - Oil Spills, Gas Leaks and Anot…" at bounding box center [379, 470] width 351 height 86
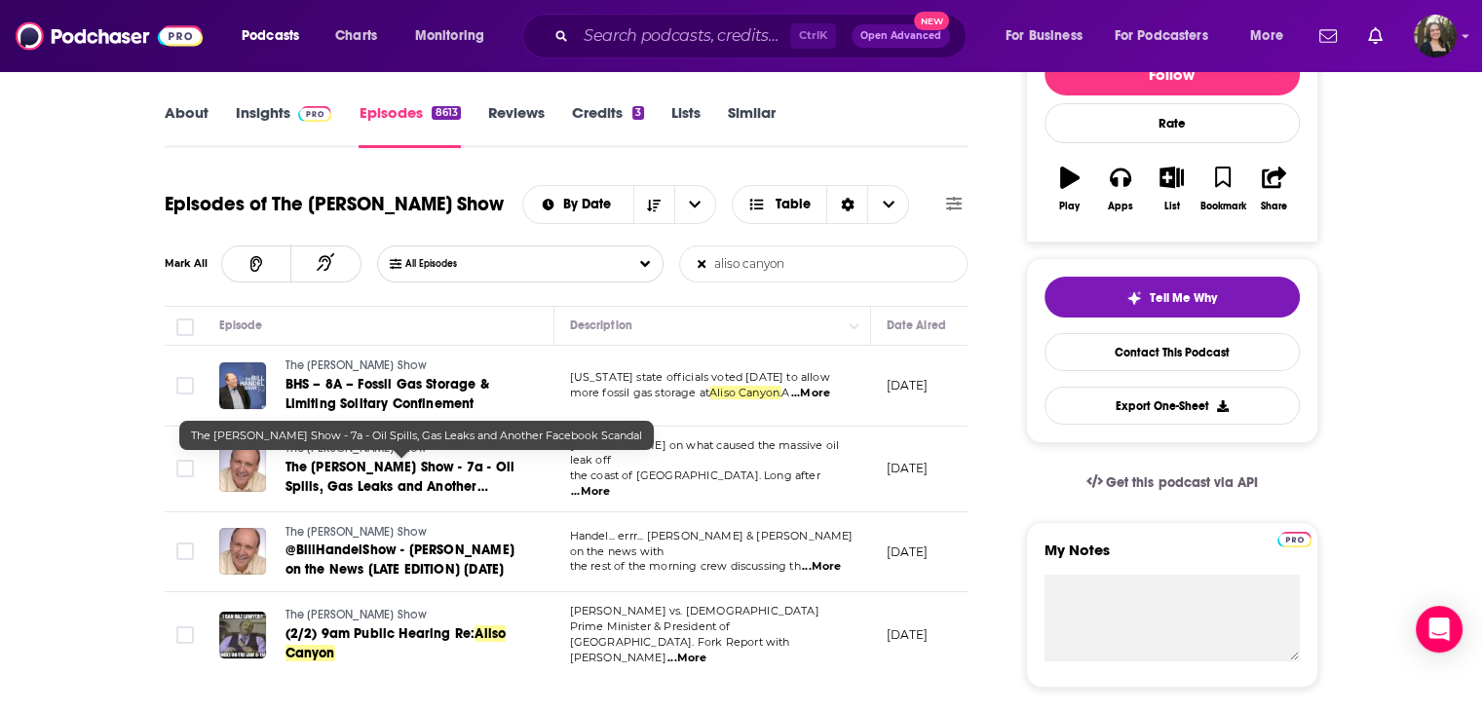
click at [450, 473] on span "The Bill Handel Show - 7a - Oil Spills, Gas Leaks and Another Facebook Scandal" at bounding box center [401, 487] width 230 height 56
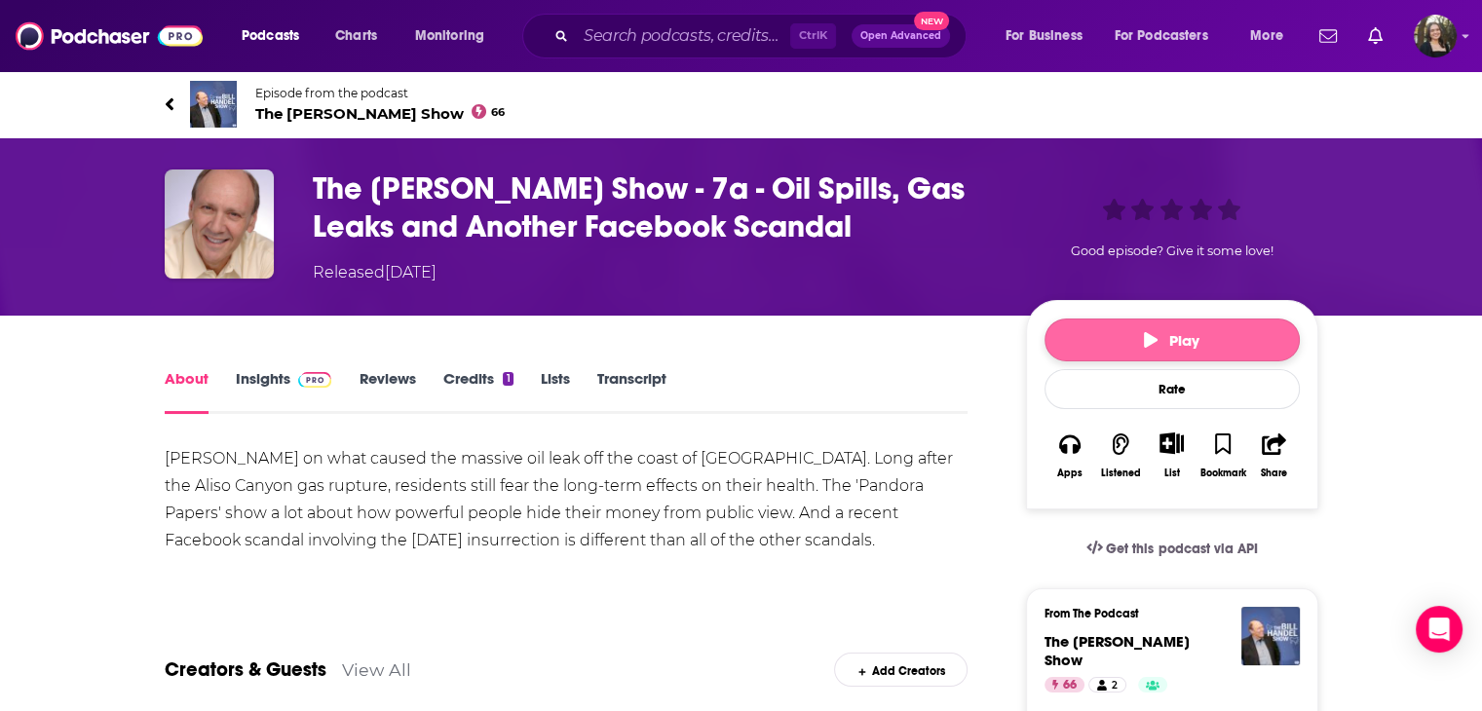
click at [1167, 343] on span "Play" at bounding box center [1172, 340] width 56 height 19
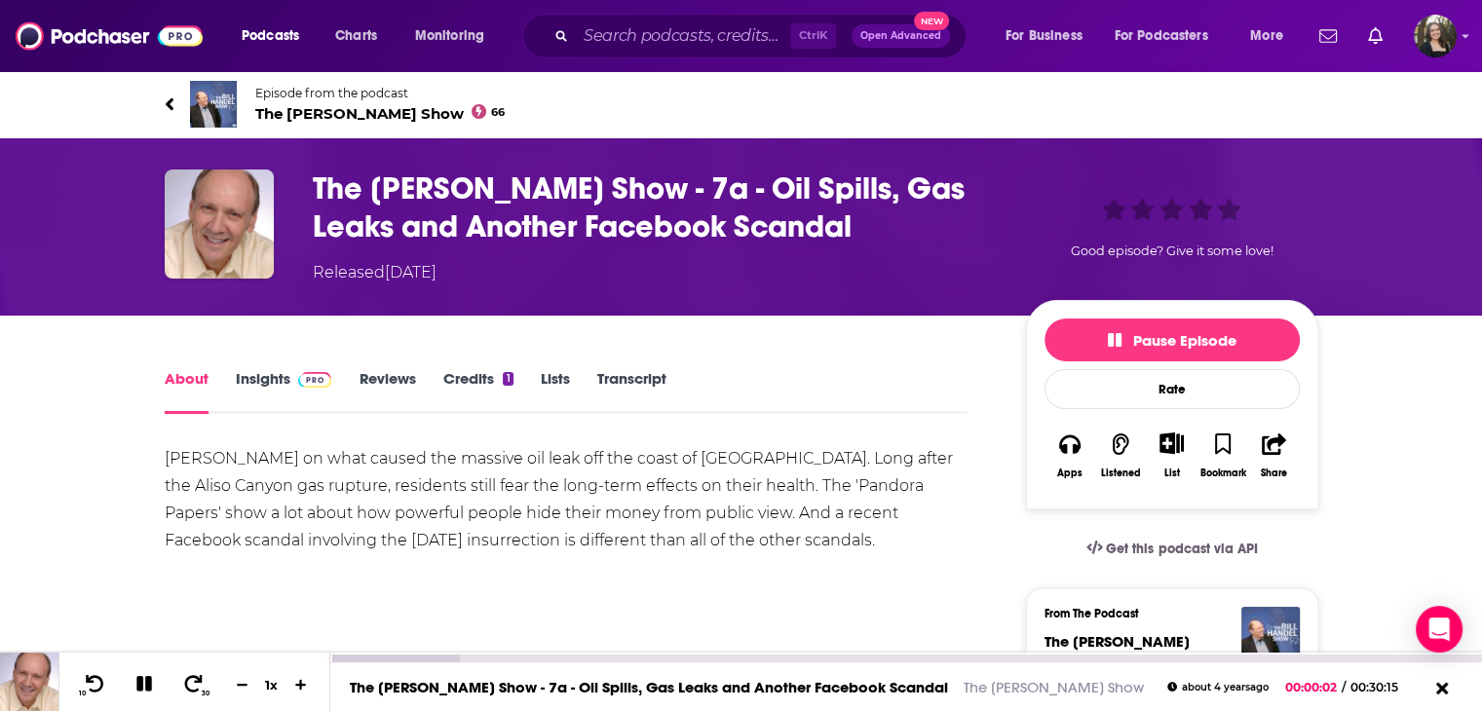
click at [392, 663] on div "The Bill Handel Show - 7a - Oil Spills, Gas Leaks and Another Facebook Scandal …" at bounding box center [906, 687] width 1152 height 49
click at [394, 659] on div at bounding box center [395, 659] width 130 height 8
click at [444, 658] on div at bounding box center [436, 659] width 212 height 8
click at [484, 662] on div at bounding box center [478, 659] width 296 height 8
click at [499, 662] on div at bounding box center [478, 659] width 296 height 8
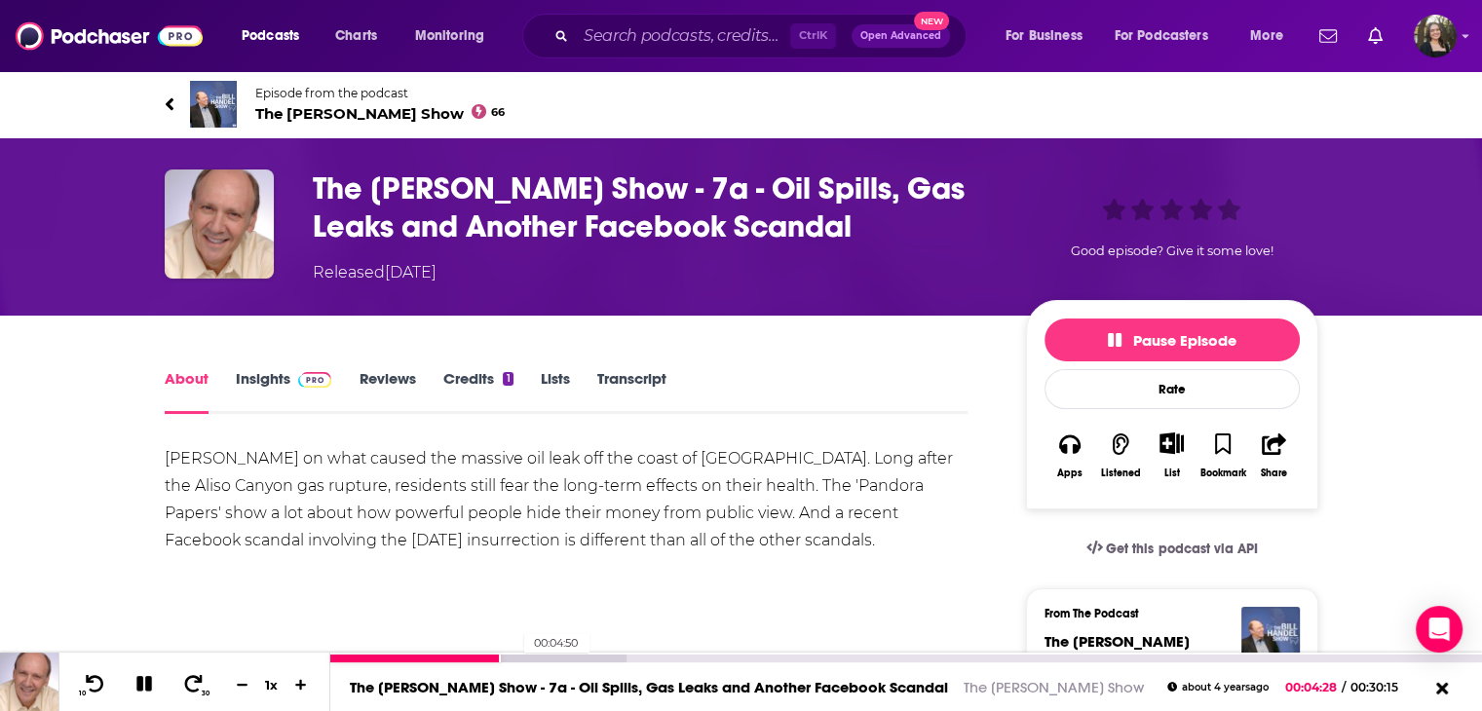
click at [515, 661] on div at bounding box center [478, 659] width 296 height 8
click at [534, 663] on div "The Bill Handel Show - 7a - Oil Spills, Gas Leaks and Another Facebook Scandal …" at bounding box center [906, 687] width 1152 height 49
click at [575, 647] on div "Creators & Guests View All Add Creators" at bounding box center [567, 658] width 804 height 104
click at [575, 656] on div at bounding box center [519, 659] width 379 height 8
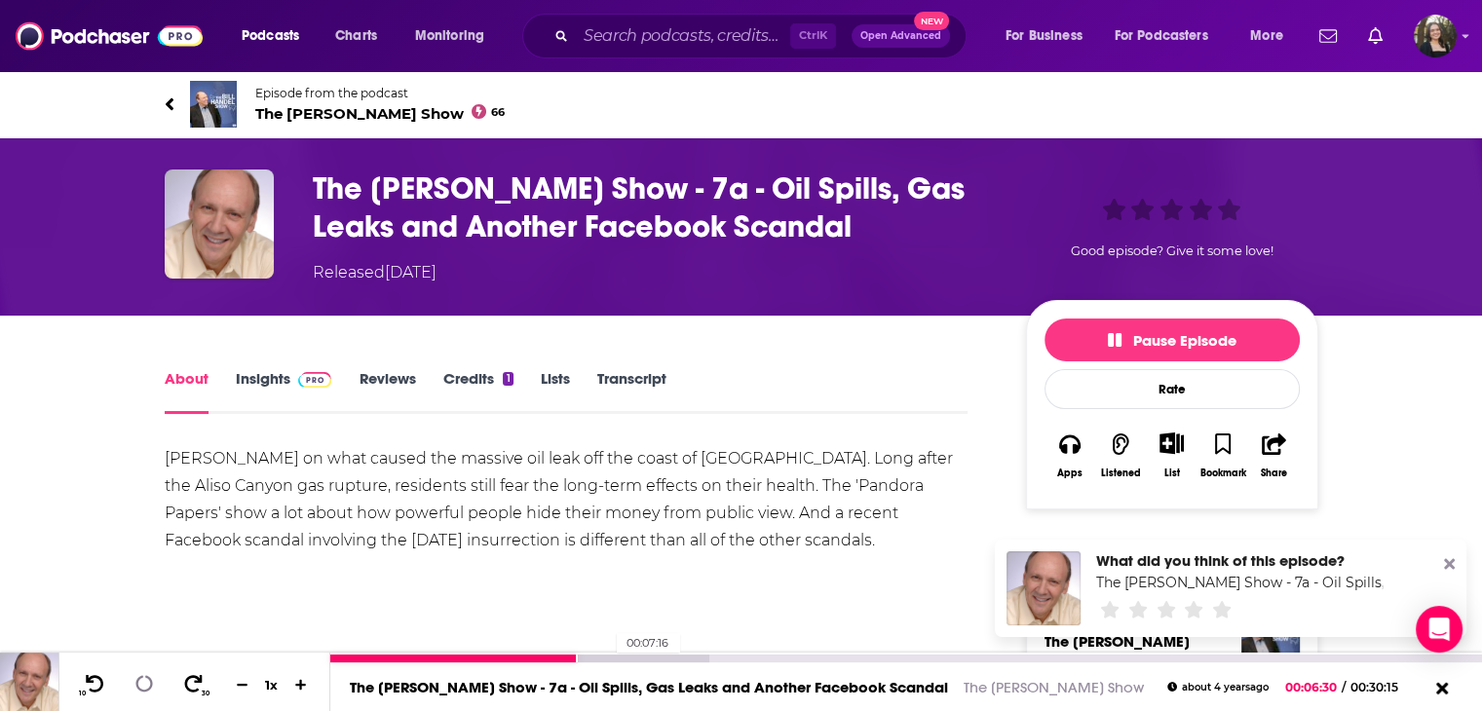
click at [606, 661] on div at bounding box center [519, 659] width 379 height 8
click at [615, 379] on link "Transcript" at bounding box center [631, 391] width 69 height 45
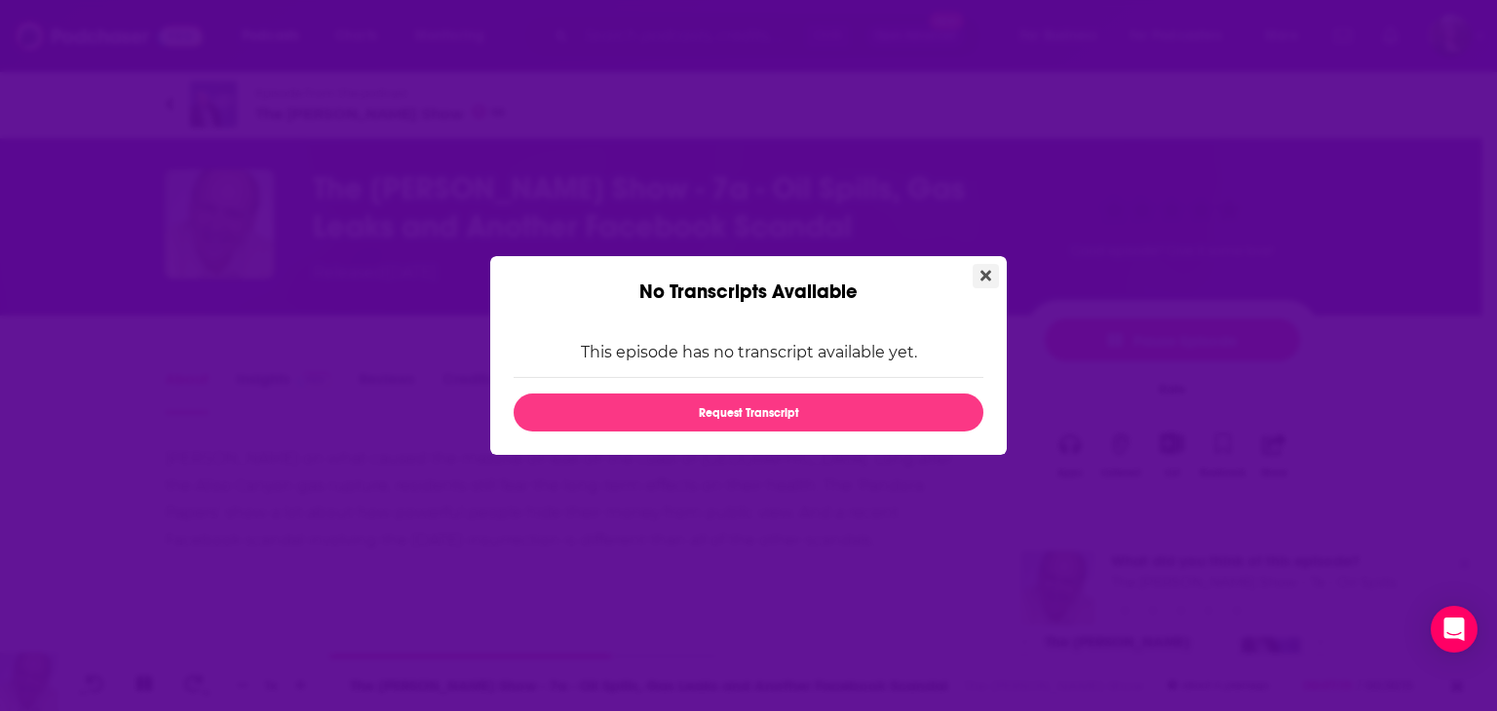
click at [990, 271] on icon "Close" at bounding box center [985, 276] width 11 height 11
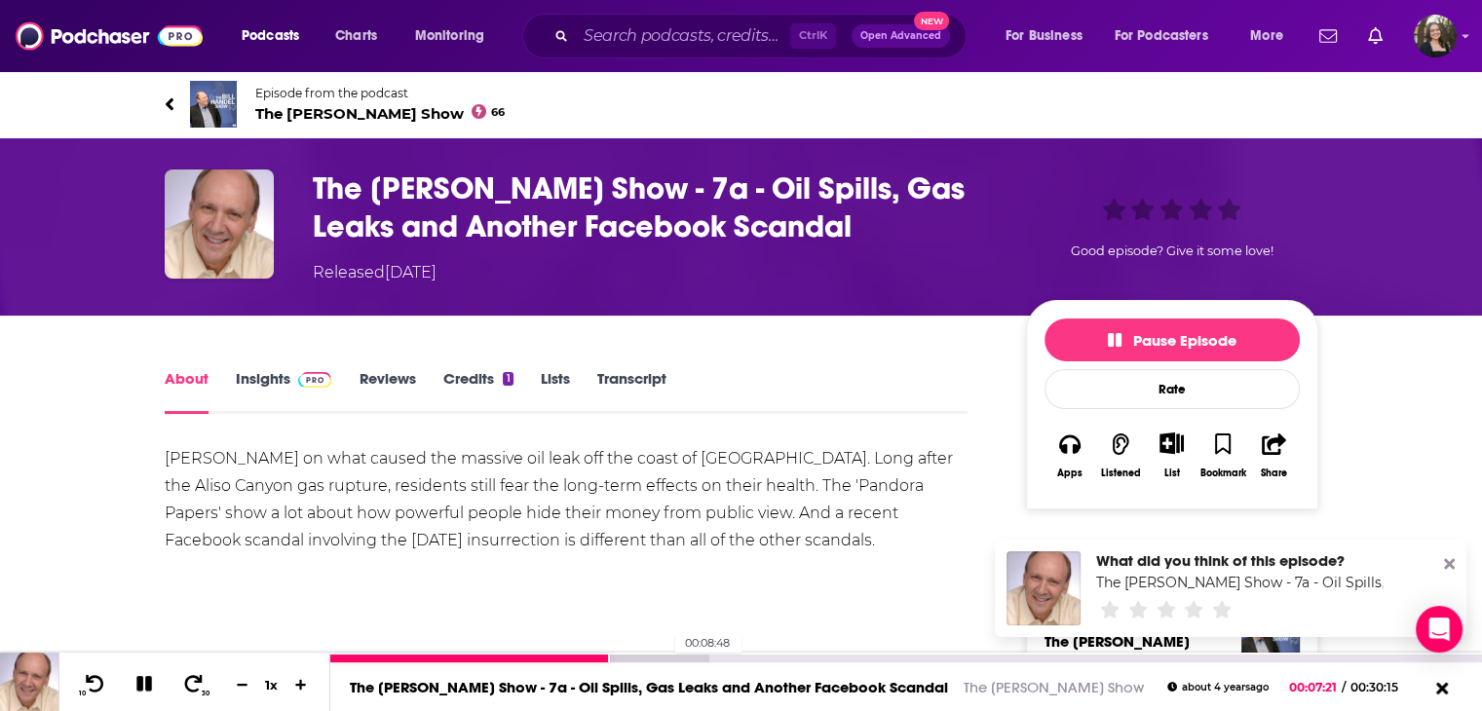
click at [665, 661] on div at bounding box center [519, 659] width 379 height 8
click at [702, 661] on div at bounding box center [564, 659] width 468 height 8
click at [721, 661] on div at bounding box center [564, 659] width 468 height 8
click at [770, 661] on div at bounding box center [605, 659] width 551 height 8
click at [828, 655] on div at bounding box center [605, 659] width 551 height 8
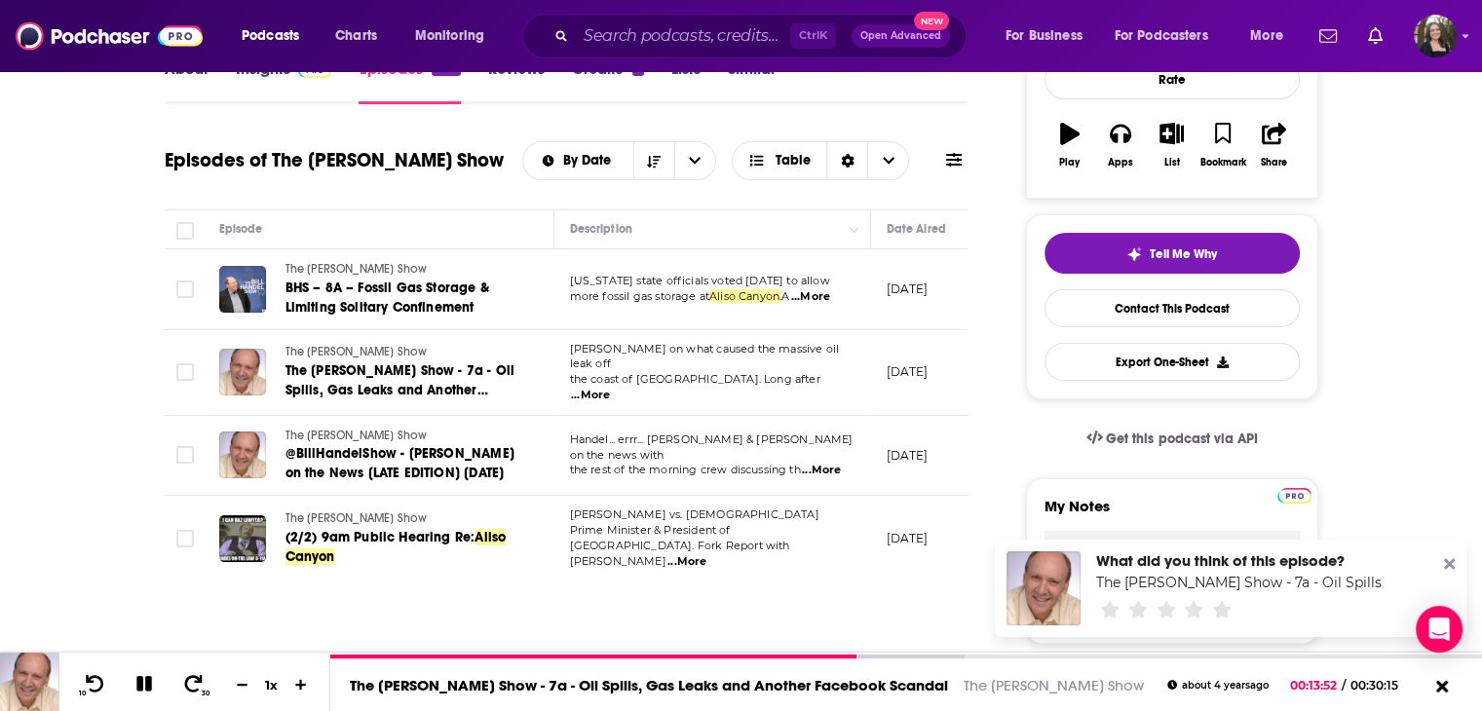
scroll to position [195, 0]
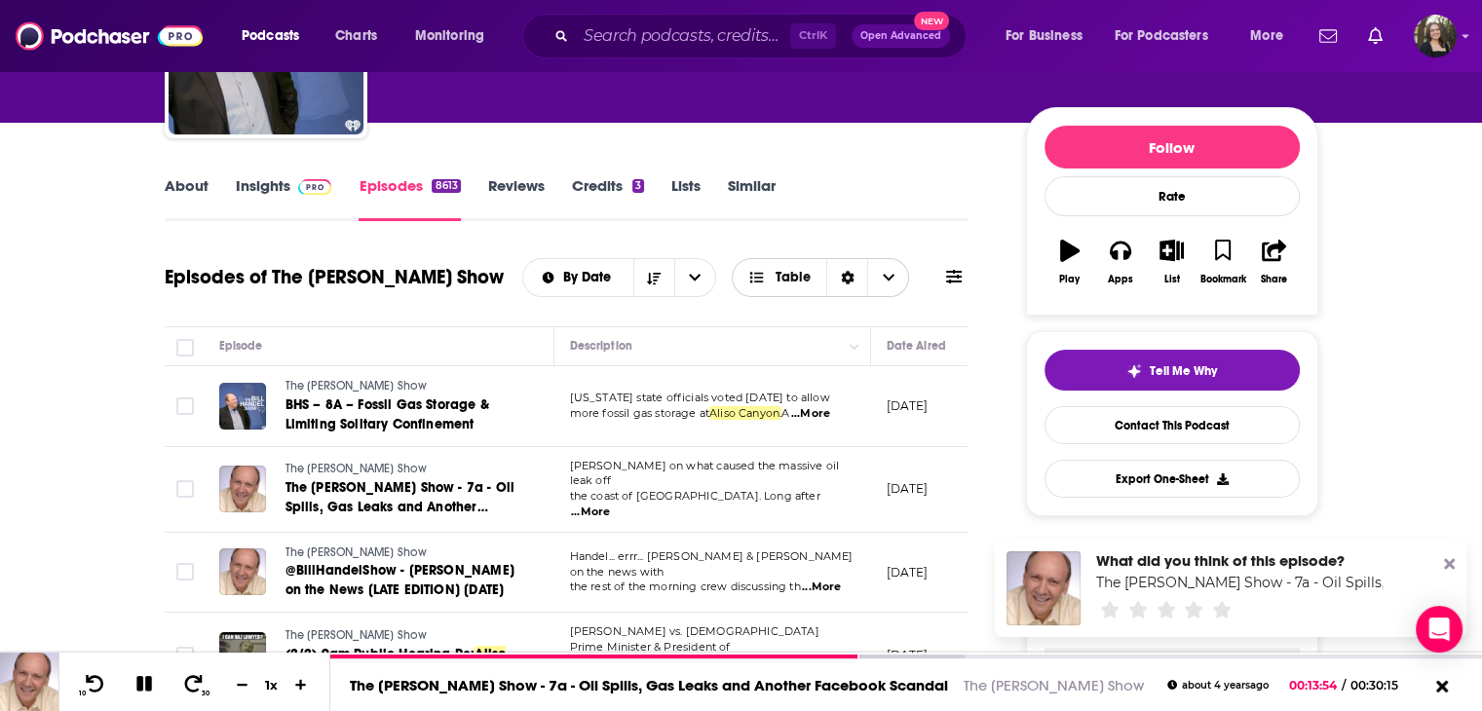
click at [885, 273] on icon "Choose View" at bounding box center [889, 278] width 12 height 14
click at [956, 289] on div "By Date Table" at bounding box center [744, 277] width 445 height 39
click at [955, 278] on icon at bounding box center [954, 277] width 16 height 14
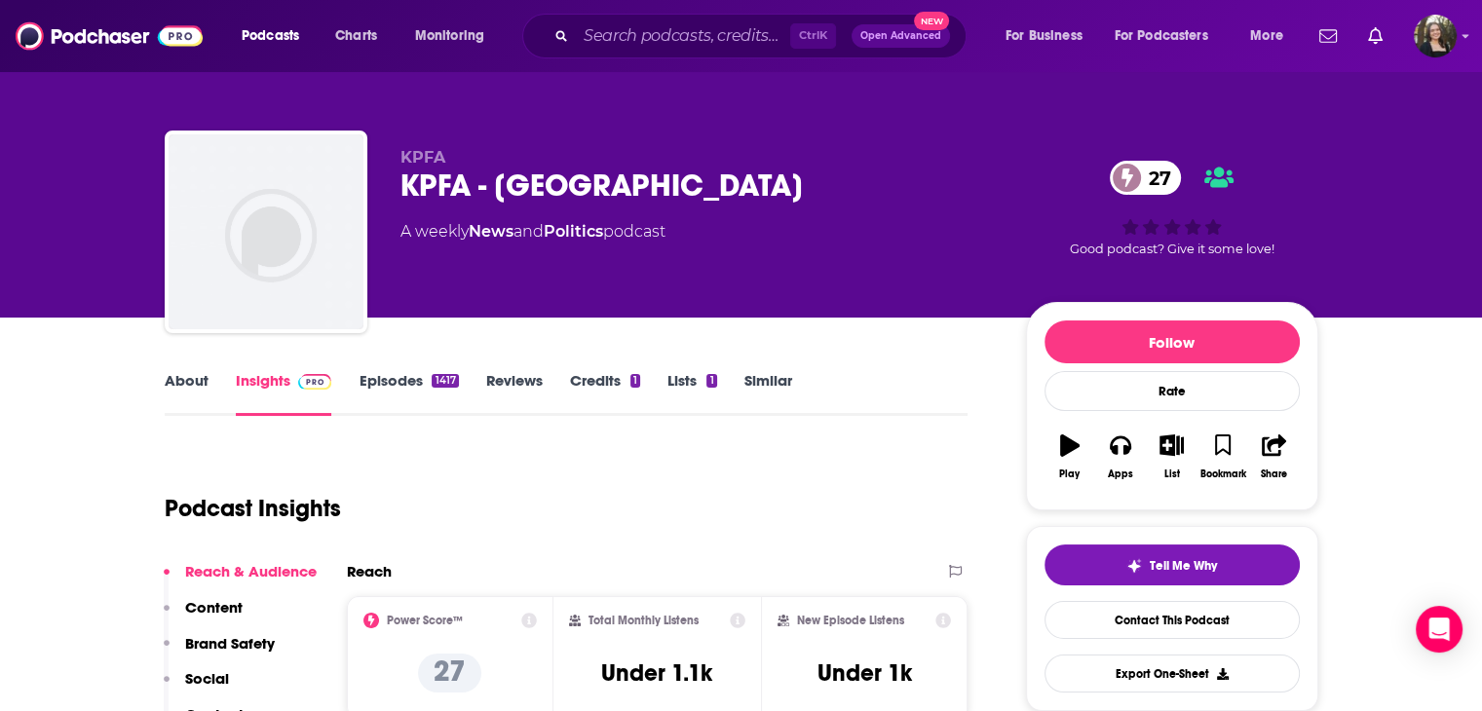
click at [395, 380] on link "Episodes 1417" at bounding box center [408, 393] width 99 height 45
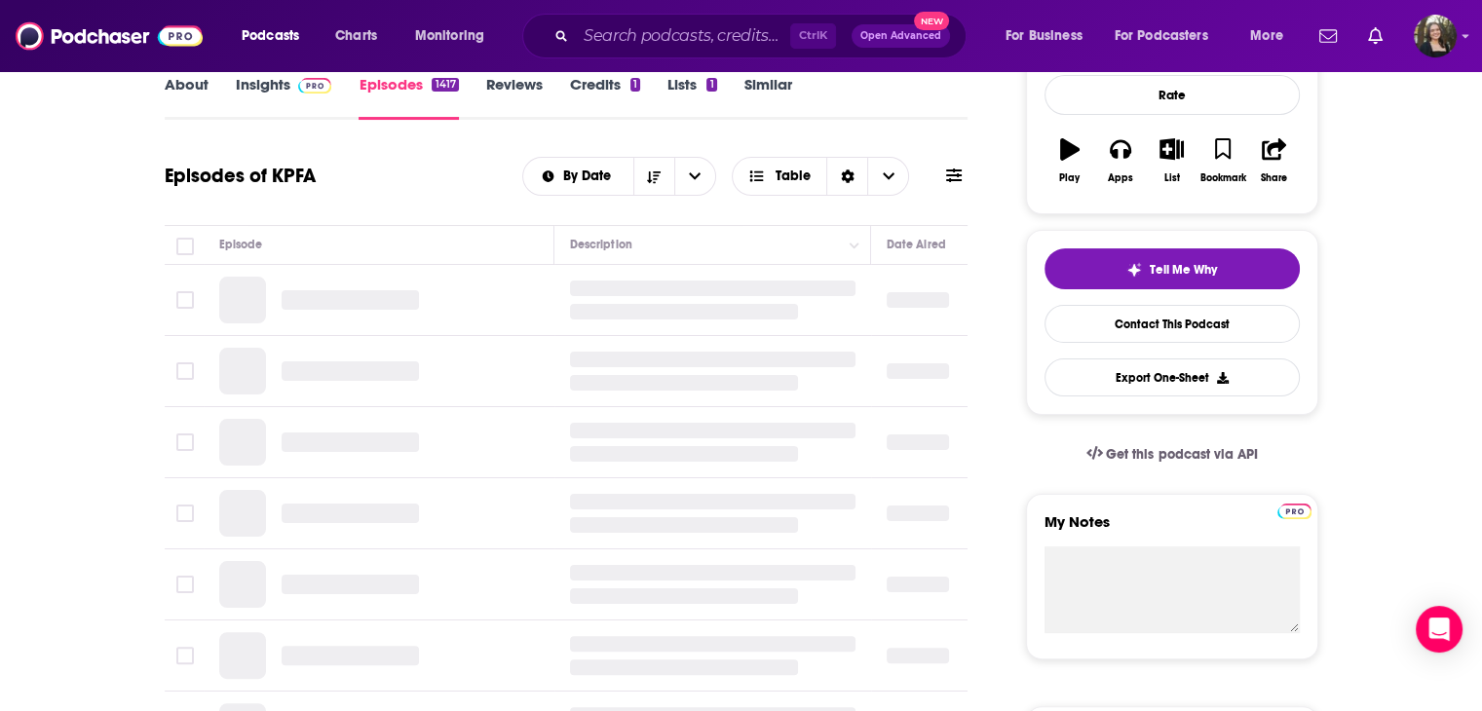
scroll to position [97, 0]
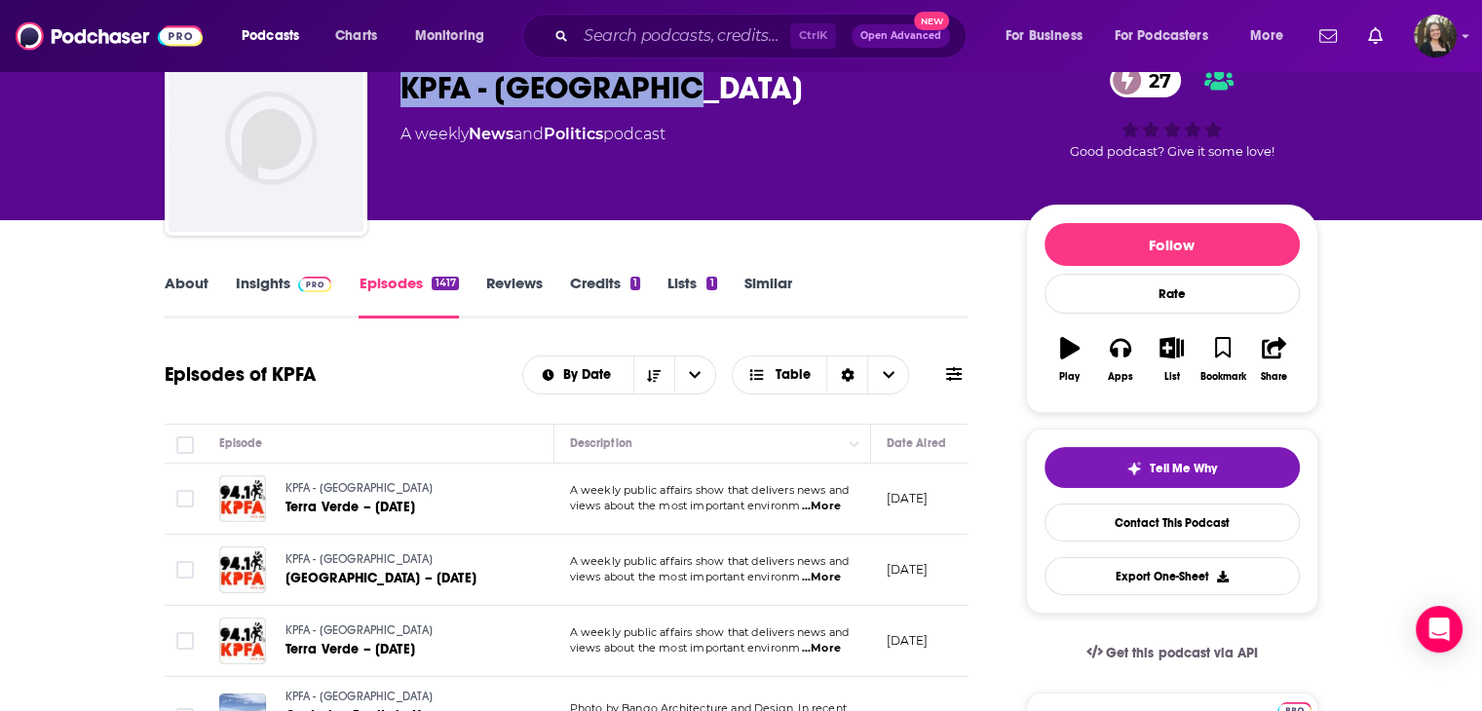
drag, startPoint x: 400, startPoint y: 89, endPoint x: 670, endPoint y: 102, distance: 271.2
click at [670, 102] on div "KPFA - [GEOGRAPHIC_DATA] 27" at bounding box center [697, 88] width 594 height 38
copy h2 "KPFA - [GEOGRAPHIC_DATA]"
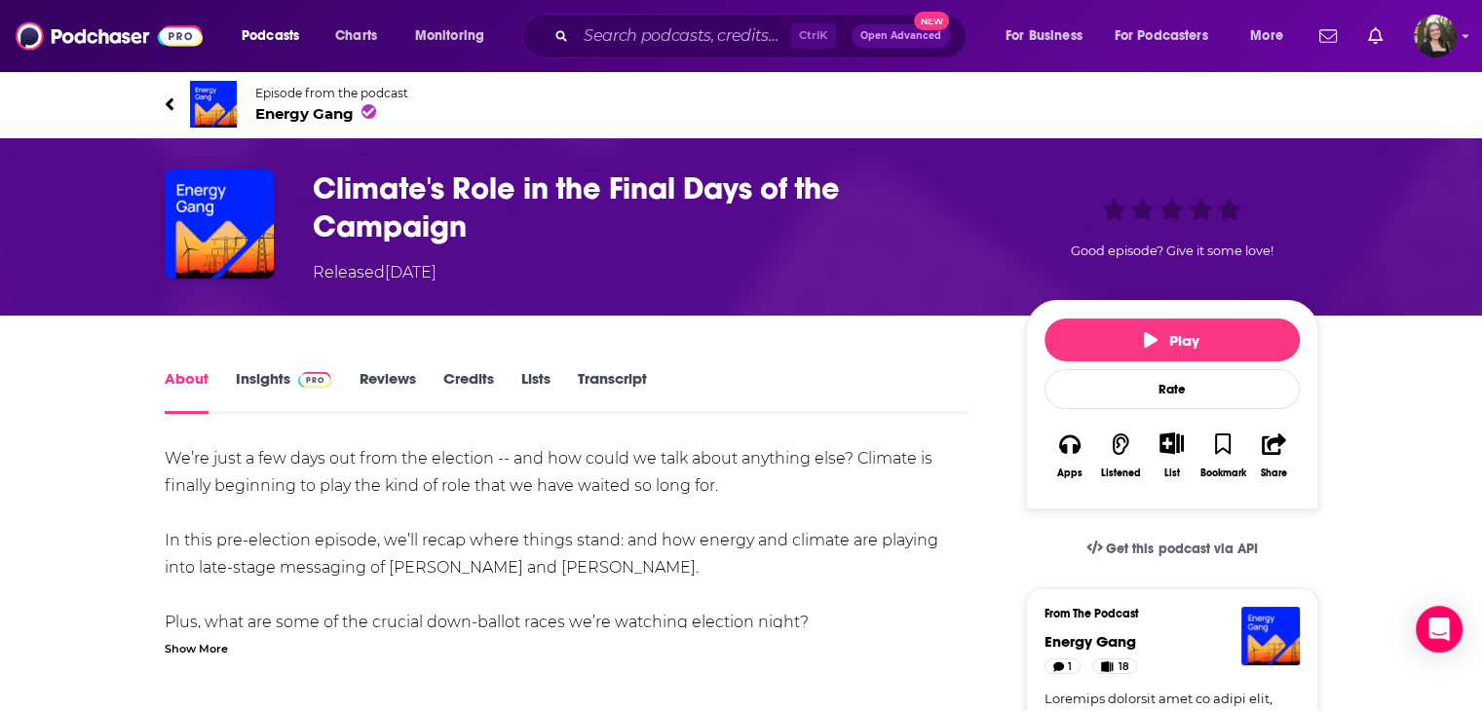
click at [201, 382] on link "About" at bounding box center [187, 391] width 44 height 45
click at [179, 383] on link "About" at bounding box center [187, 391] width 44 height 45
click at [380, 375] on link "Reviews" at bounding box center [387, 391] width 57 height 45
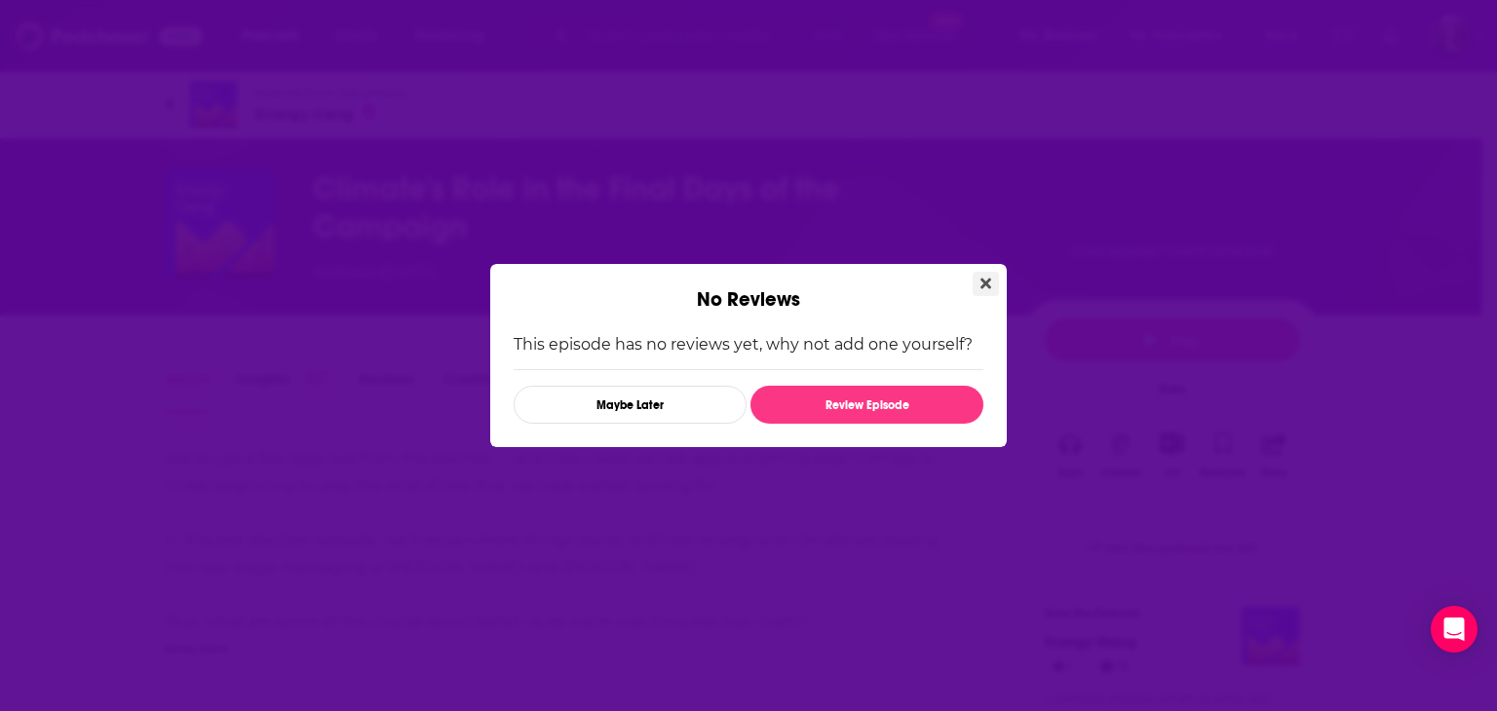
click at [982, 282] on icon "Close" at bounding box center [985, 284] width 11 height 11
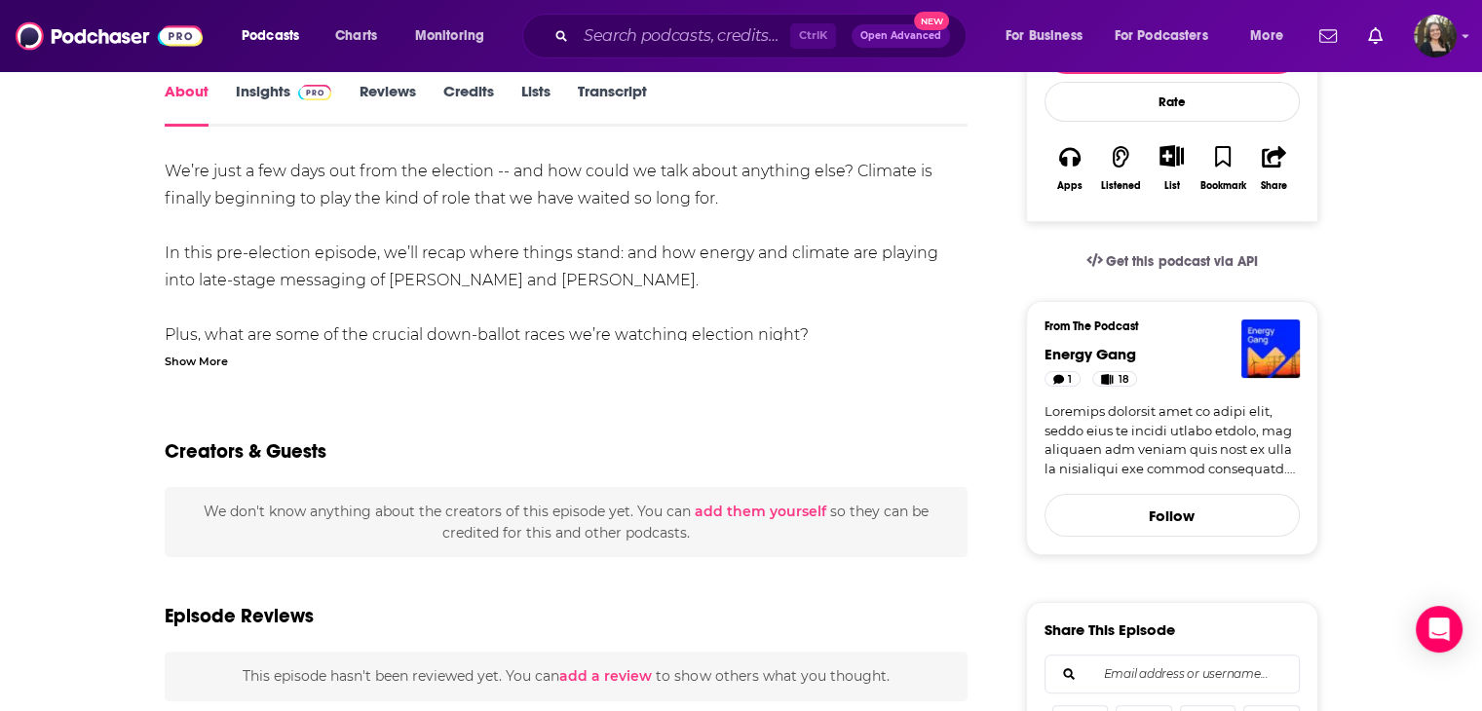
scroll to position [292, 0]
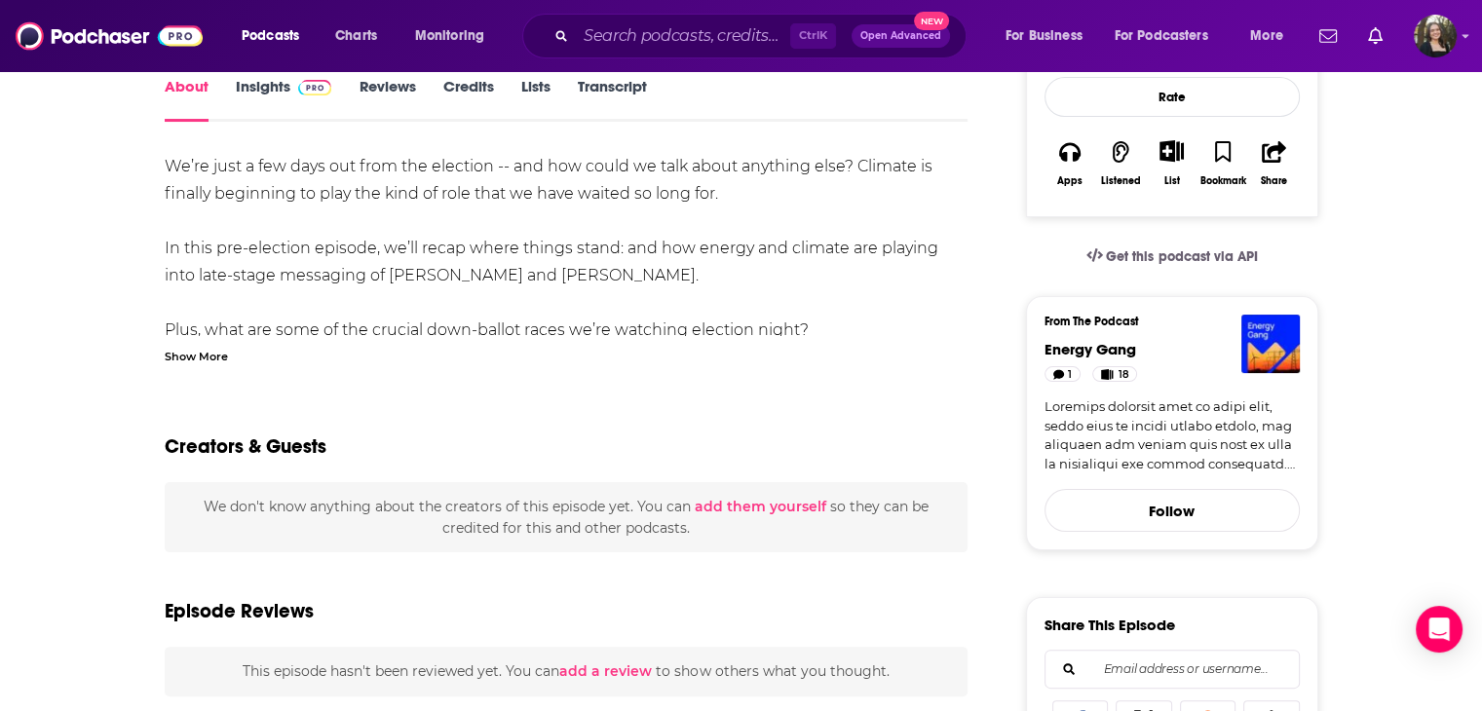
click at [196, 359] on div "Show More" at bounding box center [196, 355] width 63 height 19
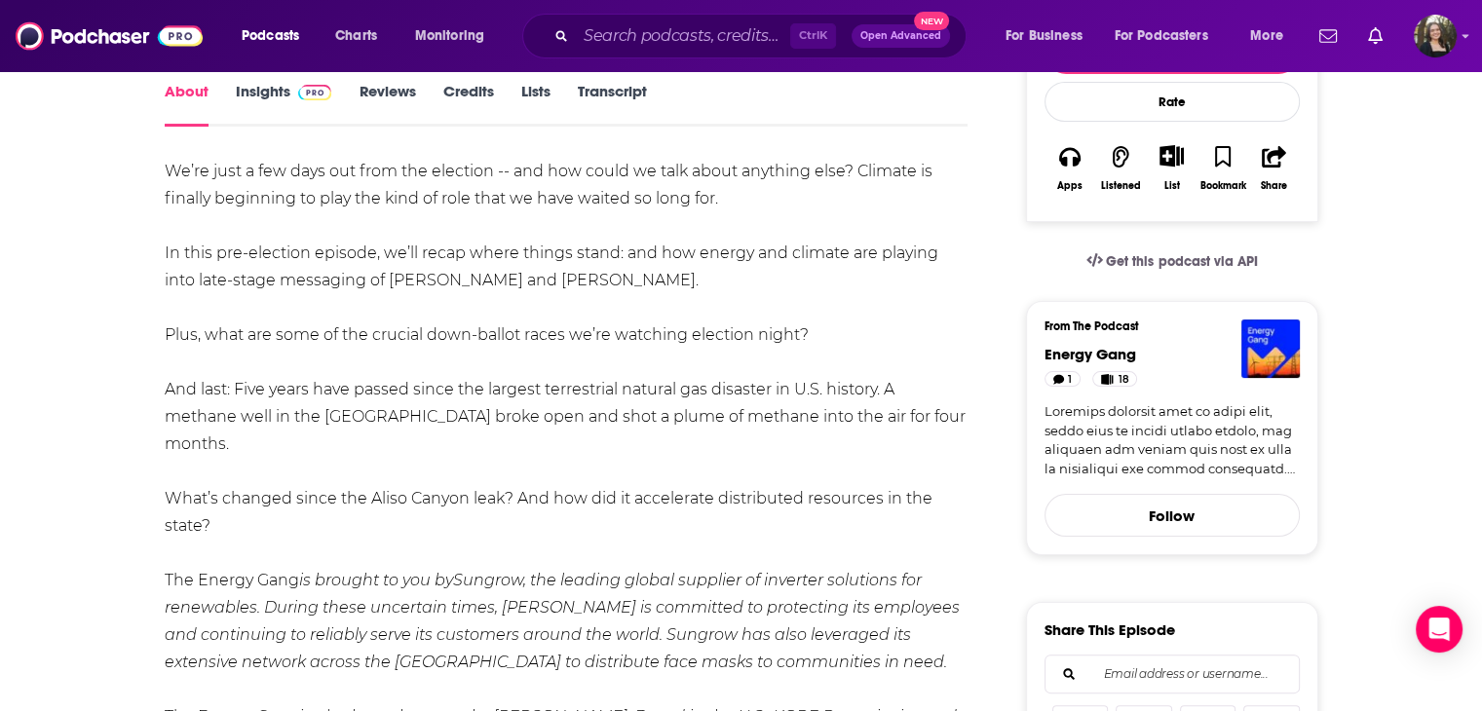
scroll to position [0, 0]
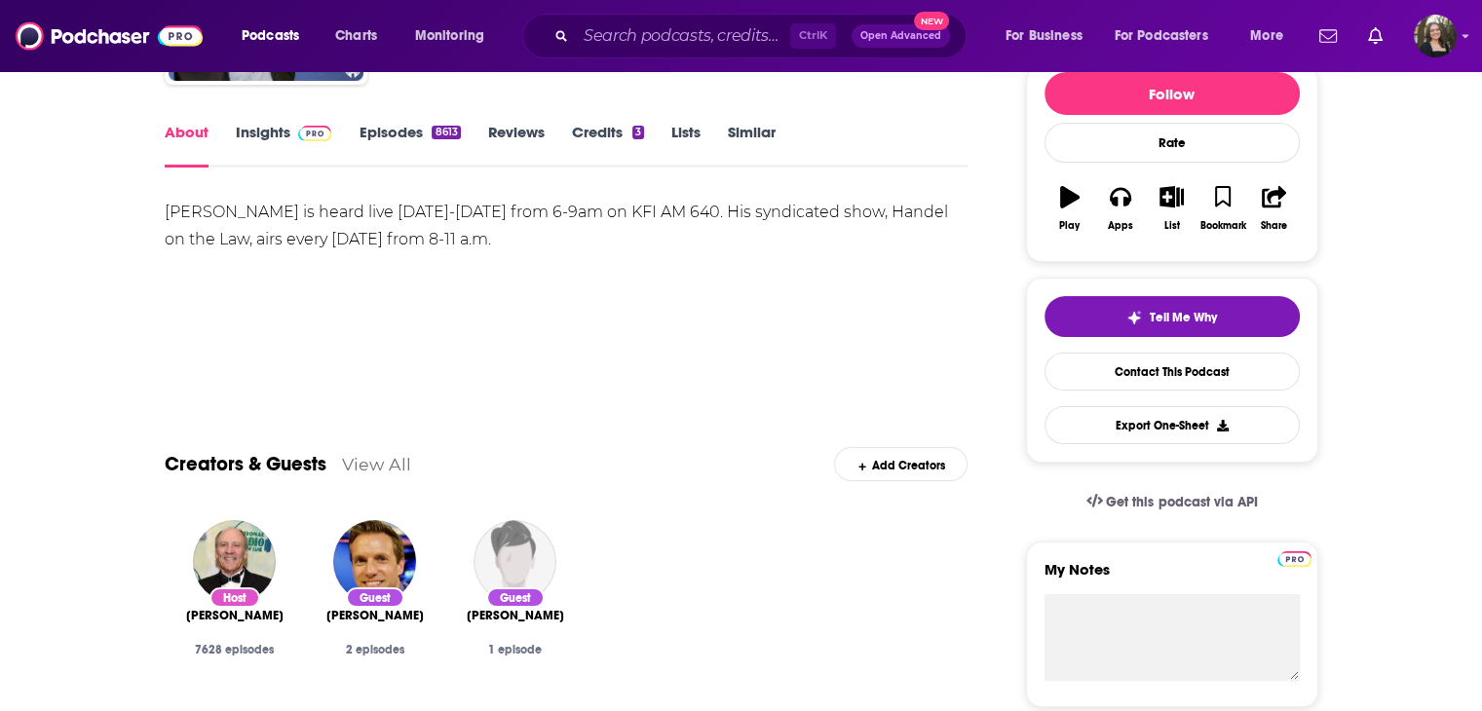
scroll to position [33, 0]
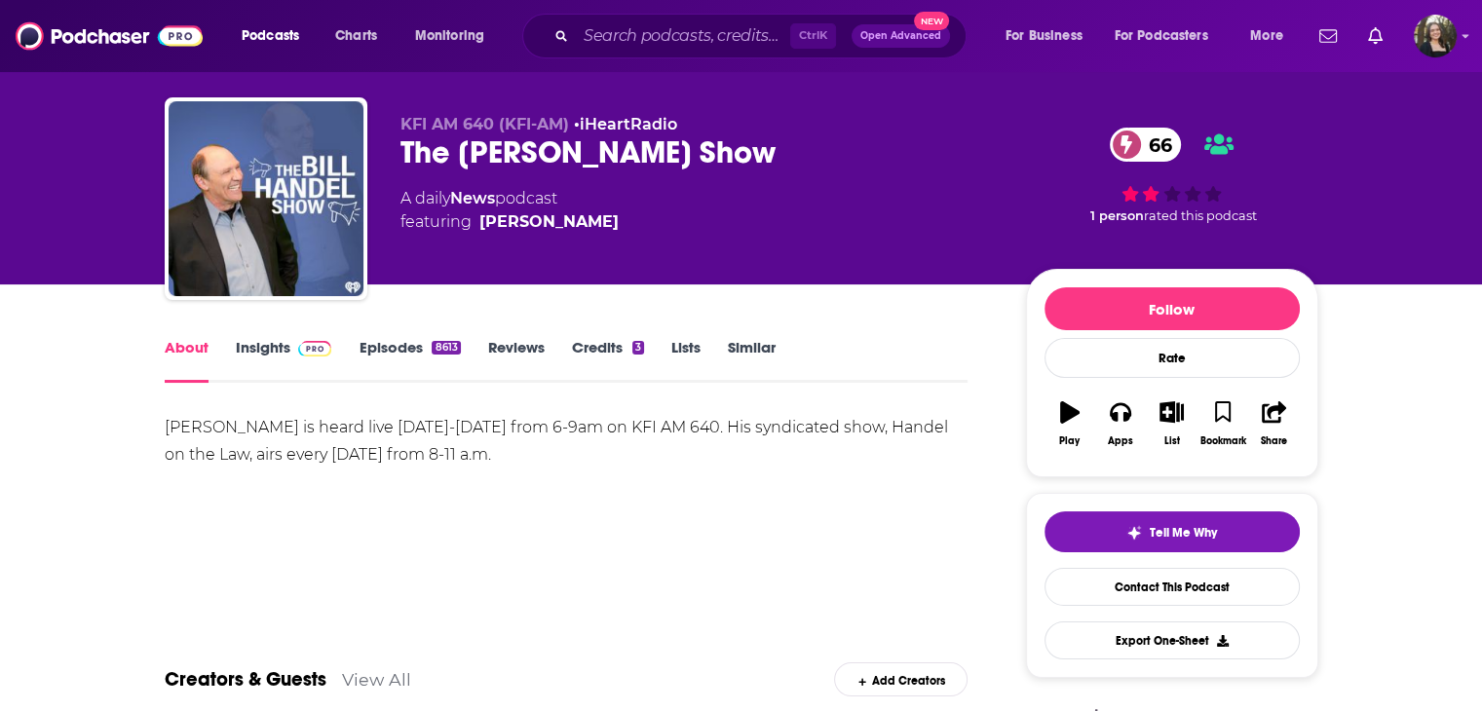
click at [374, 357] on link "Episodes 8613" at bounding box center [409, 360] width 101 height 45
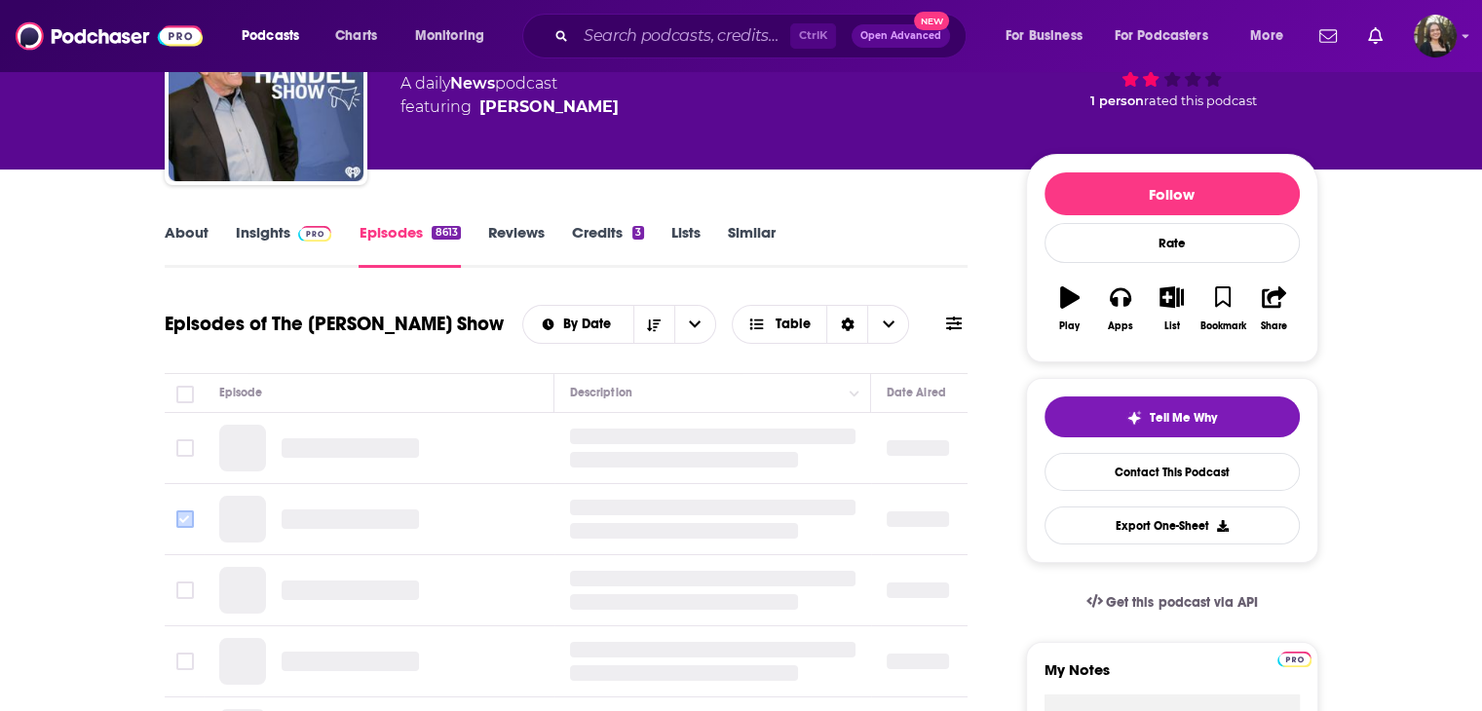
scroll to position [292, 0]
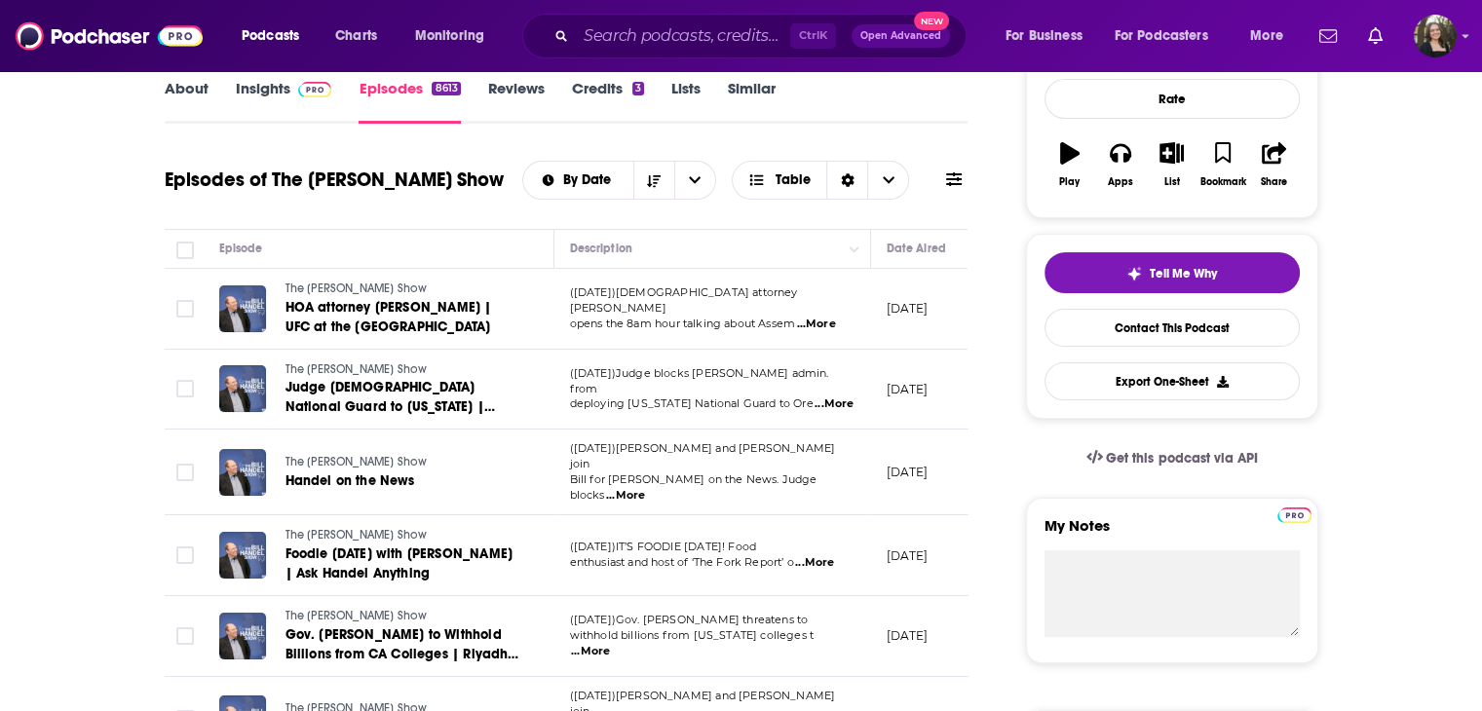
click at [311, 309] on span "HOA attorney [PERSON_NAME] | UFC at the [GEOGRAPHIC_DATA]" at bounding box center [389, 317] width 207 height 36
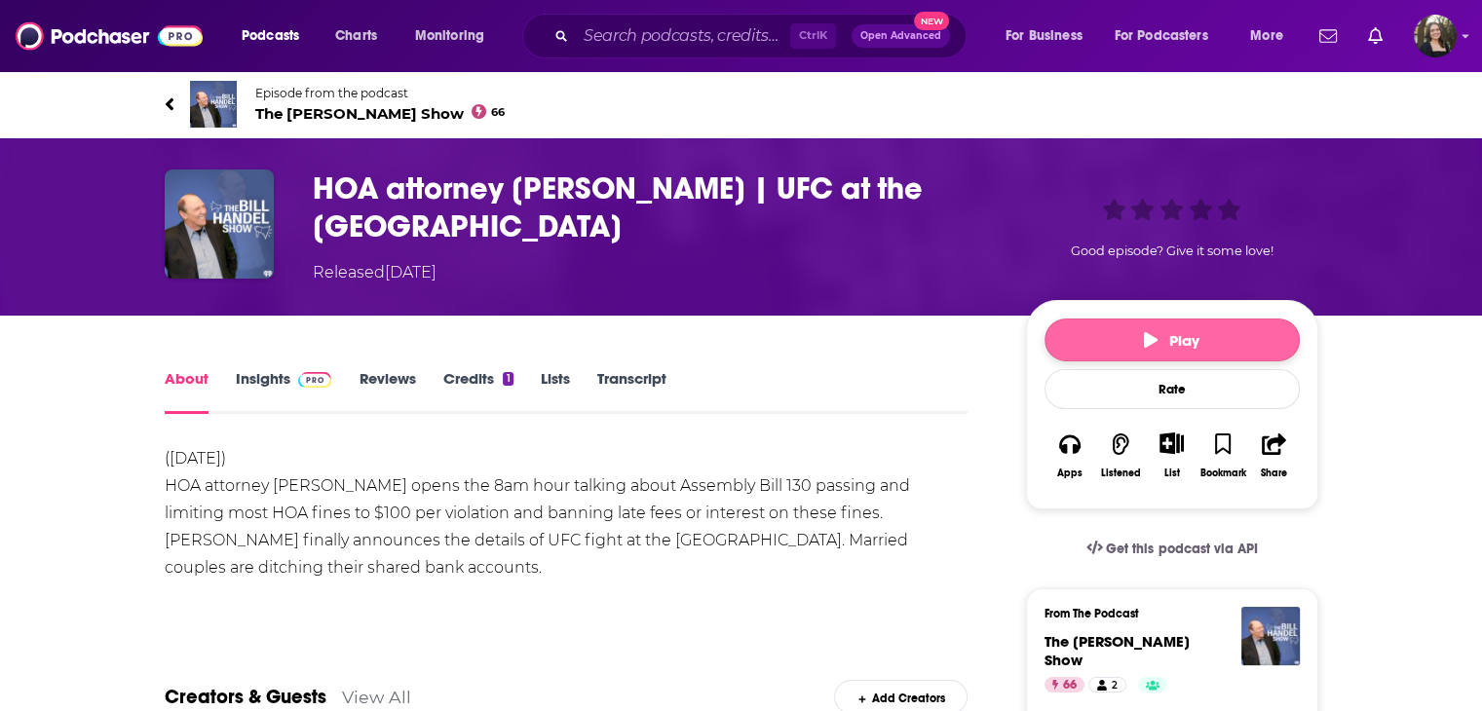
click at [1114, 340] on button "Play" at bounding box center [1172, 340] width 255 height 43
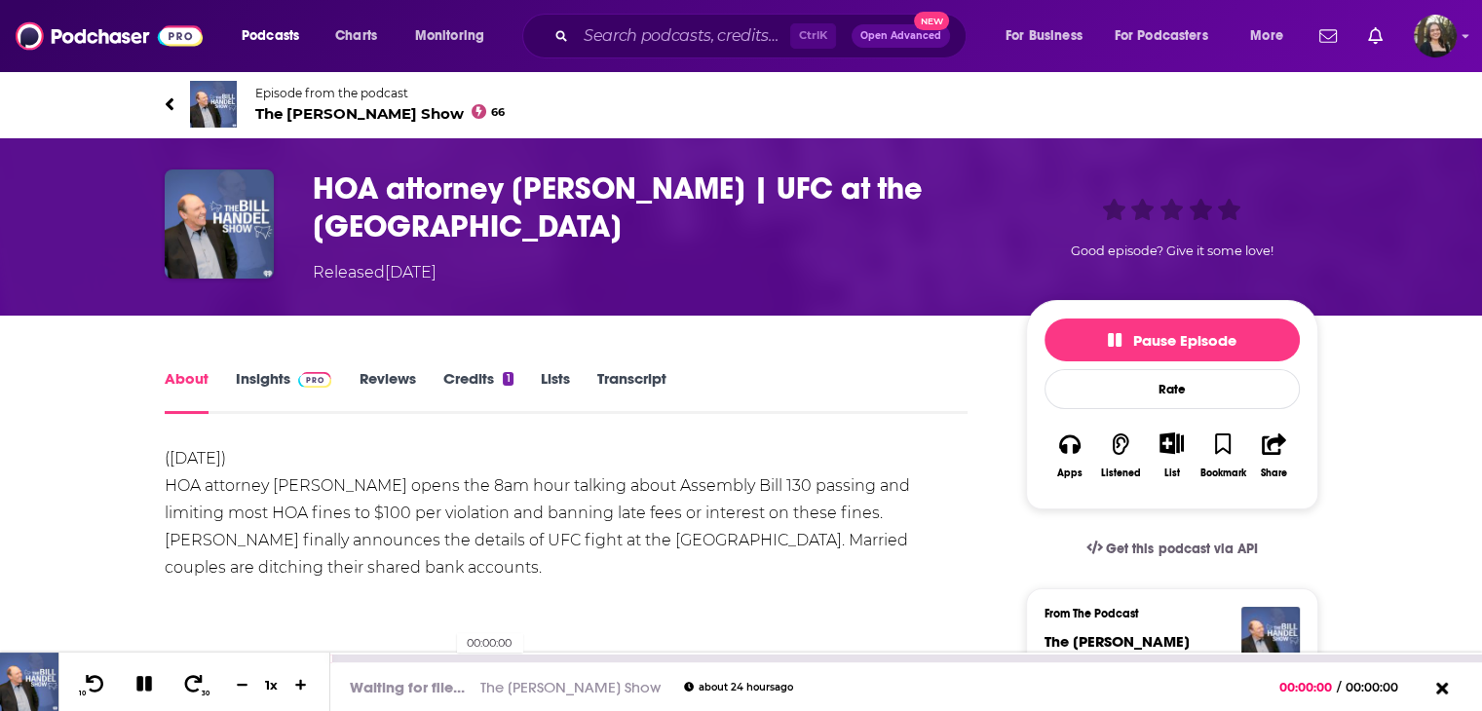
click at [446, 656] on div "00:00:00" at bounding box center [906, 659] width 1152 height 8
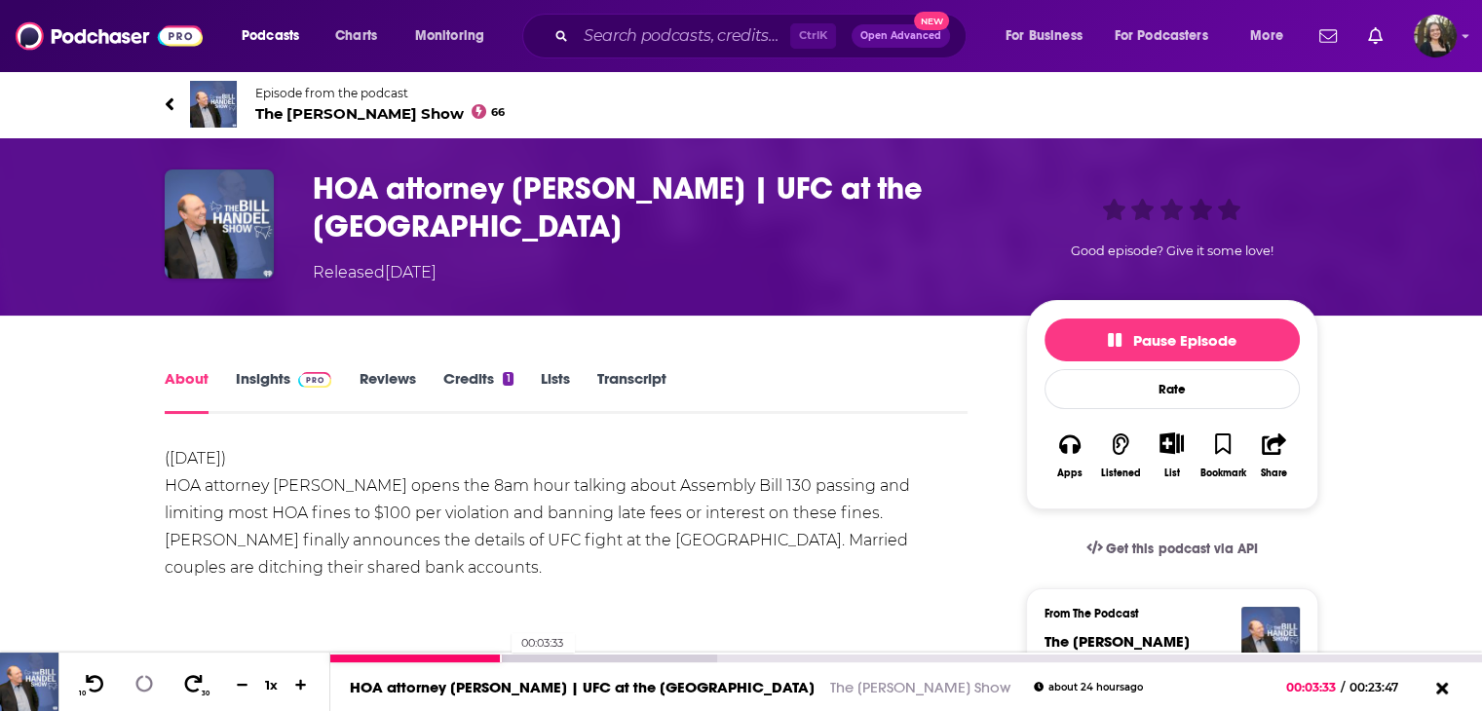
click at [502, 657] on div at bounding box center [523, 659] width 387 height 8
click at [478, 660] on div at bounding box center [416, 659] width 172 height 8
click at [465, 659] on div at bounding box center [404, 659] width 149 height 8
click at [441, 659] on div at bounding box center [397, 659] width 135 height 8
click at [434, 659] on div at bounding box center [382, 659] width 104 height 8
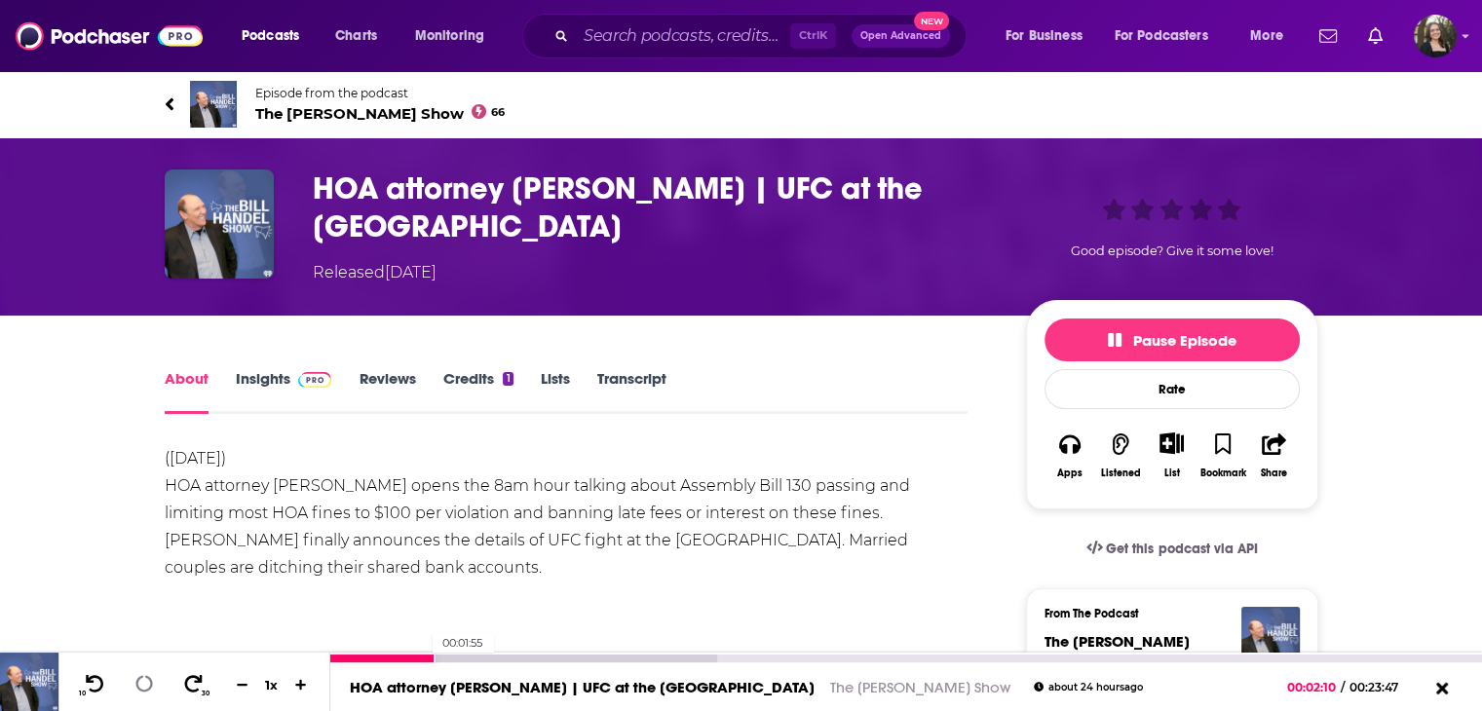
click at [422, 659] on div at bounding box center [382, 659] width 105 height 8
click at [413, 662] on div at bounding box center [377, 659] width 94 height 8
click at [390, 660] on div at bounding box center [371, 659] width 83 height 8
click at [372, 656] on div at bounding box center [361, 659] width 62 height 8
click at [538, 656] on div at bounding box center [523, 659] width 387 height 8
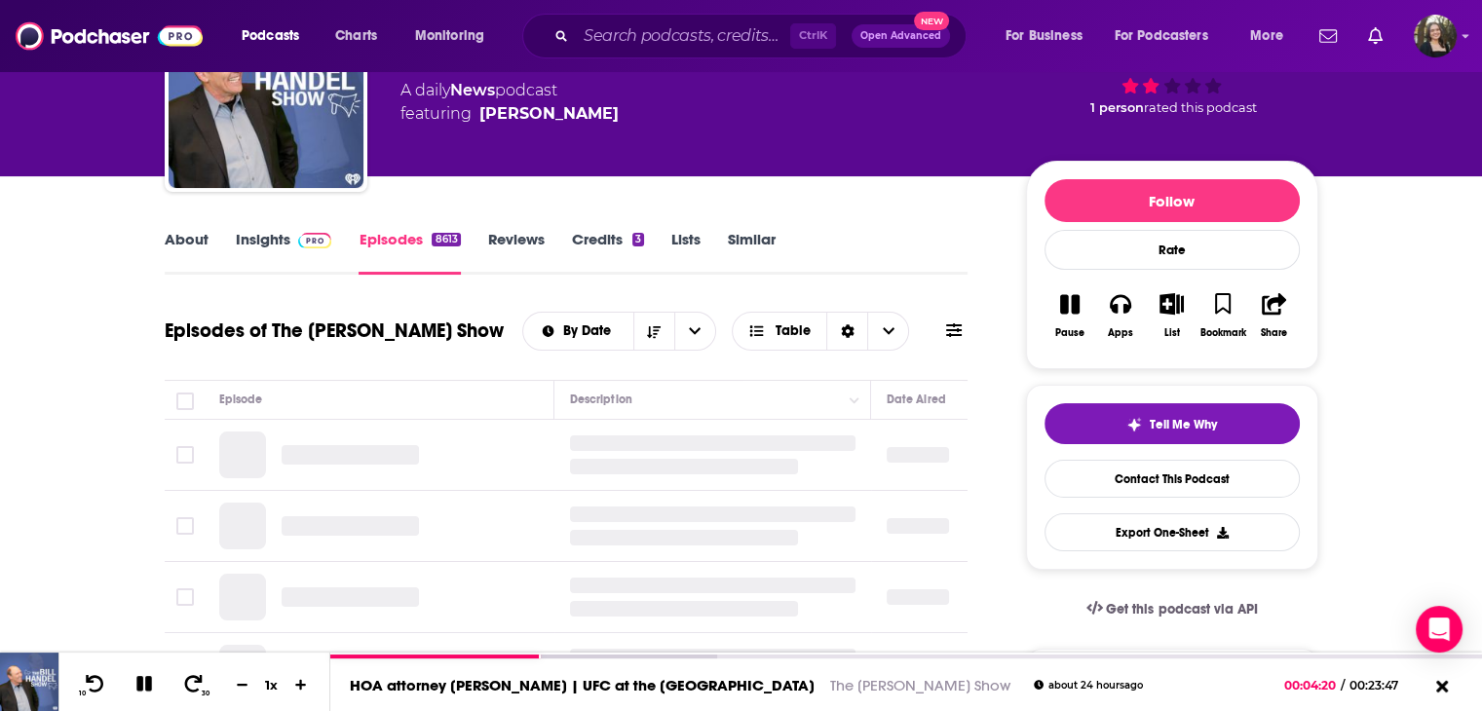
scroll to position [292, 0]
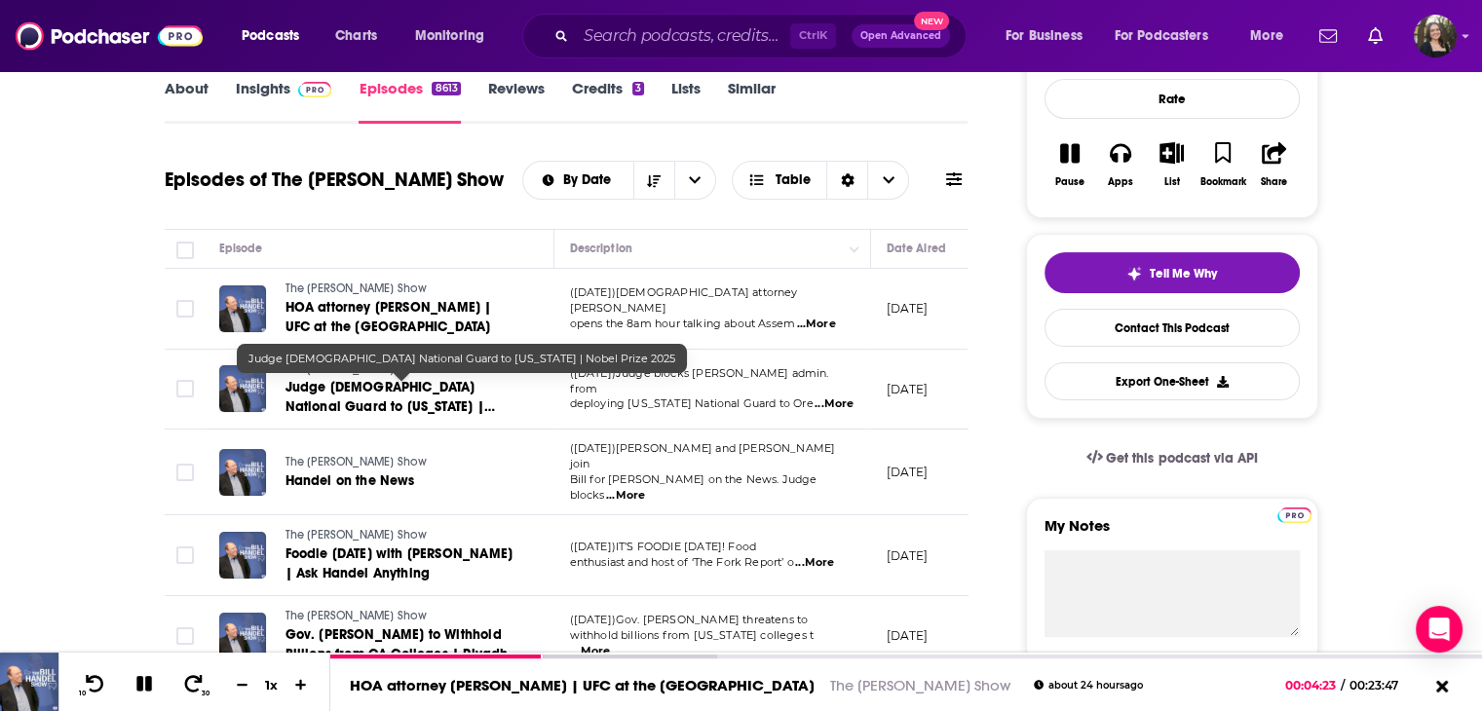
click at [362, 383] on span "Judge [DEMOGRAPHIC_DATA] National Guard to [US_STATE] | Nobel Prize 2025" at bounding box center [391, 407] width 210 height 56
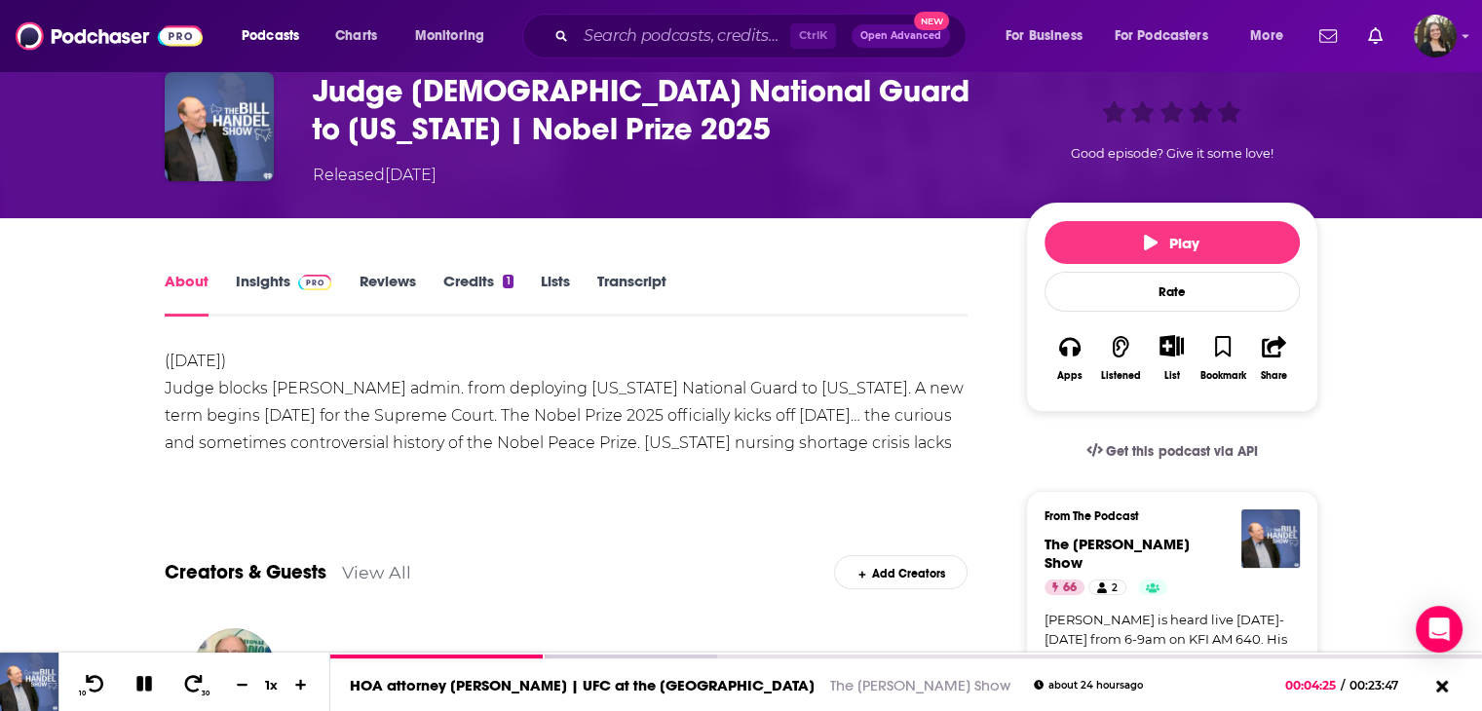
scroll to position [97, 0]
click at [351, 292] on div "Insights" at bounding box center [298, 294] width 124 height 45
click at [365, 289] on link "Reviews" at bounding box center [387, 294] width 57 height 45
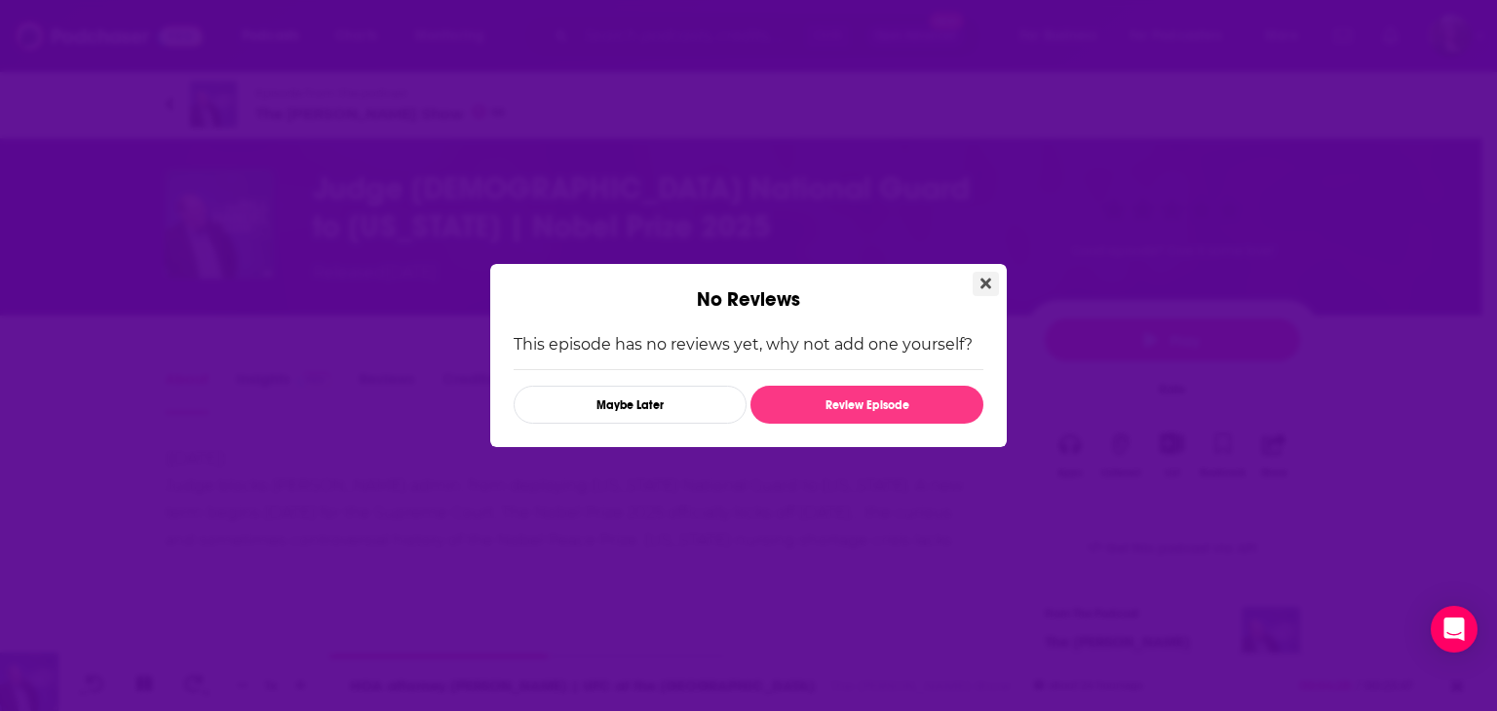
click at [992, 286] on button "Close" at bounding box center [986, 284] width 26 height 24
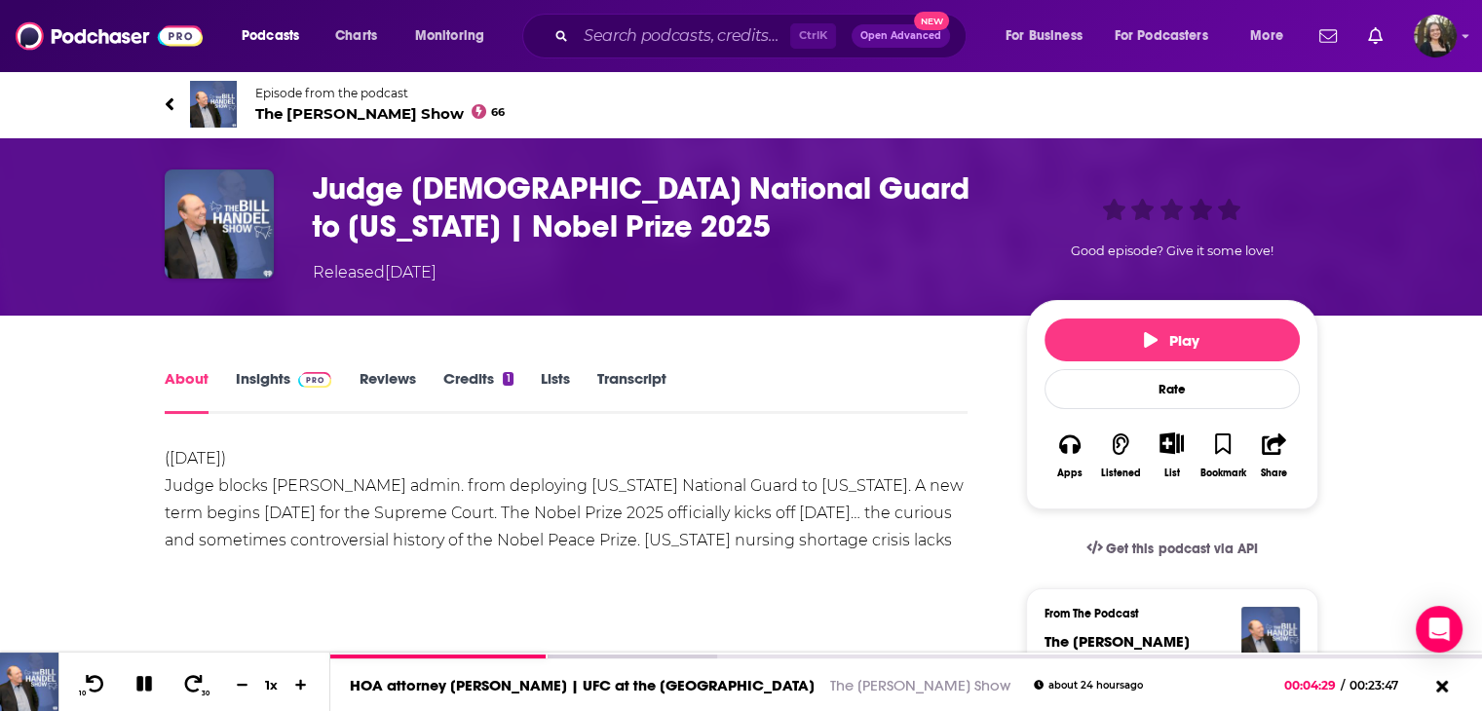
click at [481, 377] on link "Credits 1" at bounding box center [477, 391] width 70 height 45
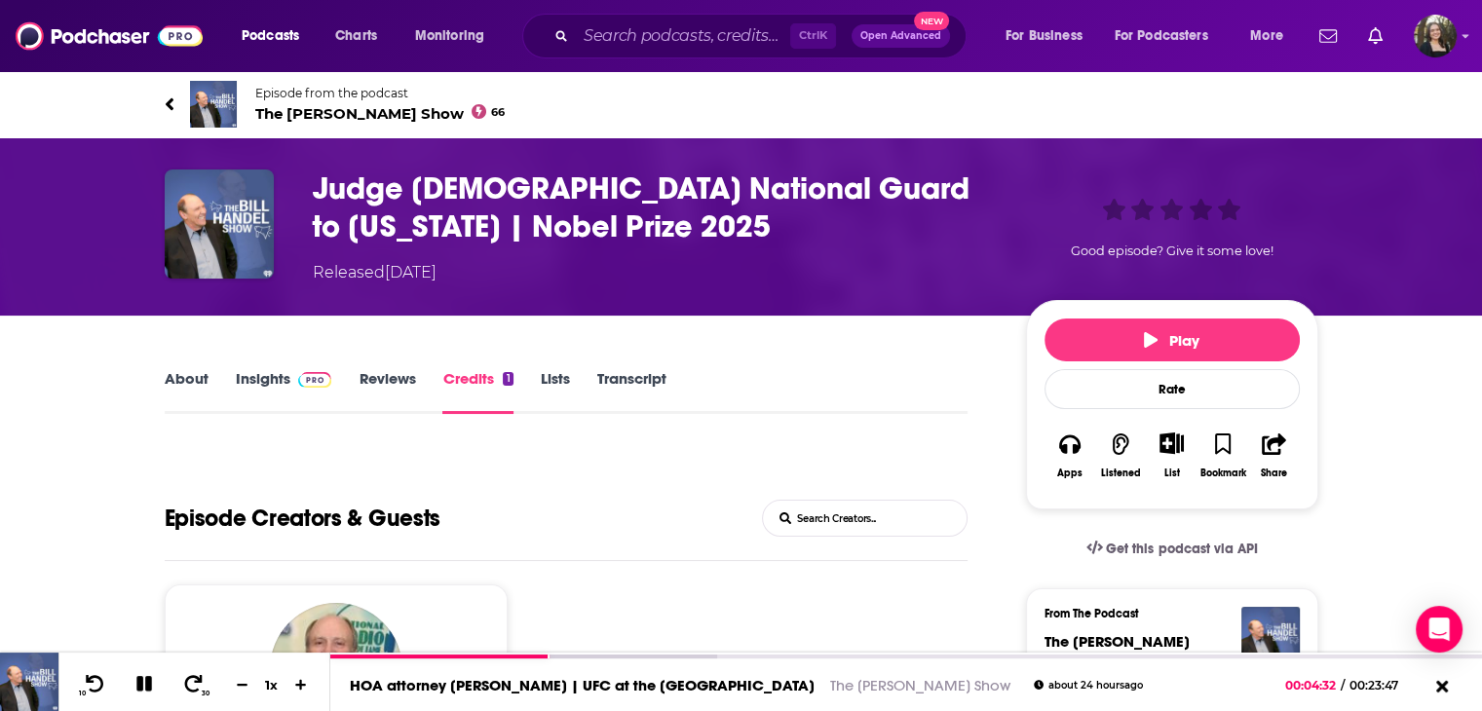
click at [195, 379] on link "About" at bounding box center [187, 391] width 44 height 45
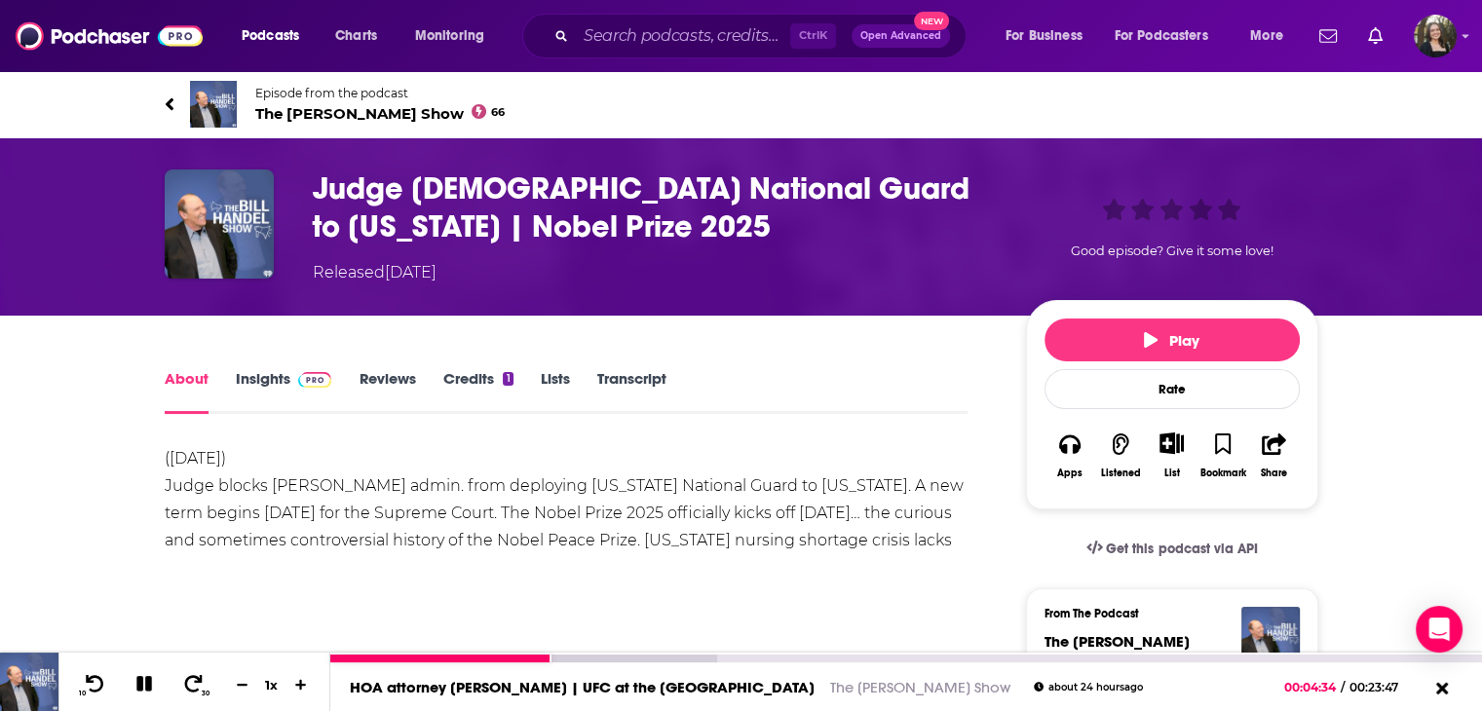
click at [129, 687] on button at bounding box center [145, 685] width 34 height 24
click at [169, 98] on icon at bounding box center [170, 104] width 10 height 19
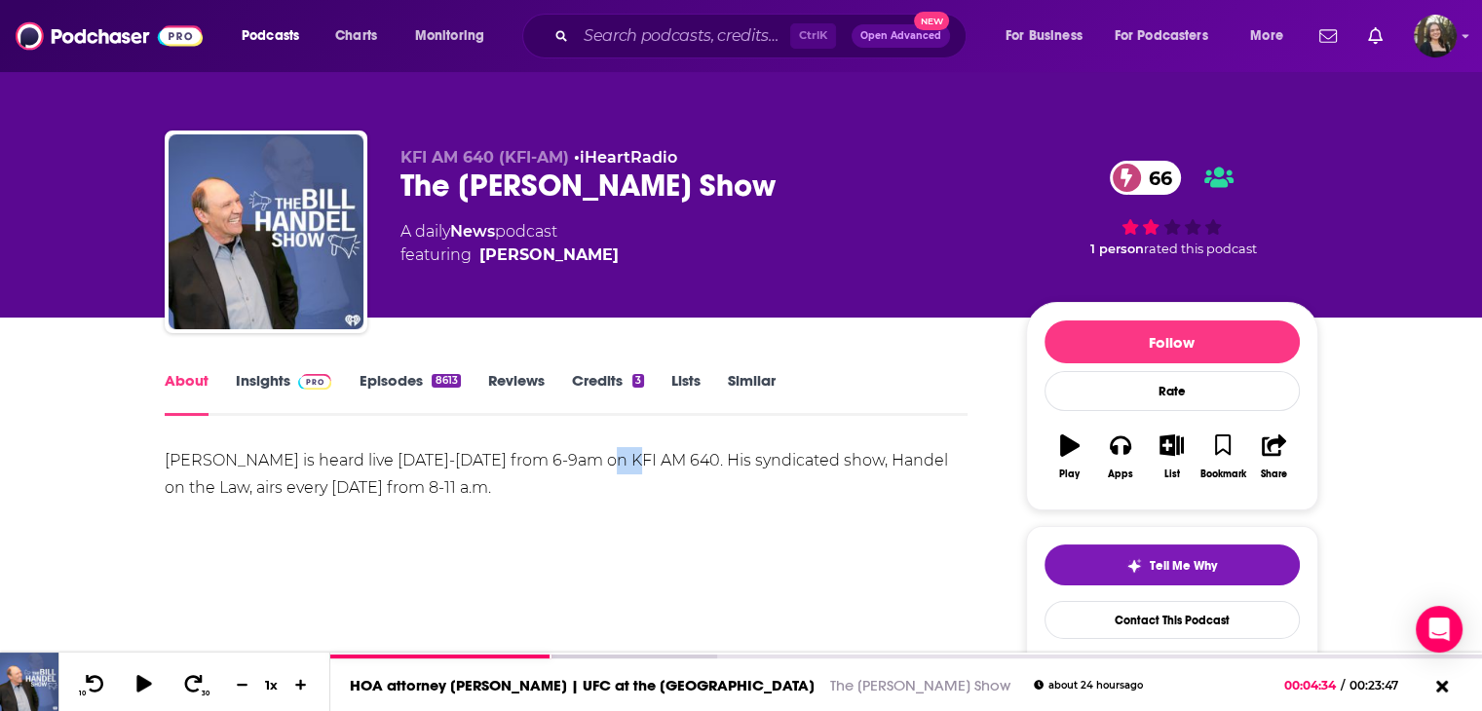
drag, startPoint x: 591, startPoint y: 463, endPoint x: 613, endPoint y: 458, distance: 22.9
click at [613, 458] on div "[PERSON_NAME] is heard live [DATE]-[DATE] from 6-9am on KFI AM 640. His syndica…" at bounding box center [567, 474] width 804 height 55
copy div "KFI"
